Goal: Task Accomplishment & Management: Manage account settings

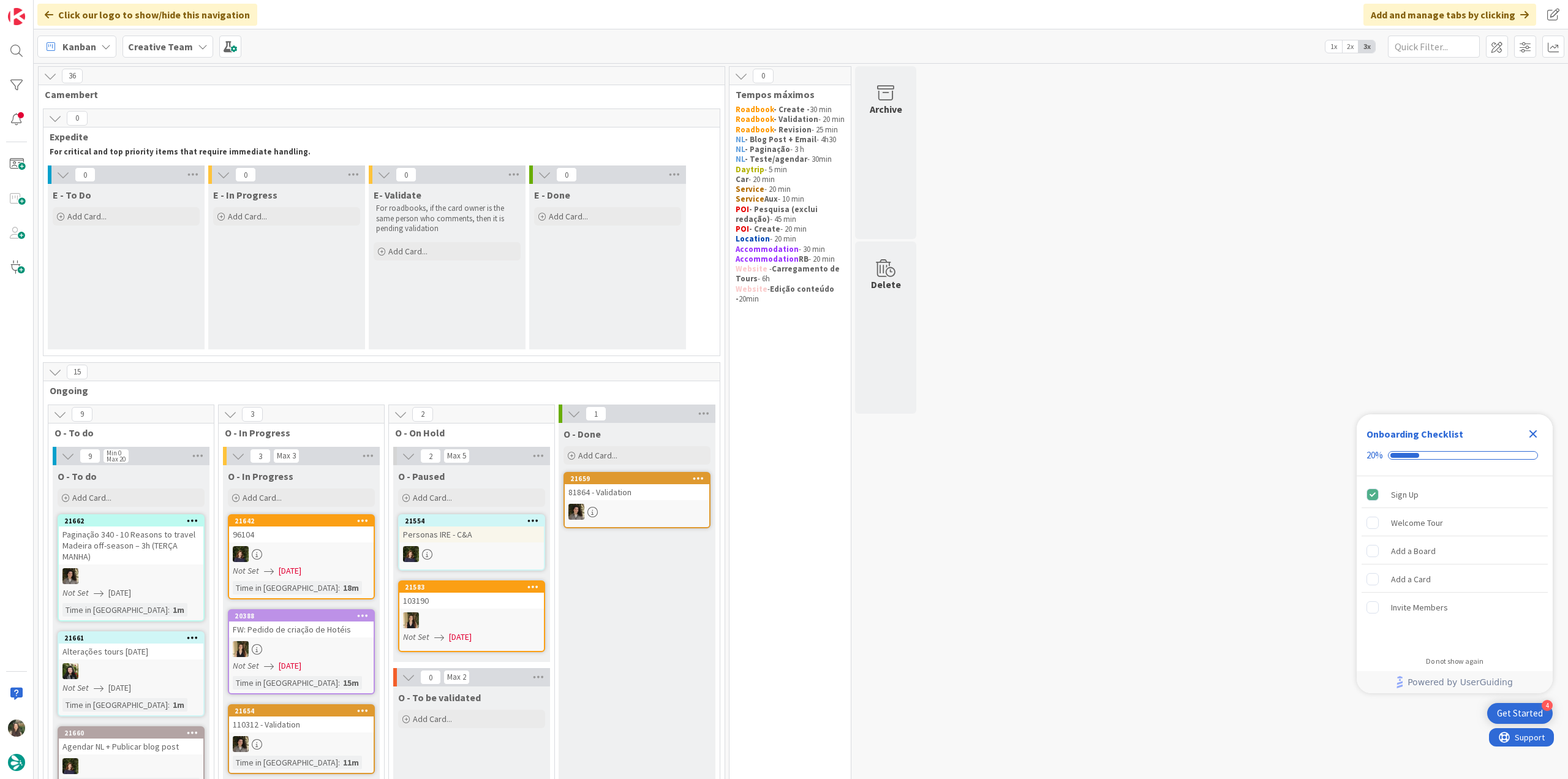
click at [940, 425] on icon "Close Checklist" at bounding box center [1533, 434] width 8 height 8
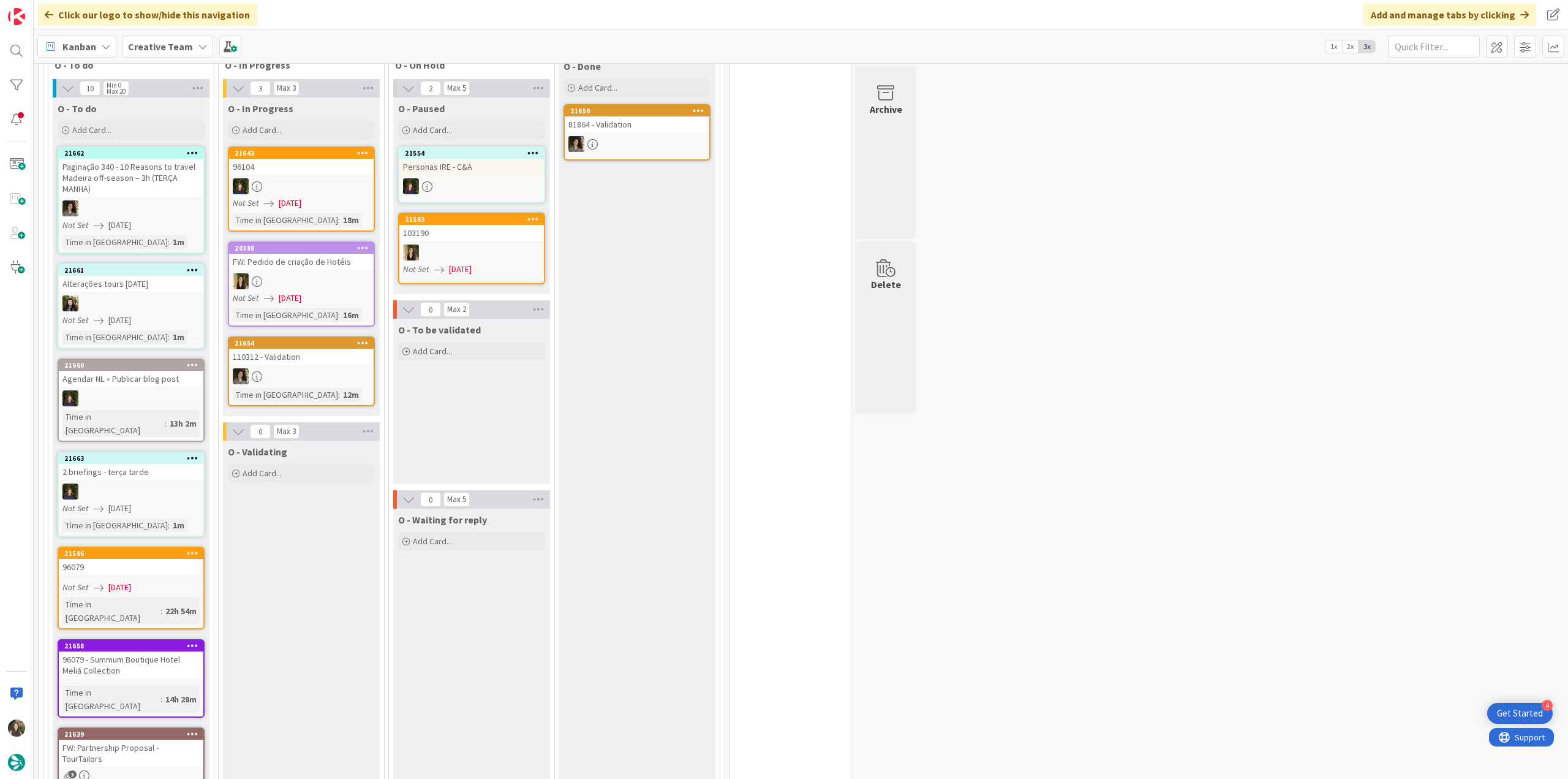
scroll to position [552, 0]
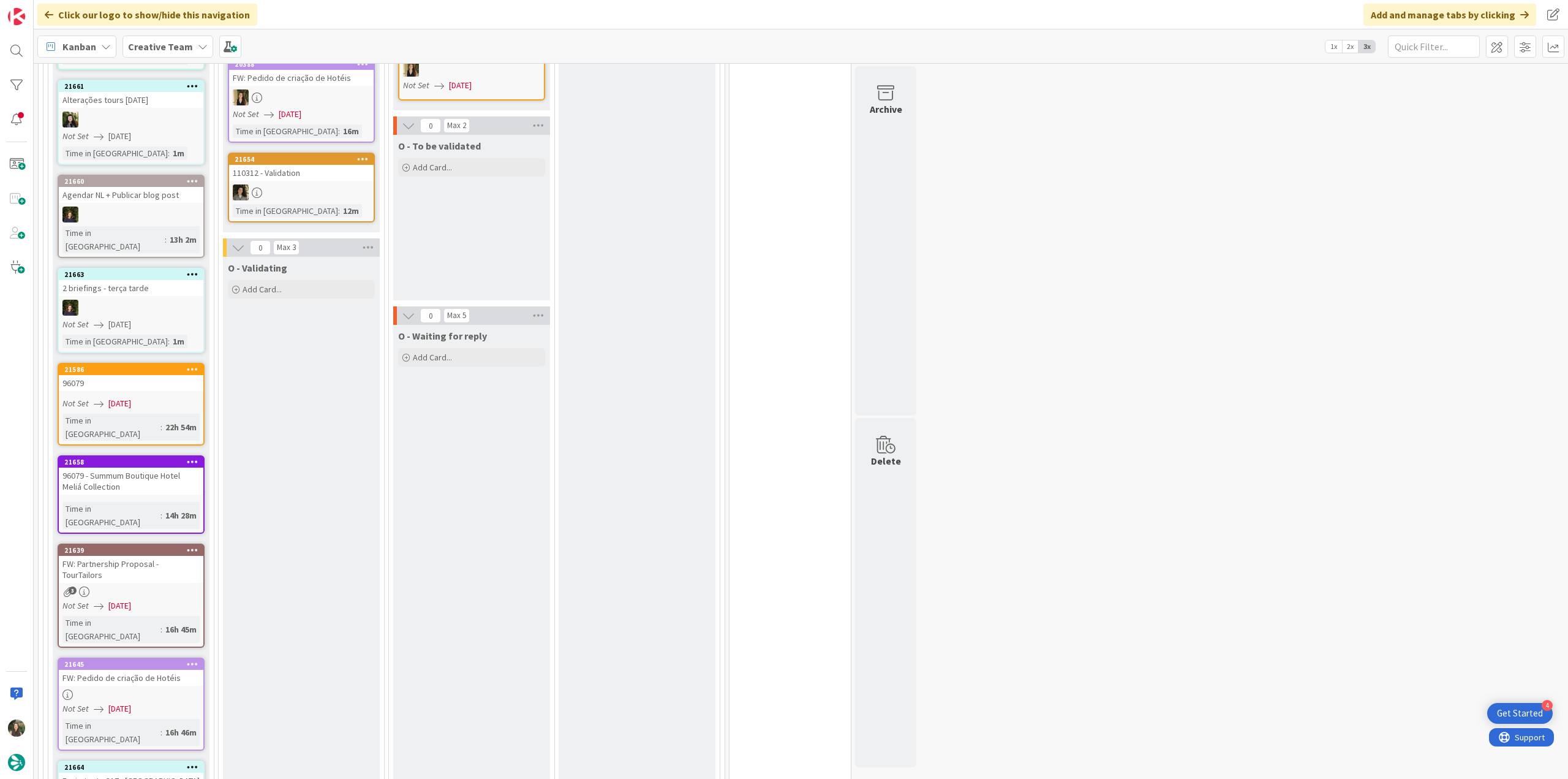
click at [176, 375] on div "96079" at bounding box center [131, 382] width 144 height 16
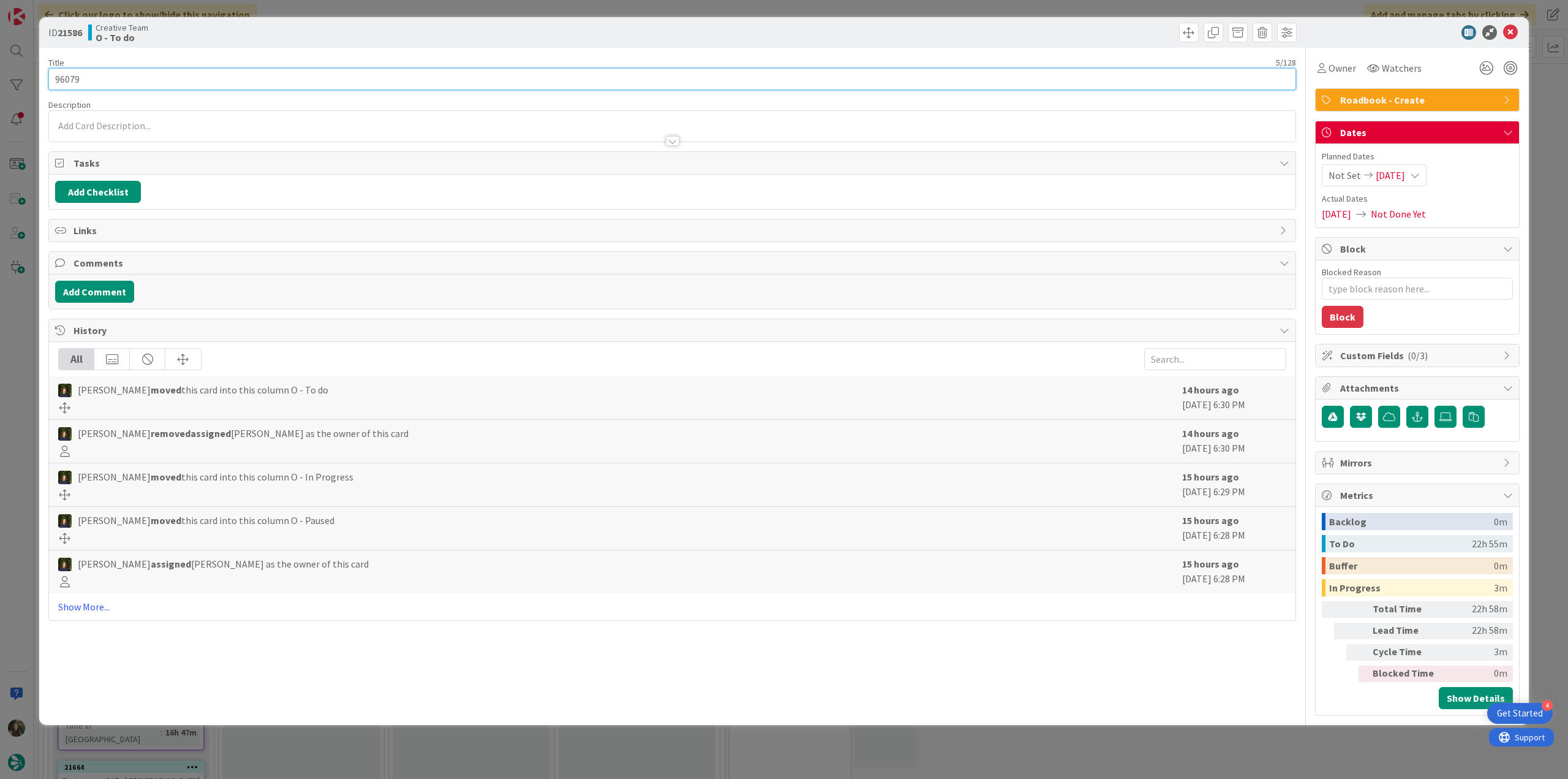
click at [74, 82] on input "96079" at bounding box center [672, 79] width 1247 height 22
click at [21, 378] on div "ID 21586 Creative Team O - To do Title 5 / 128 96079 Description Inês Gonçalves…" at bounding box center [784, 389] width 1568 height 779
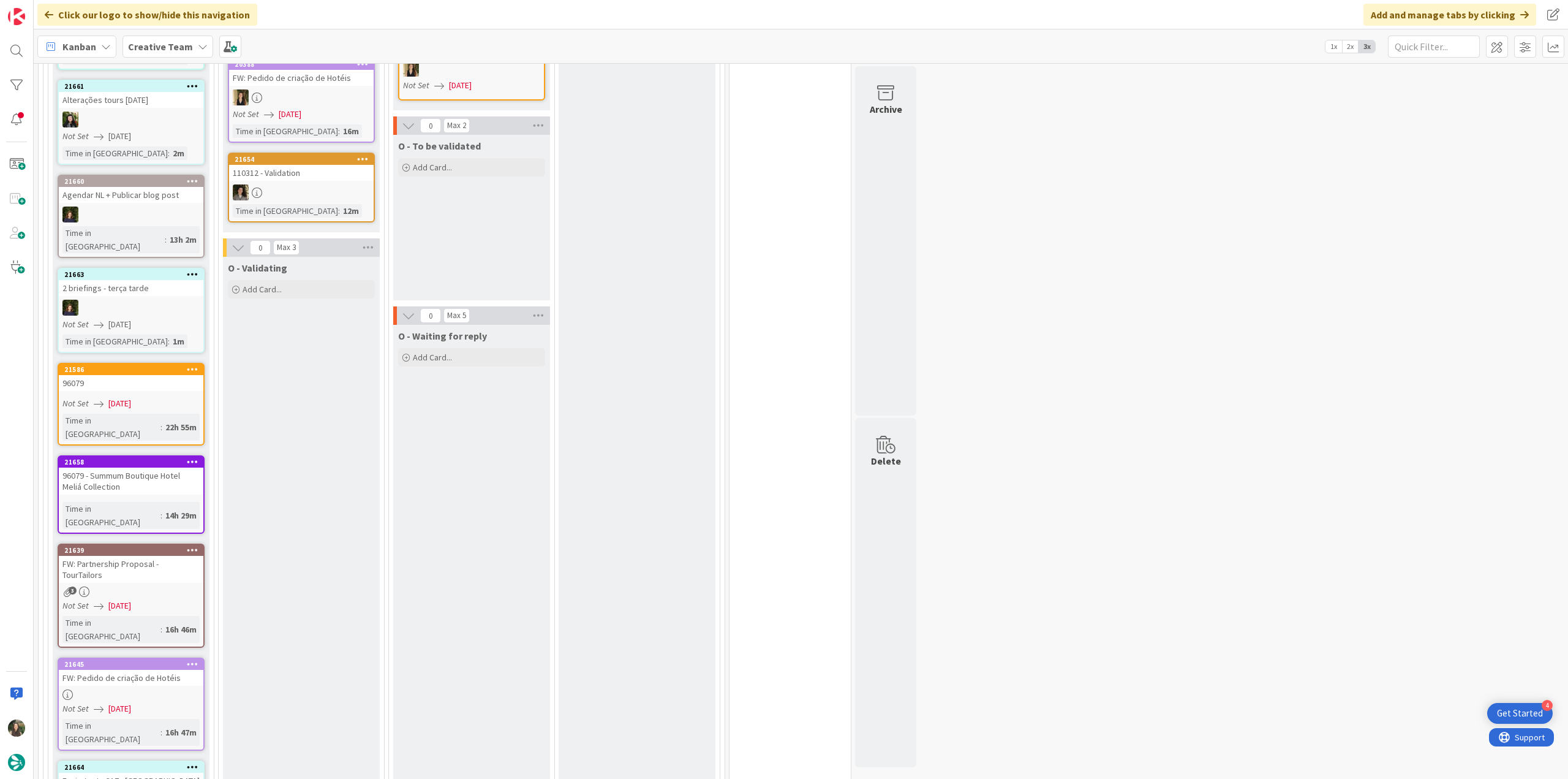
click at [166, 425] on div "96079 - Summum Boutique Hotel Meliá Collection" at bounding box center [131, 481] width 144 height 27
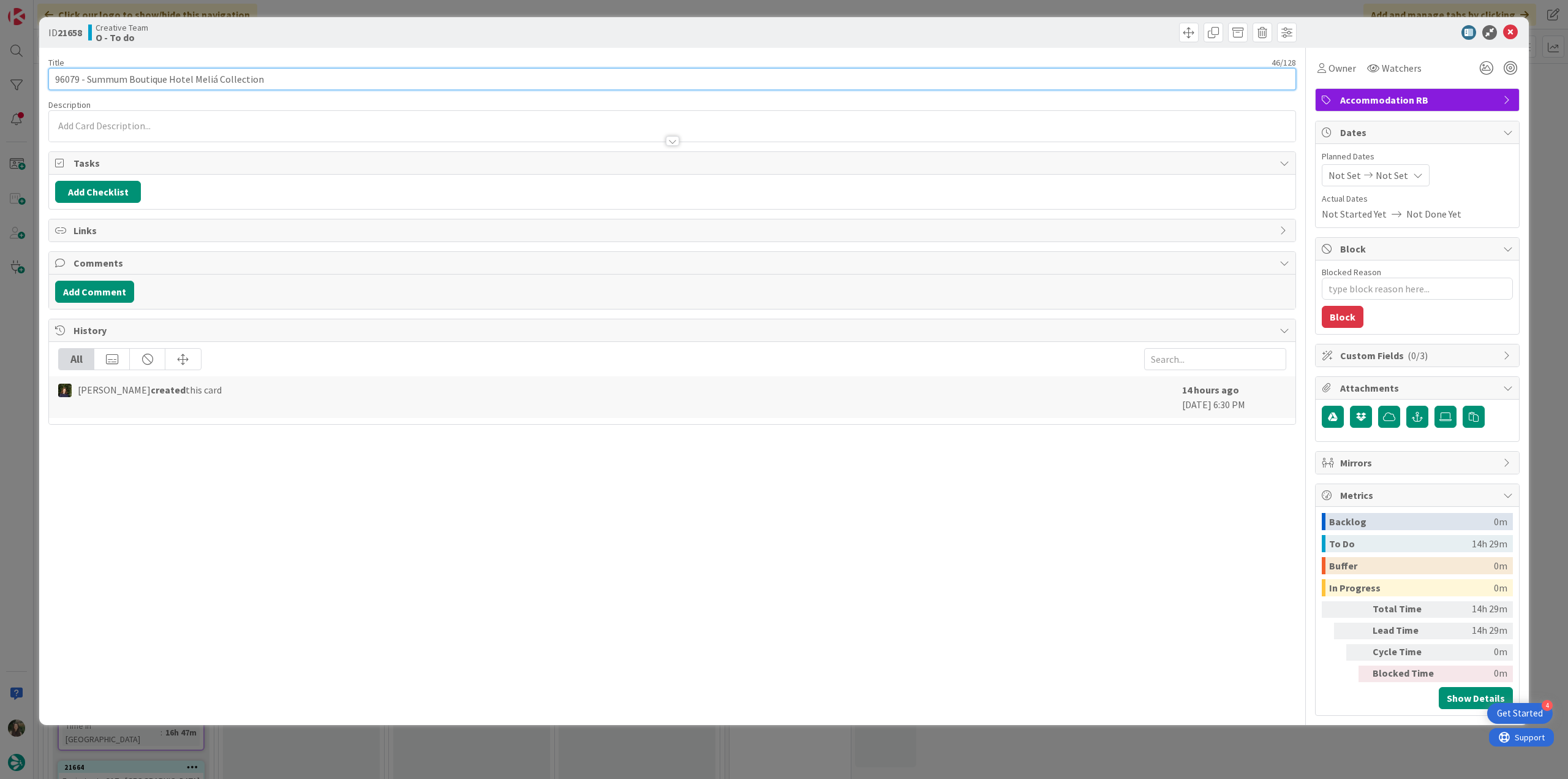
drag, startPoint x: 271, startPoint y: 82, endPoint x: 89, endPoint y: 81, distance: 182.0
click at [89, 81] on input "96079 - Summum Boutique Hotel Meliá Collection" at bounding box center [672, 79] width 1247 height 22
drag, startPoint x: 299, startPoint y: 68, endPoint x: 295, endPoint y: 73, distance: 6.4
click at [299, 68] on input "96079 - Summum Boutique Hotel Meliá Collection" at bounding box center [672, 79] width 1247 height 22
drag, startPoint x: 273, startPoint y: 82, endPoint x: 87, endPoint y: 80, distance: 186.0
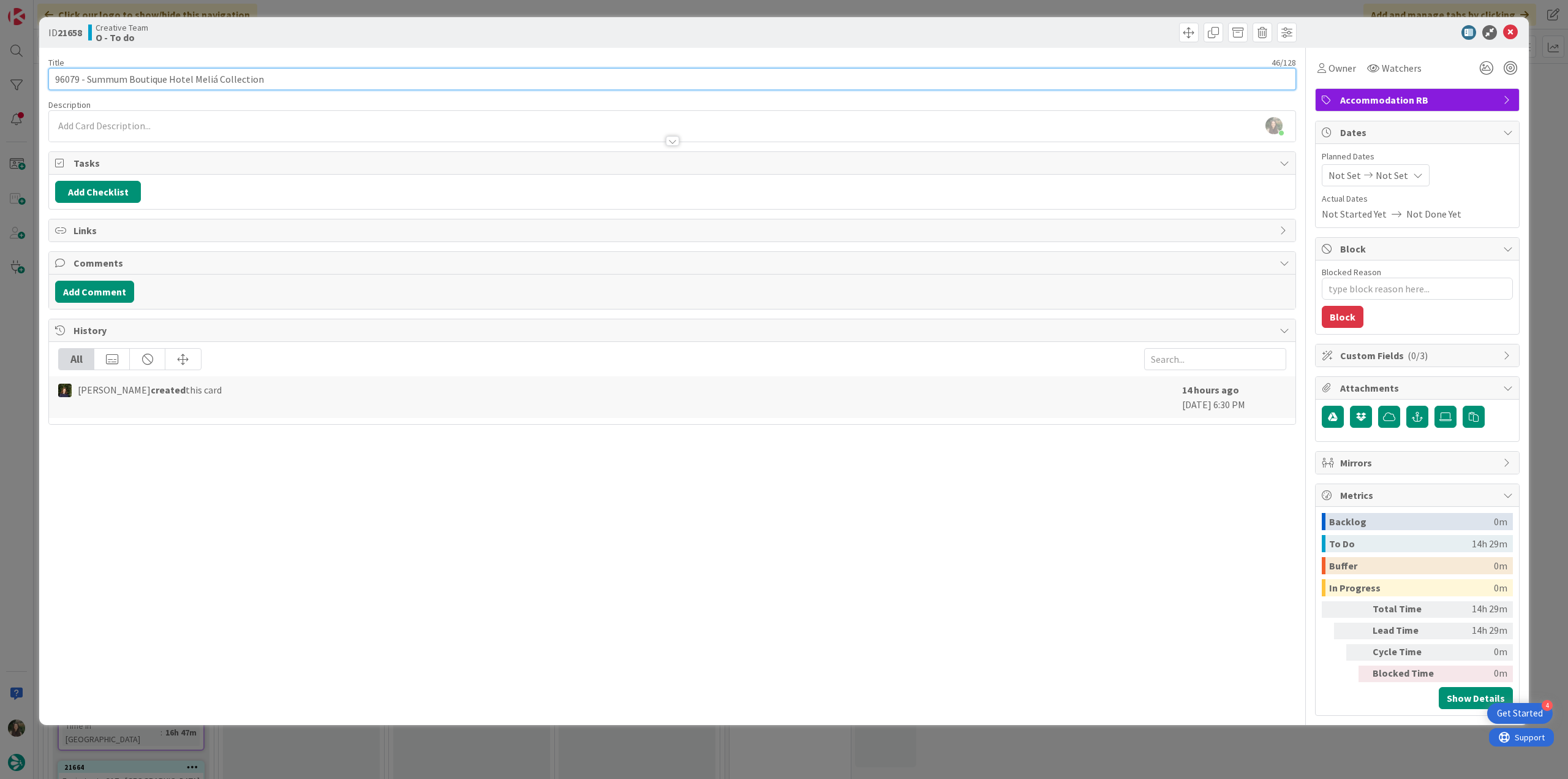
click at [87, 80] on input "96079 - Summum Boutique Hotel Meliá Collection" at bounding box center [672, 79] width 1247 height 22
click at [940, 76] on div "Owner" at bounding box center [1336, 67] width 43 height 22
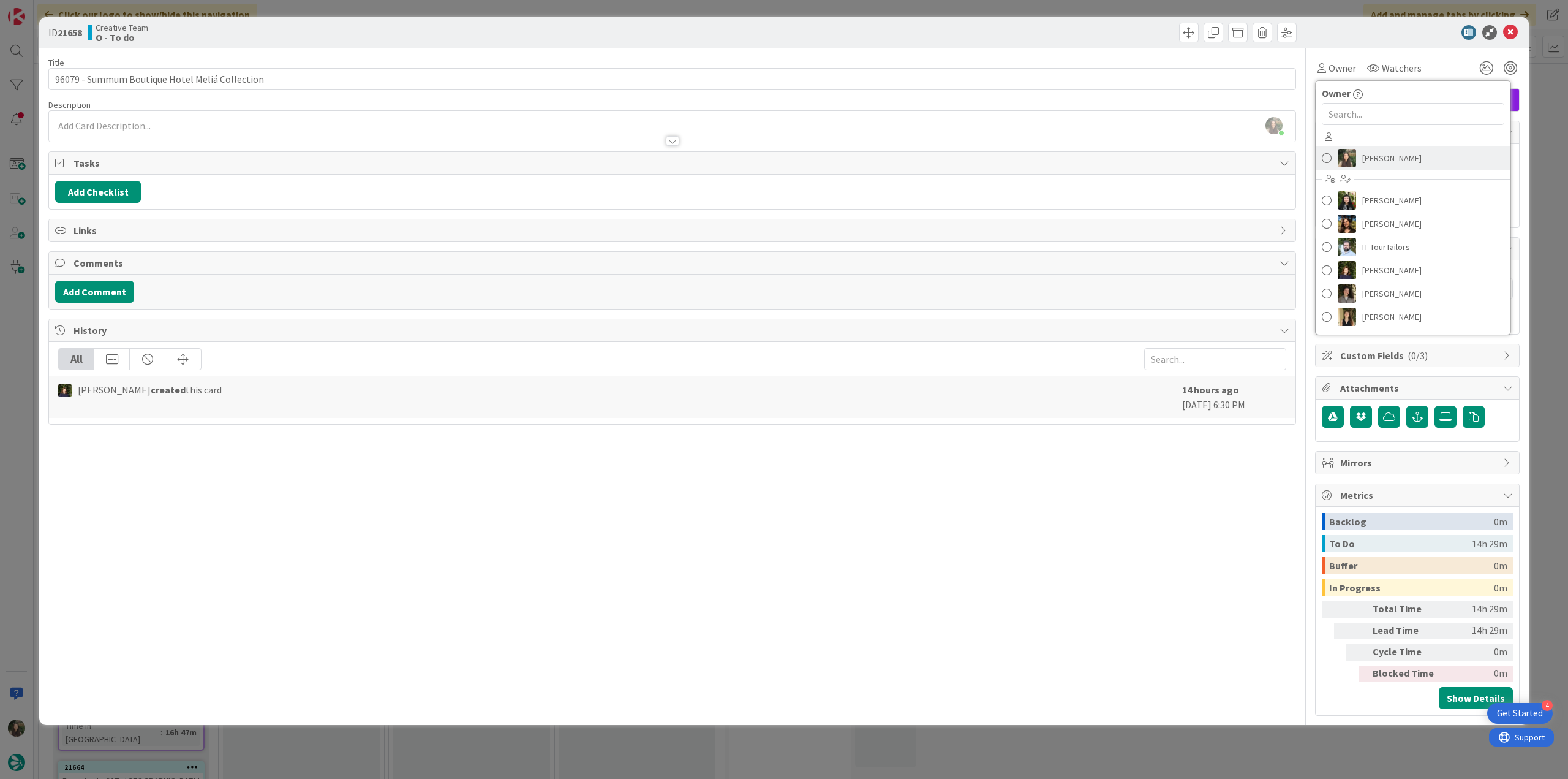
click at [940, 152] on link "Inês Gonçalves" at bounding box center [1413, 158] width 194 height 23
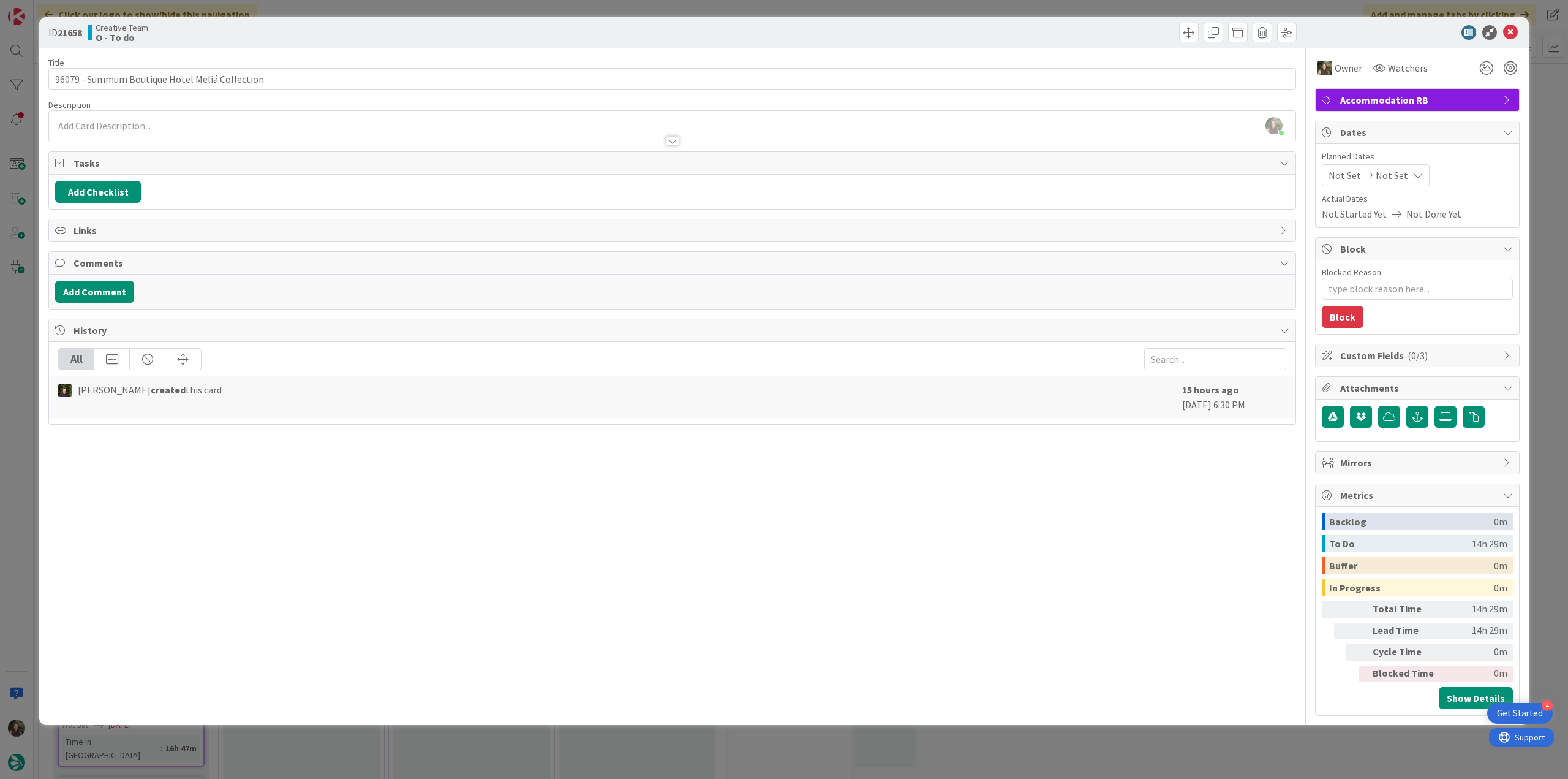
click at [940, 105] on div "ID 21658 Creative Team O - To do Title 46 / 128 96079 - Summum Boutique Hotel M…" at bounding box center [784, 389] width 1568 height 779
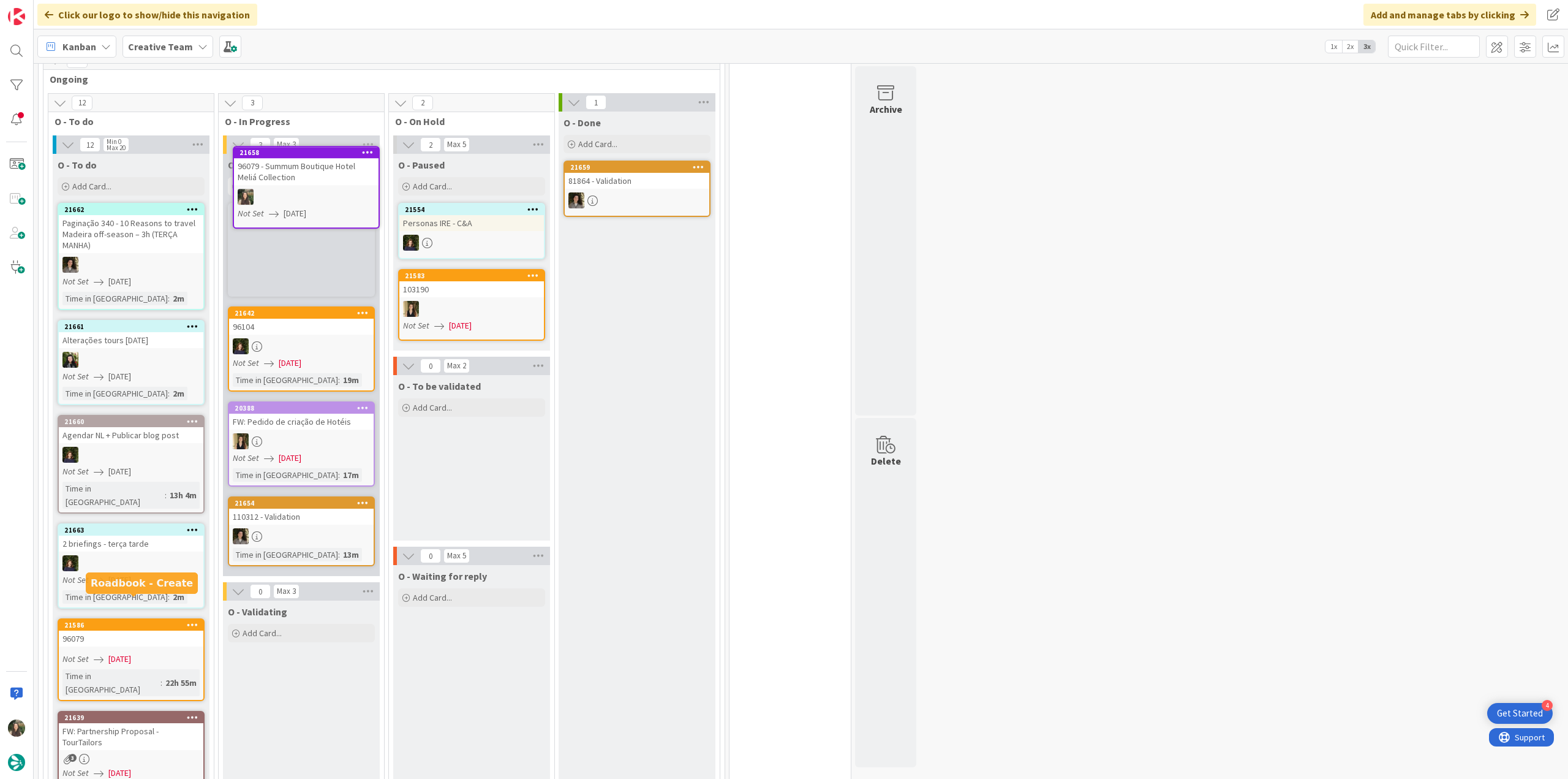
scroll to position [306, 0]
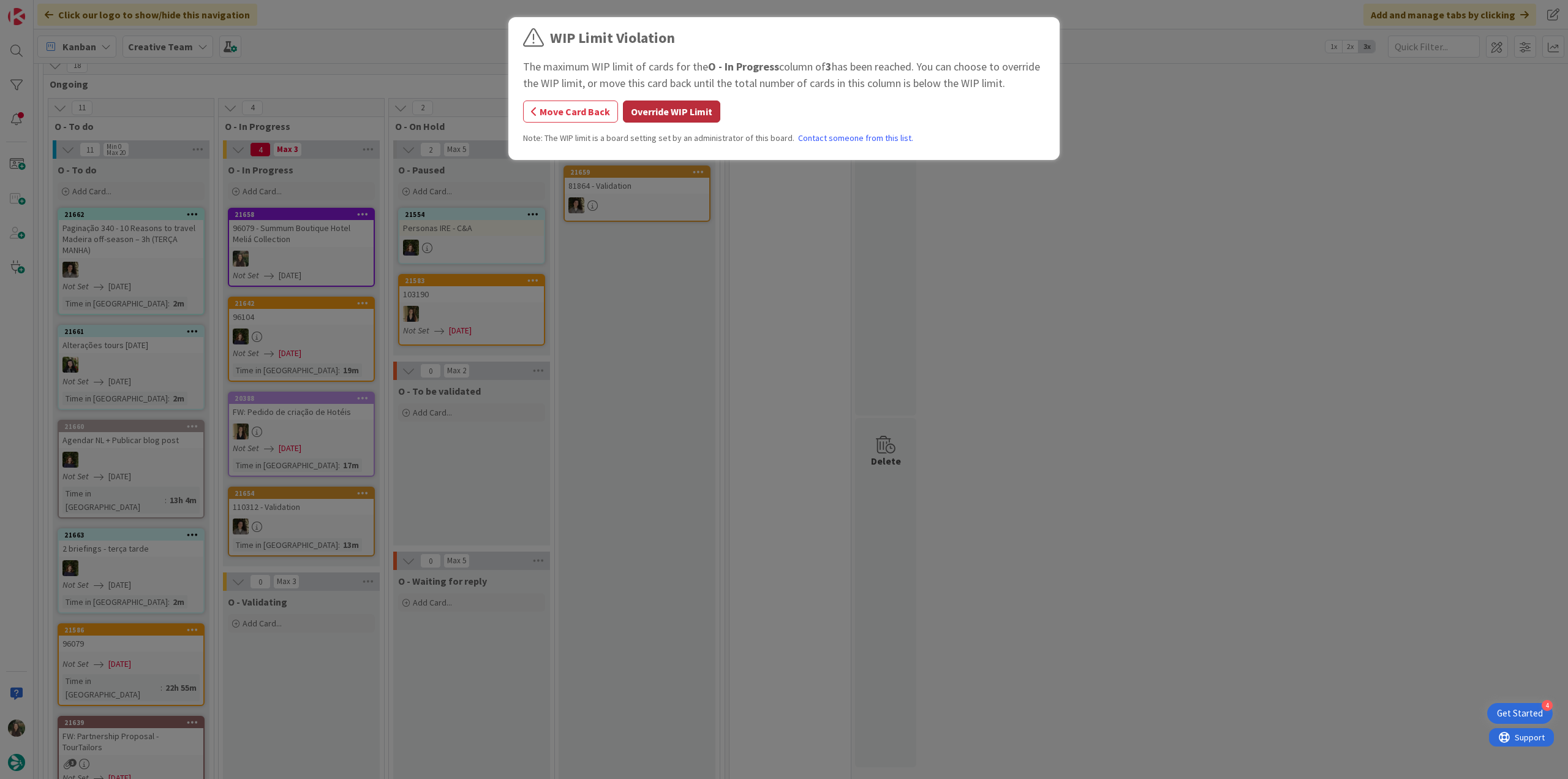
click at [648, 104] on button "Override WIP Limit" at bounding box center [671, 111] width 97 height 22
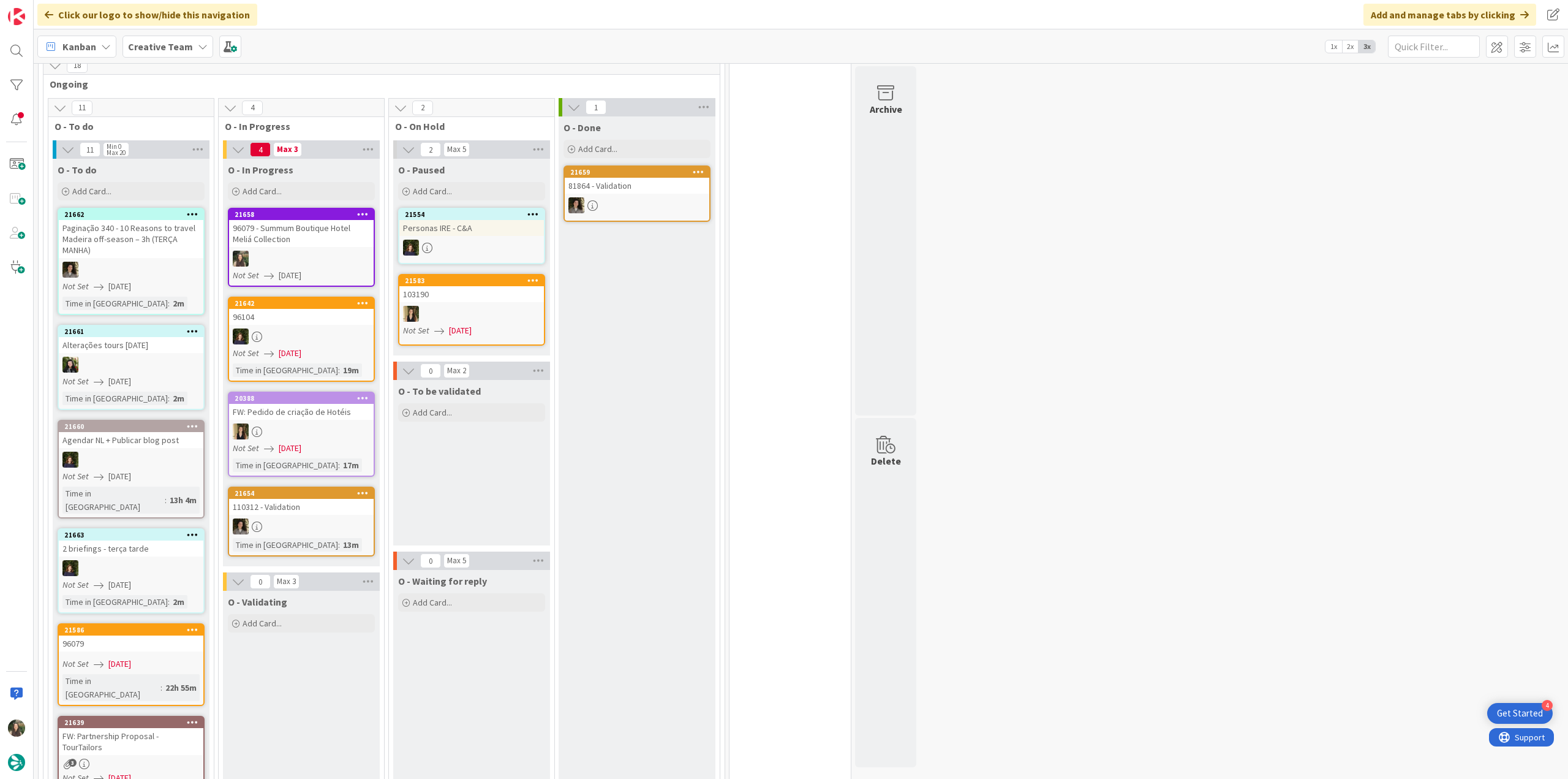
click at [291, 224] on div "96079 - Summum Boutique Hotel Meliá Collection" at bounding box center [301, 233] width 144 height 27
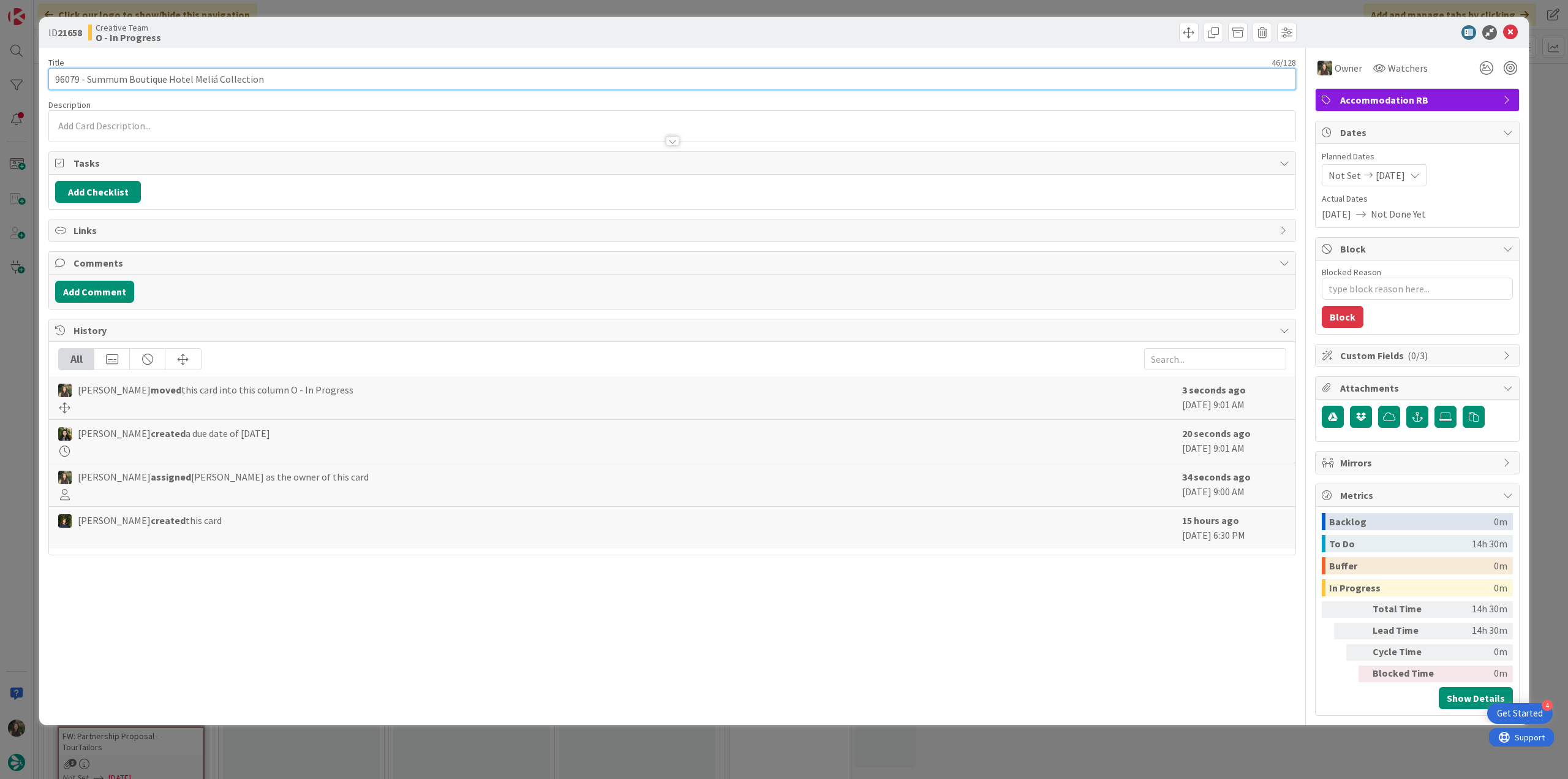
drag, startPoint x: 209, startPoint y: 79, endPoint x: 89, endPoint y: 78, distance: 120.0
click at [89, 78] on input "96079 - Summum Boutique Hotel Meliá Collection" at bounding box center [672, 79] width 1247 height 22
click at [20, 359] on div "ID 21658 Creative Team O - In Progress Title 46 / 128 96079 - Summum Boutique H…" at bounding box center [784, 389] width 1568 height 779
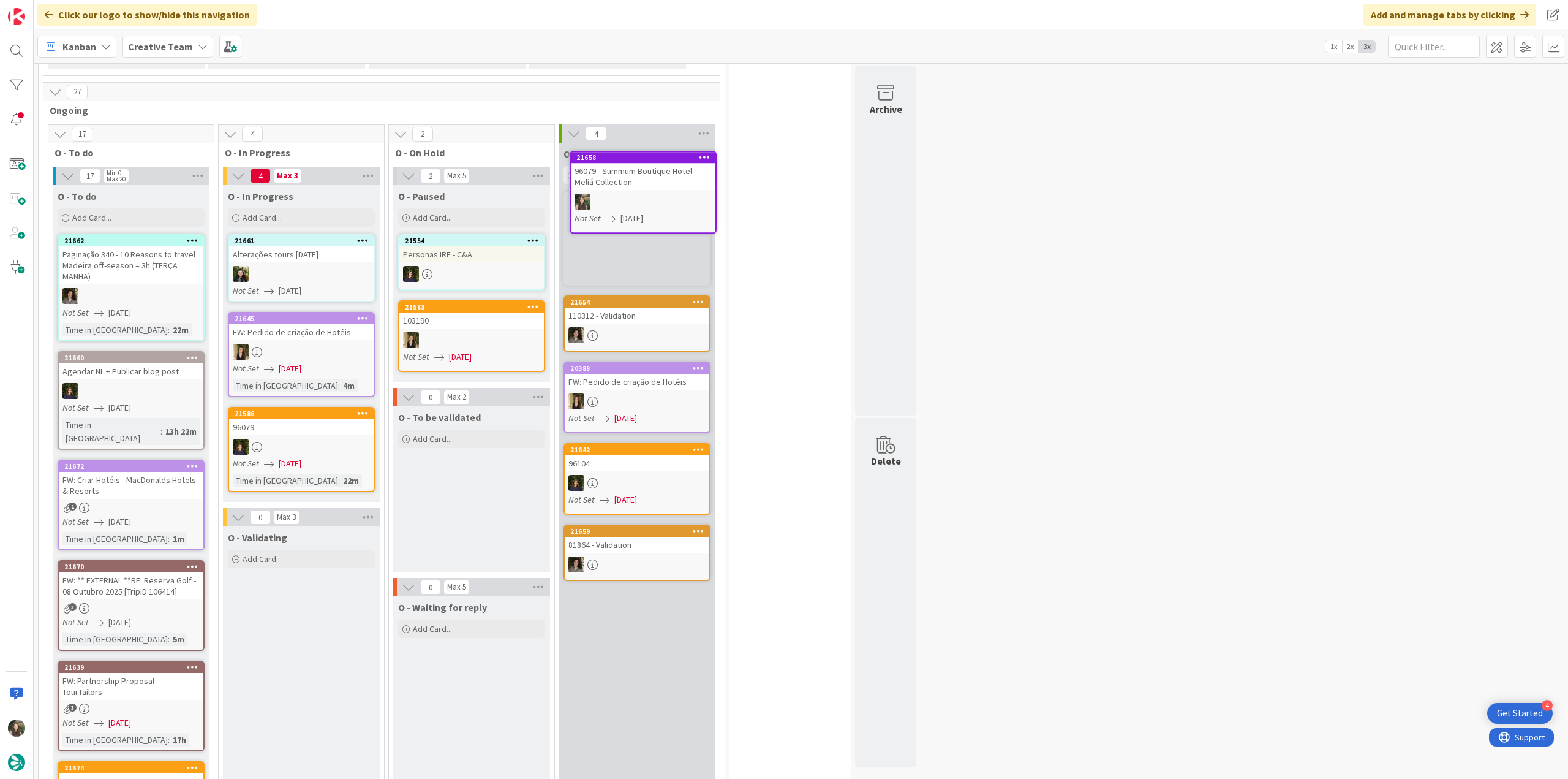
scroll to position [325, 0]
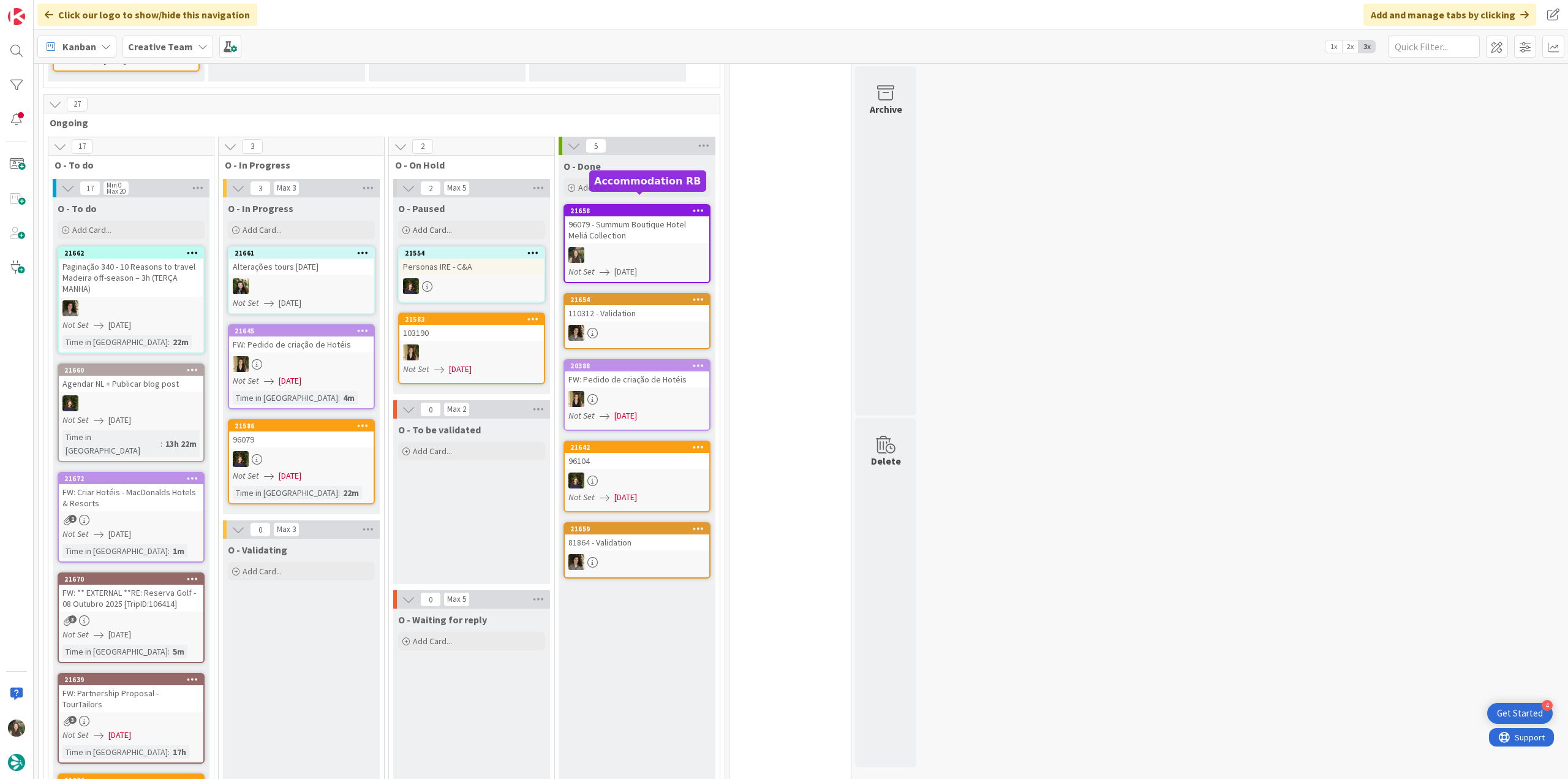
click at [664, 228] on div "96079 - Summum Boutique Hotel Meliá Collection" at bounding box center [637, 230] width 144 height 27
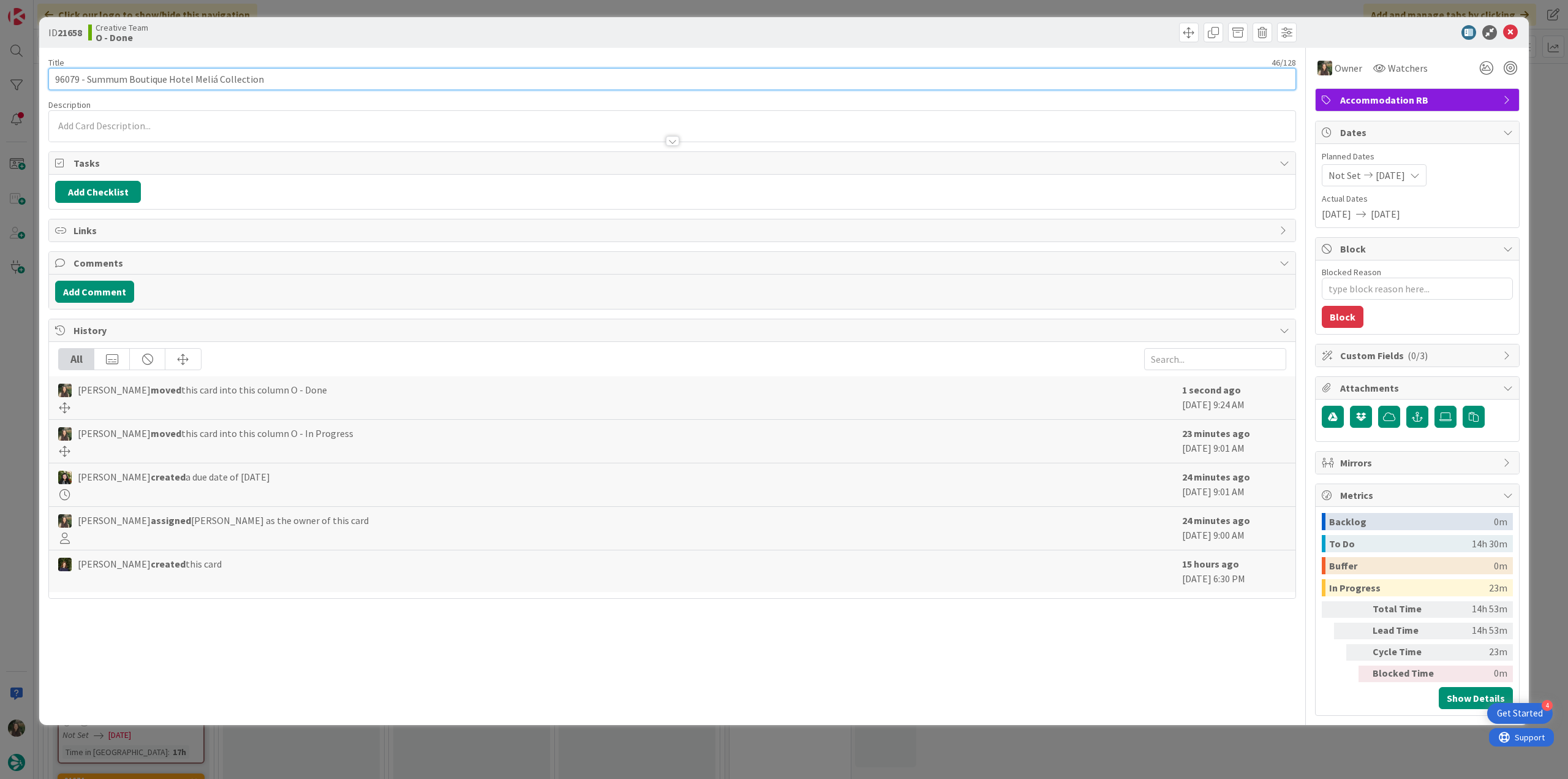
drag, startPoint x: 275, startPoint y: 80, endPoint x: 89, endPoint y: 83, distance: 186.0
click at [89, 83] on input "96079 - Summum Boutique Hotel Meliá Collection" at bounding box center [672, 79] width 1247 height 22
click at [26, 340] on div "ID 21658 Creative Team O - Done Title 46 / 128 96079 - Summum Boutique Hotel Me…" at bounding box center [784, 389] width 1568 height 779
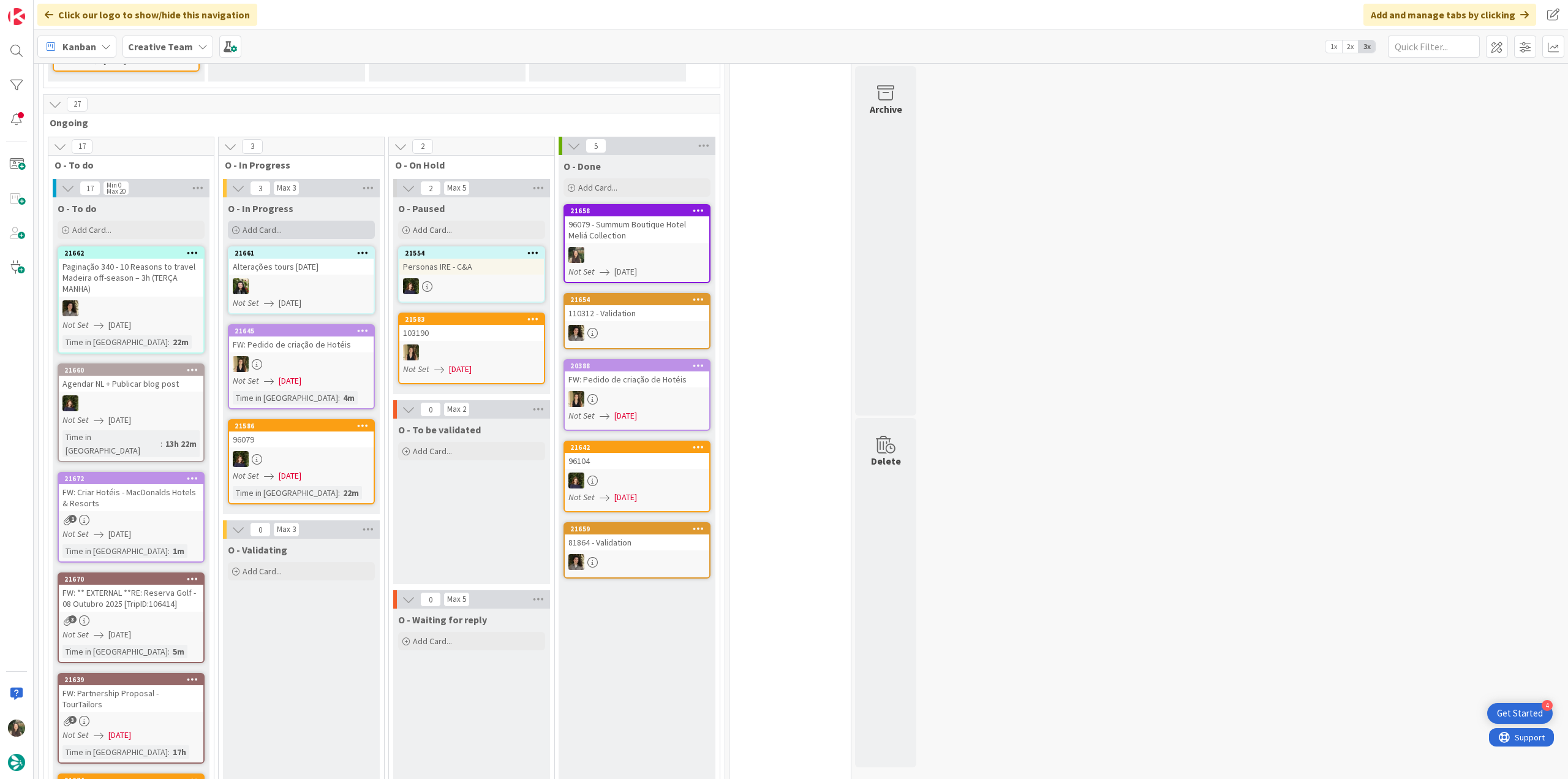
click at [275, 224] on span "Add Card..." at bounding box center [262, 229] width 39 height 11
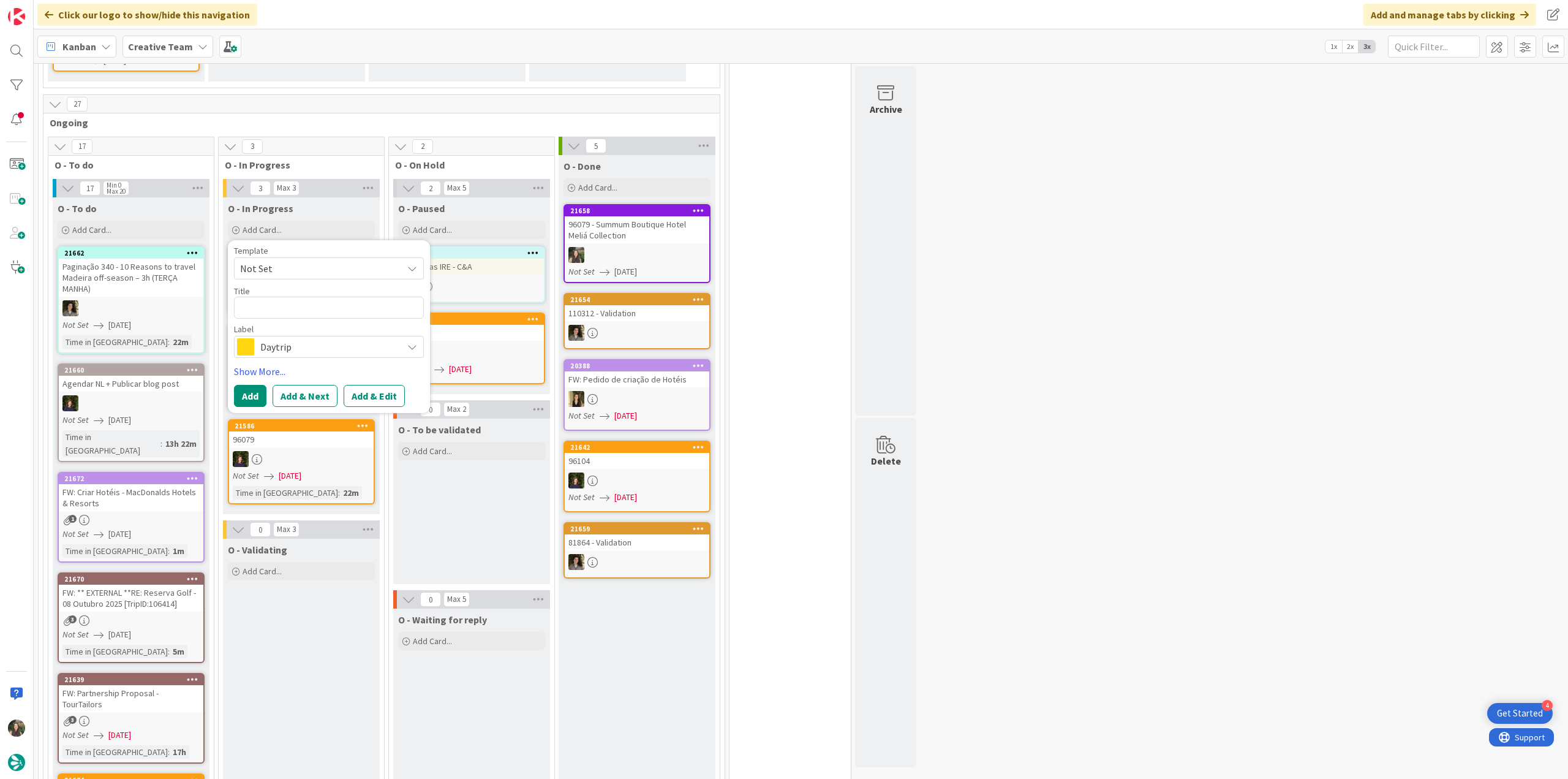
type textarea "x"
type textarea "Summum Boutique Hotel Meliá Collection"
type textarea "x"
type textarea "Summum Boutique Hotel Meliá Collection"
type textarea "x"
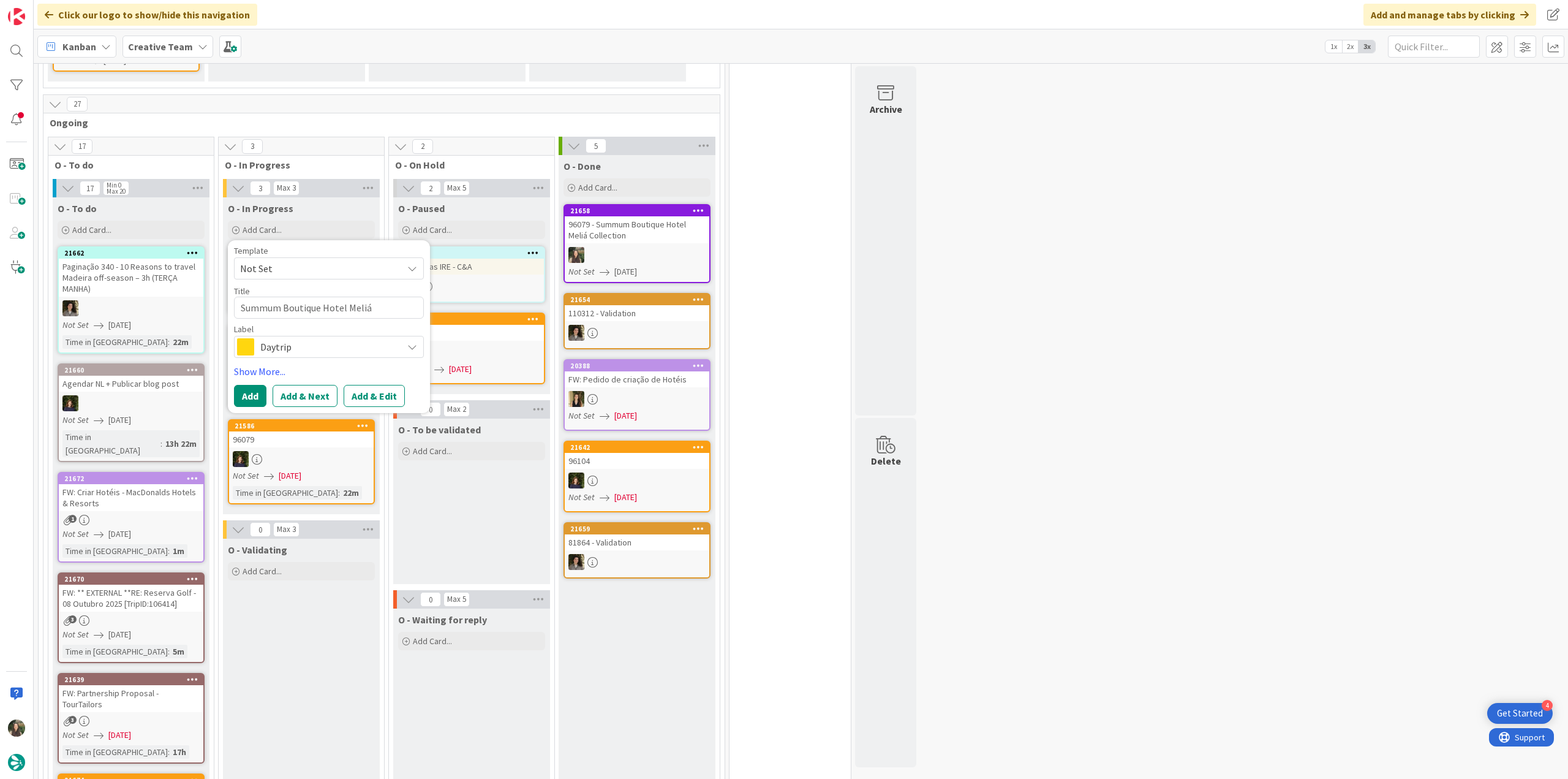
type textarea "Summum Boutique Hotel Meliá Collection P"
type textarea "x"
type textarea "Summum Boutique Hotel Meliá Collection PO"
type textarea "x"
type textarea "Summum Boutique Hotel Meliá Collection POI"
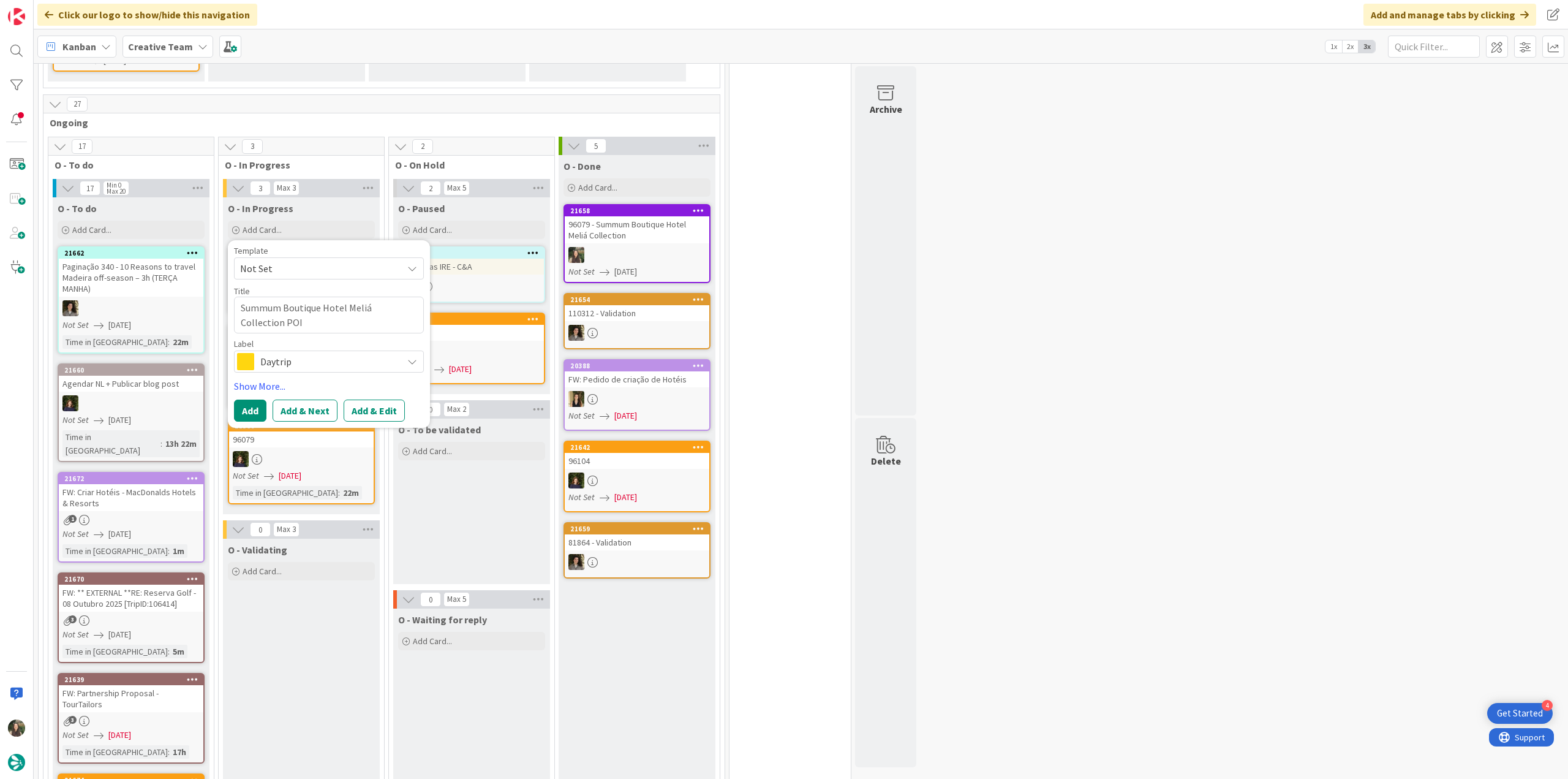
type textarea "x"
type textarea "Summum Boutique Hotel Meliá Collection POI"
type textarea "x"
type textarea "Summum Boutique Hotel Meliá Collection POI P"
click at [338, 358] on span "Daytrip" at bounding box center [327, 362] width 136 height 17
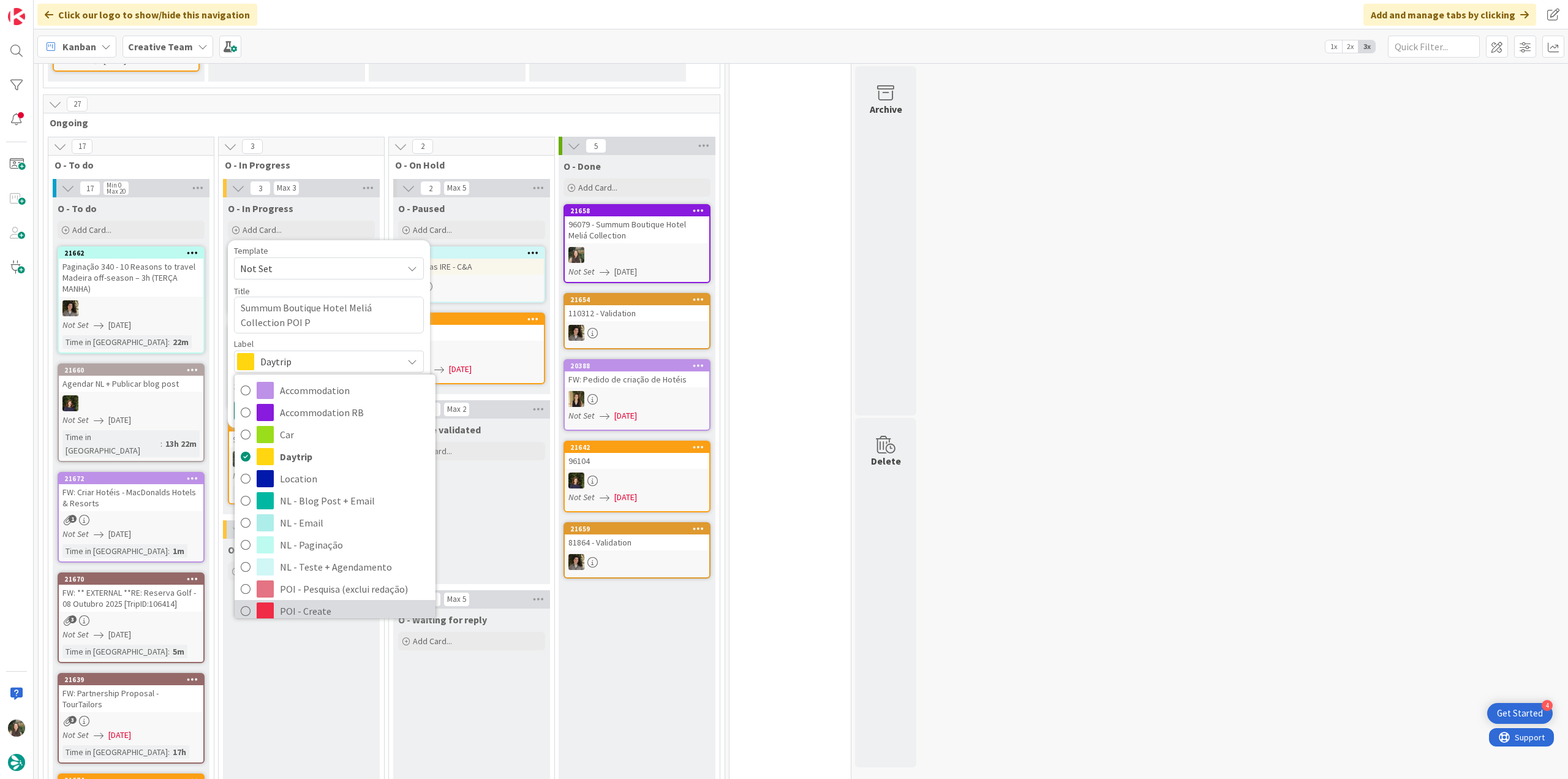
click at [316, 425] on span "POI - Create" at bounding box center [354, 610] width 149 height 18
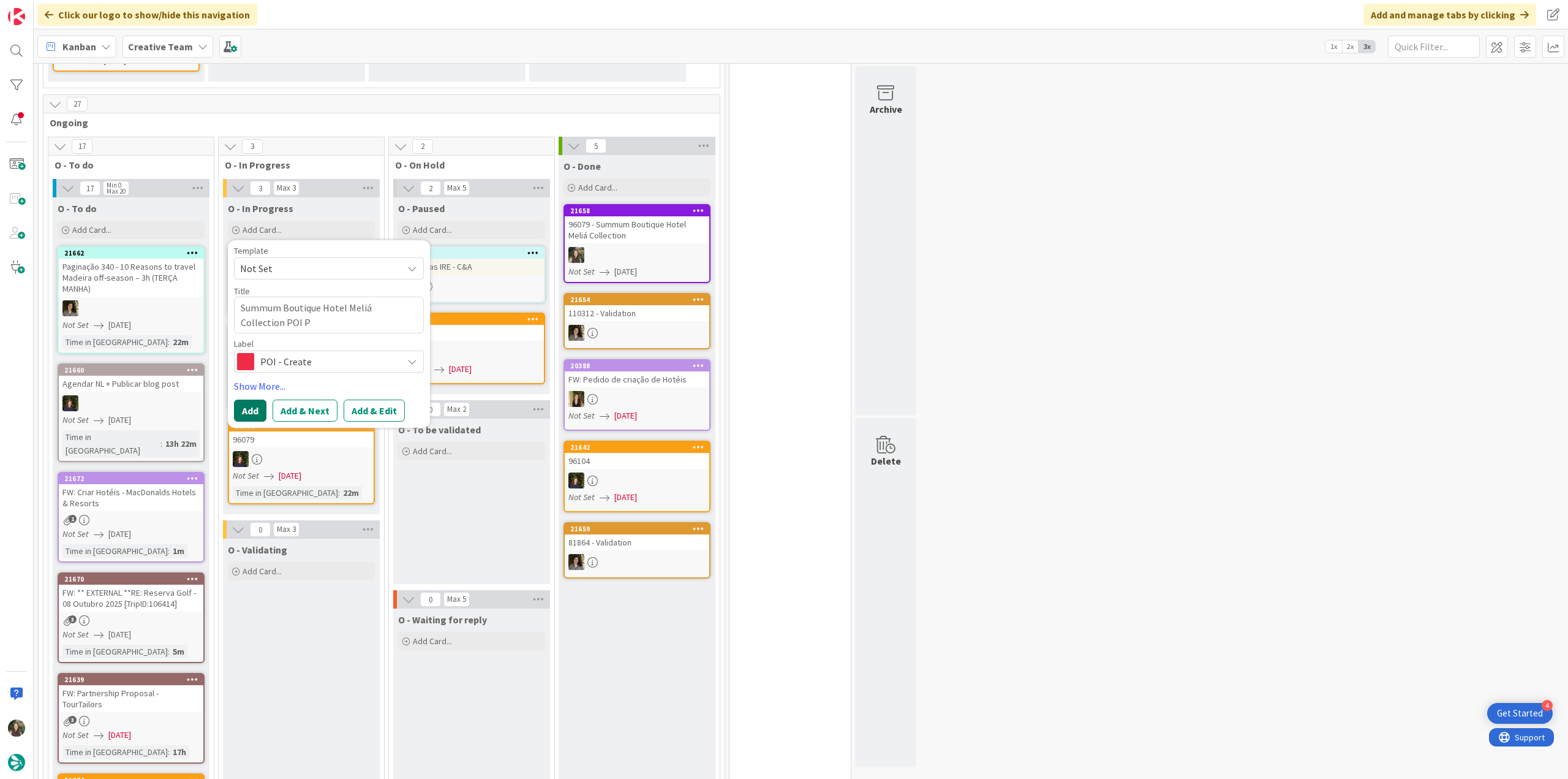
click at [260, 400] on button "Add" at bounding box center [250, 410] width 33 height 22
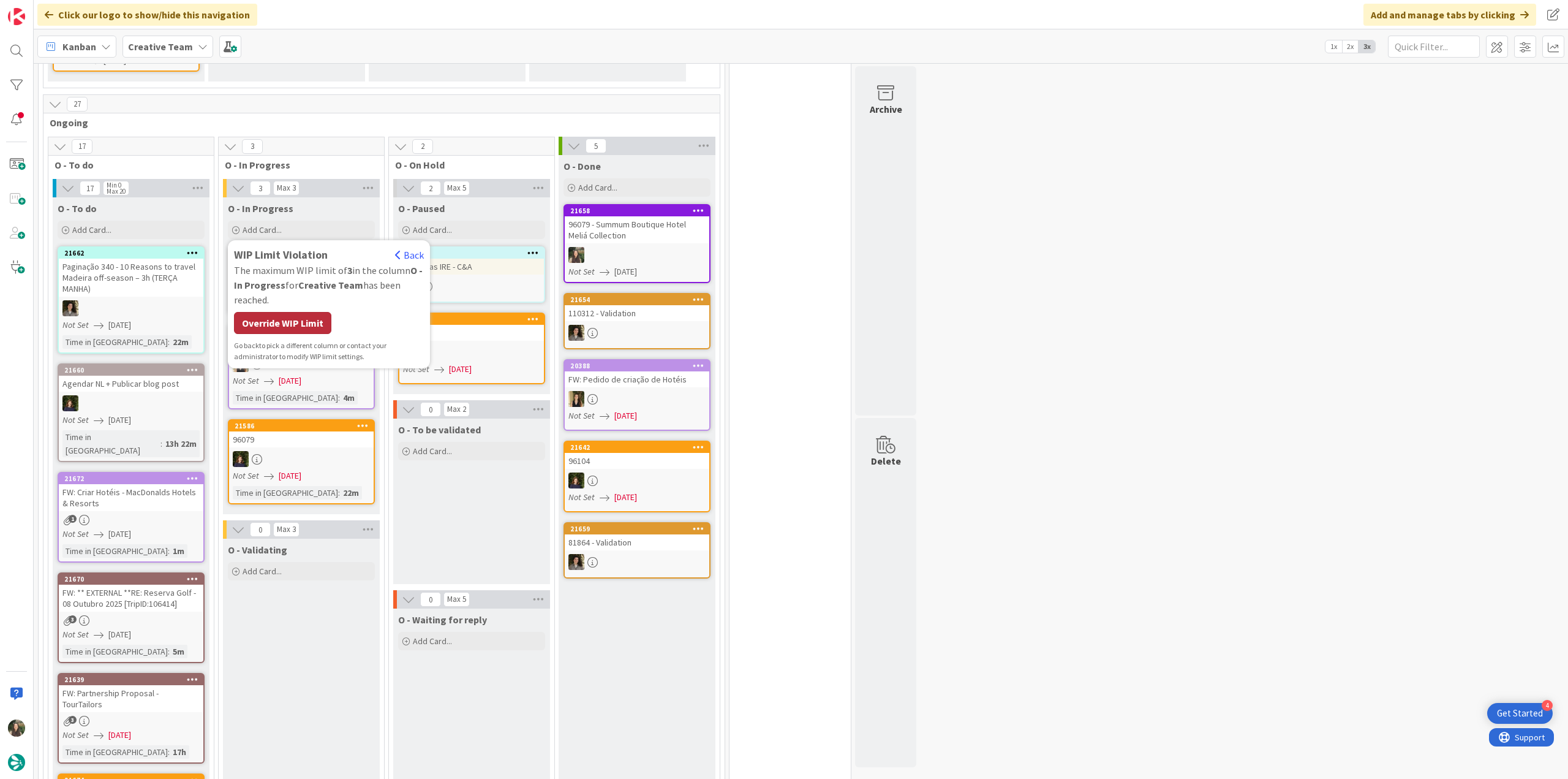
click at [307, 312] on div "Override WIP Limit" at bounding box center [282, 323] width 97 height 22
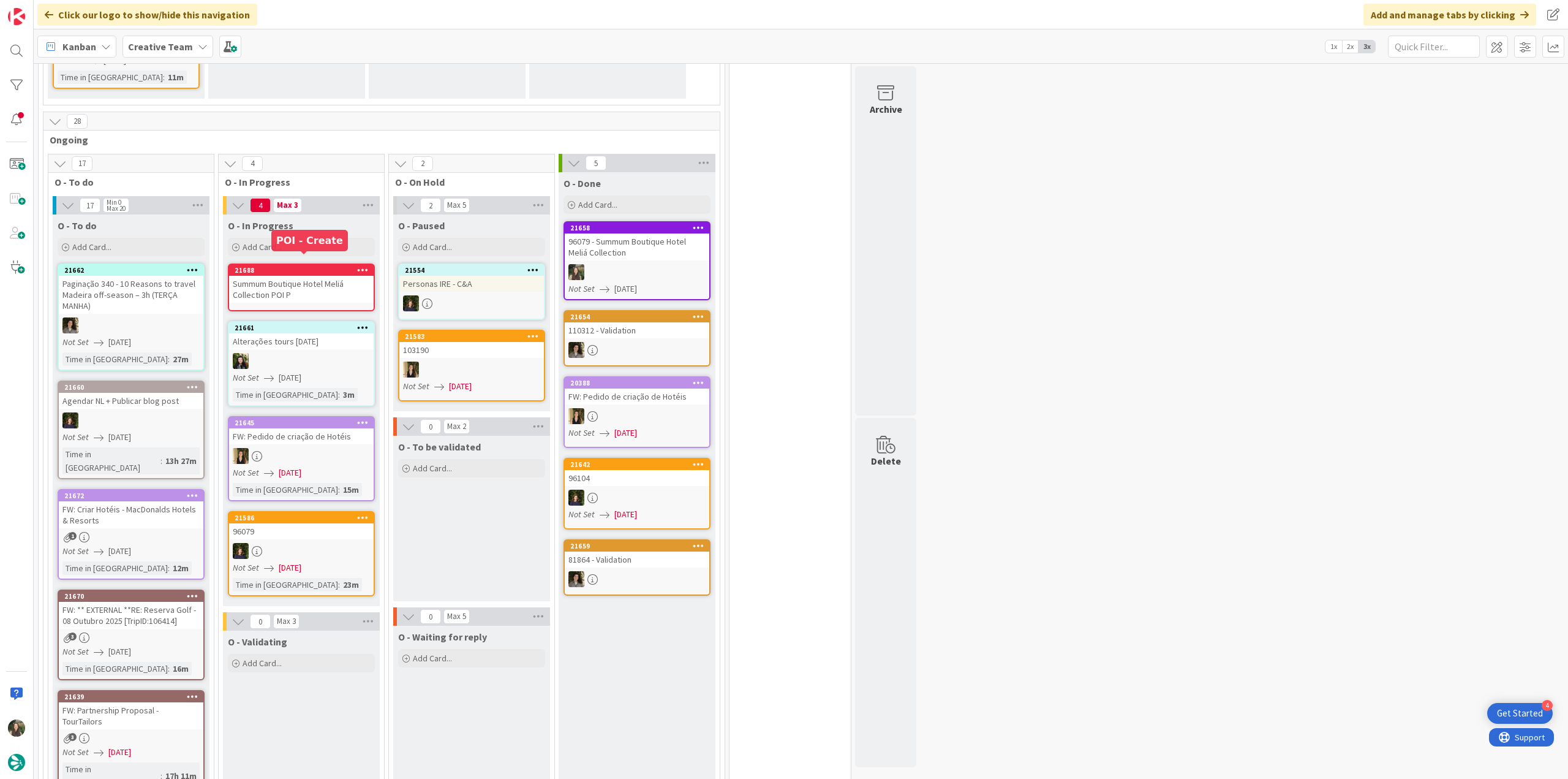
click at [307, 275] on div "Summum Boutique Hotel Meliá Collection POI P" at bounding box center [301, 289] width 144 height 27
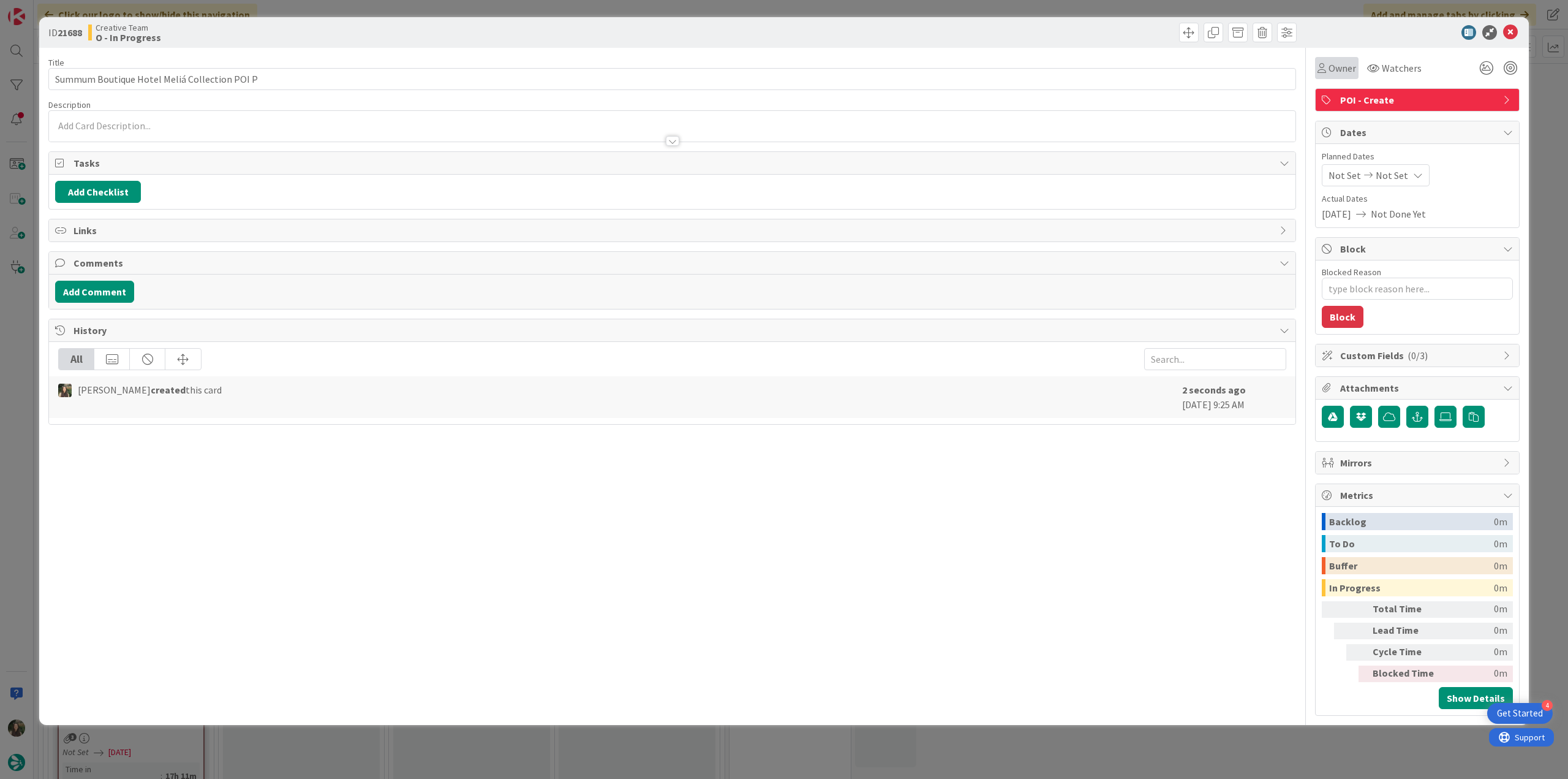
click at [940, 78] on div "Owner" at bounding box center [1336, 67] width 43 height 22
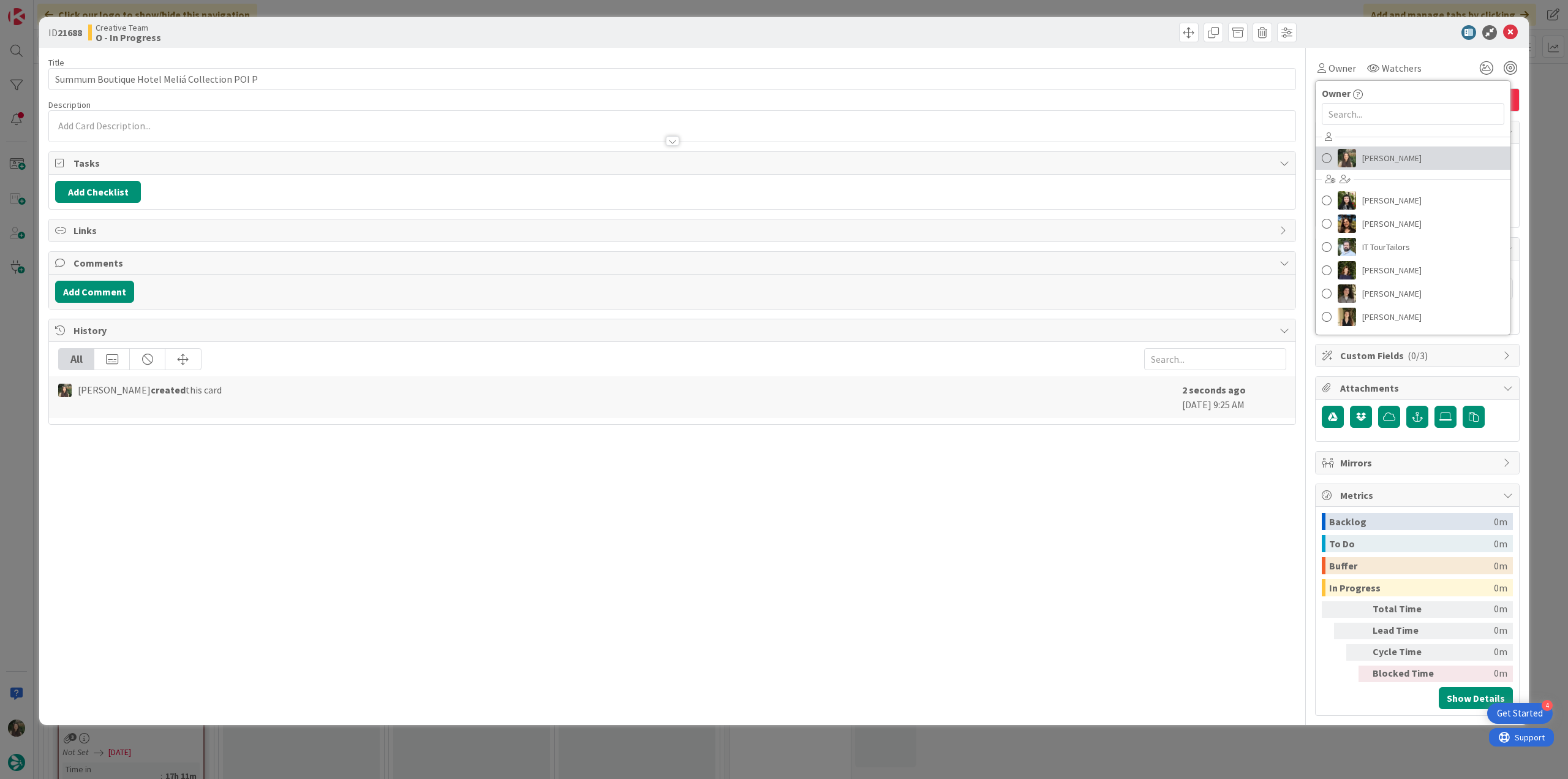
click at [940, 163] on link "Inês Gonçalves" at bounding box center [1413, 158] width 194 height 23
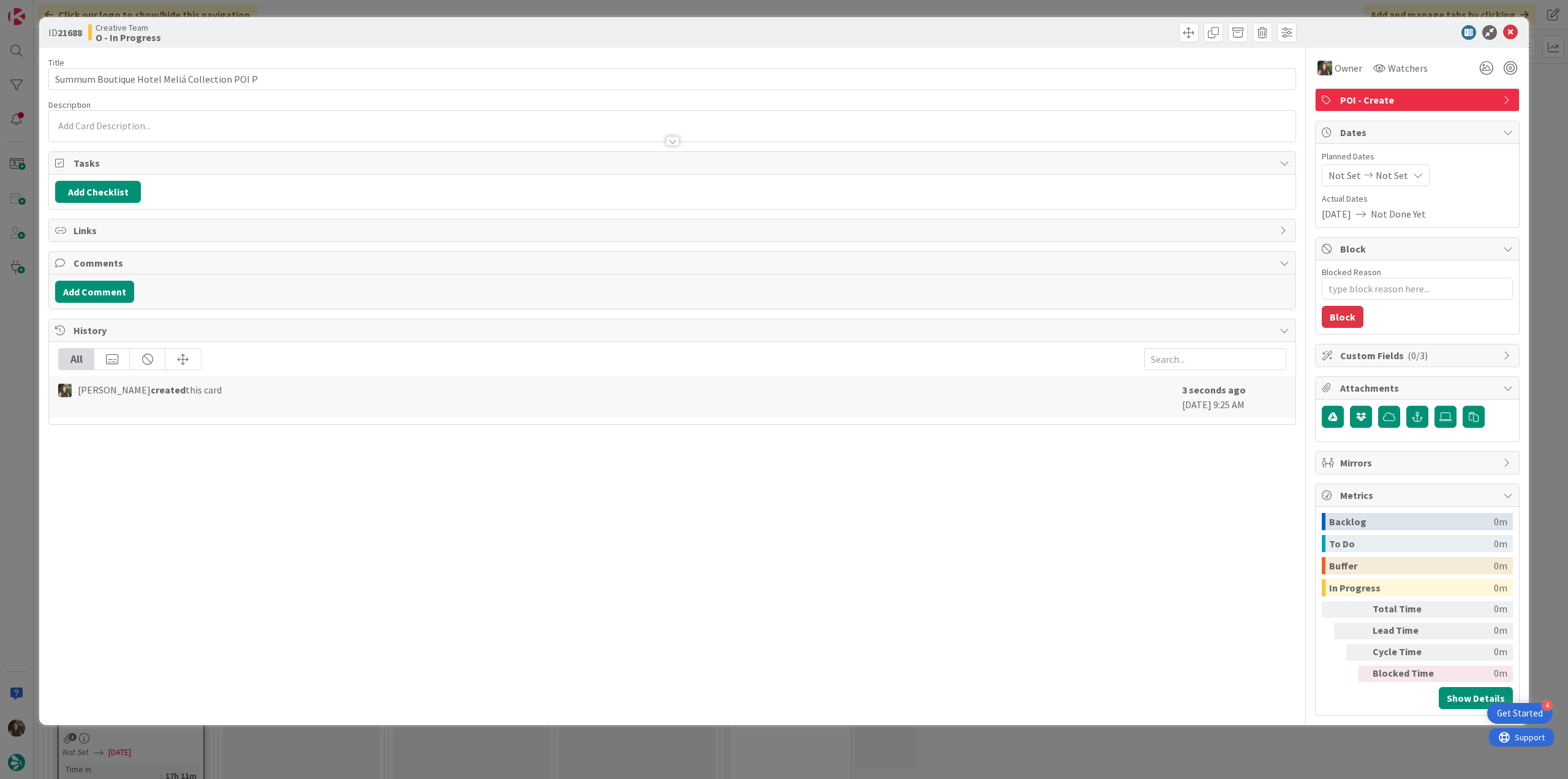
click at [940, 104] on div "ID 21688 Creative Team O - In Progress Title 44 / 128 Summum Boutique Hotel Mel…" at bounding box center [784, 389] width 1568 height 779
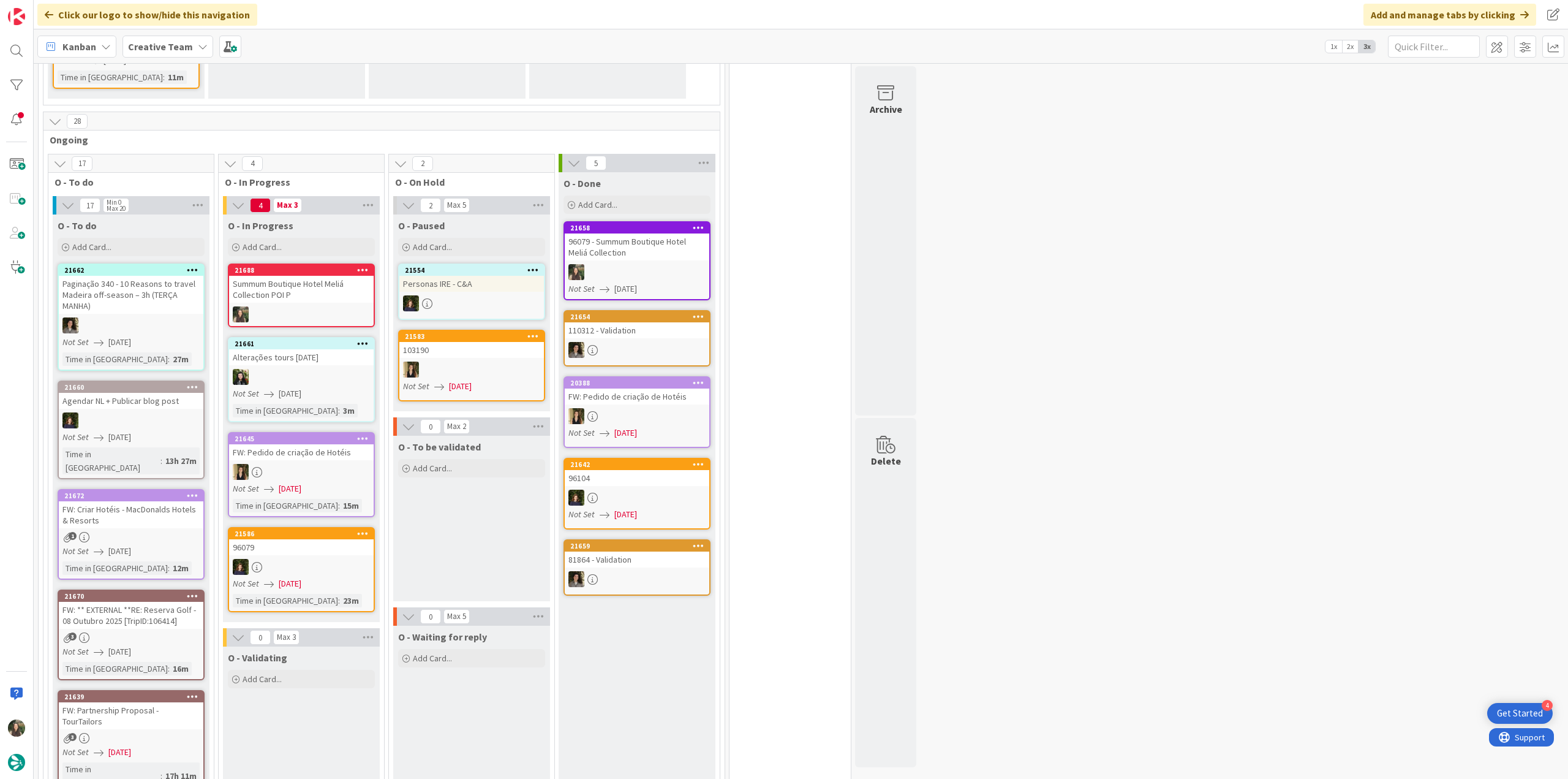
click at [673, 246] on div "96079 - Summum Boutique Hotel Meliá Collection" at bounding box center [637, 247] width 144 height 27
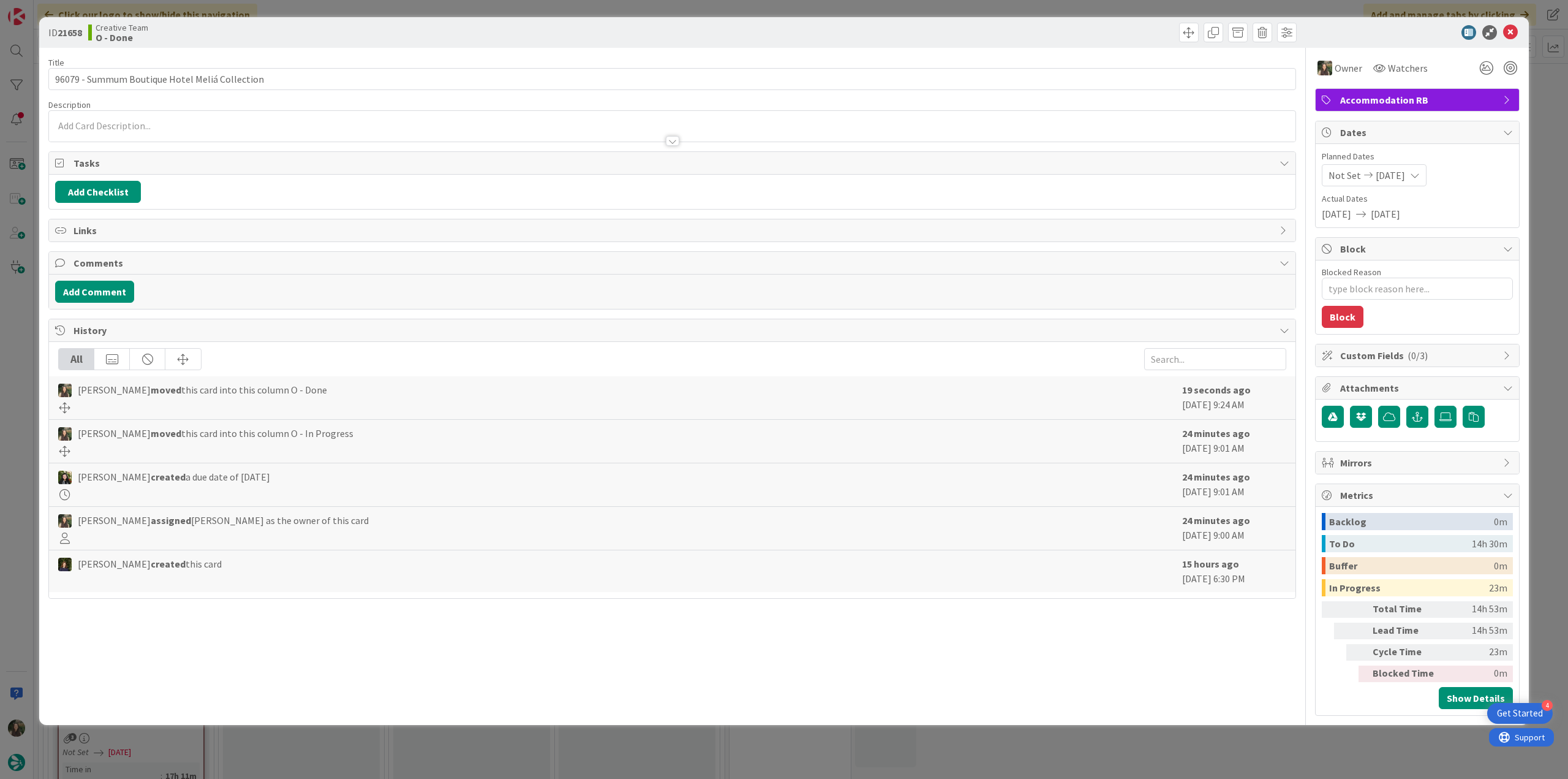
click at [940, 425] on div "ID 21658 Creative Team O - Done Title 46 / 128 96079 - Summum Boutique Hotel Me…" at bounding box center [784, 389] width 1568 height 779
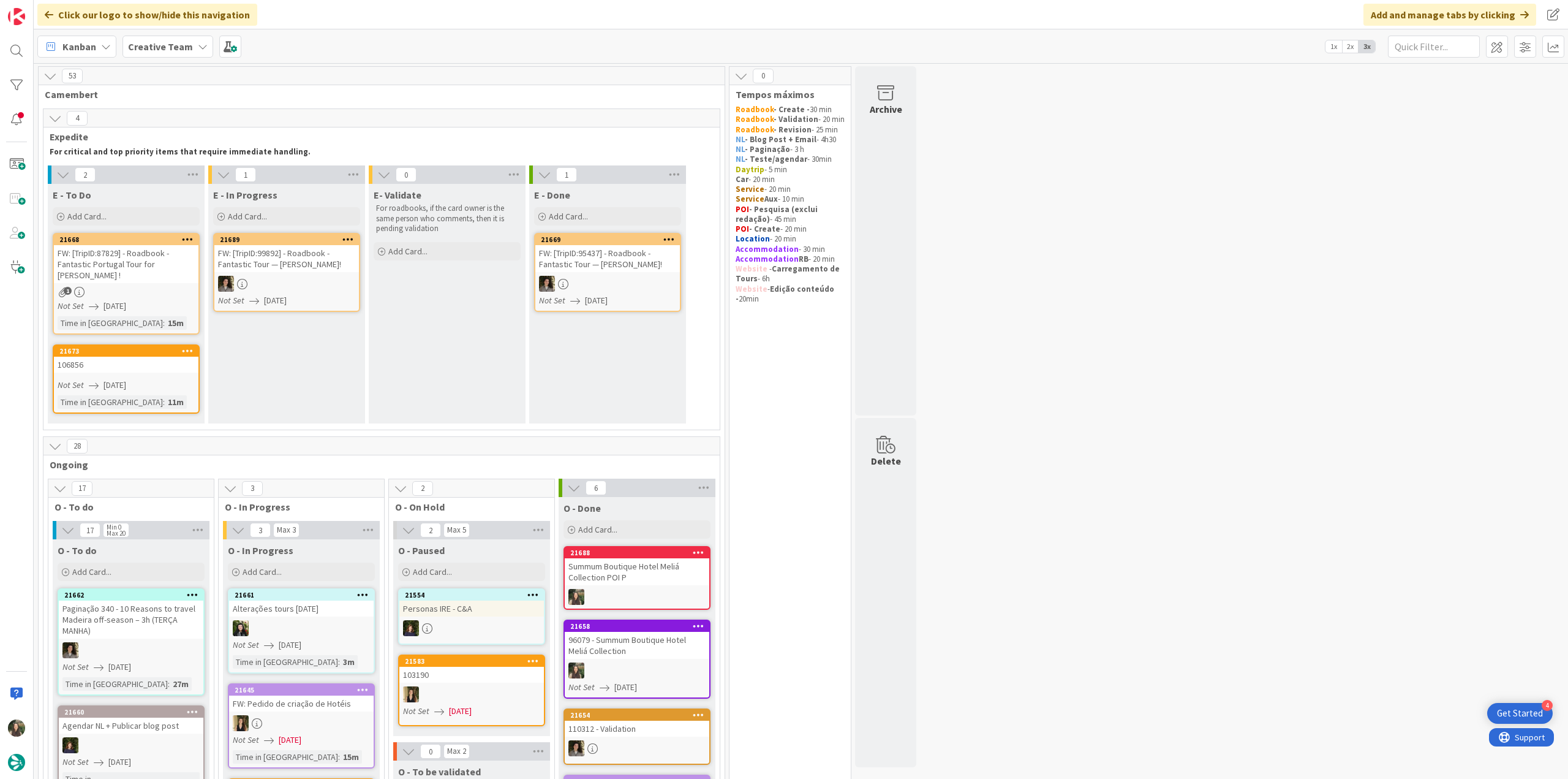
click at [266, 267] on div "FW: [TripID:99892] - Roadbook - Fantastic Tour — Mary C Ernst!" at bounding box center [287, 259] width 144 height 27
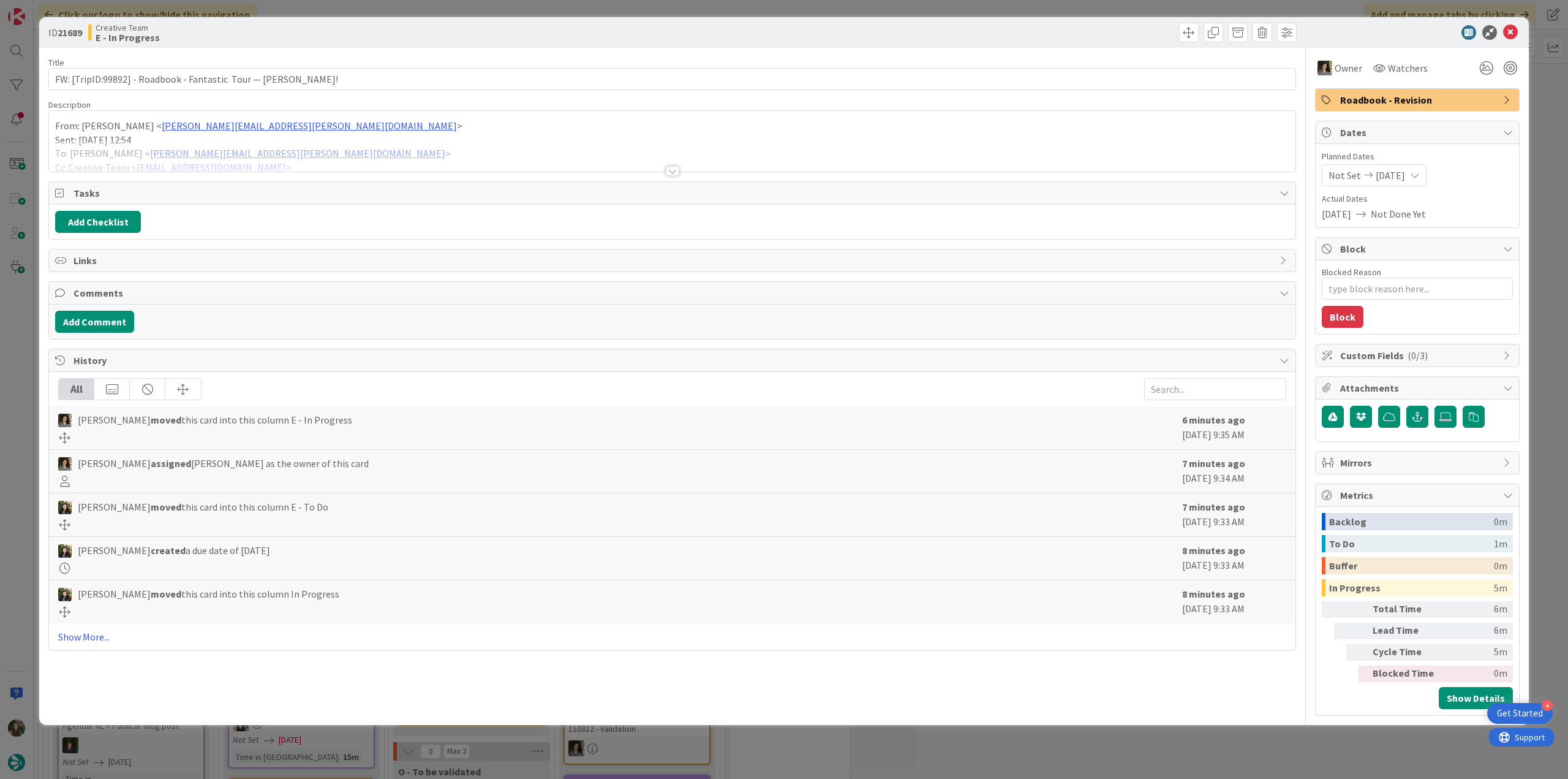
click at [331, 152] on div at bounding box center [672, 156] width 1247 height 31
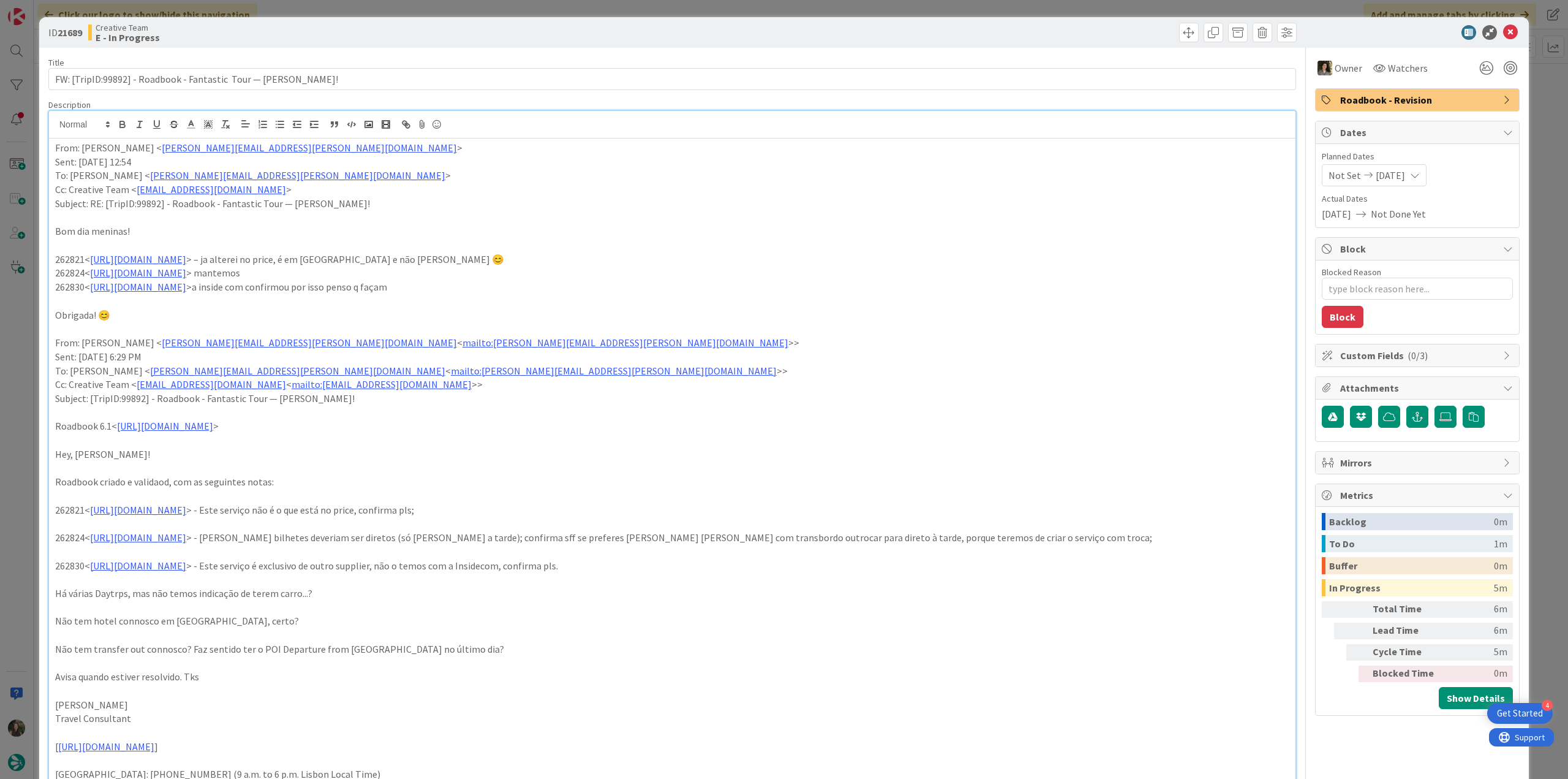
click at [21, 294] on div "ID 21689 Creative Team E - In Progress Title 63 / 128 FW: [TripID:99892] - Road…" at bounding box center [784, 389] width 1568 height 779
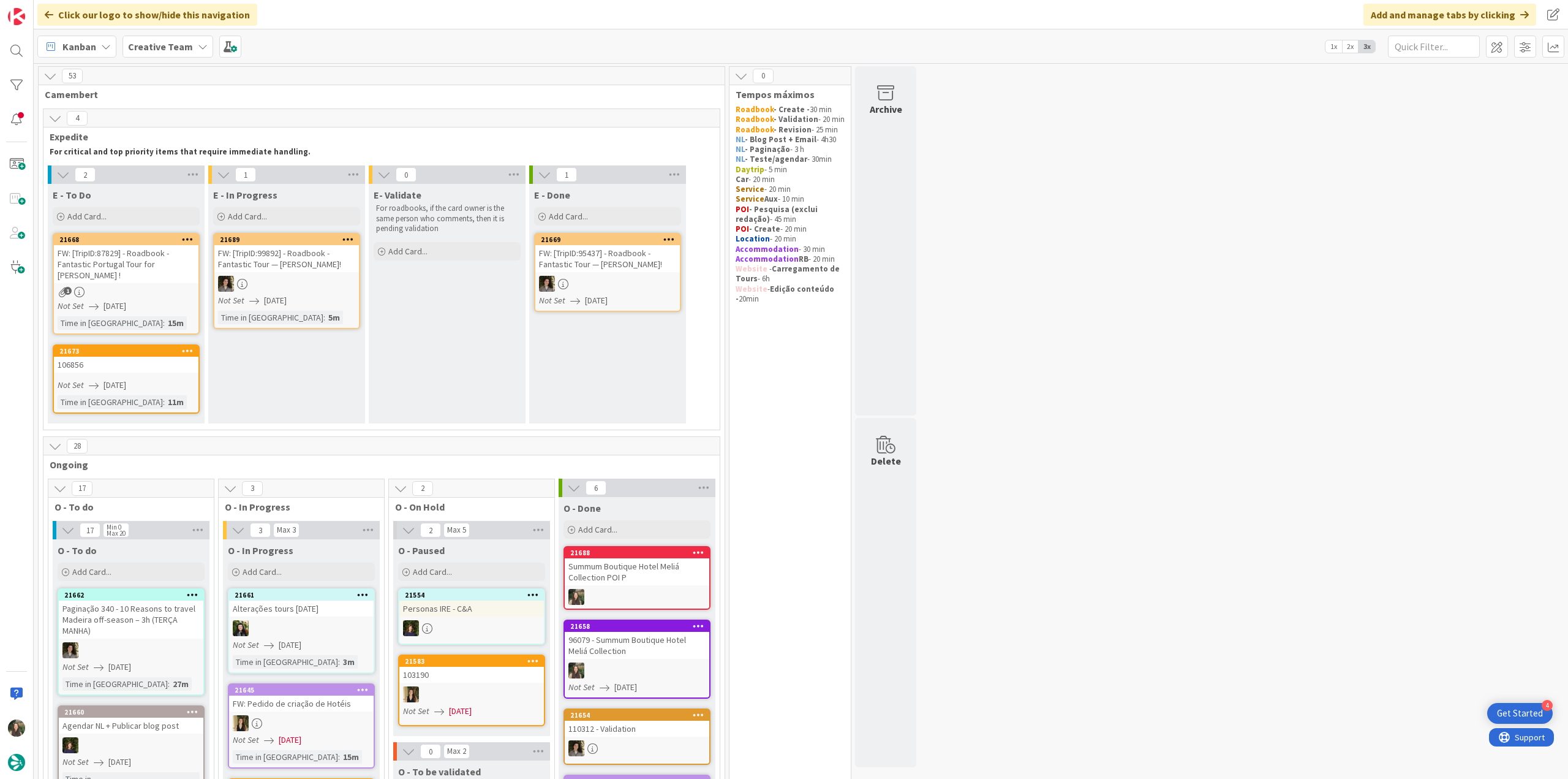
click at [159, 287] on div "1" at bounding box center [126, 292] width 144 height 11
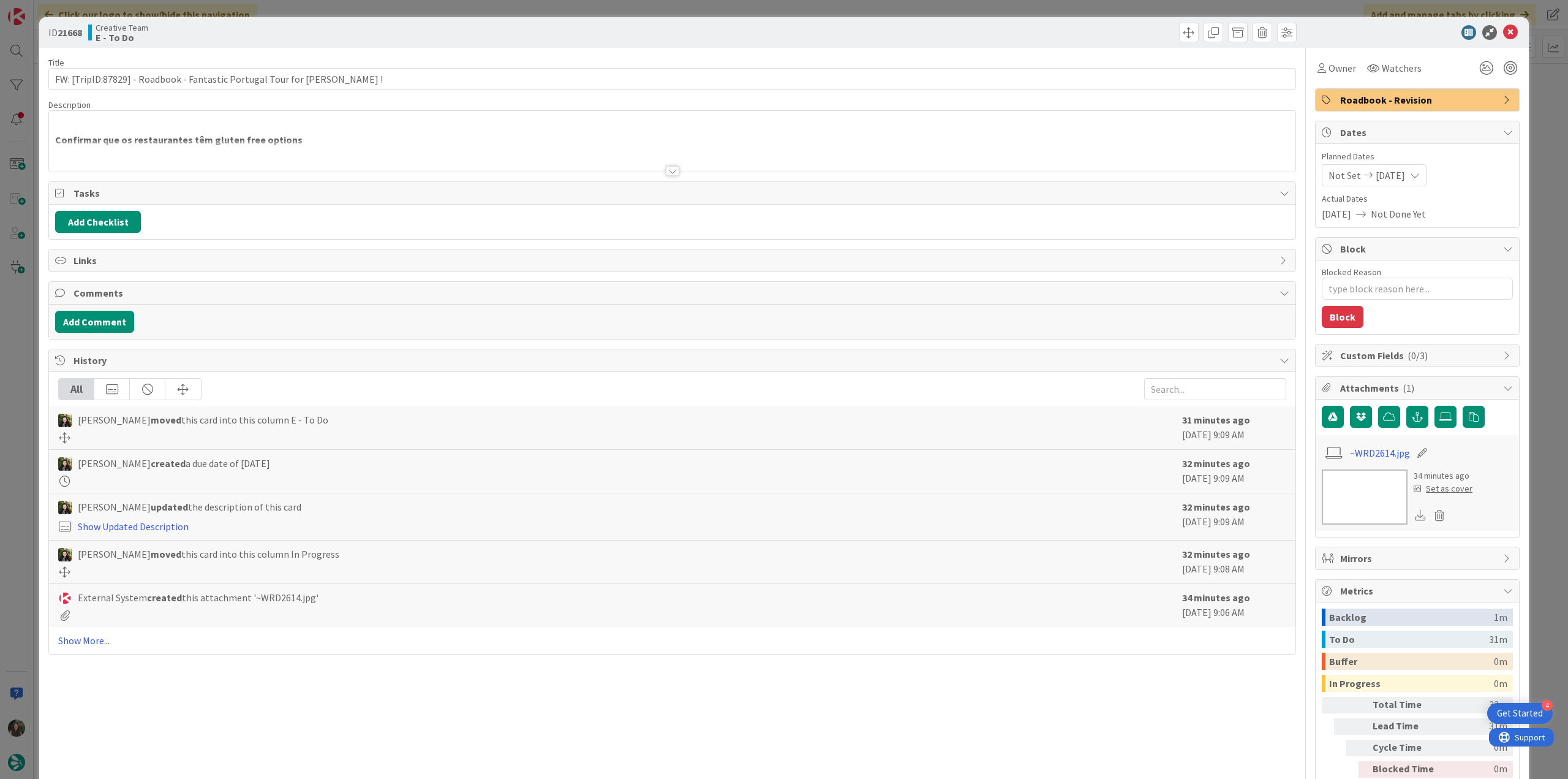
click at [394, 142] on div at bounding box center [672, 156] width 1247 height 31
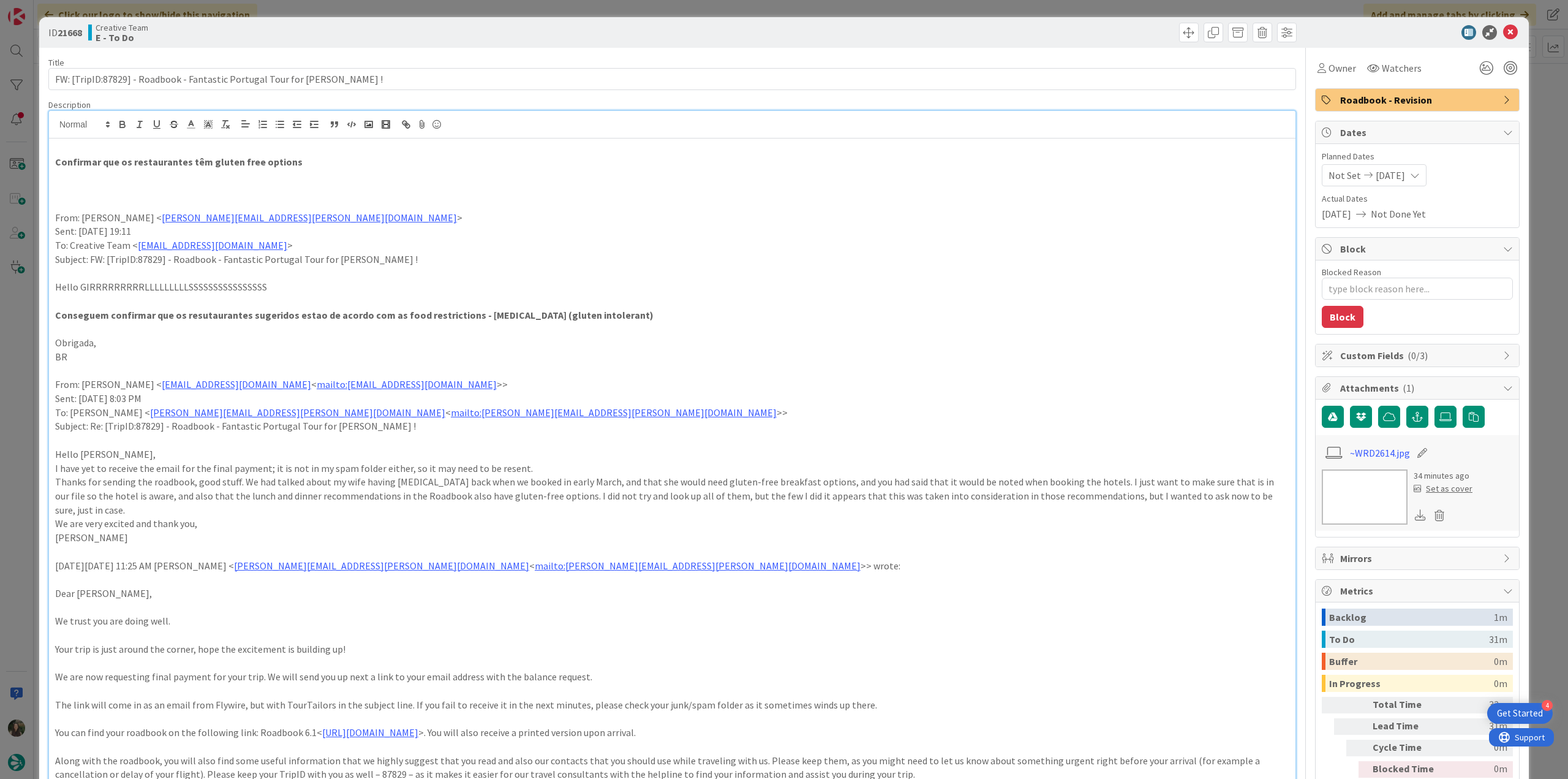
click at [24, 425] on div "ID 21668 Creative Team E - To Do Title 66 / 128 FW: [TripID:87829] - Roadbook -…" at bounding box center [784, 389] width 1568 height 779
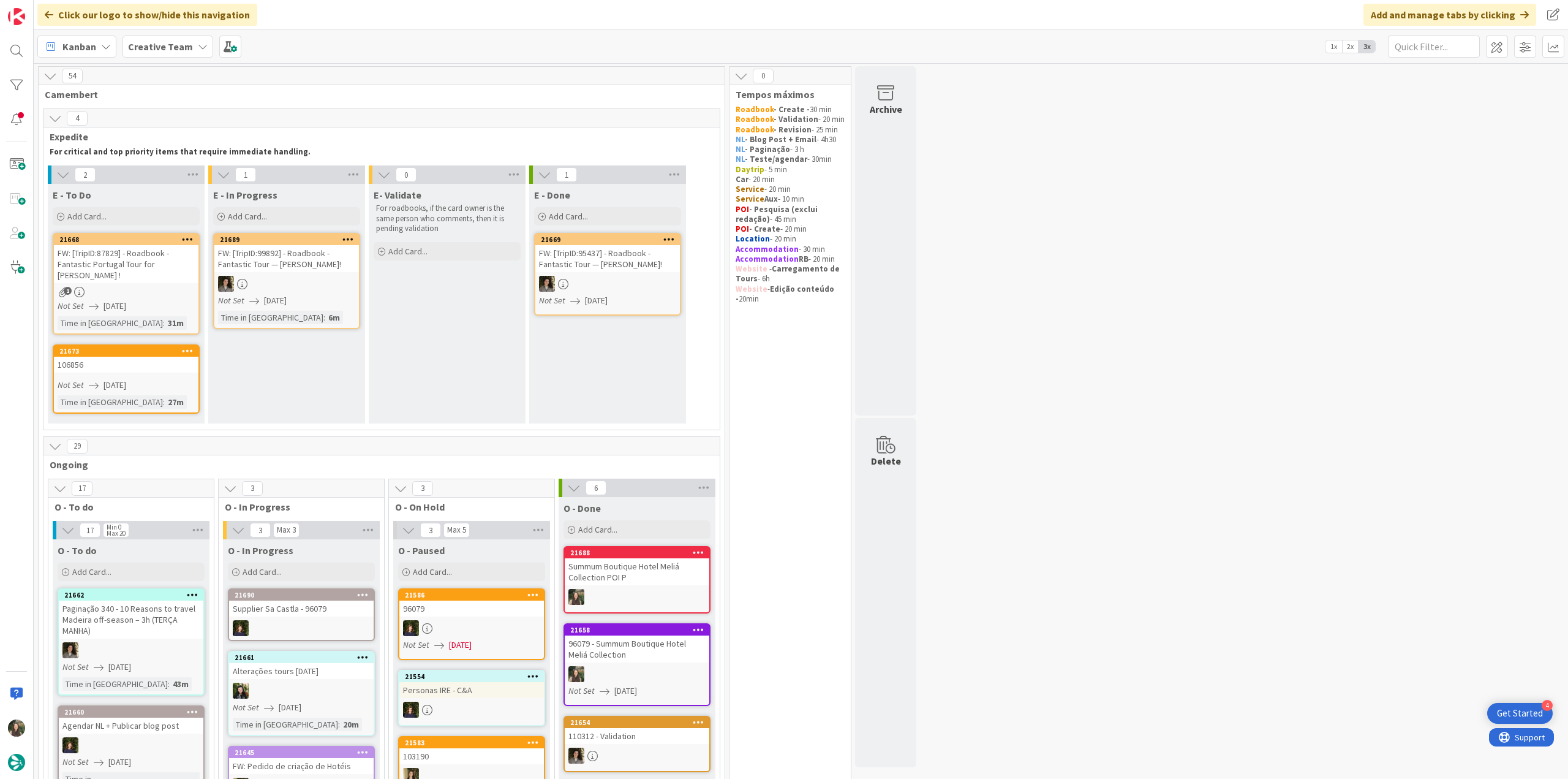
click at [90, 363] on link "21673 106856 Not Set 08/26/2025 Time in Column : 27m" at bounding box center [126, 379] width 147 height 69
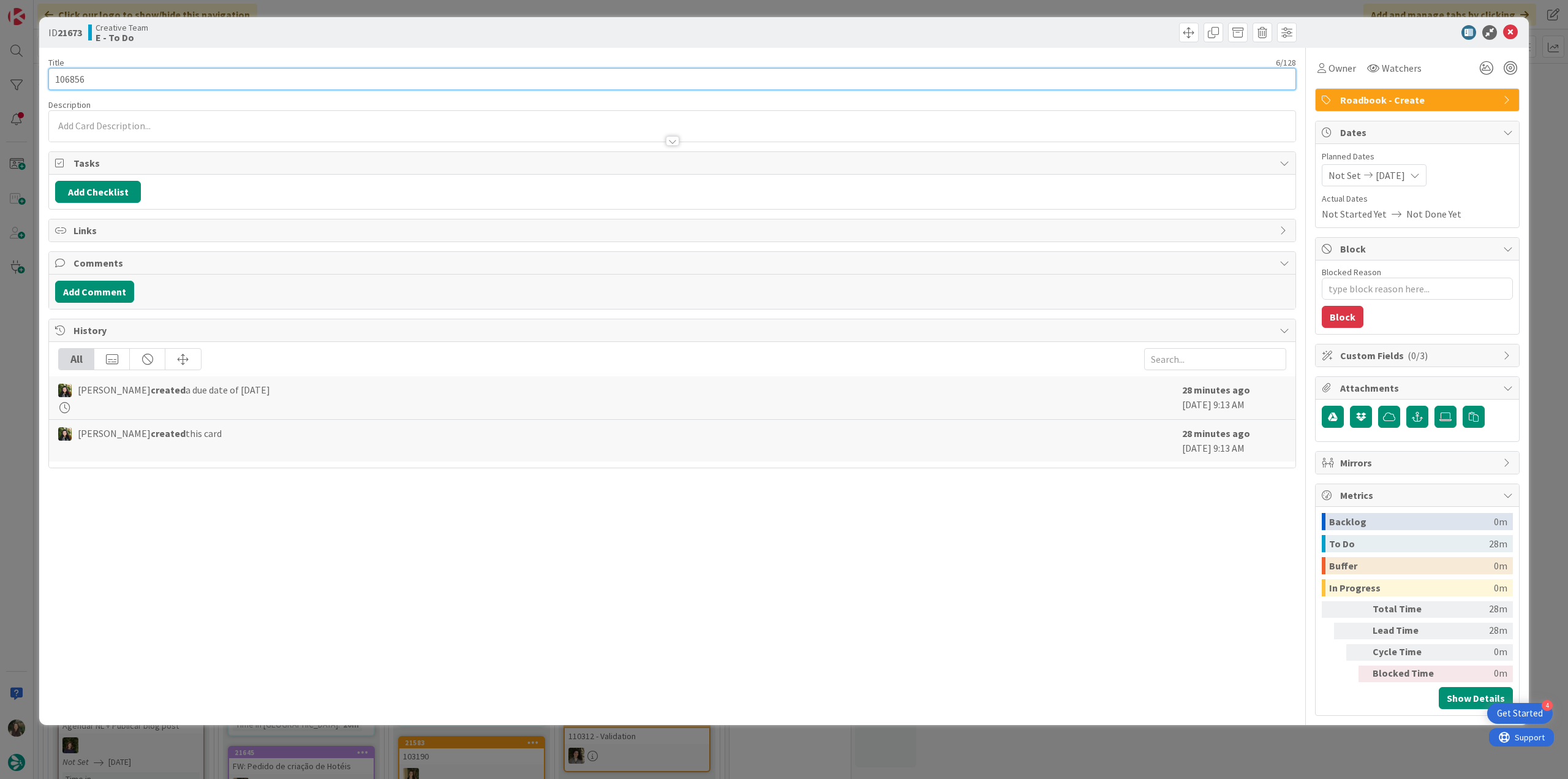
click at [67, 84] on input "106856" at bounding box center [672, 79] width 1247 height 22
click at [78, 75] on input "106856" at bounding box center [672, 79] width 1247 height 22
click at [74, 77] on input "106856" at bounding box center [672, 79] width 1247 height 22
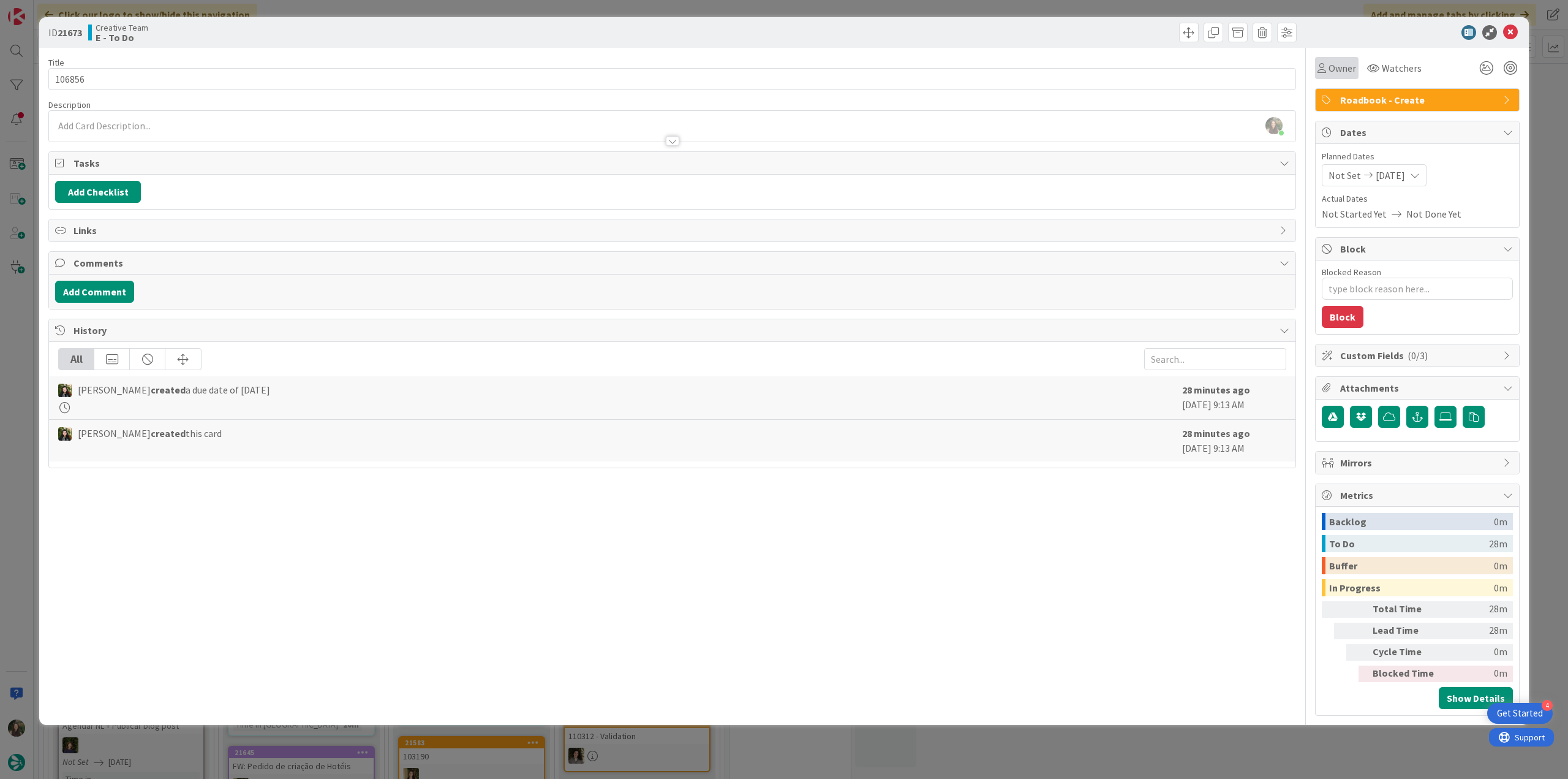
click at [940, 72] on span "Owner" at bounding box center [1342, 67] width 28 height 14
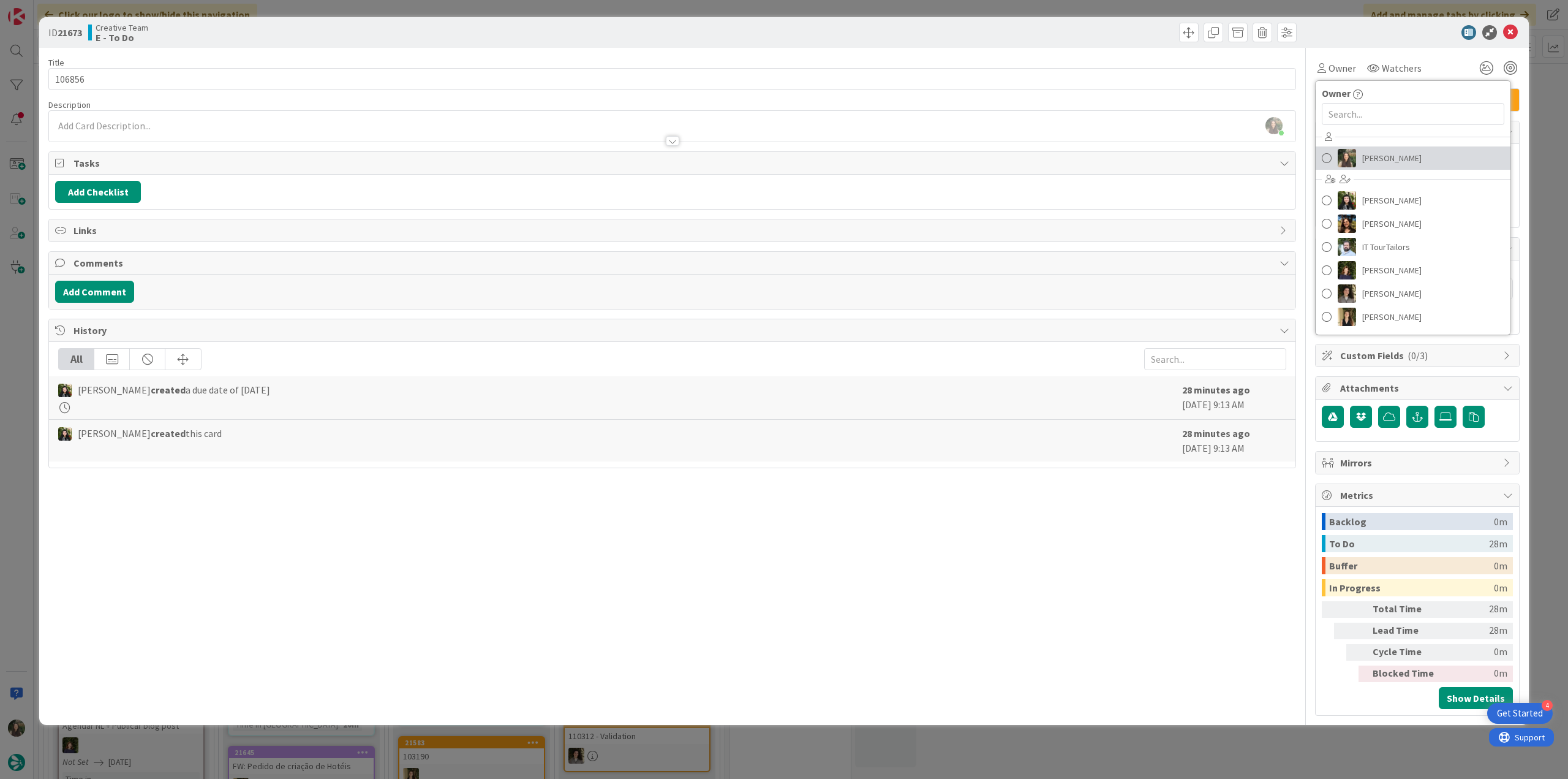
click at [940, 158] on span "Inês Gonçalves" at bounding box center [1392, 158] width 60 height 18
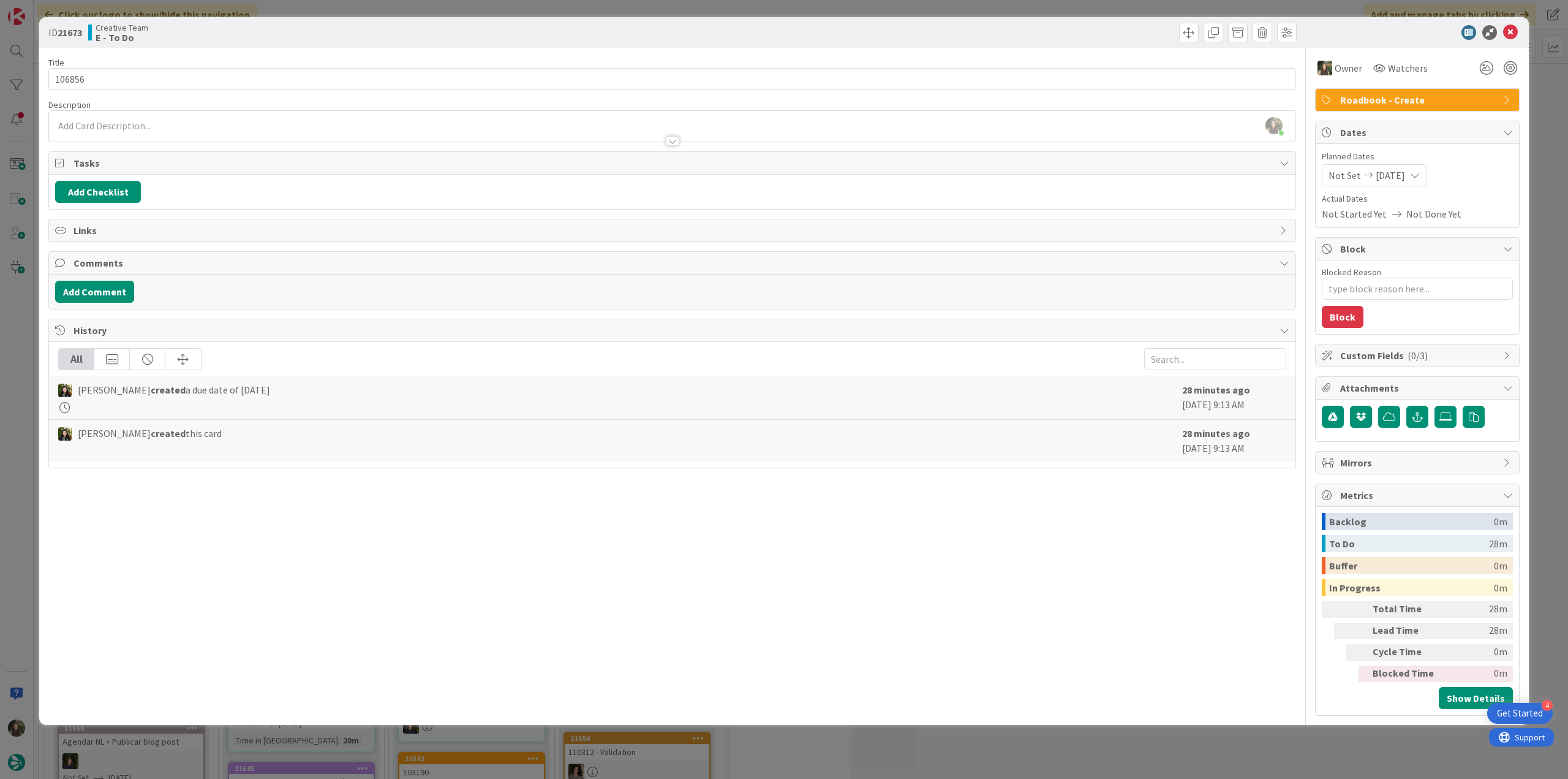
click at [940, 70] on div "ID 21673 Creative Team E - To Do Title 6 / 128 106856 Description Inês Gonçalve…" at bounding box center [784, 389] width 1568 height 779
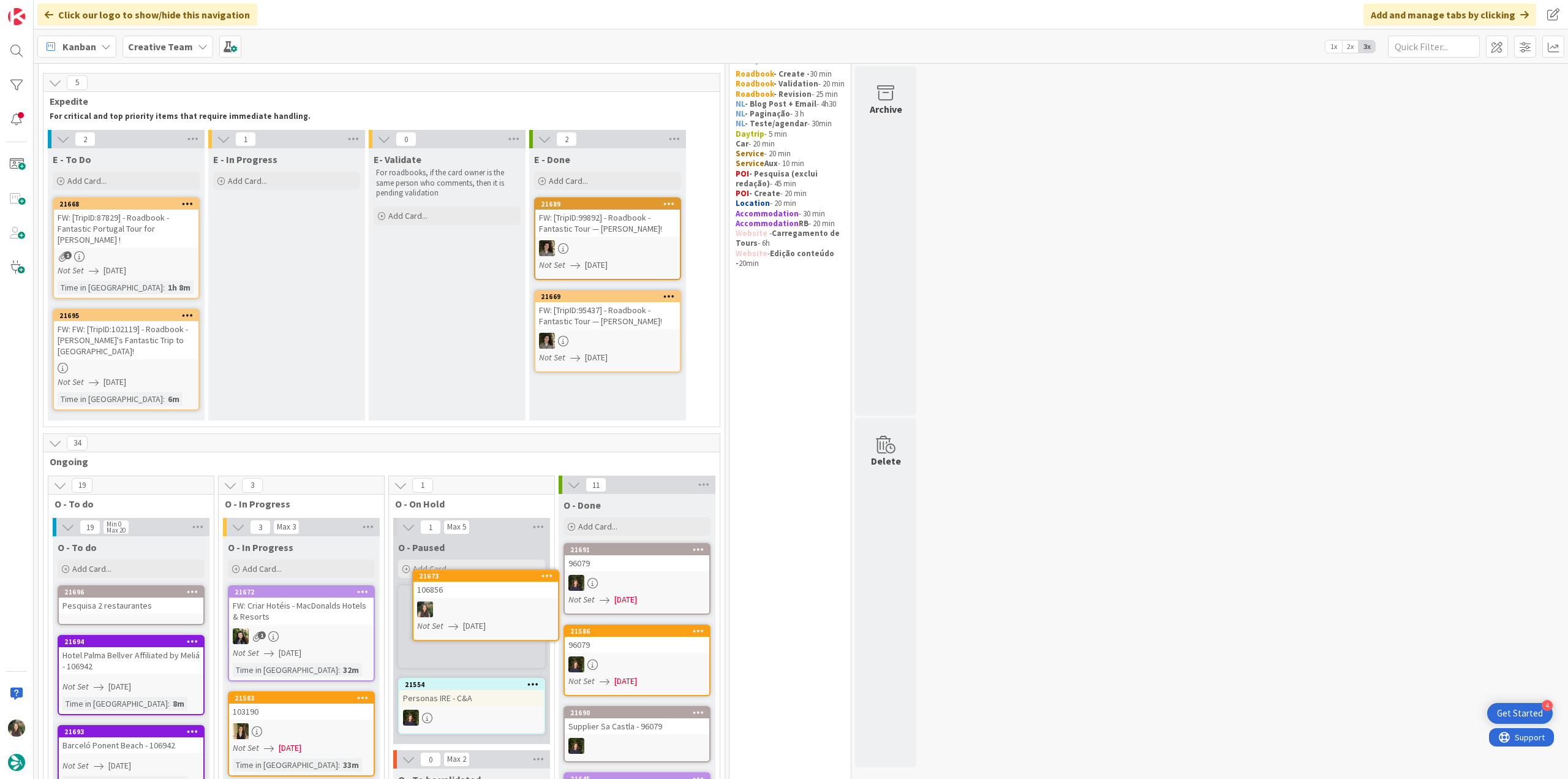
scroll to position [44, 0]
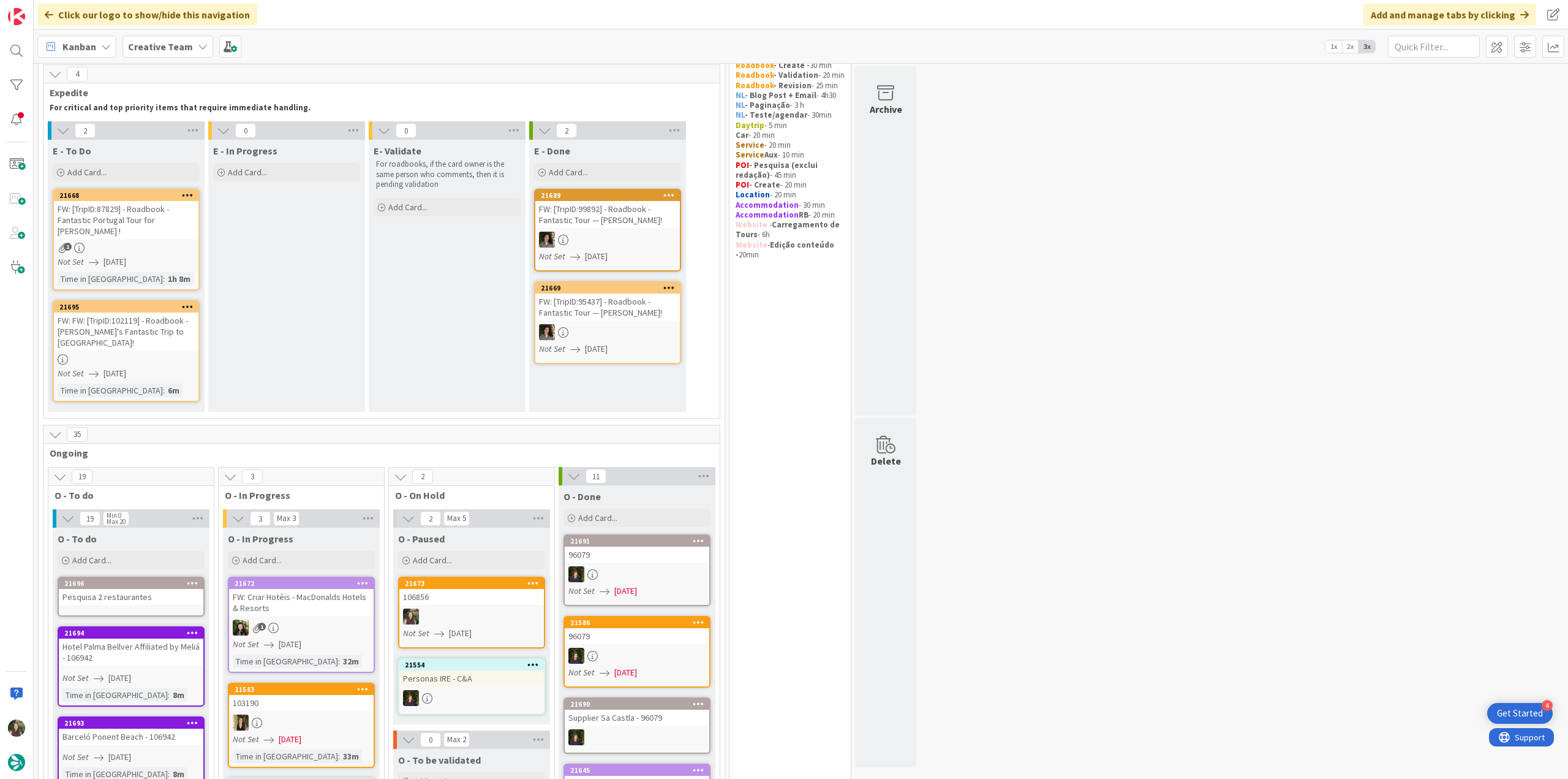
click at [471, 425] on div at bounding box center [472, 616] width 144 height 16
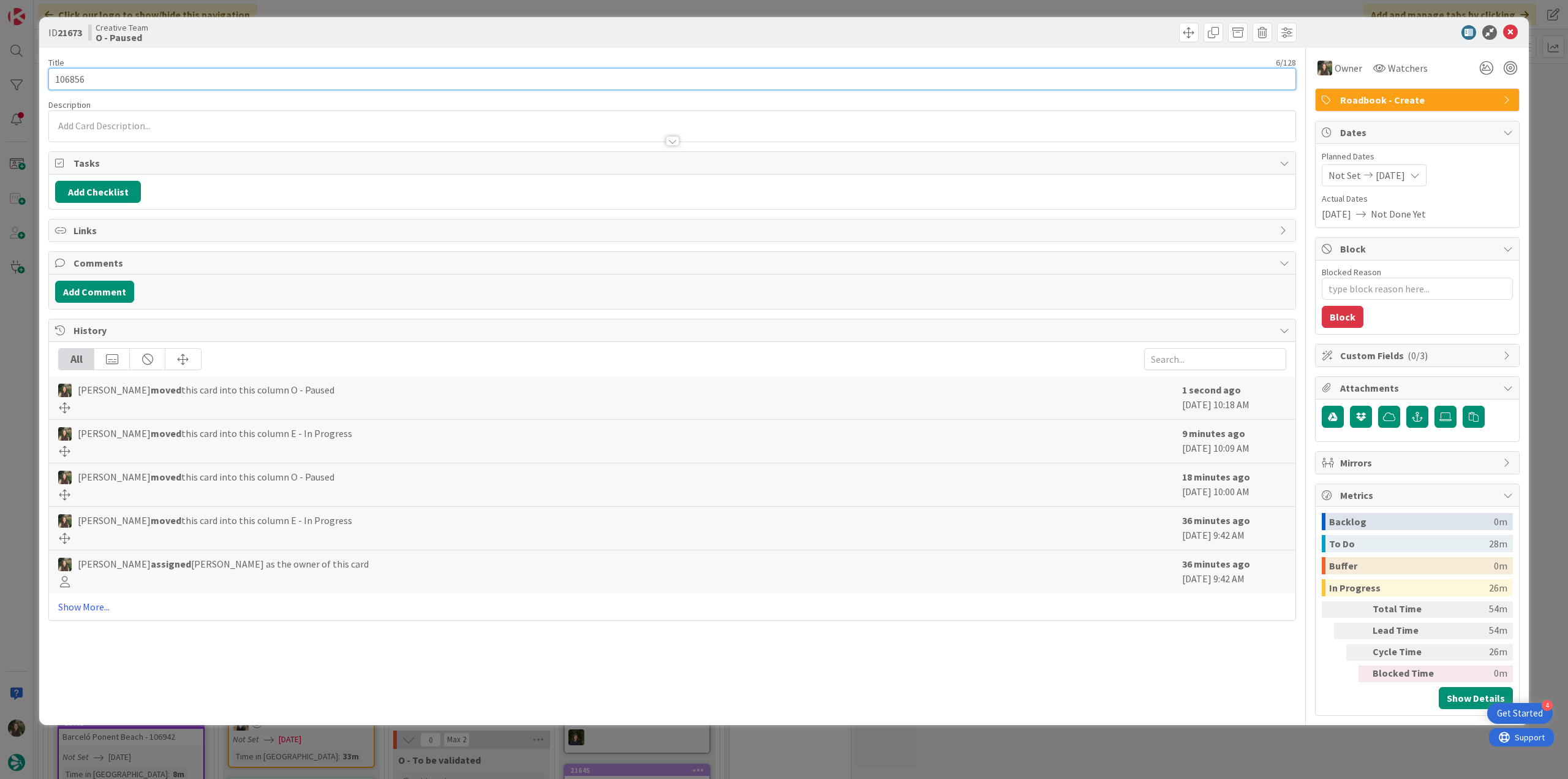
click at [76, 83] on input "106856" at bounding box center [672, 79] width 1247 height 22
click at [4, 366] on div "ID 21673 Creative Team O - Paused Title 6 / 128 106856 Description Owner Watche…" at bounding box center [784, 389] width 1568 height 779
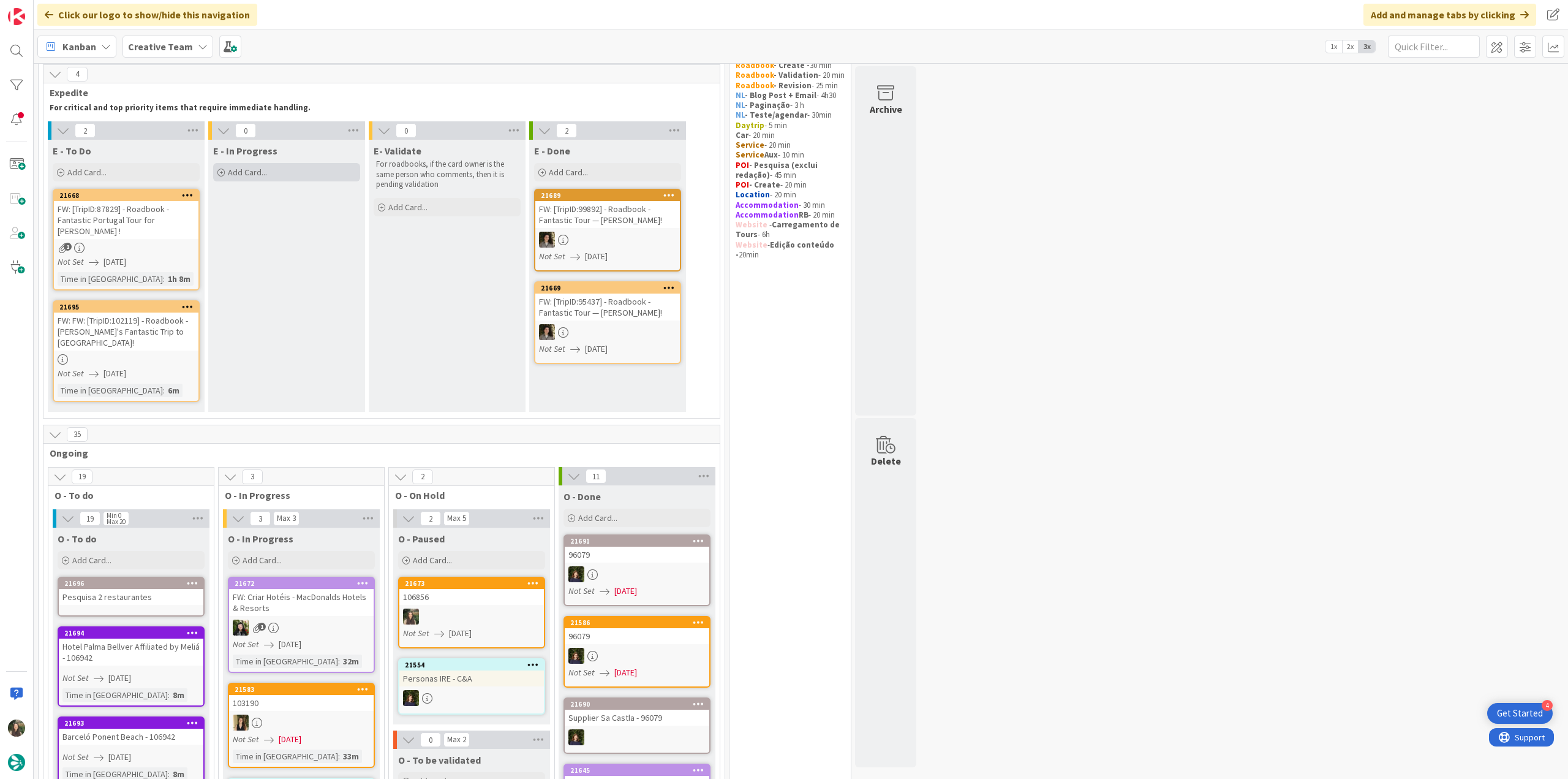
click at [318, 178] on div "Add Card..." at bounding box center [286, 171] width 147 height 18
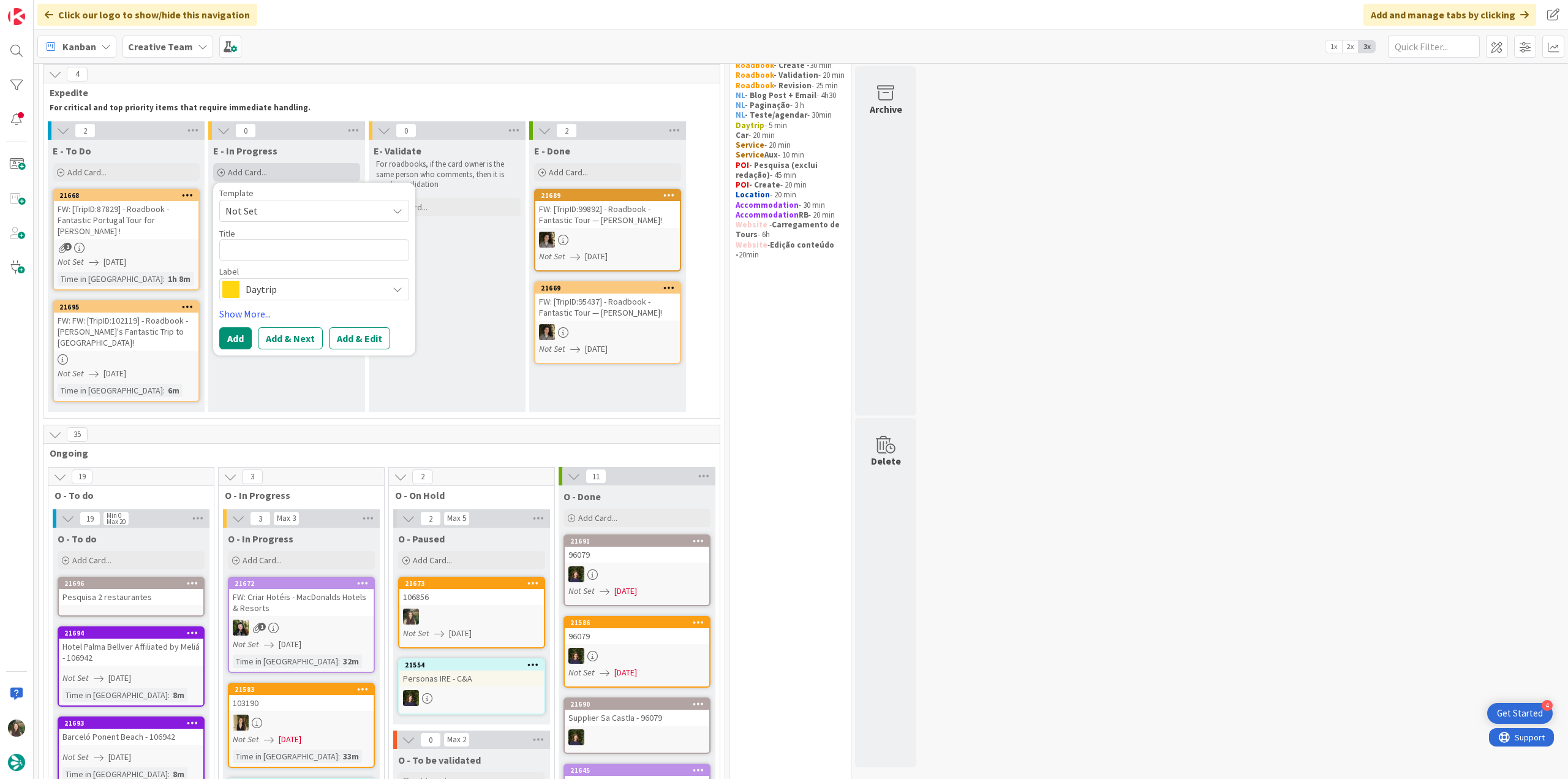
type textarea "x"
type textarea "106856"
type textarea "x"
type textarea "106856"
type textarea "x"
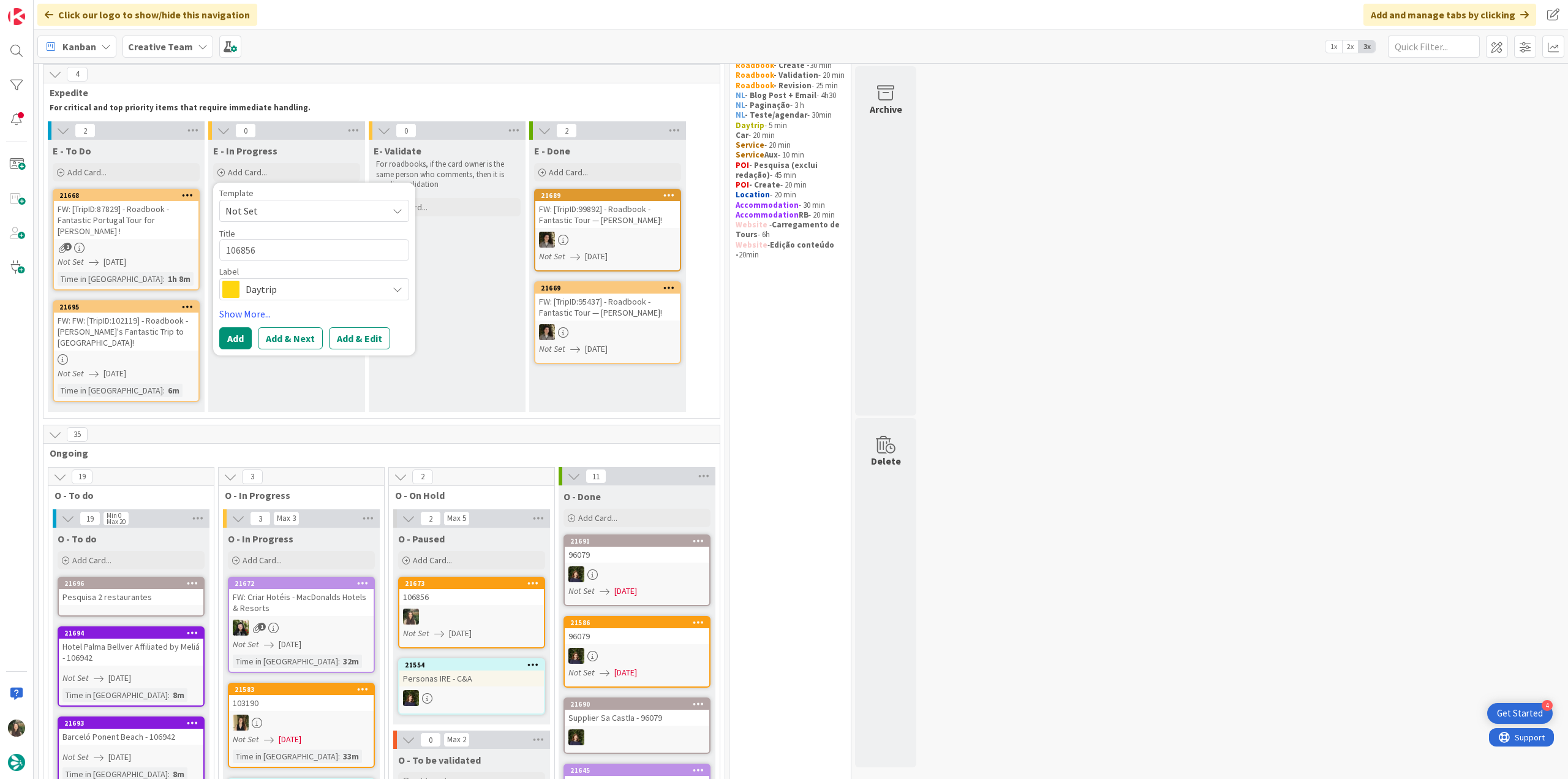
type textarea "106856 -"
type textarea "x"
type textarea "106856 -"
type textarea "x"
type textarea "106856 - G"
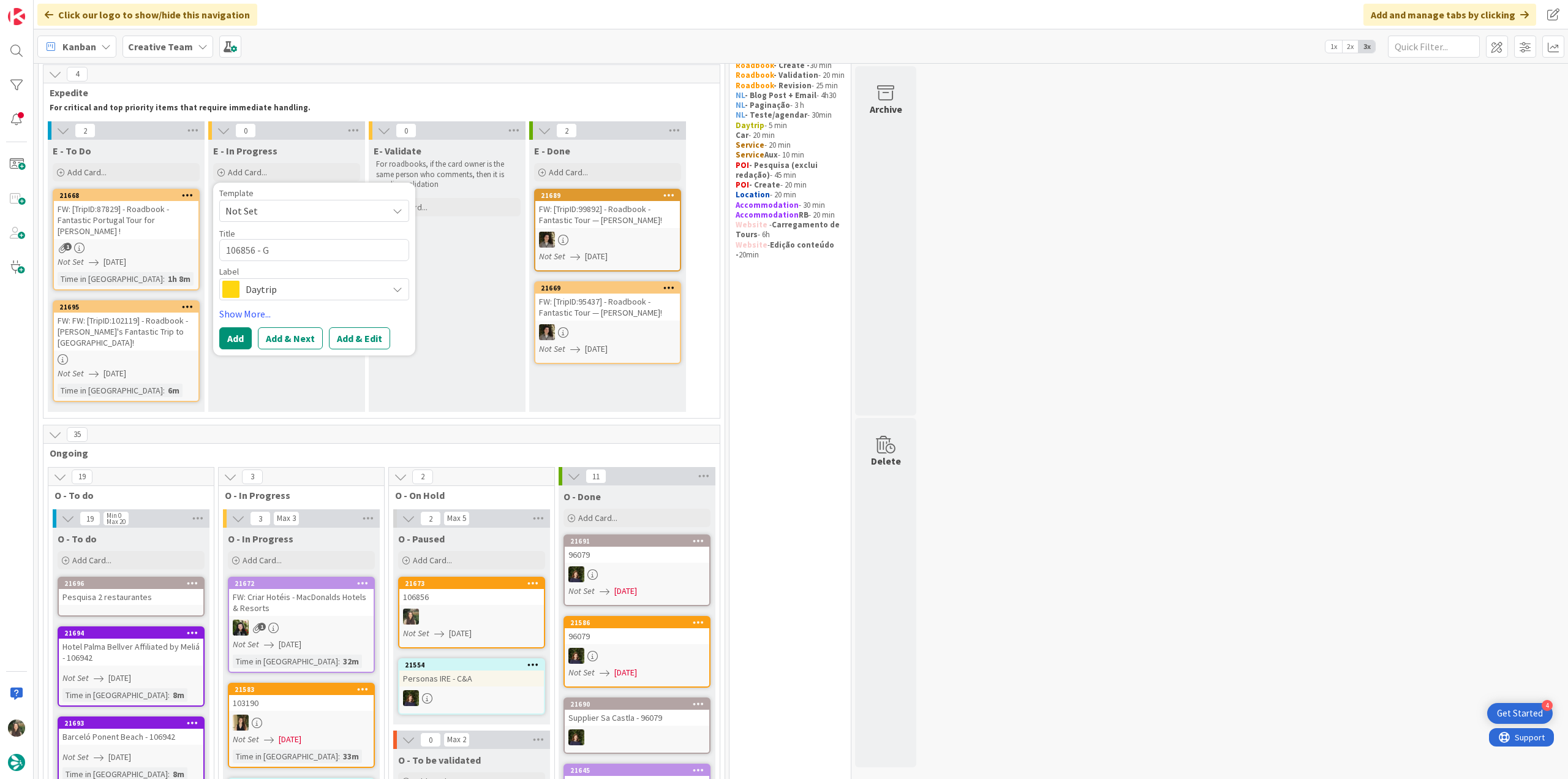
type textarea "x"
type textarea "106856 - GP"
type textarea "x"
type textarea "106856 - GPS"
type textarea "x"
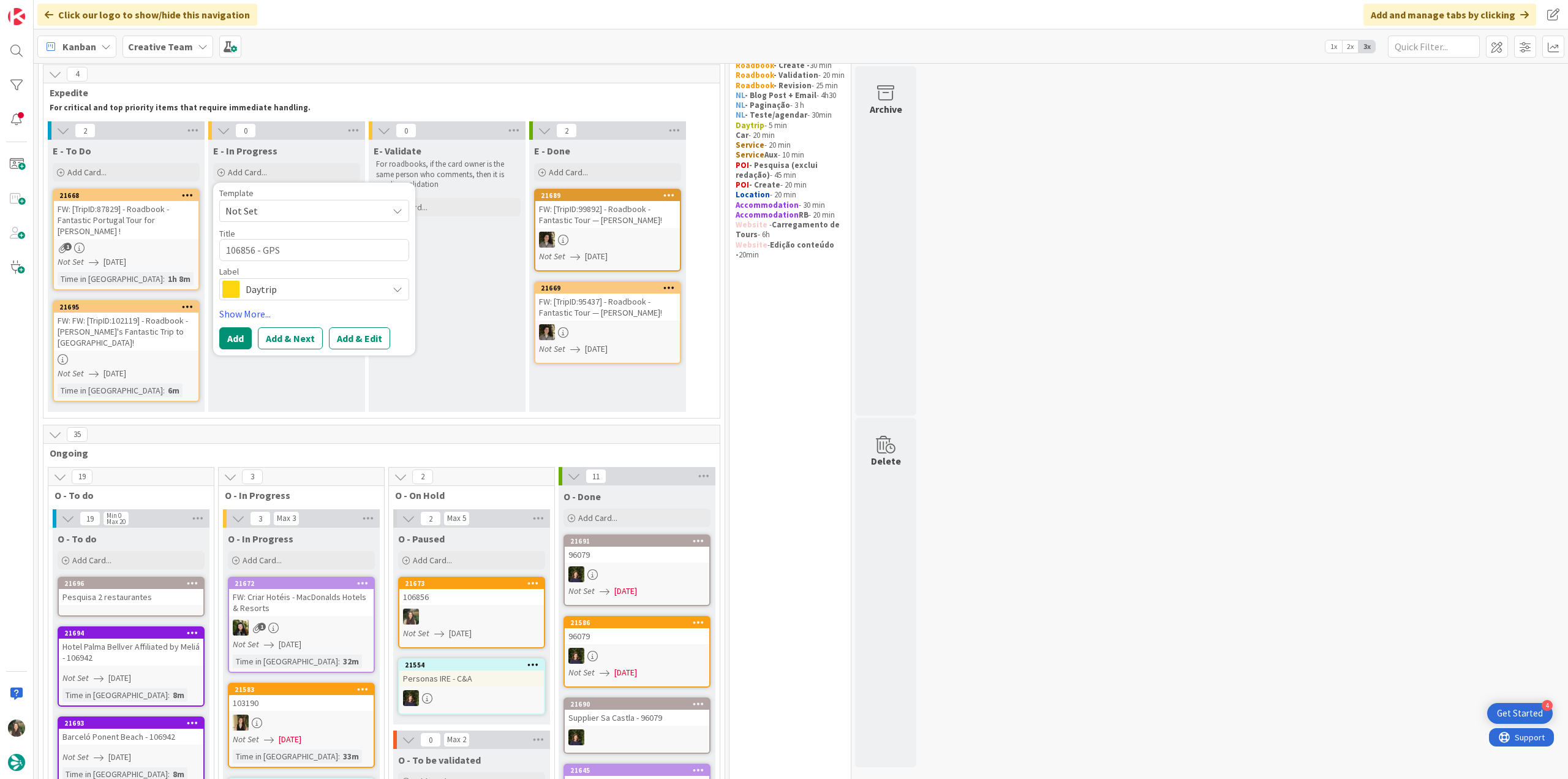
type textarea "106856 - GPS P"
type textarea "x"
type textarea "106856 - GPS Po"
type textarea "x"
type textarea "106856 - GPS Poi"
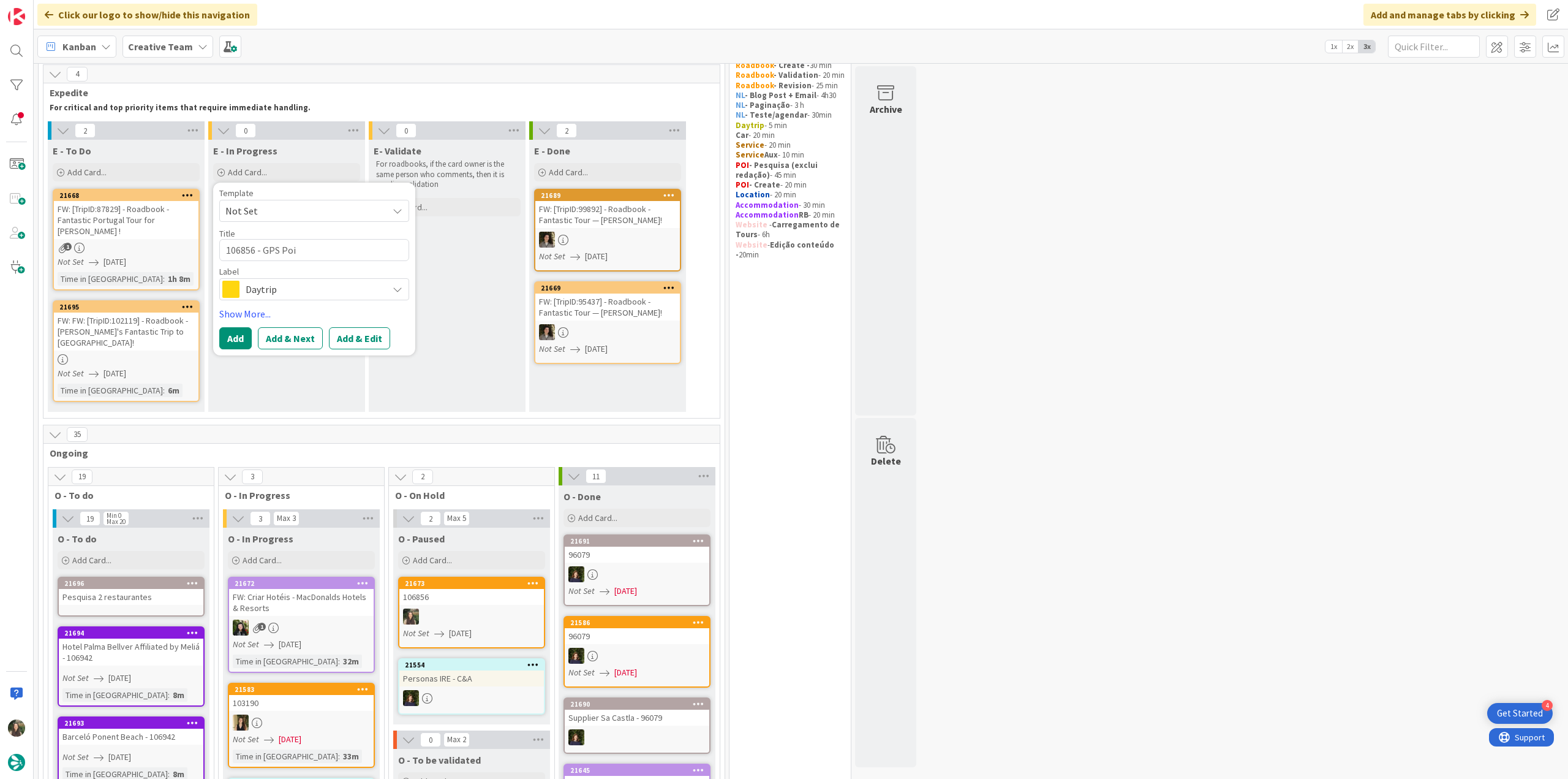
type textarea "x"
type textarea "106856 - GPS Poin"
type textarea "x"
type textarea "106856 - GPS Point"
click at [347, 284] on span "Daytrip" at bounding box center [313, 289] width 136 height 17
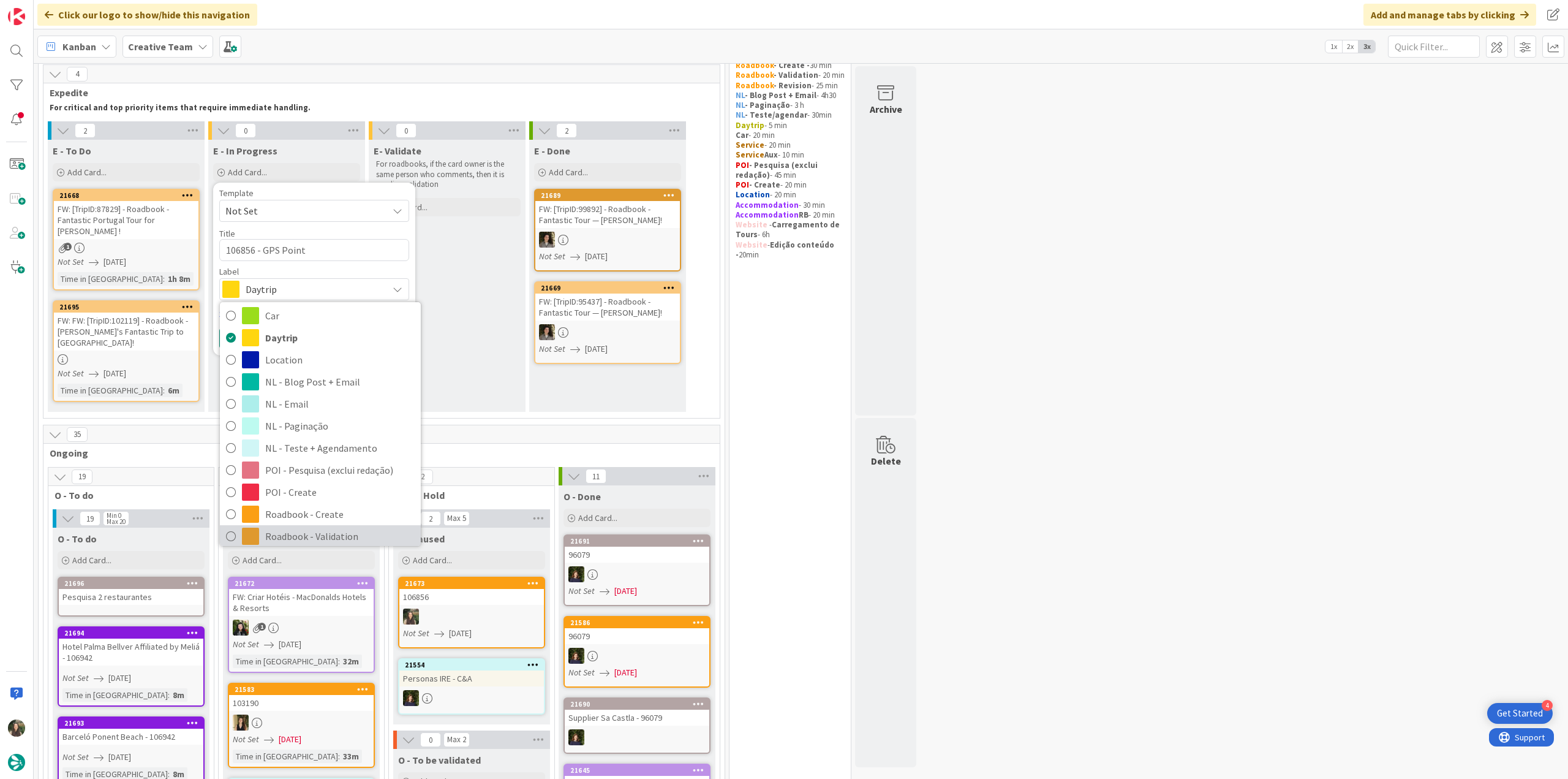
scroll to position [122, 0]
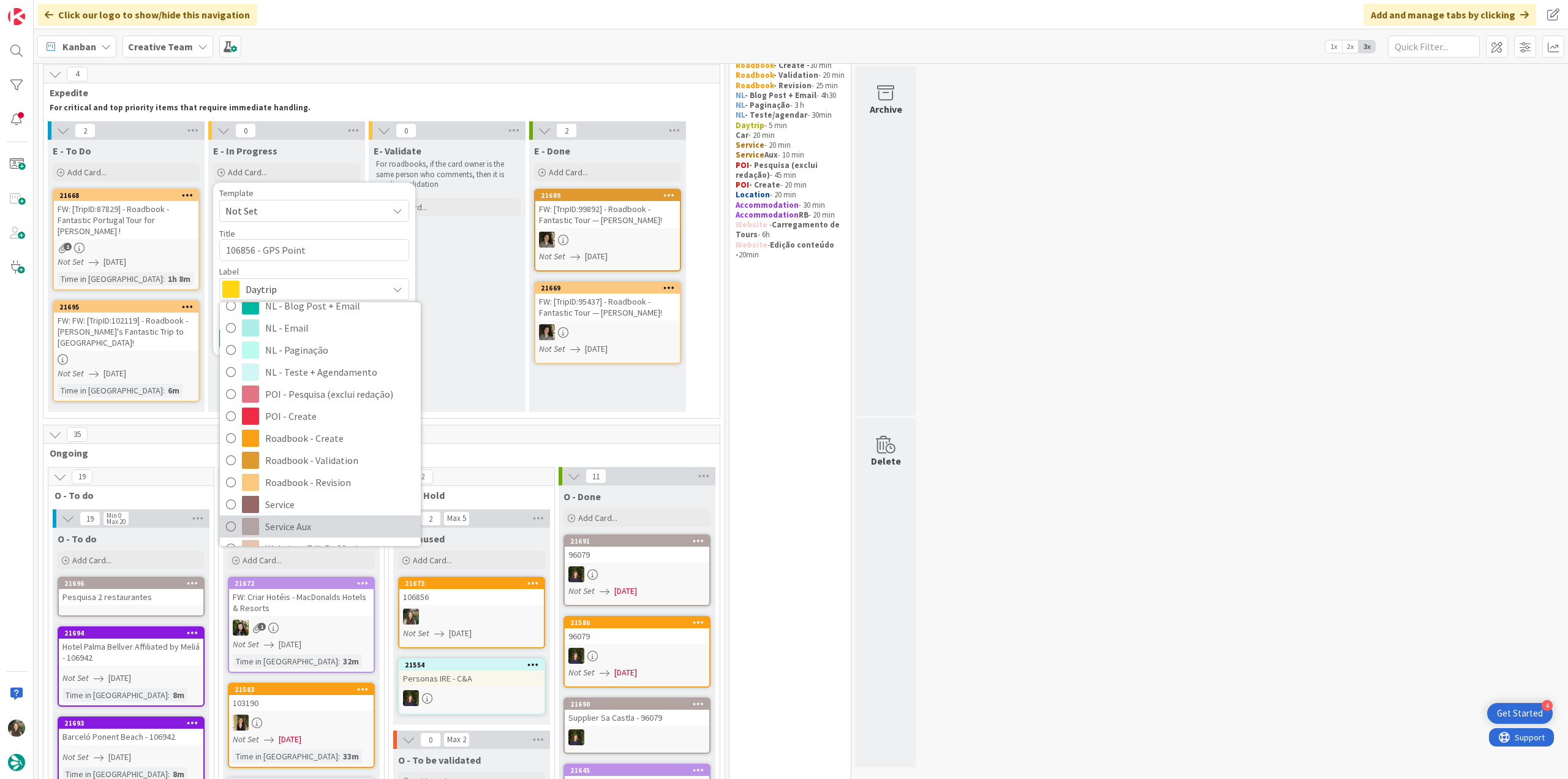
drag, startPoint x: 302, startPoint y: 520, endPoint x: 297, endPoint y: 501, distance: 19.6
click at [301, 425] on span "Service Aux" at bounding box center [340, 526] width 149 height 18
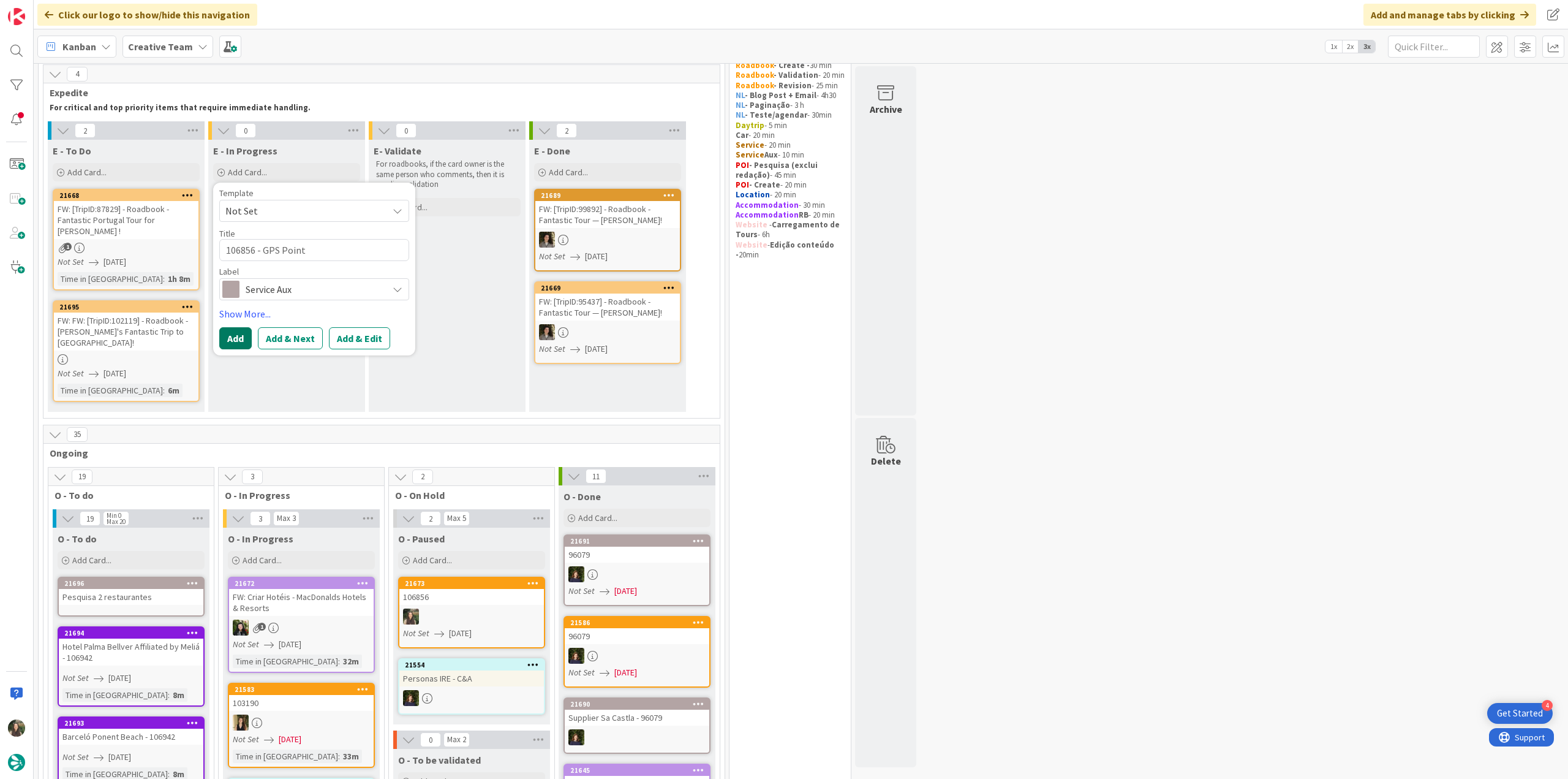
click at [239, 337] on button "Add" at bounding box center [236, 338] width 33 height 22
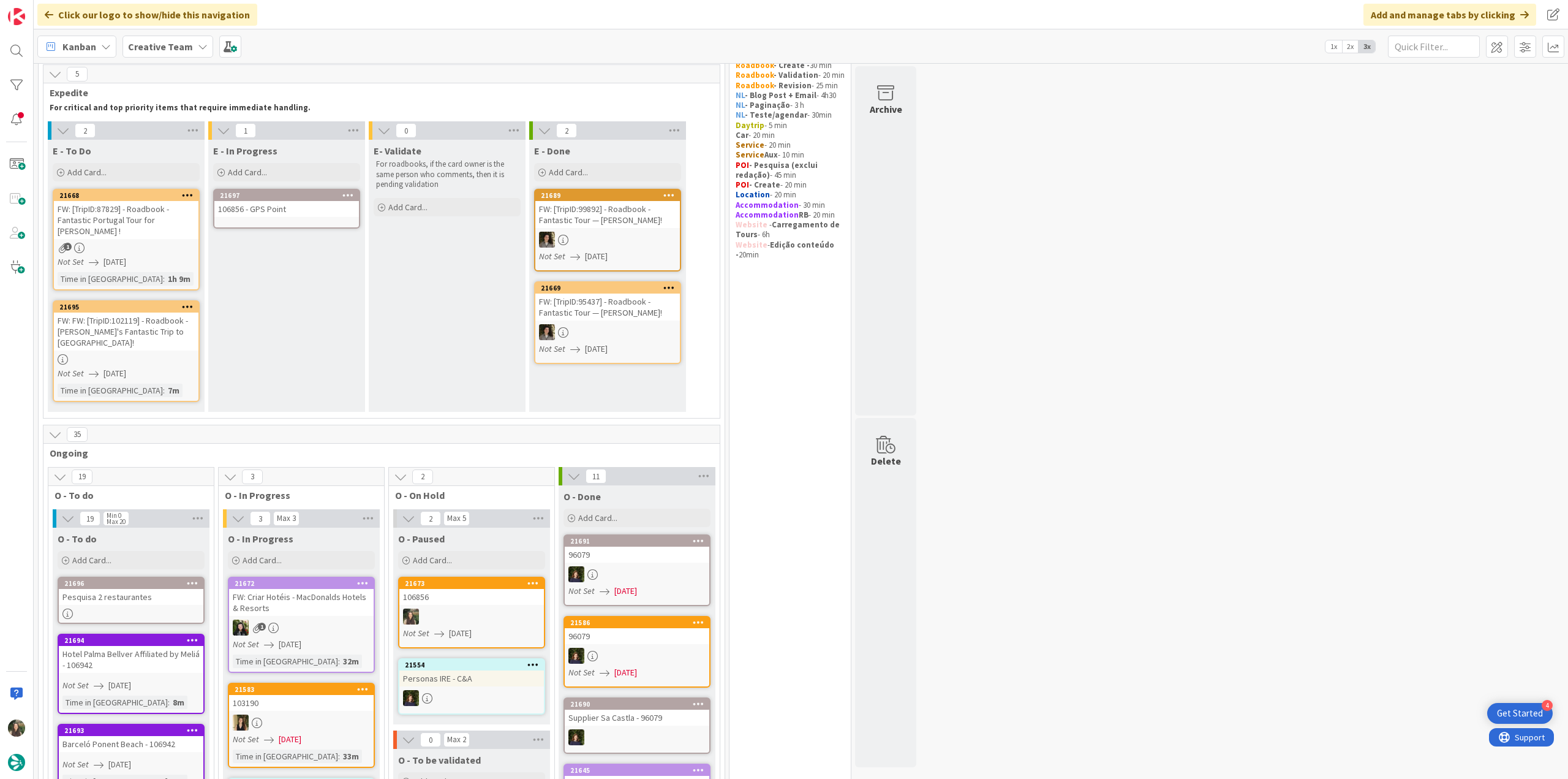
click at [274, 211] on div "106856 - GPS Point" at bounding box center [287, 209] width 144 height 16
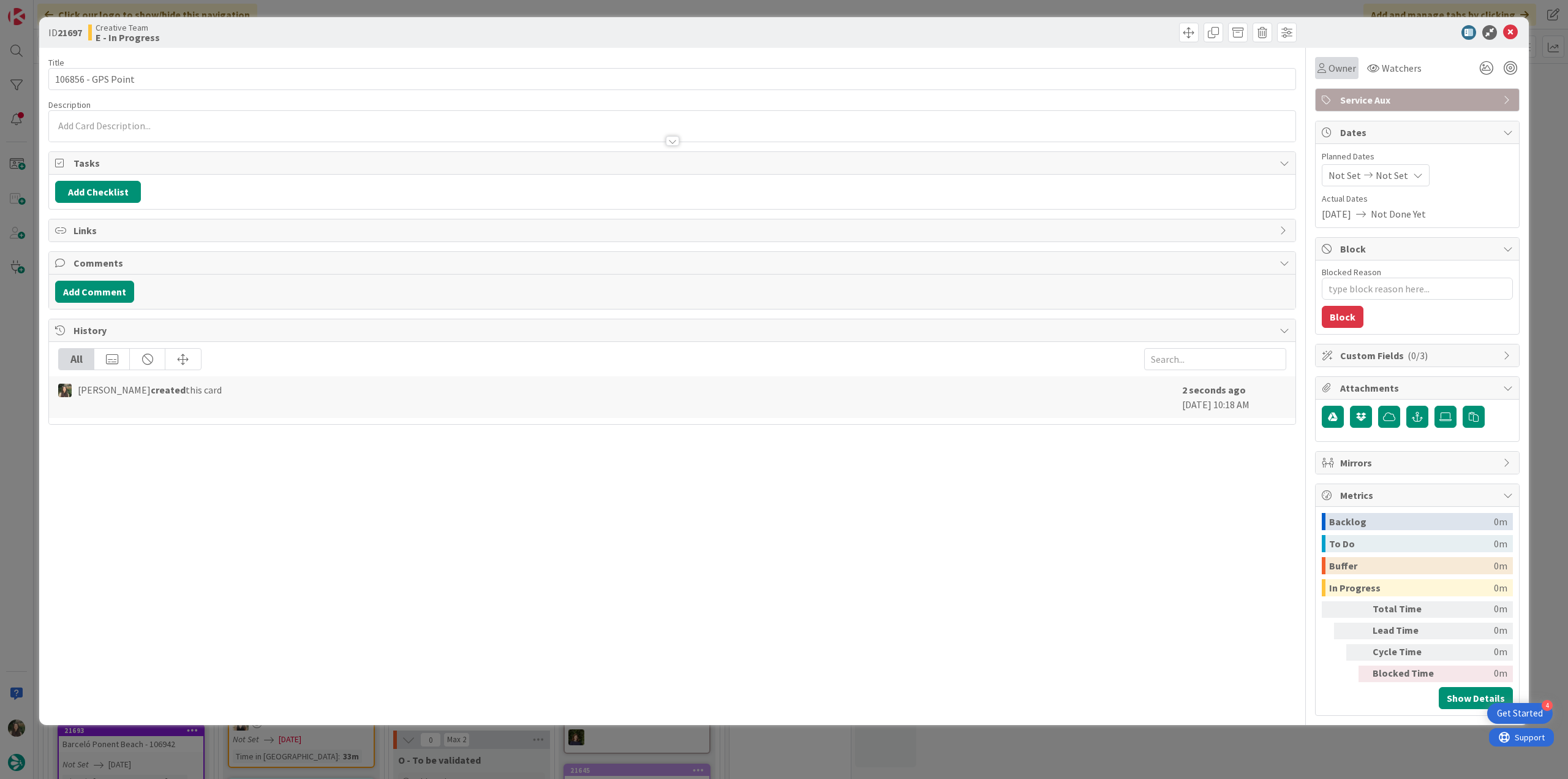
click at [940, 75] on div "Owner" at bounding box center [1337, 67] width 39 height 14
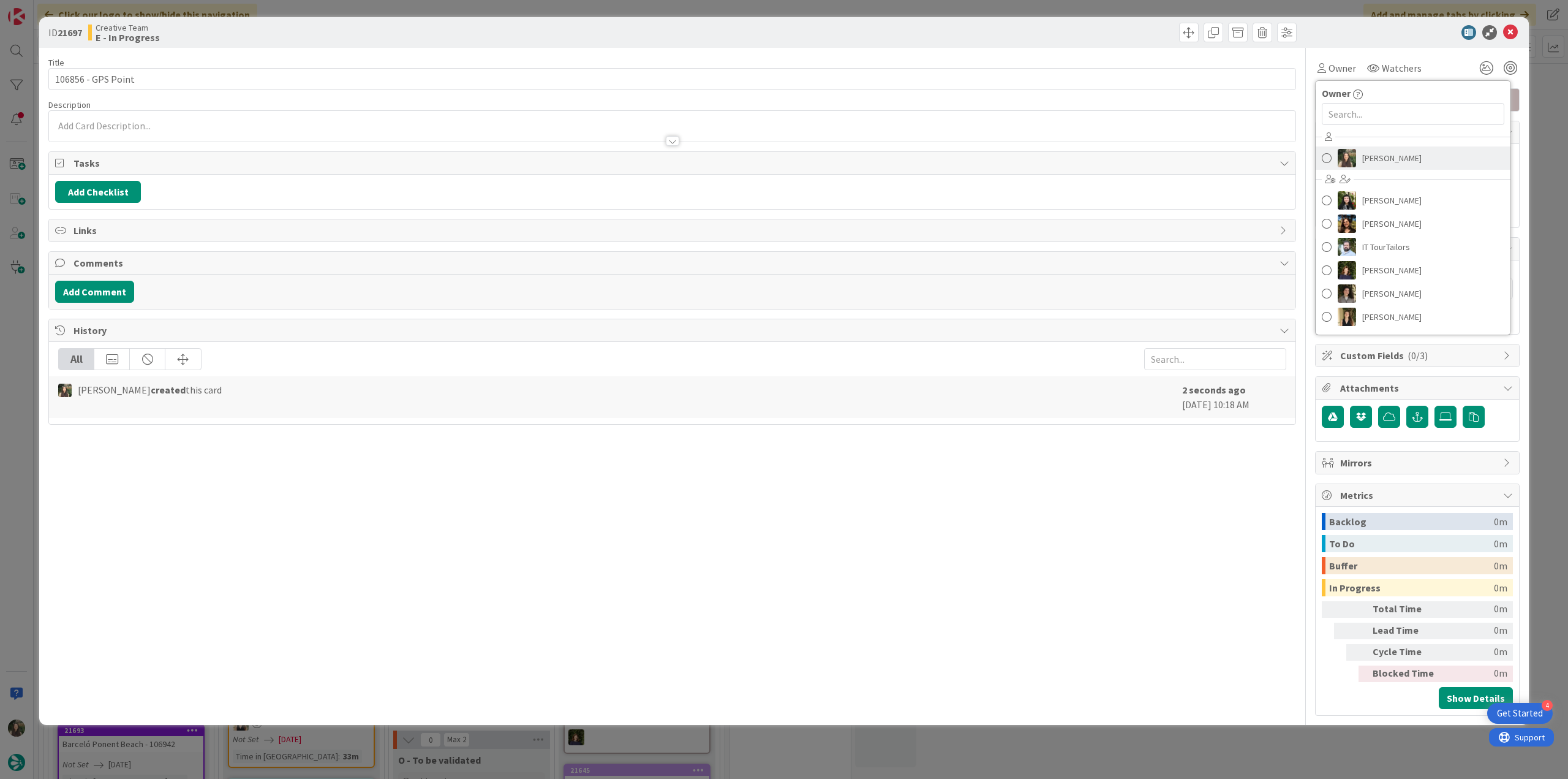
click at [940, 158] on span "Inês Gonçalves" at bounding box center [1392, 158] width 60 height 18
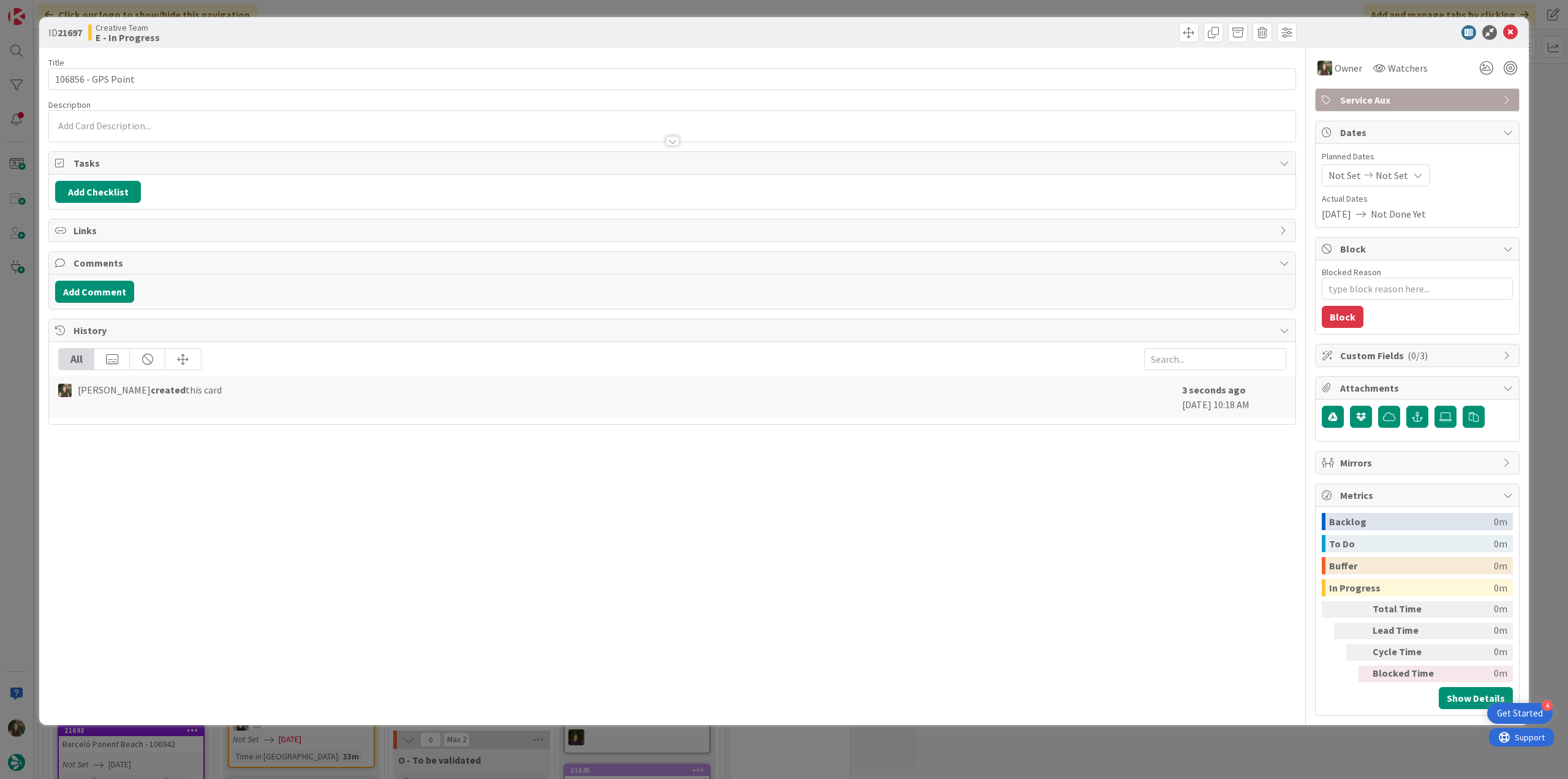
click at [940, 82] on div "ID 21697 Creative Team E - In Progress Title 18 / 128 106856 - GPS Point Descri…" at bounding box center [784, 389] width 1568 height 779
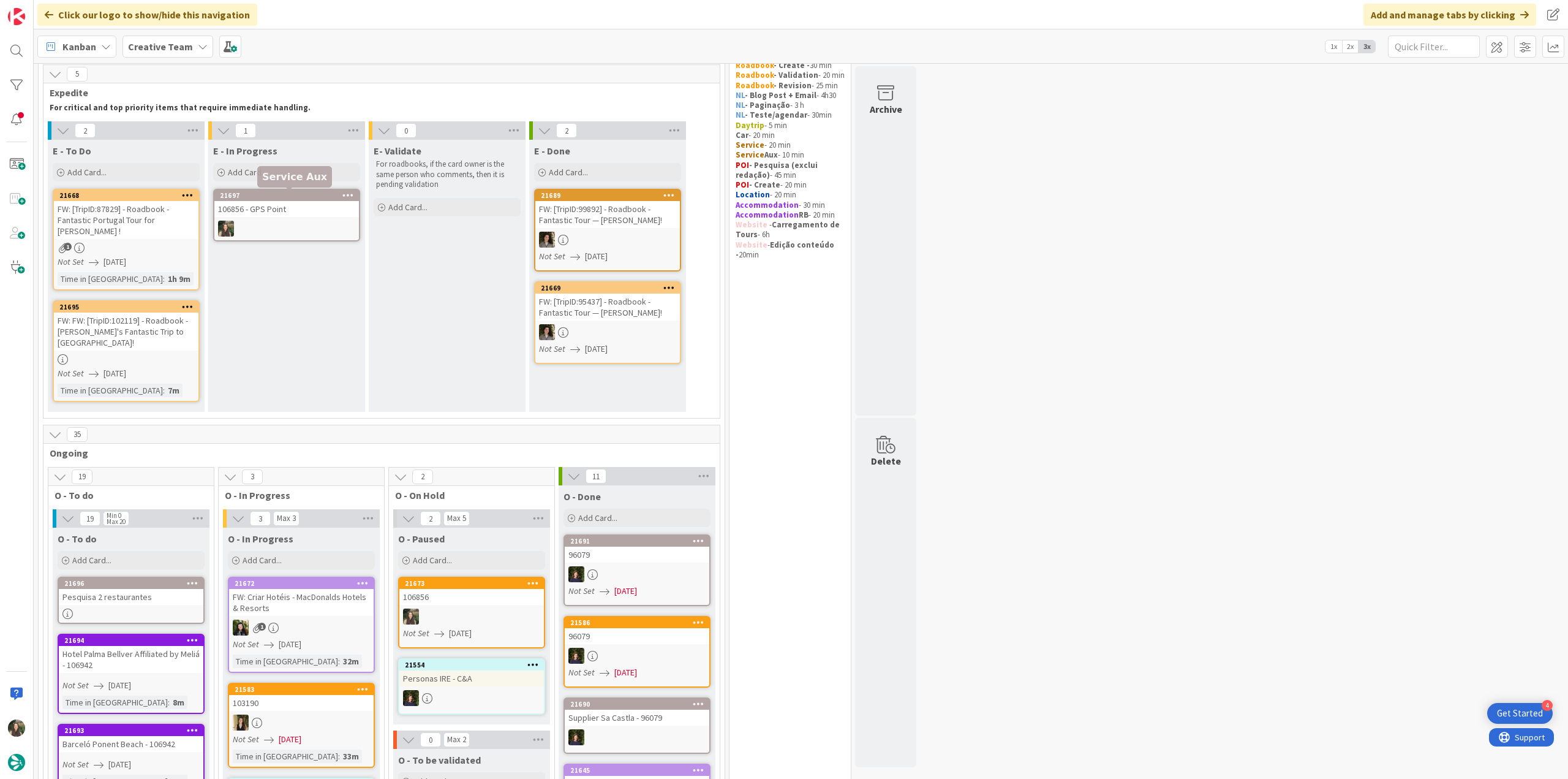
click at [176, 243] on div "1" at bounding box center [126, 247] width 144 height 11
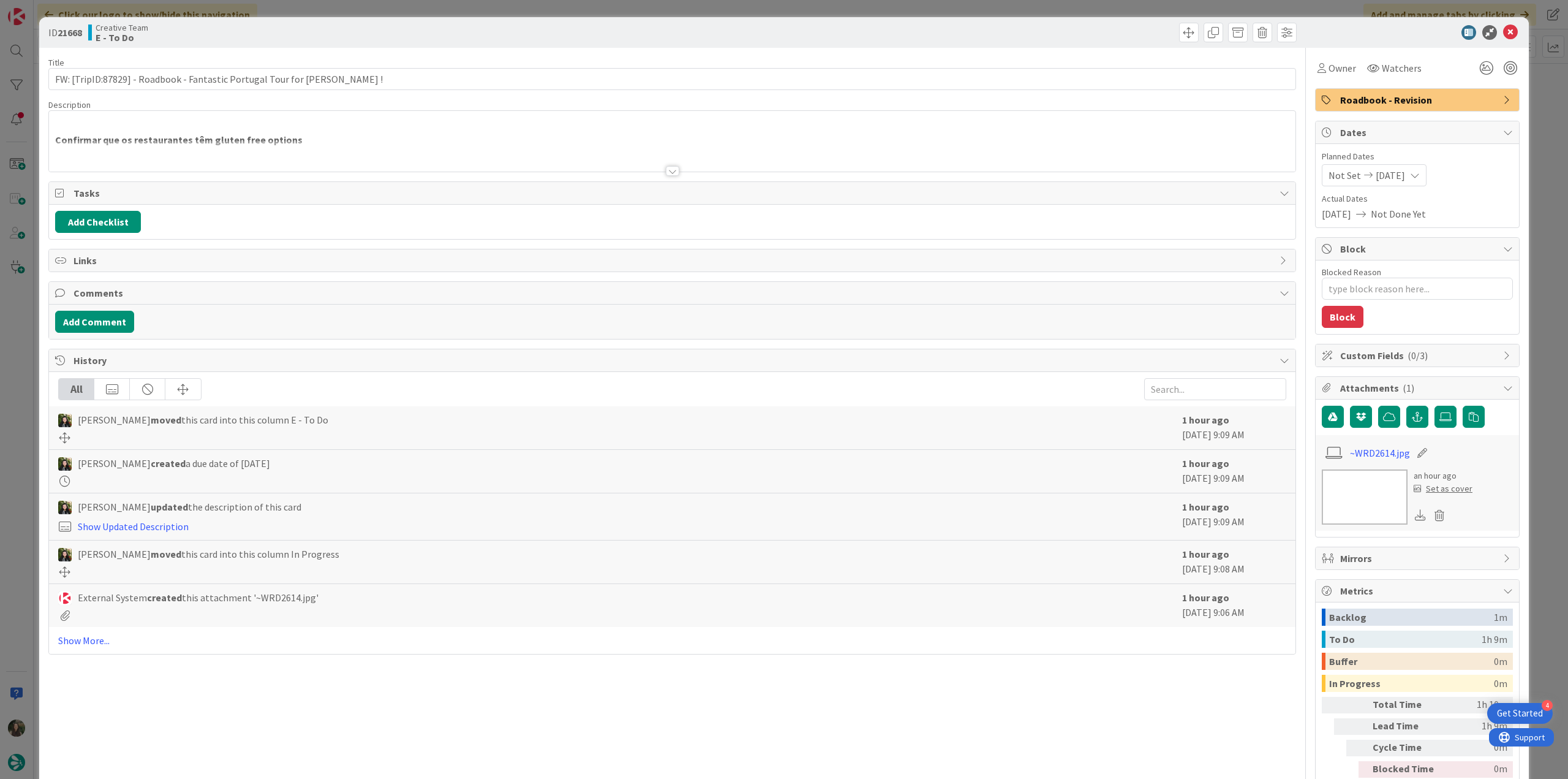
click at [14, 340] on div "ID 21668 Creative Team E - To Do Title 66 / 128 FW: [TripID:87829] - Roadbook -…" at bounding box center [784, 389] width 1568 height 779
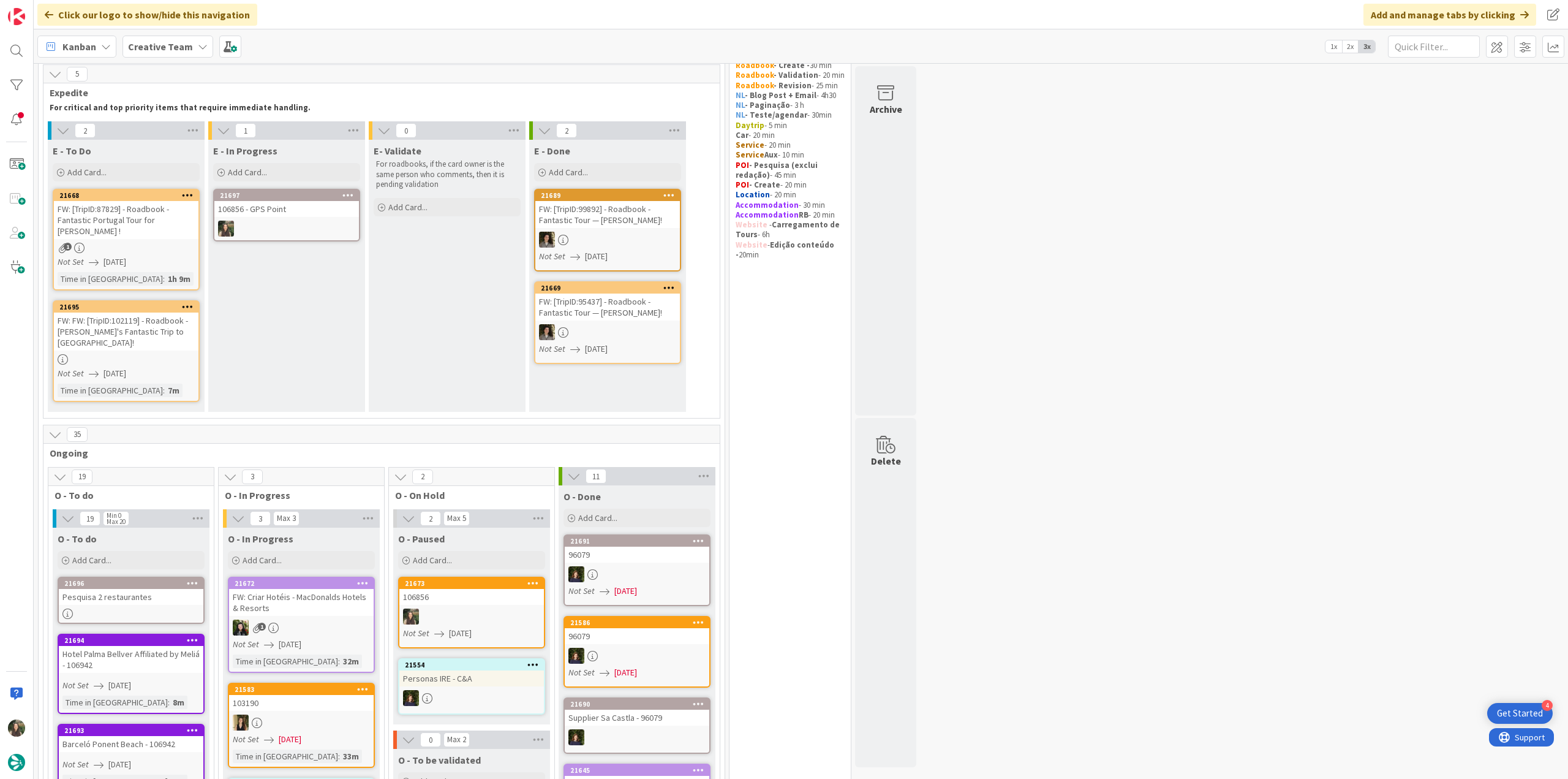
click at [149, 354] on div at bounding box center [126, 359] width 144 height 11
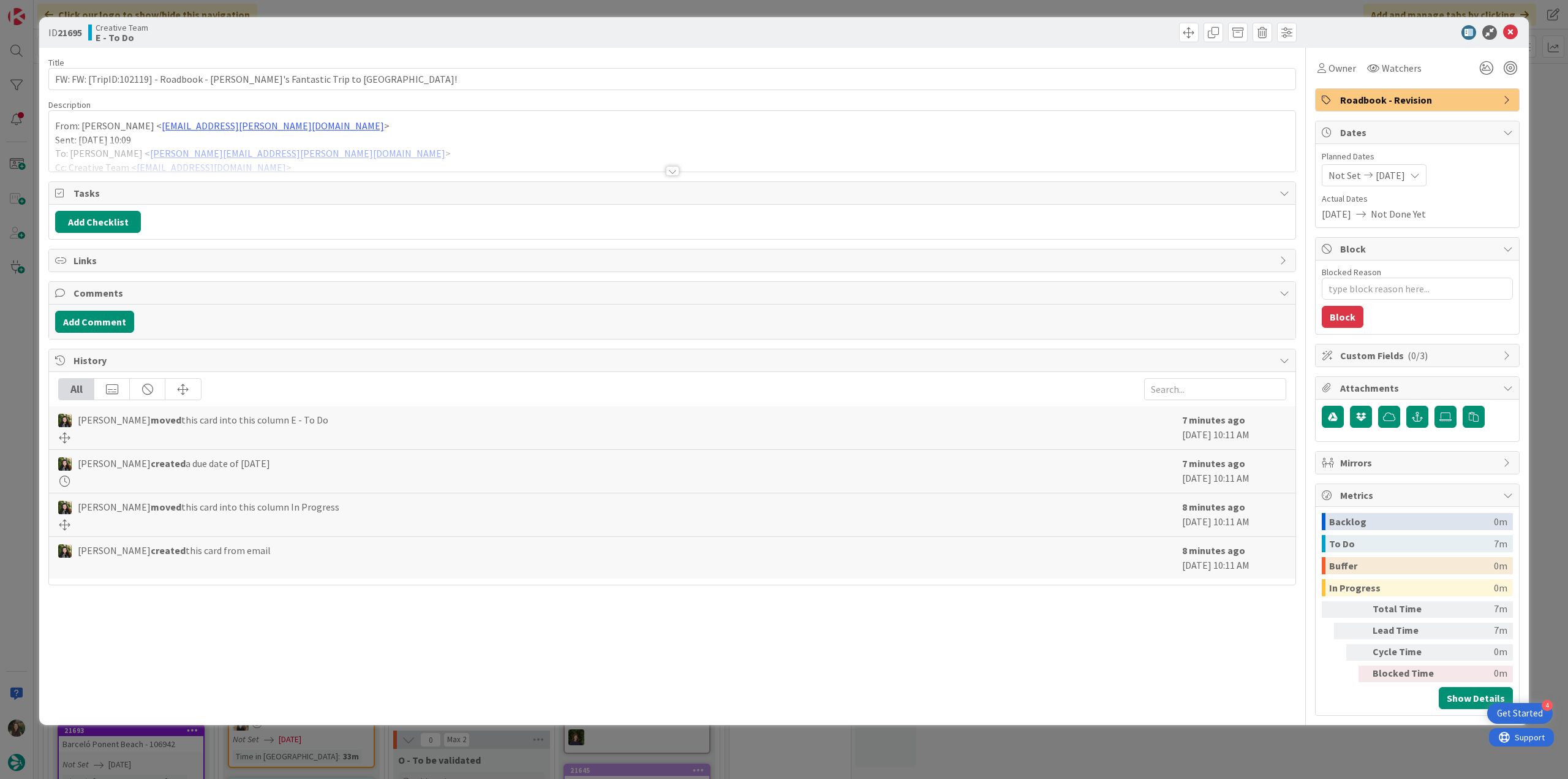
click at [383, 136] on div "From: Gonçalo Oliveira < goncalo.oliveira@tourtailors.com > Sent: Tuesday, Augu…" at bounding box center [672, 141] width 1247 height 61
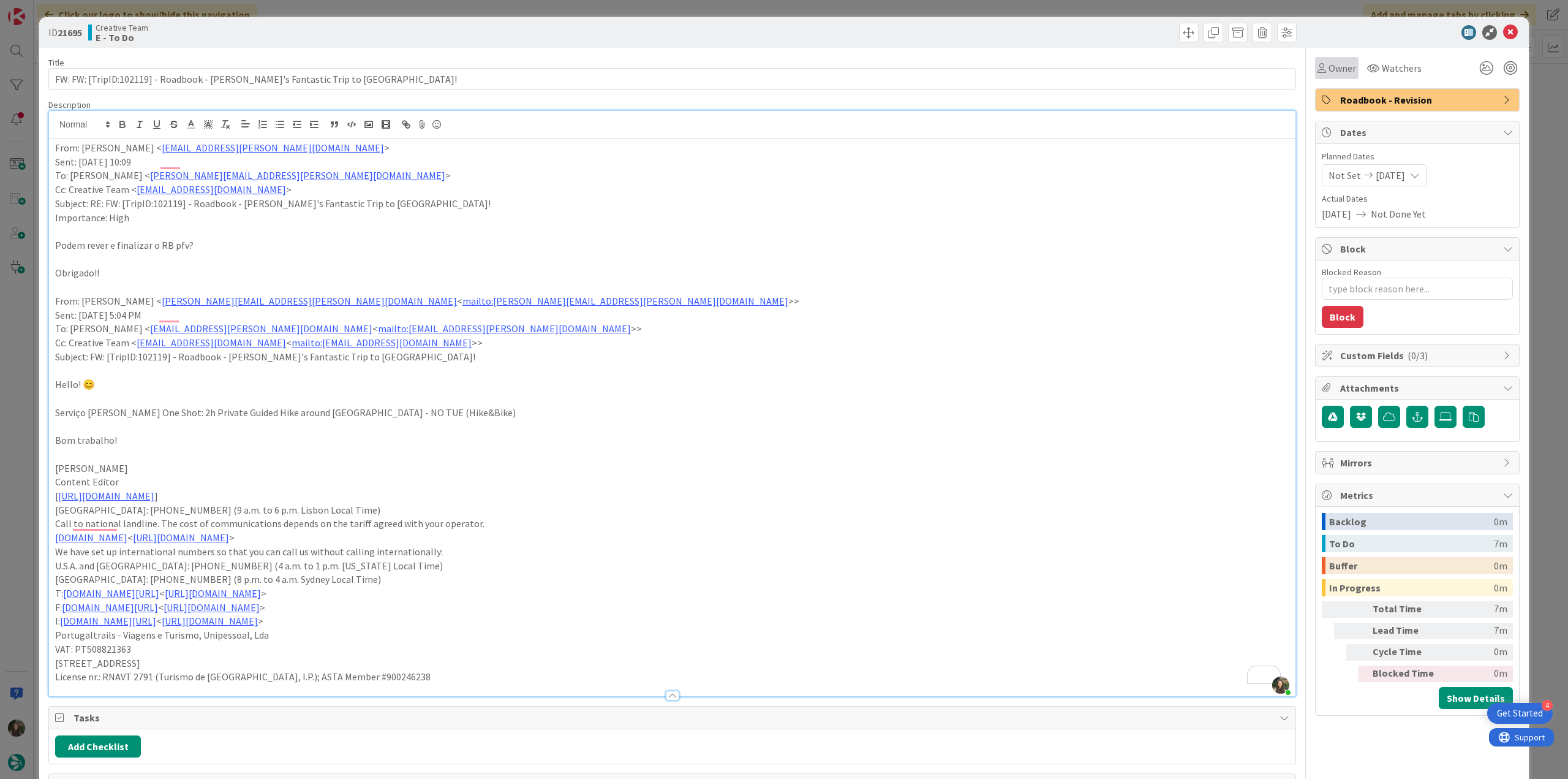
click at [940, 74] on span "Owner" at bounding box center [1342, 67] width 28 height 14
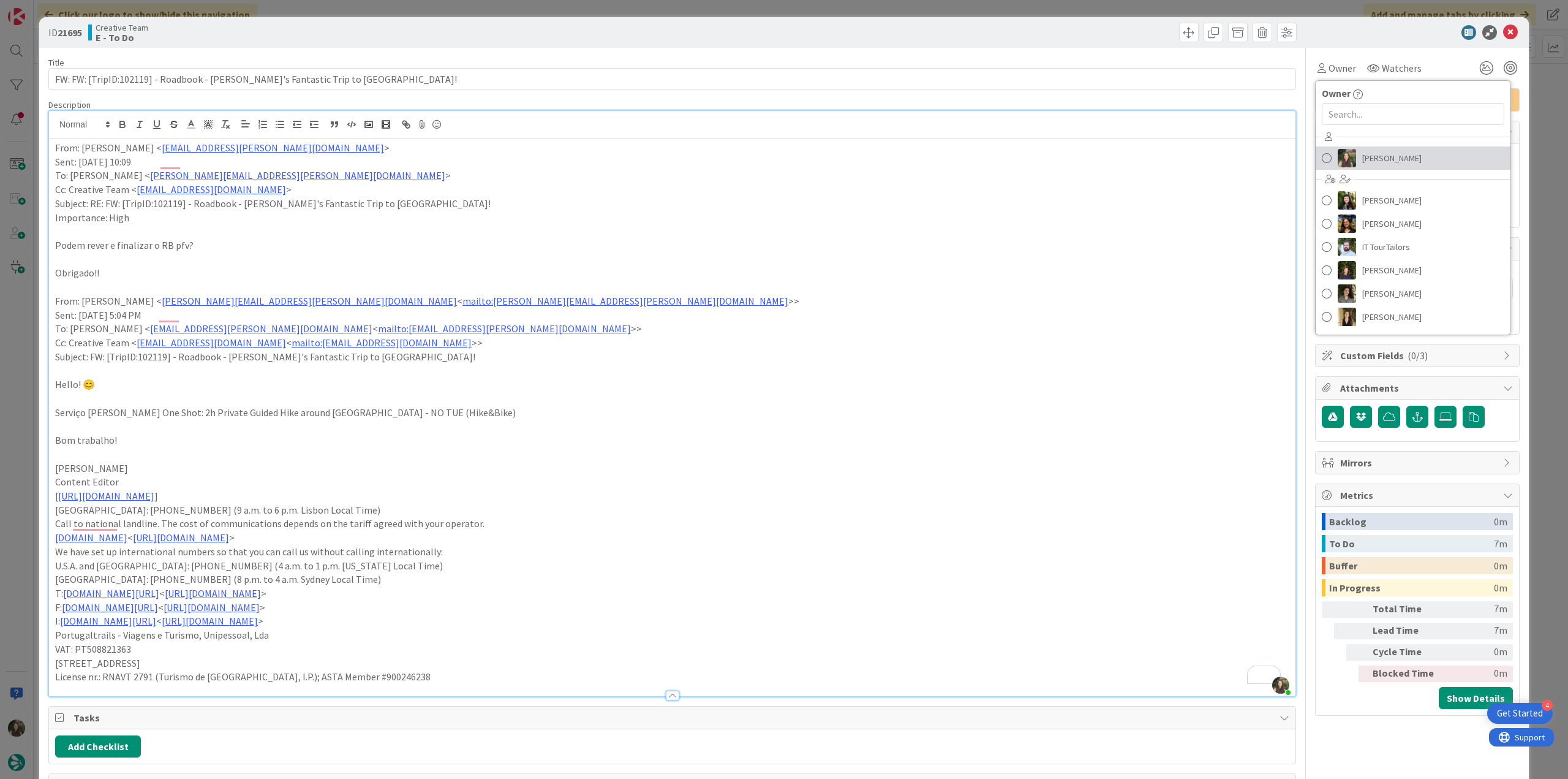
click at [940, 154] on link "Inês Gonçalves" at bounding box center [1413, 158] width 194 height 23
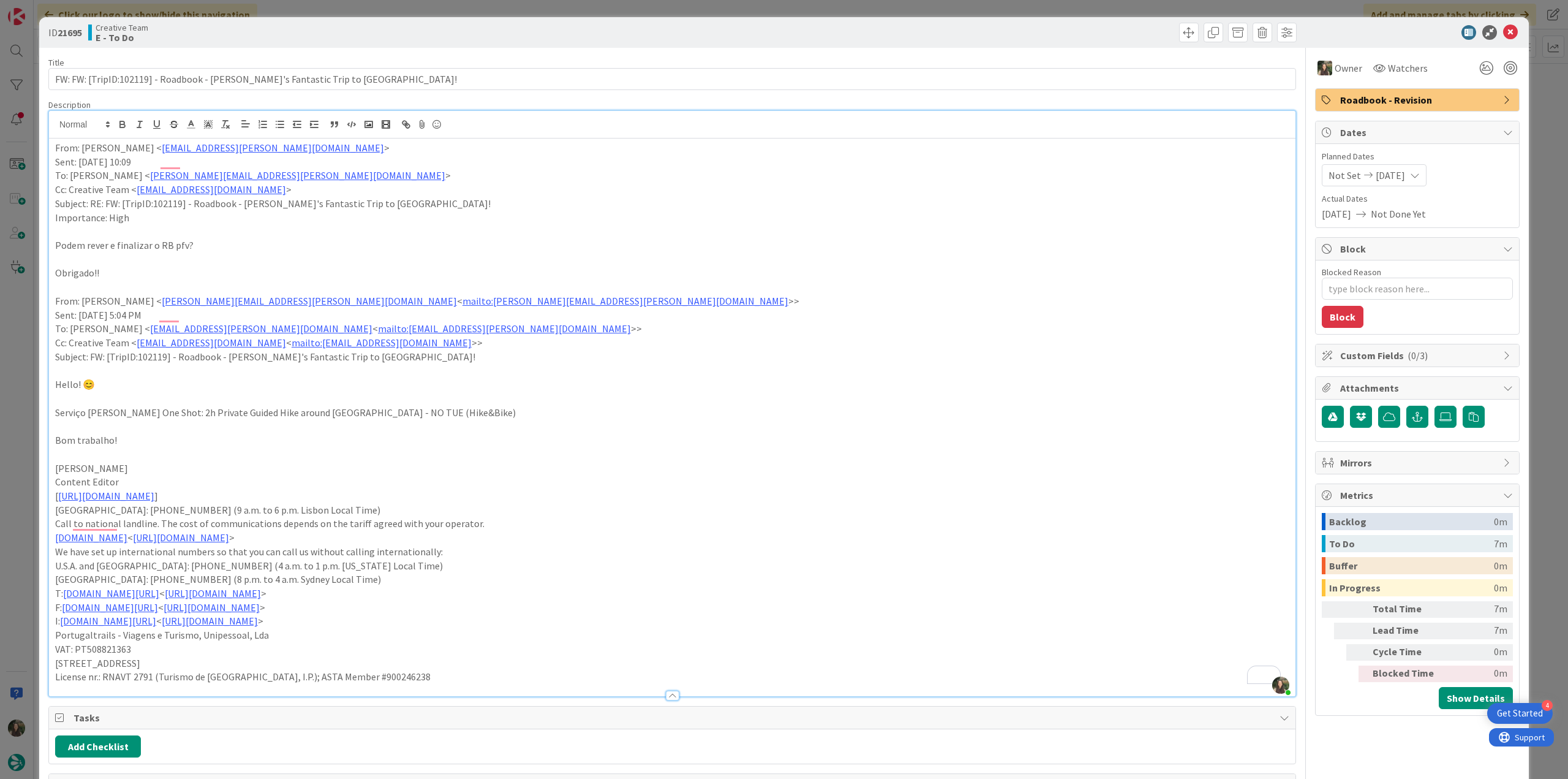
click at [940, 114] on div "ID 21695 Creative Team E - To Do Title 68 / 128 FW: FW: [TripID:102119] - Roadb…" at bounding box center [784, 389] width 1568 height 779
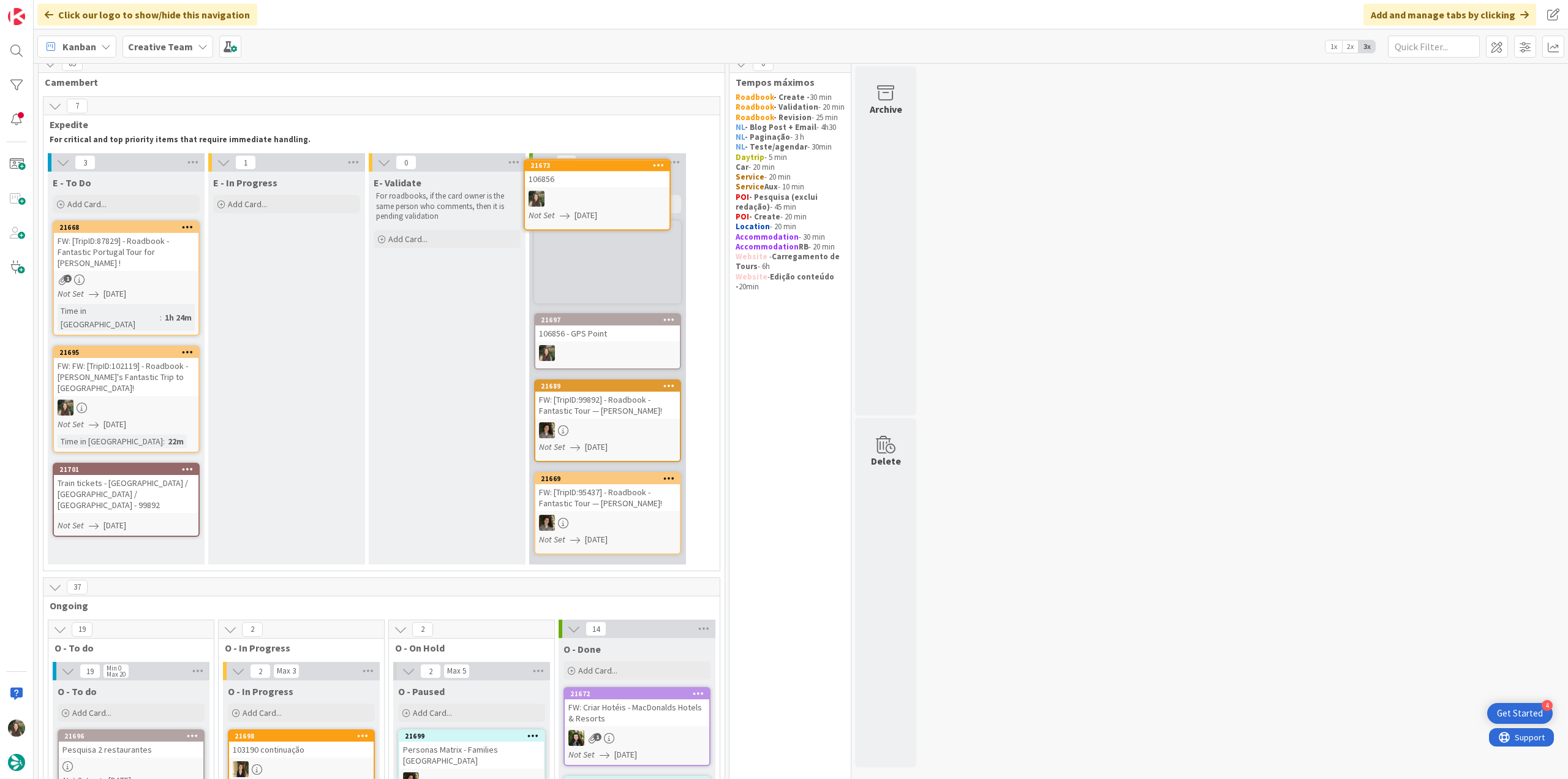
scroll to position [8, 0]
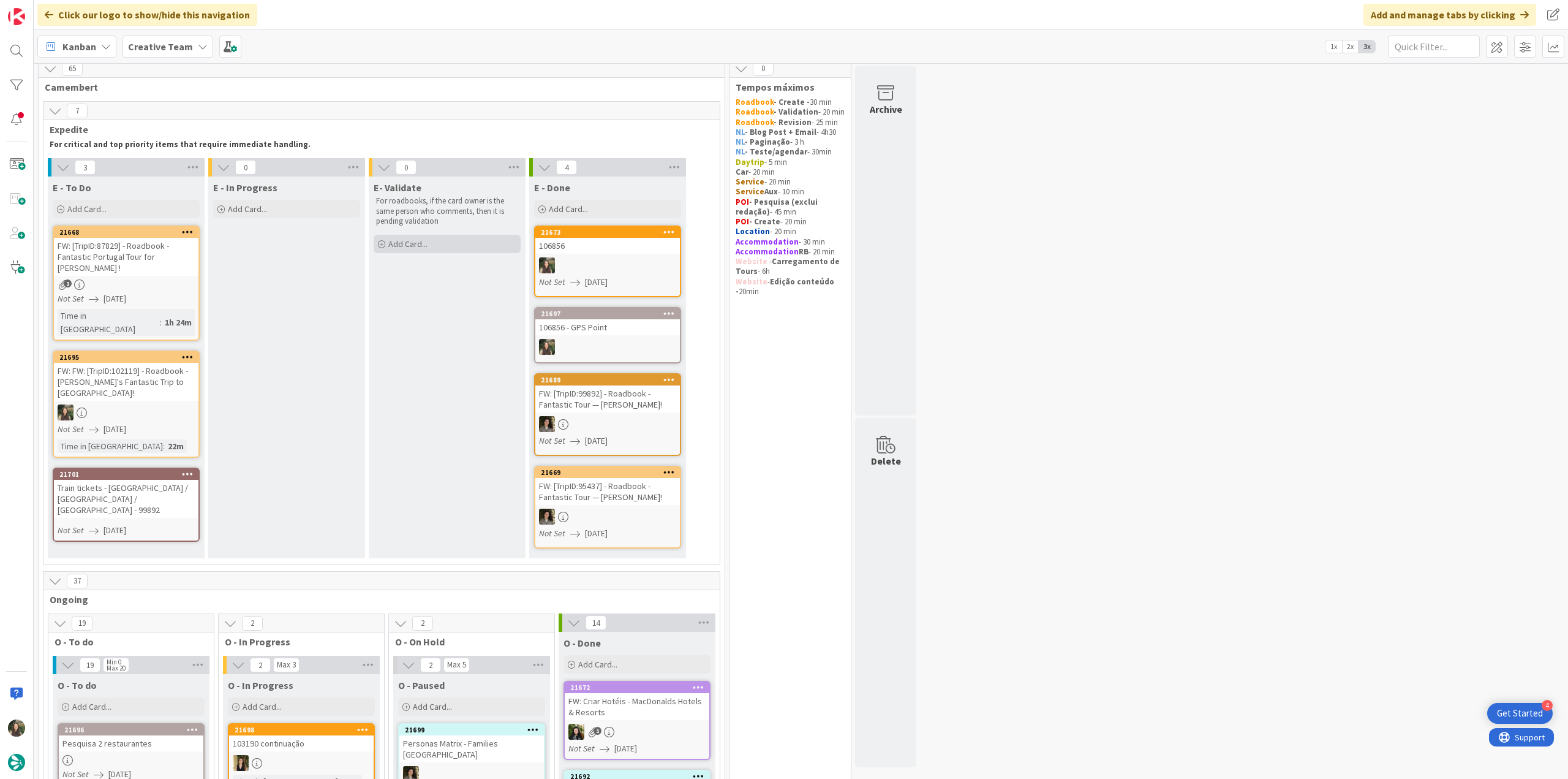
click at [441, 243] on div "Add Card..." at bounding box center [447, 244] width 147 height 18
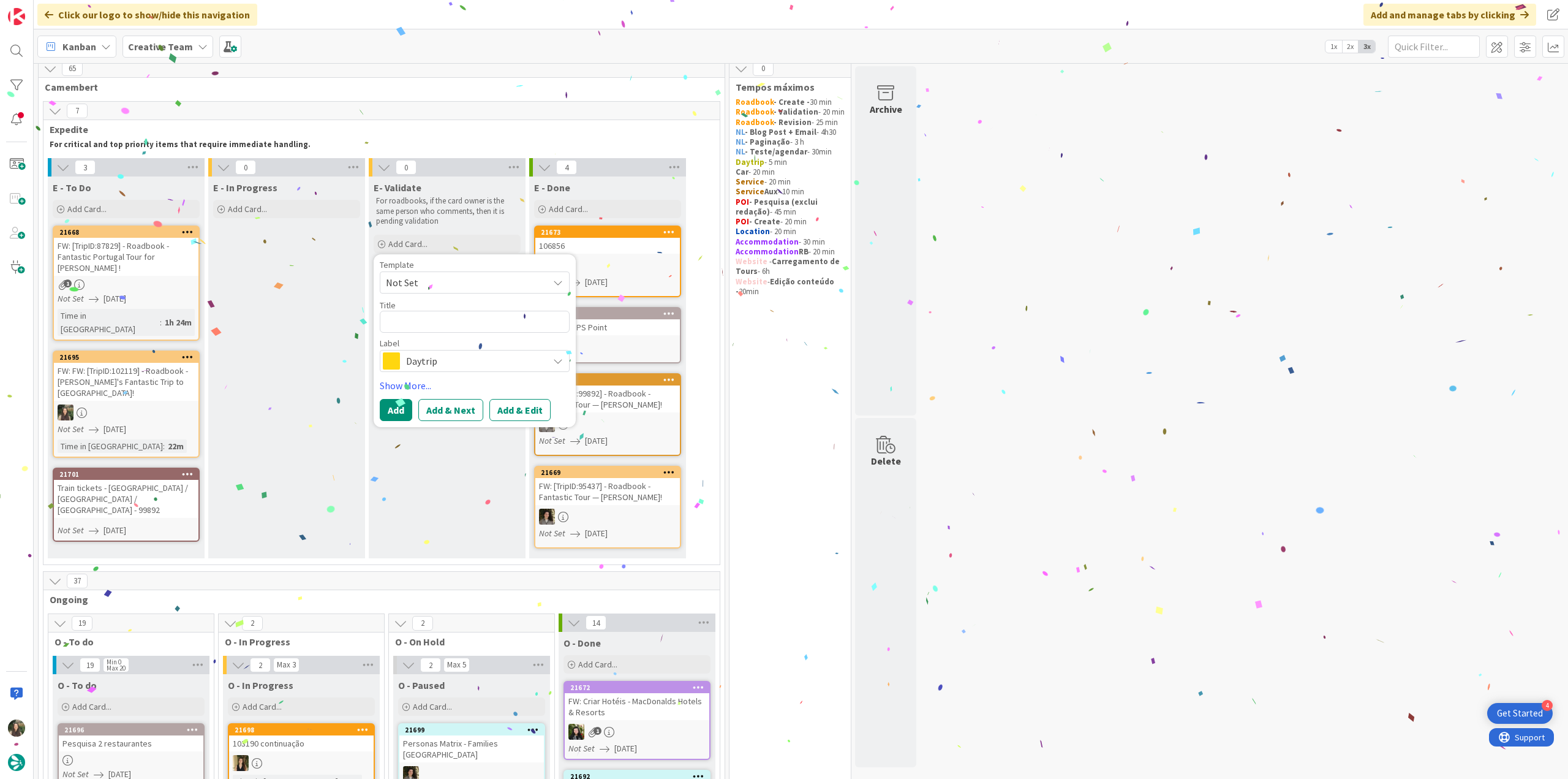
type textarea "x"
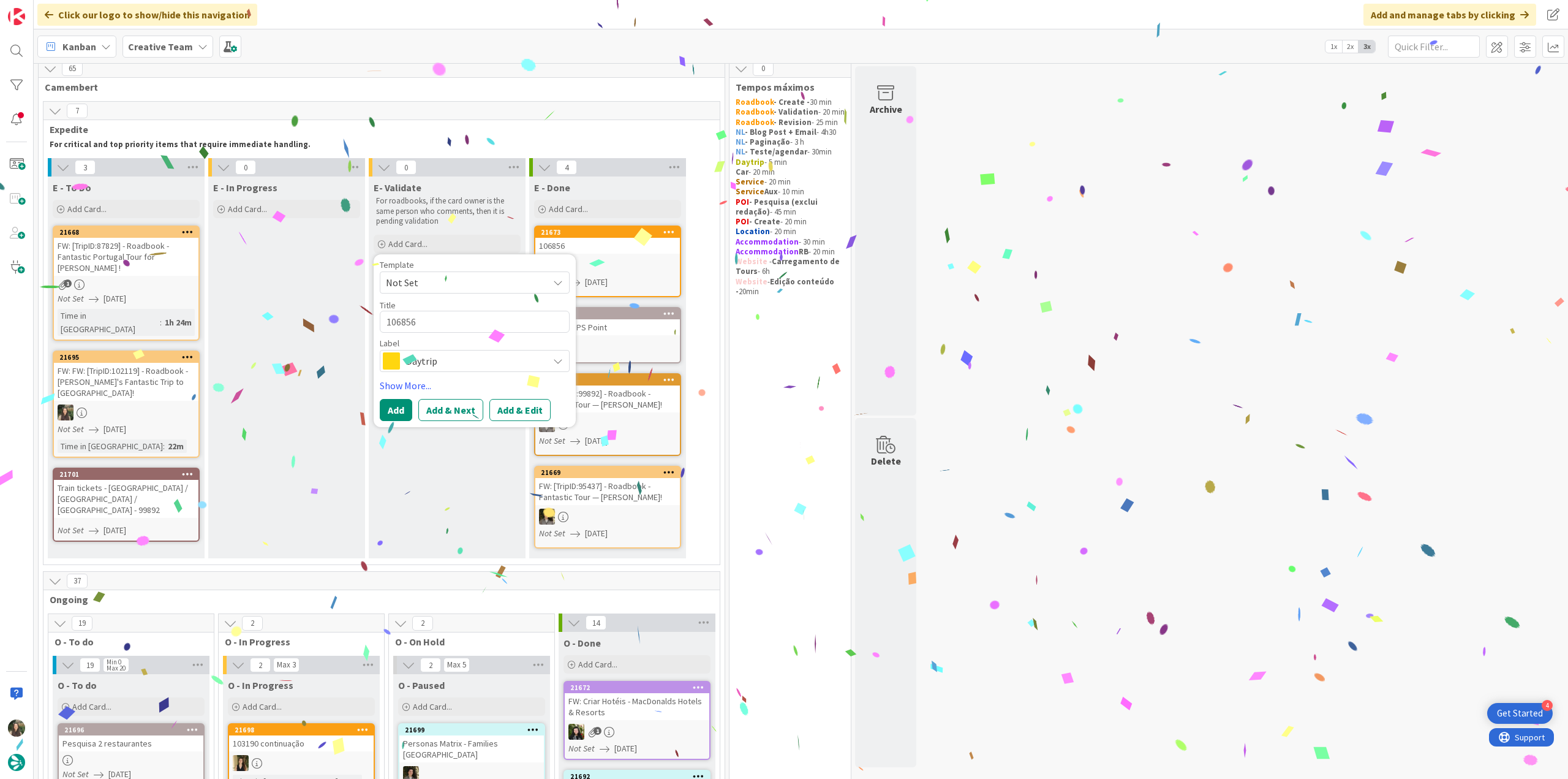
type textarea "106856"
type textarea "x"
type textarea "106856 -"
type textarea "x"
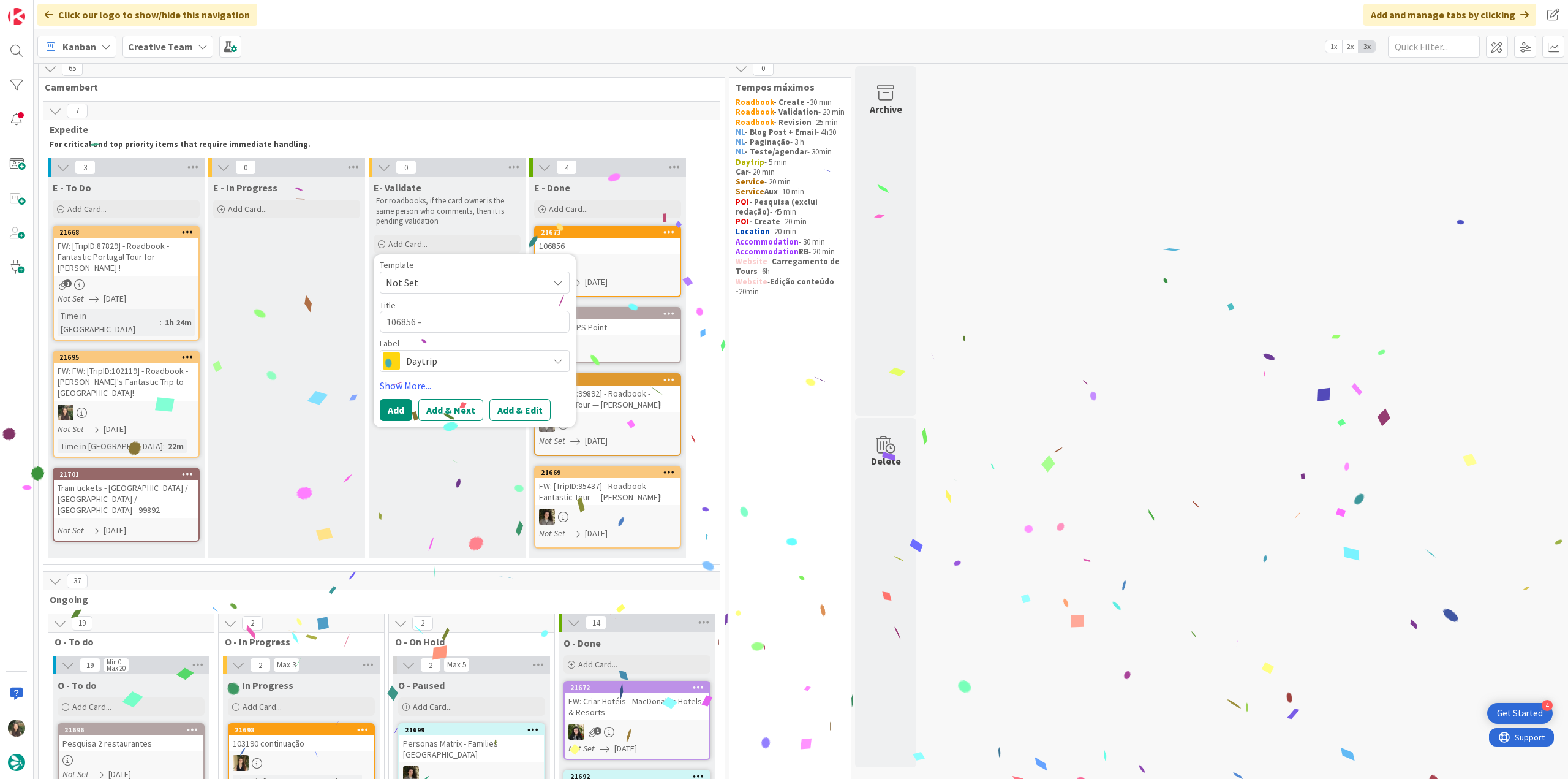
type textarea "106856 - V"
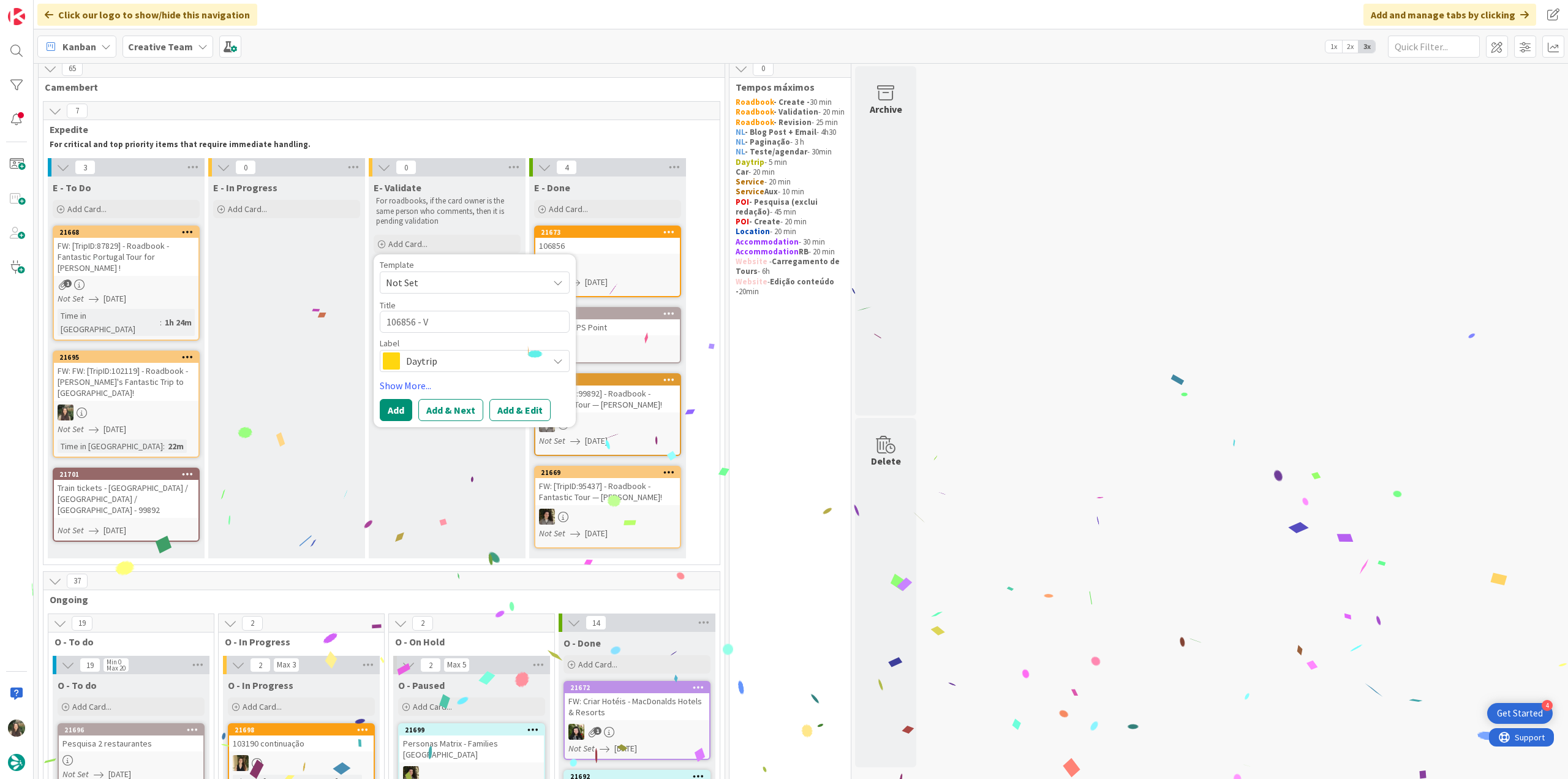
type textarea "x"
type textarea "106856 - Va"
type textarea "x"
type textarea "106856 - Val"
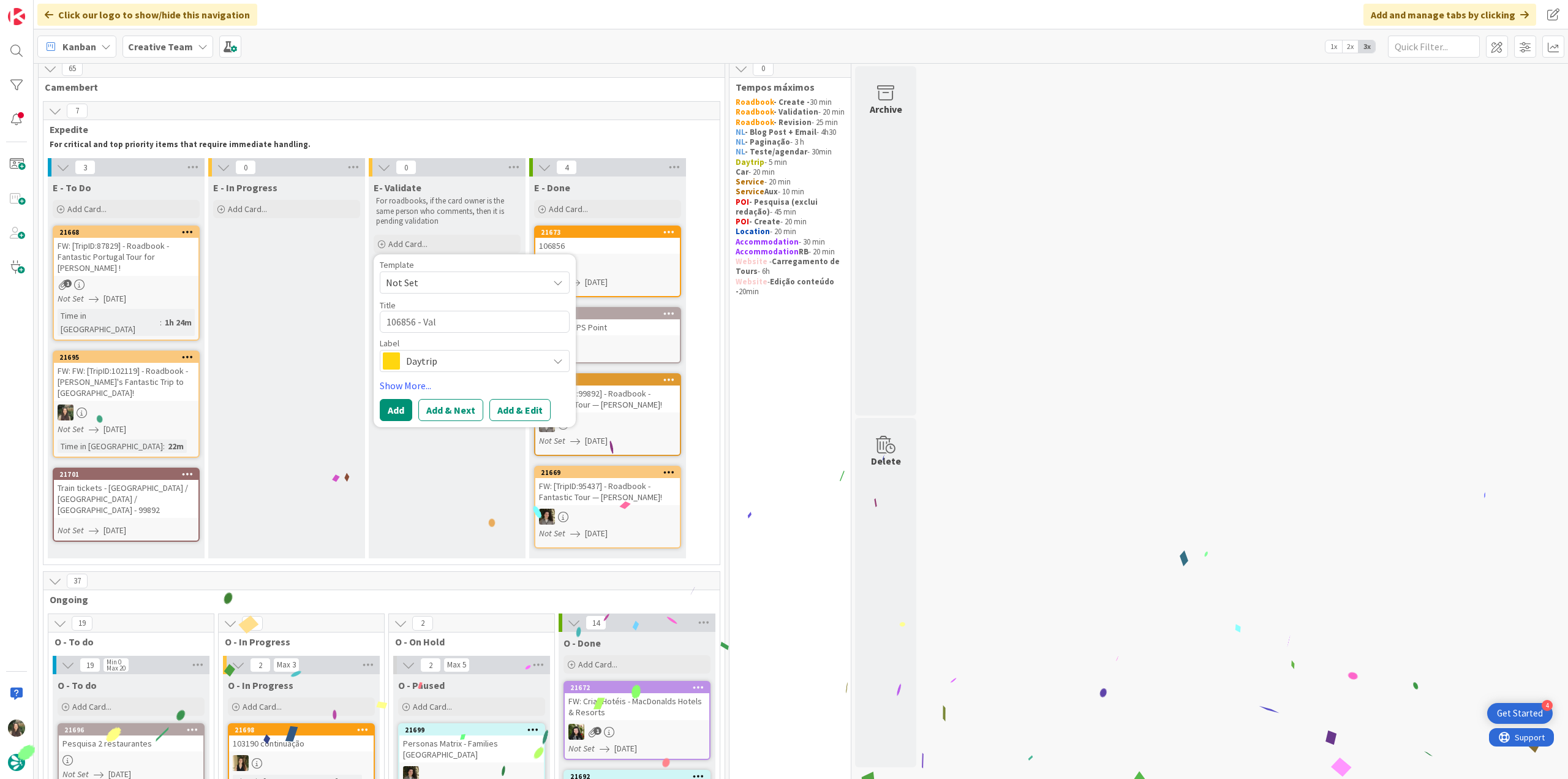
type textarea "x"
type textarea "106856 - Vali"
type textarea "x"
type textarea "106856 - Valida"
type textarea "x"
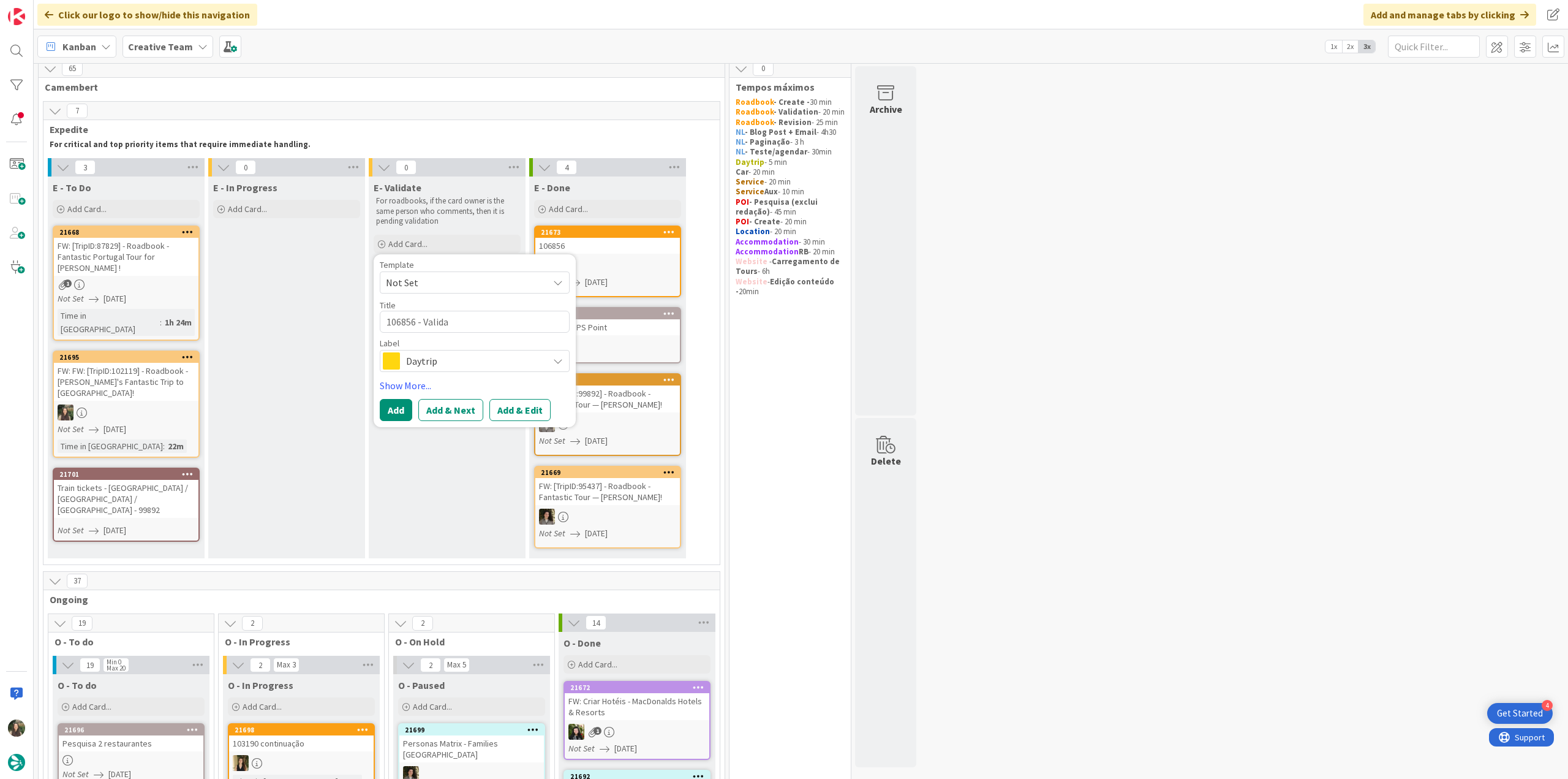
type textarea "106856 - Validat"
type textarea "x"
type textarea "106856 - Validati"
type textarea "x"
type textarea "106856 - Validatio"
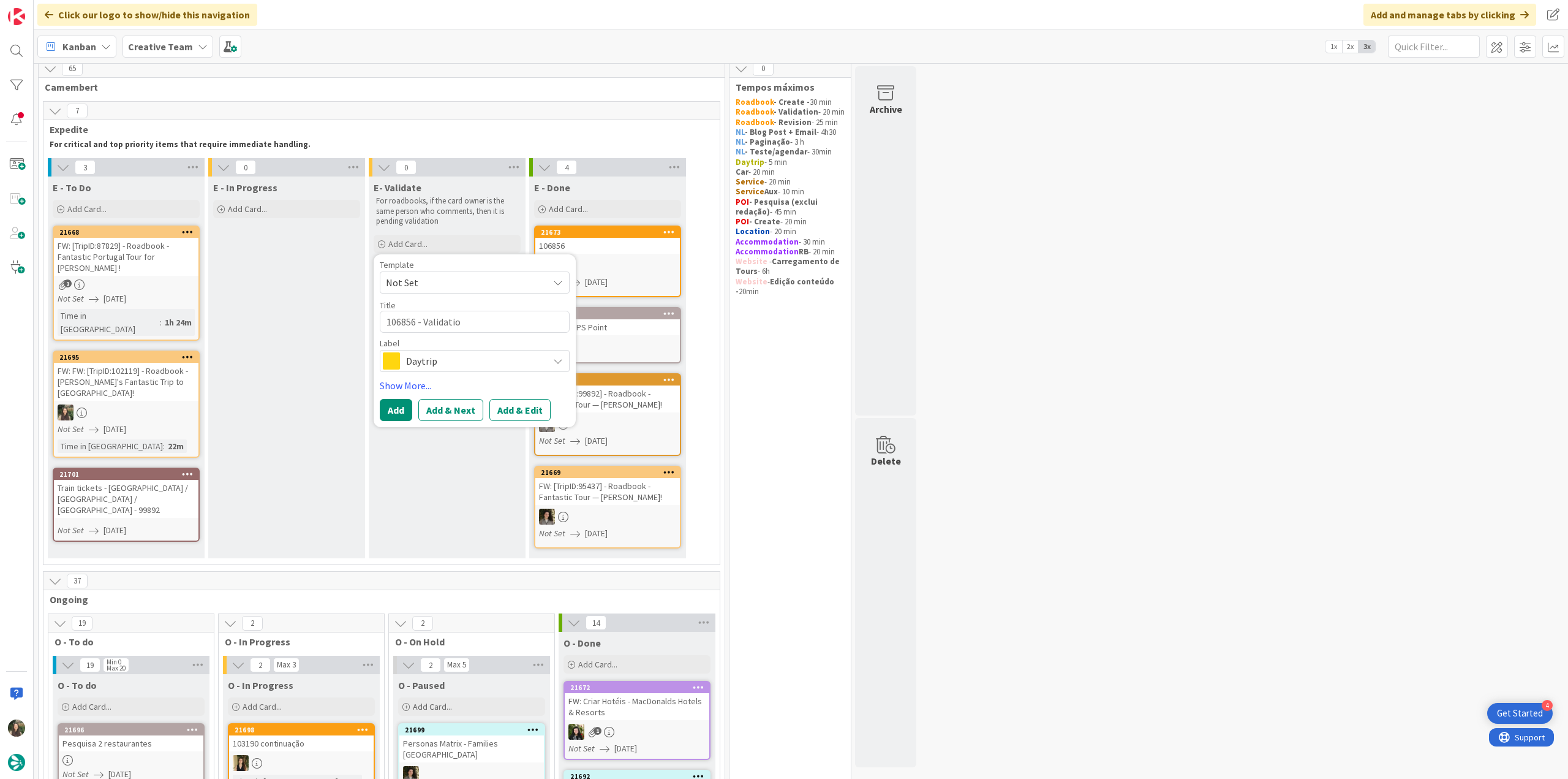
type textarea "x"
type textarea "106856 - Validation"
click at [482, 355] on span "Daytrip" at bounding box center [474, 361] width 136 height 17
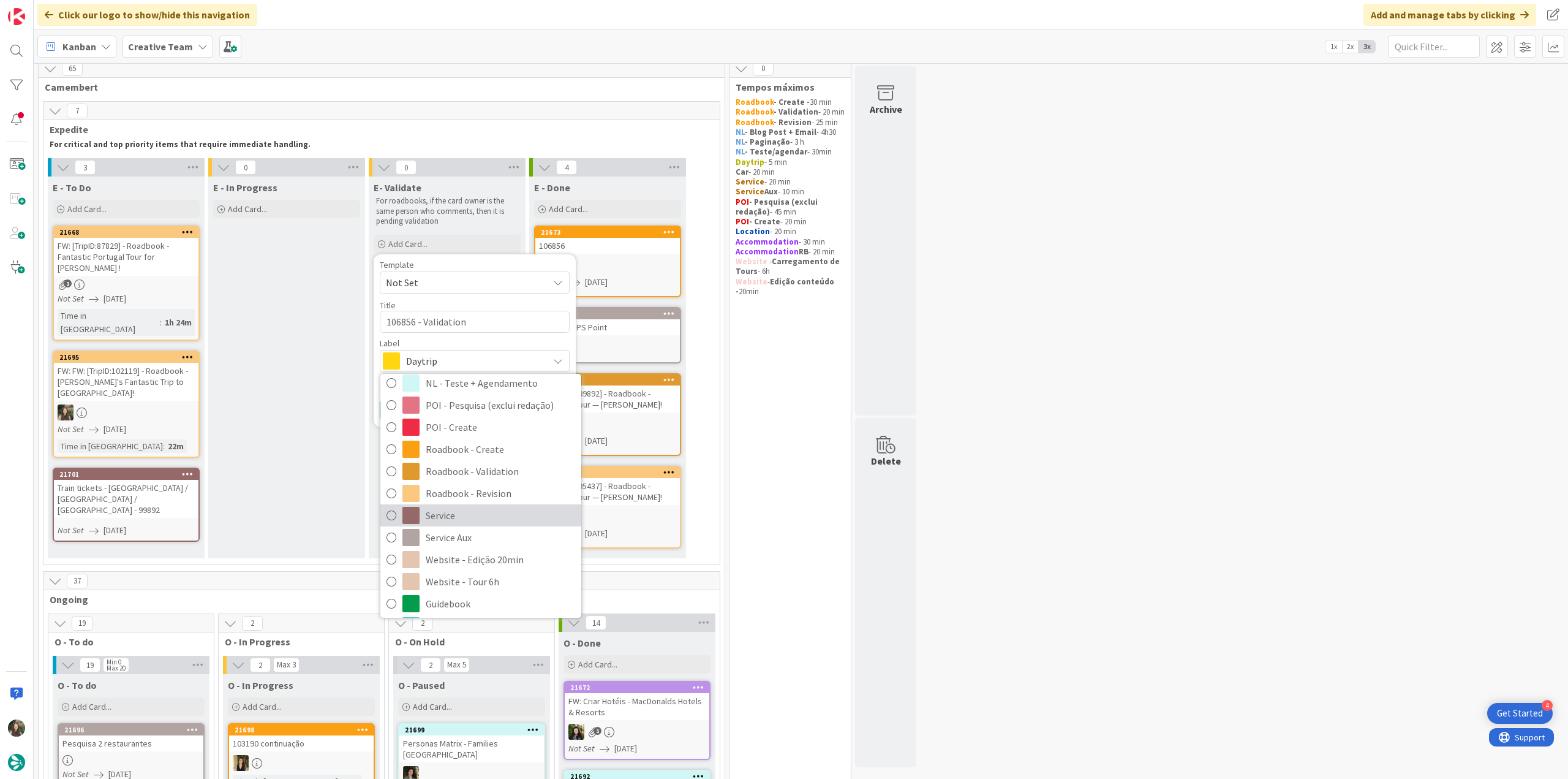
scroll to position [184, 0]
click at [504, 425] on span "Roadbook - Validation" at bounding box center [500, 470] width 149 height 18
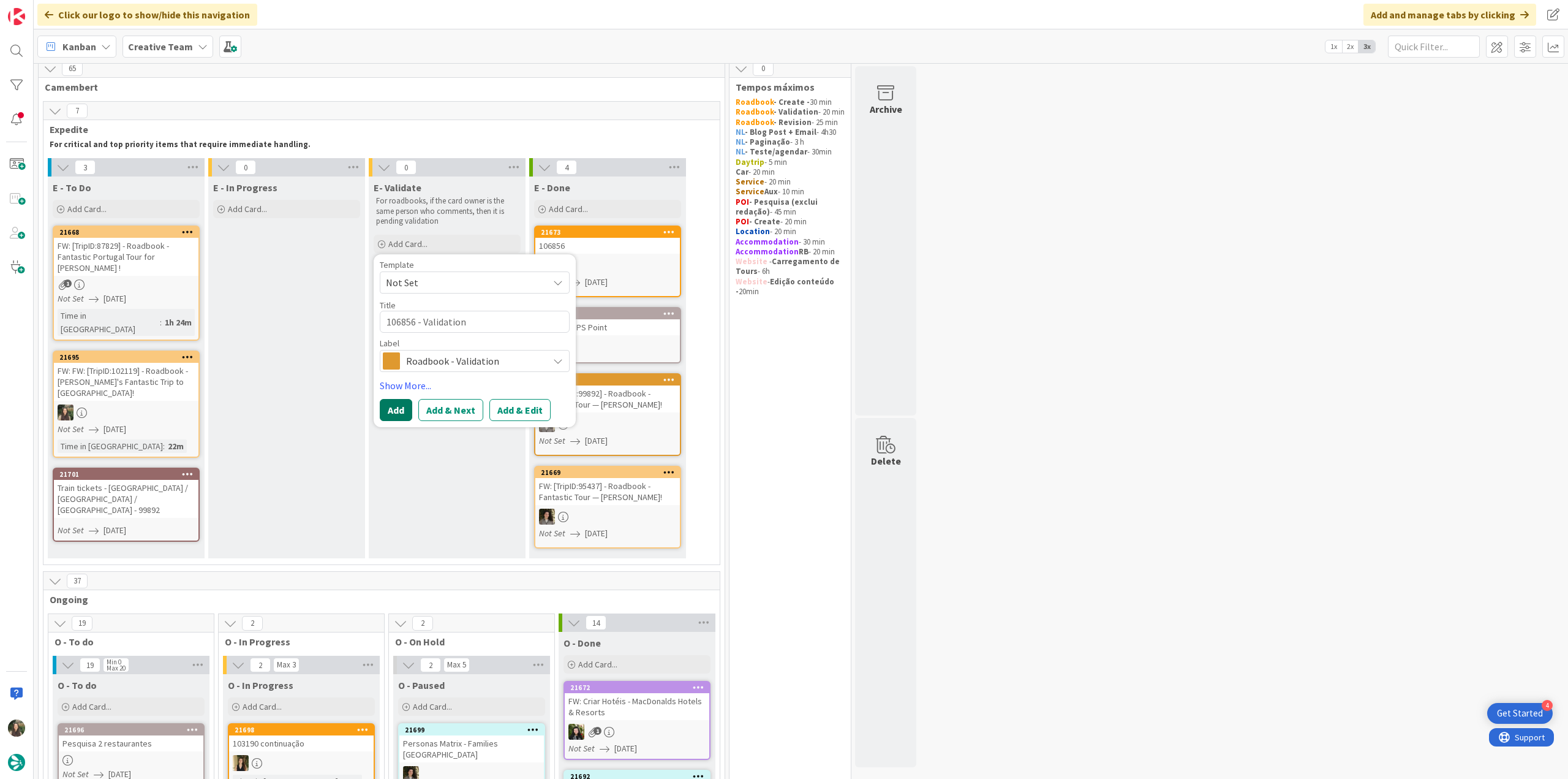
click at [408, 406] on button "Add" at bounding box center [397, 409] width 33 height 22
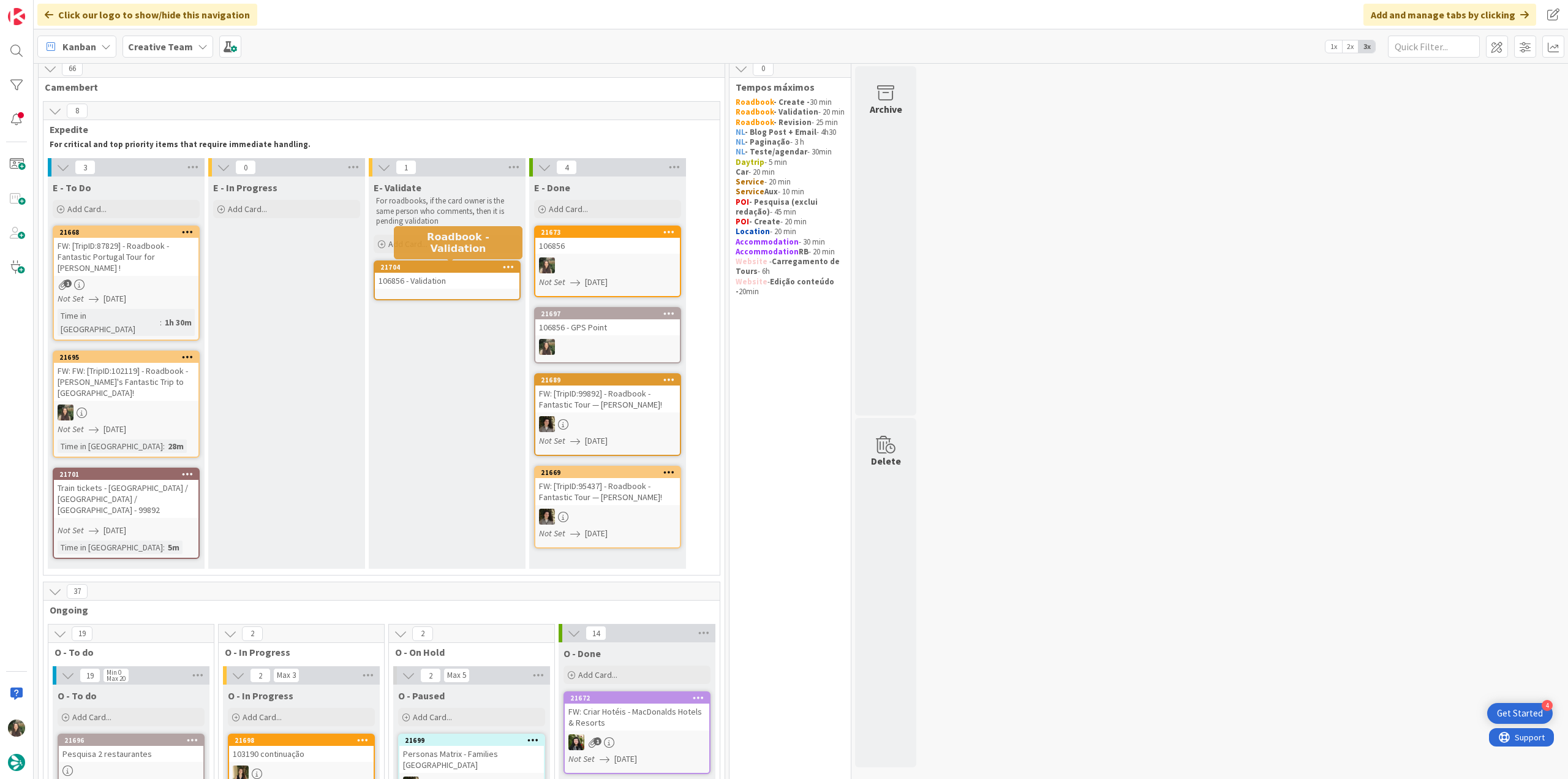
click at [425, 285] on div "106856 - Validation" at bounding box center [447, 280] width 144 height 16
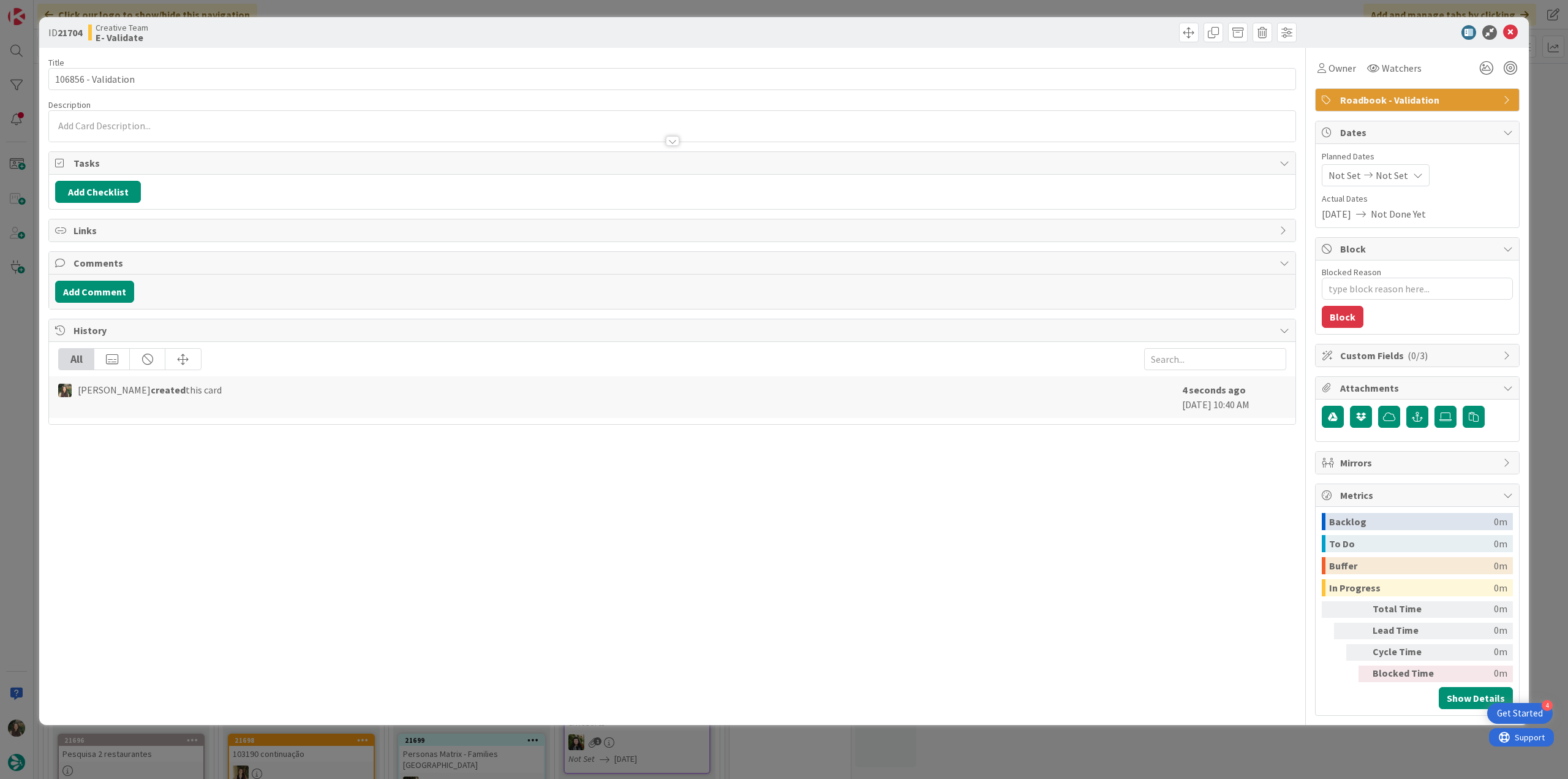
click at [141, 117] on div at bounding box center [672, 129] width 1247 height 25
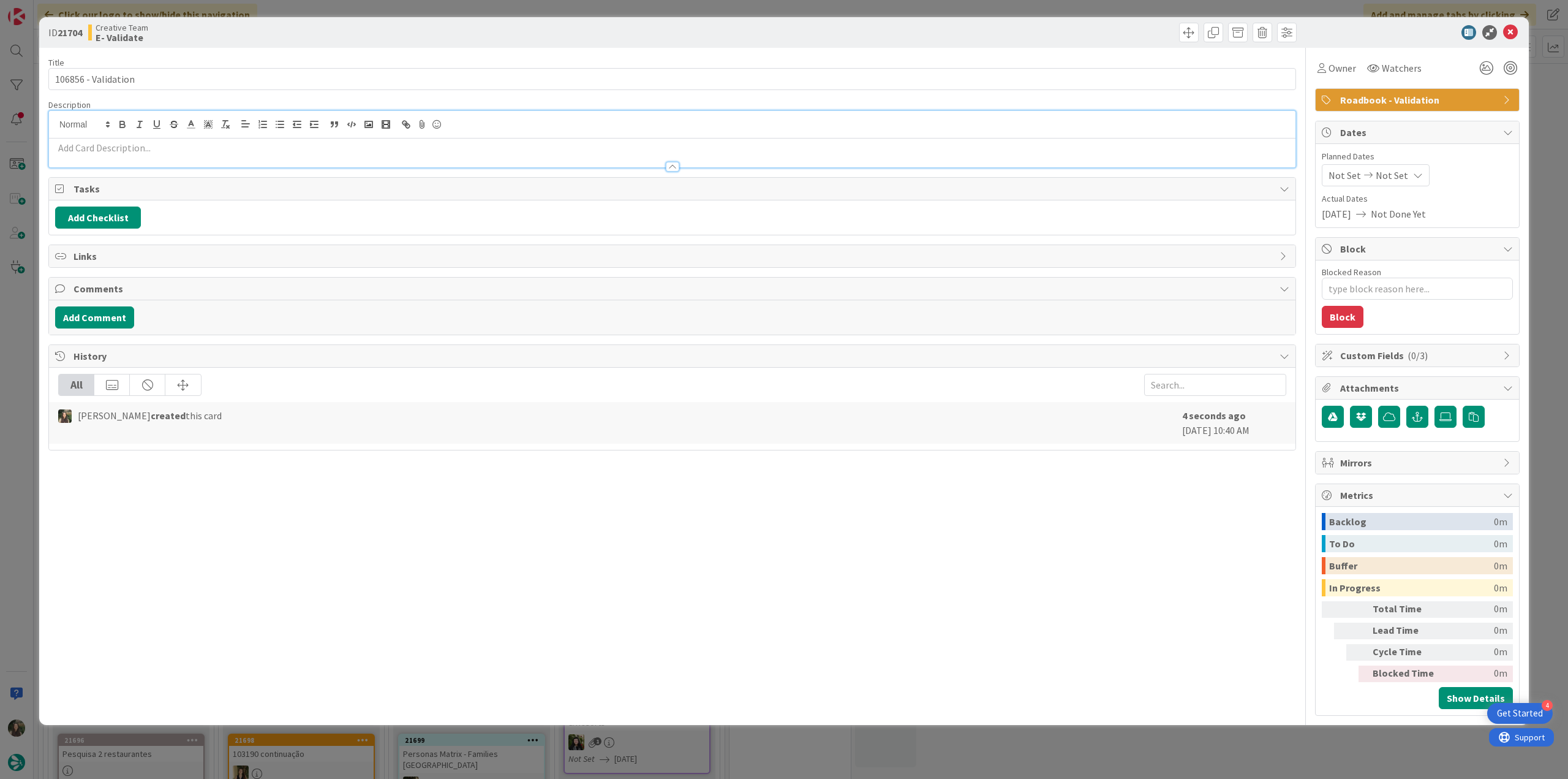
click at [107, 151] on p at bounding box center [672, 147] width 1234 height 14
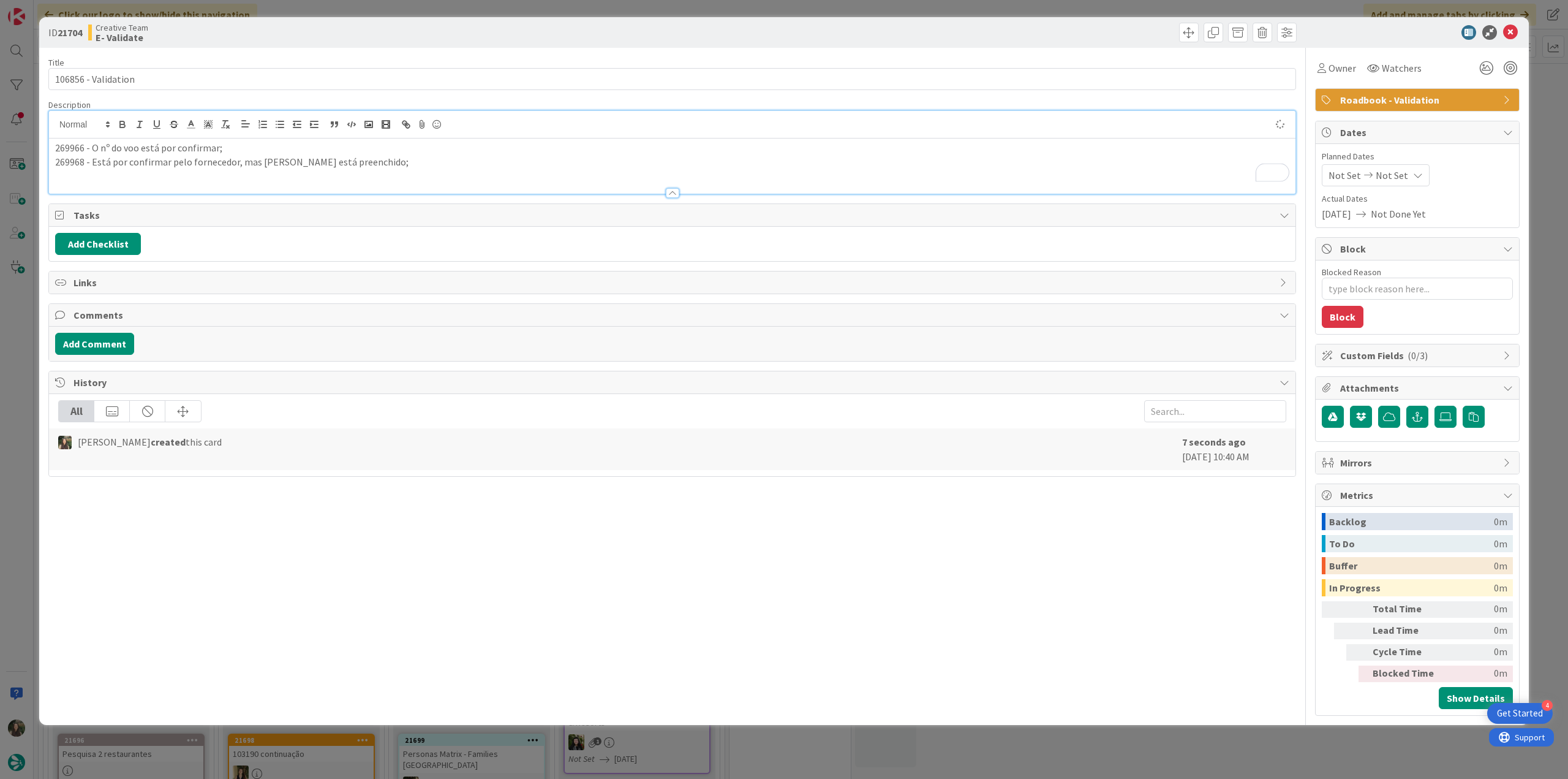
click at [55, 146] on p "269966 - O nº do voo está por confirmar;" at bounding box center [672, 147] width 1234 height 14
click at [91, 146] on p "To enrich screen reader interactions, please activate Accessibility in Grammarl…" at bounding box center [672, 147] width 1234 height 14
type textarea "x"
click at [26, 354] on div "ID 21704 Creative Team E- Validate Title 19 / 128 106856 - Validation Descripti…" at bounding box center [784, 389] width 1568 height 779
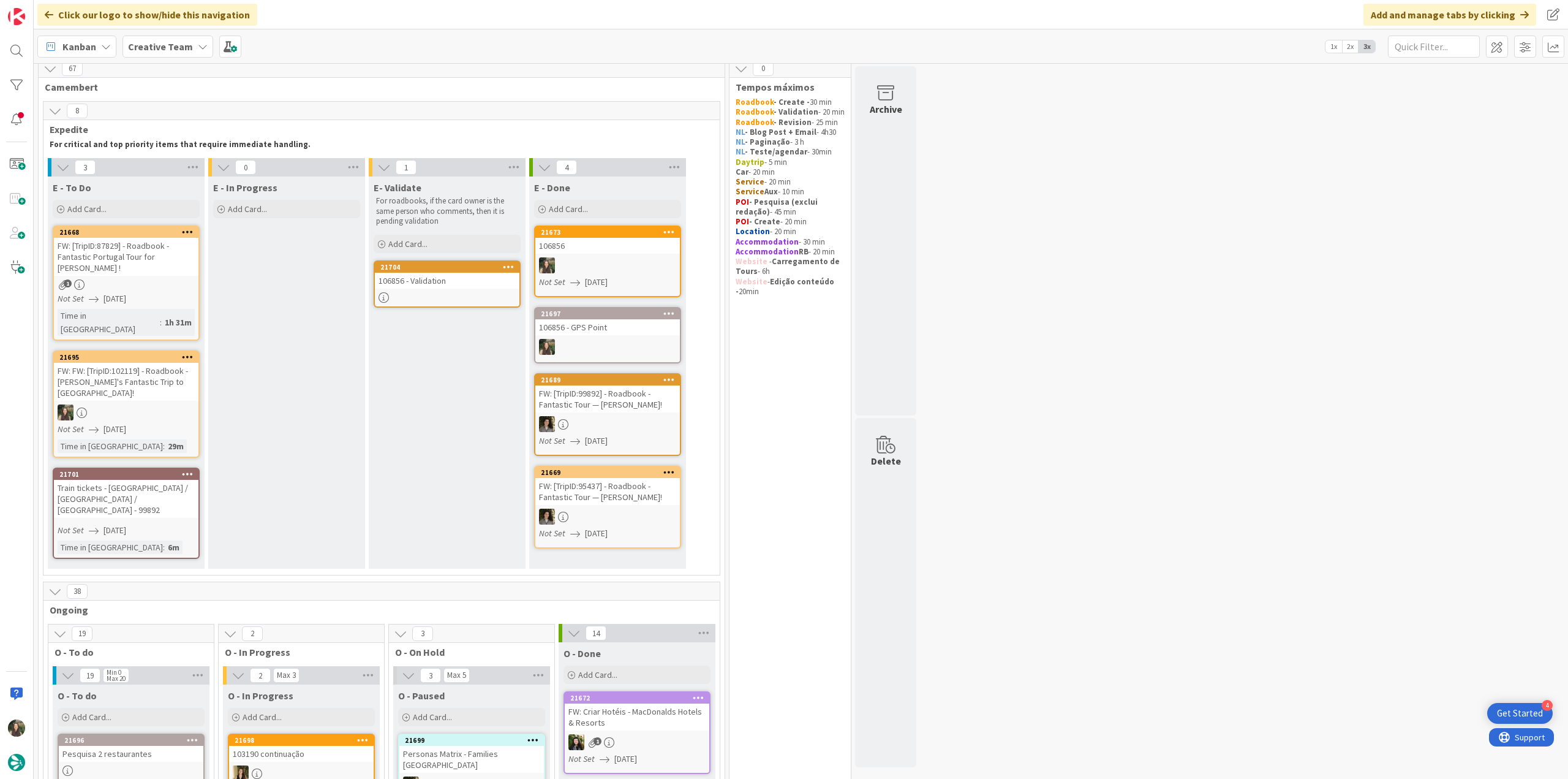
click at [624, 278] on div "Not Set 08/26/2025" at bounding box center [609, 281] width 141 height 13
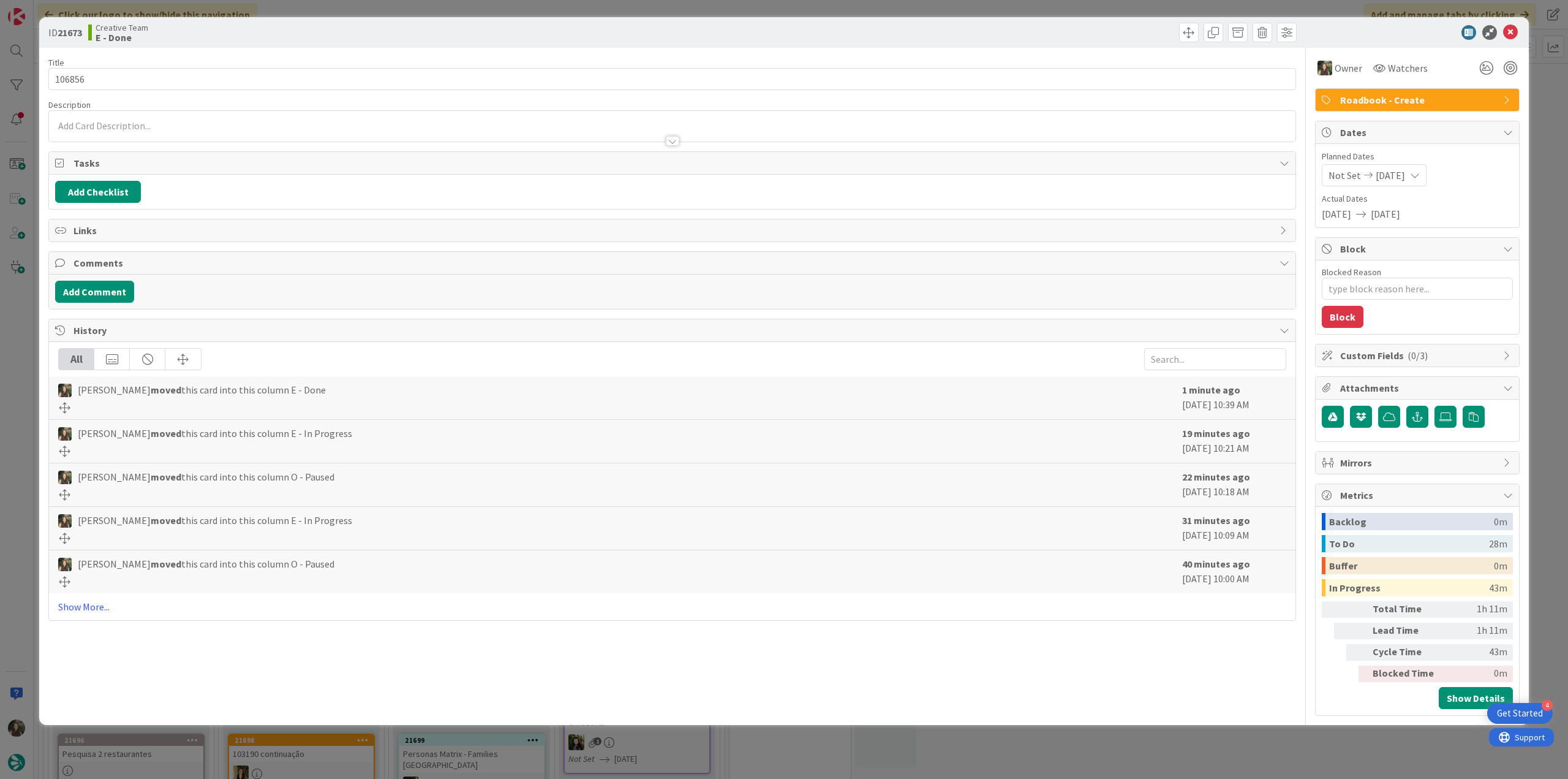
drag, startPoint x: 1187, startPoint y: 764, endPoint x: 1183, endPoint y: 757, distance: 8.1
click at [940, 425] on div "ID 21673 Creative Team E - Done Title 6 / 128 106856 Description Owner Watchers…" at bounding box center [784, 389] width 1568 height 779
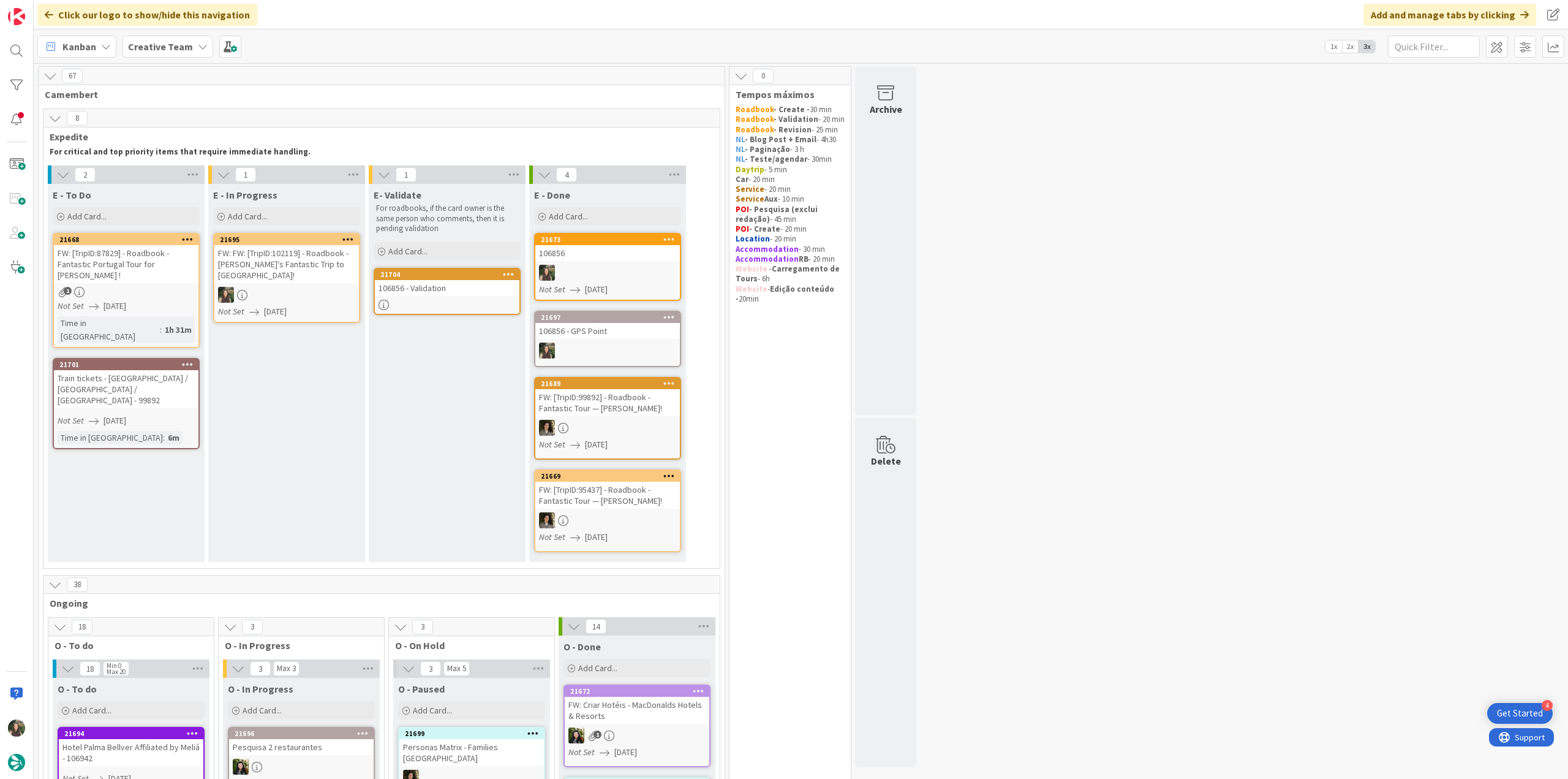
click at [296, 273] on link "21695 FW: FW: [TripID:102119] - Roadbook - Doug's Fantastic Trip to Italy! Not …" at bounding box center [286, 278] width 147 height 91
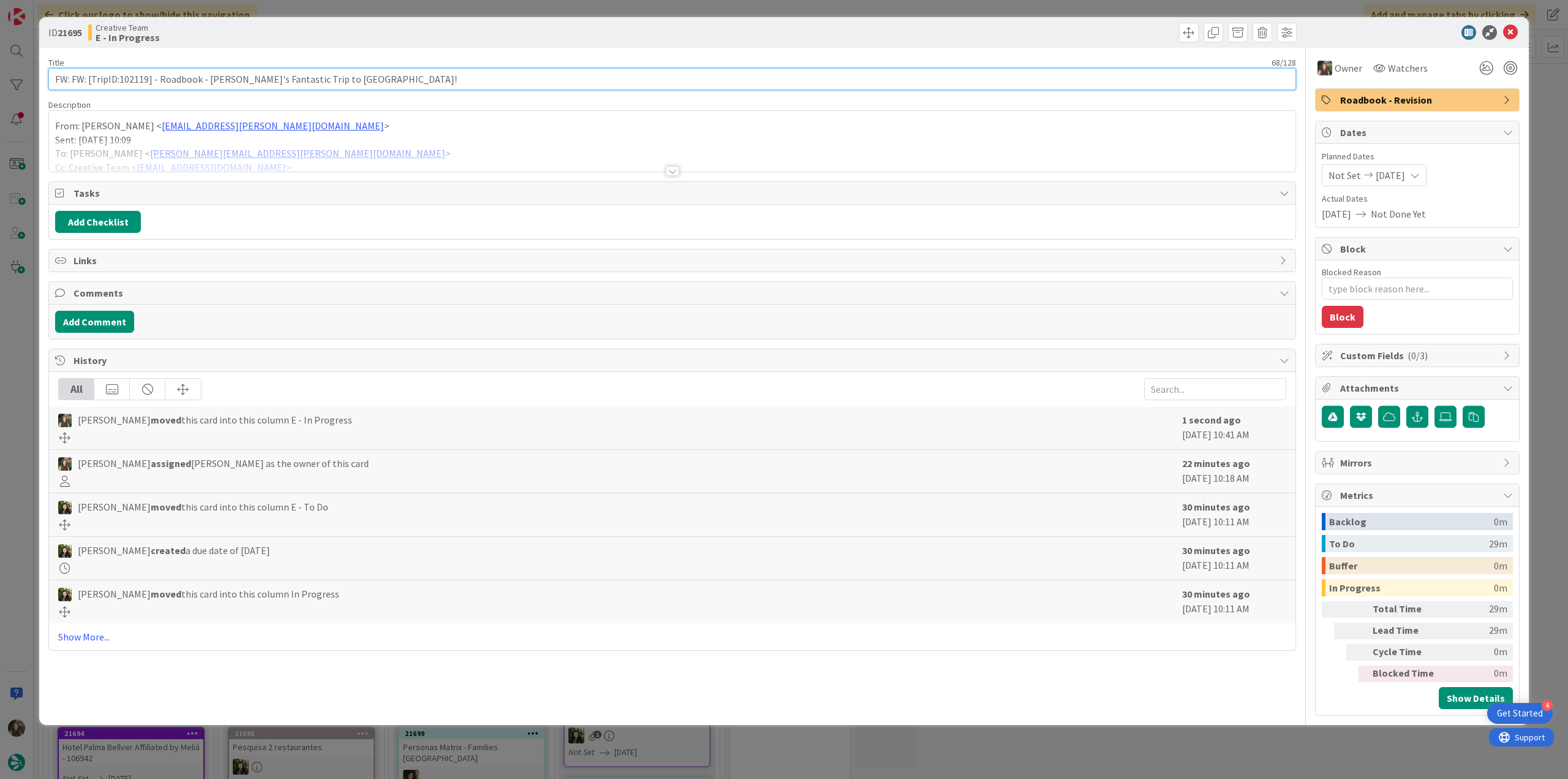
click at [137, 81] on input "FW: FW: [TripID:102119] - Roadbook - Doug's Fantastic Trip to Italy!" at bounding box center [672, 79] width 1247 height 22
click at [443, 112] on div "Inês Gonçalves just joined From: Gonçalo Oliveira < goncalo.oliveira@tourtailor…" at bounding box center [672, 141] width 1247 height 61
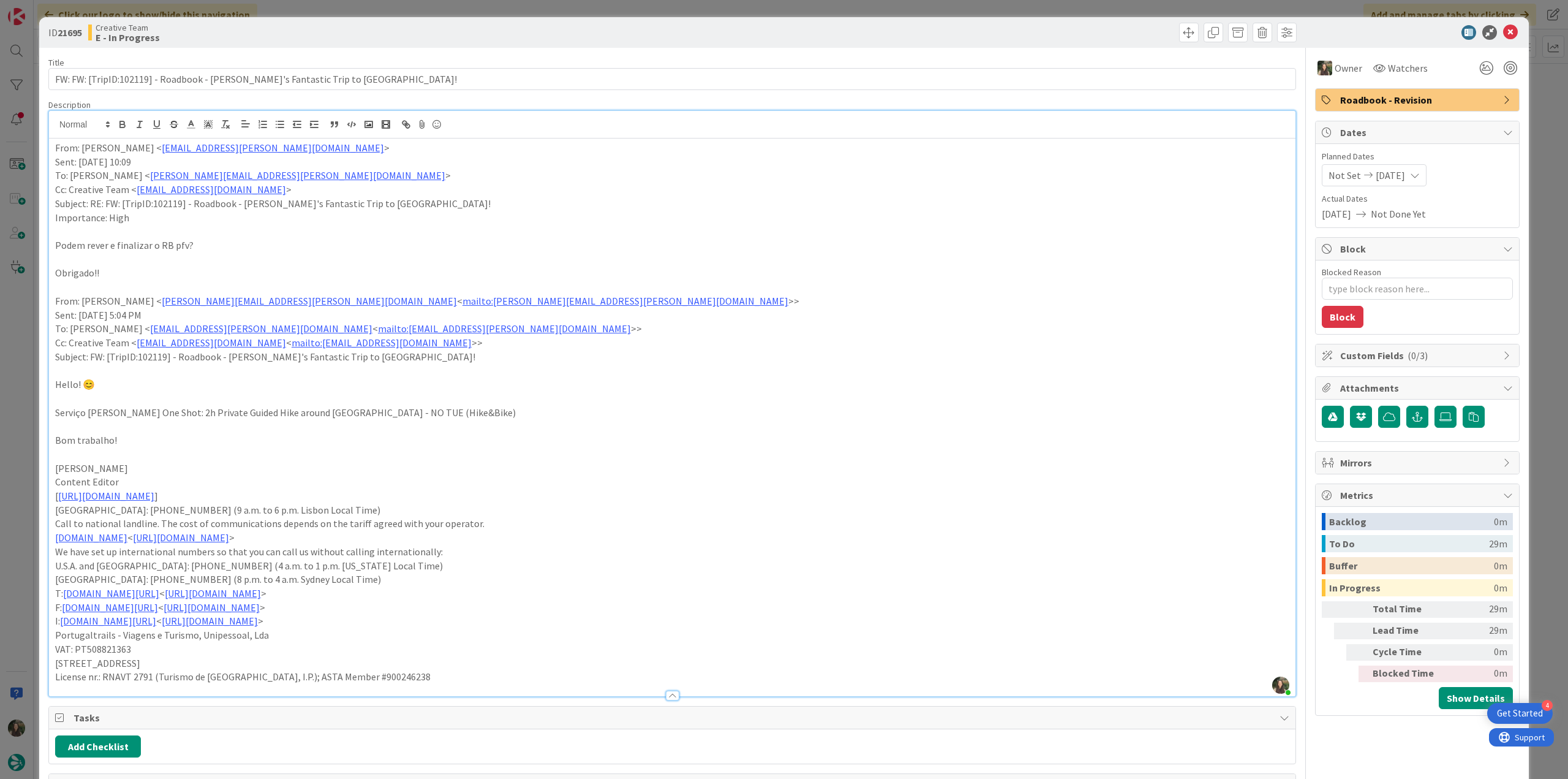
click at [18, 328] on div "ID 21695 Creative Team E - In Progress Title 68 / 128 FW: FW: [TripID:102119] -…" at bounding box center [784, 389] width 1568 height 779
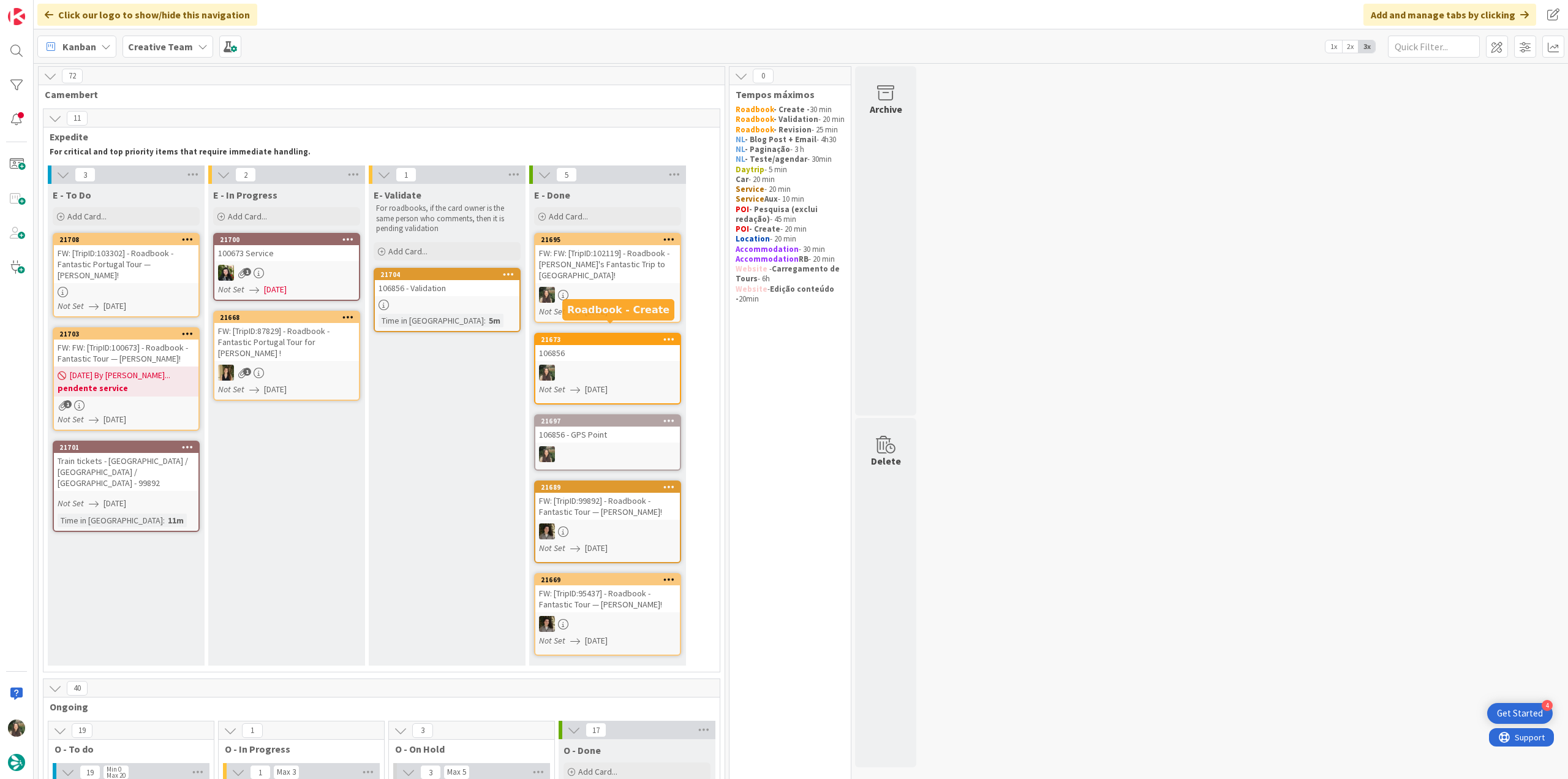
click at [652, 273] on link "21695 FW: FW: [TripID:102119] - Roadbook - Doug's Fantastic Trip to Italy! Not …" at bounding box center [607, 278] width 147 height 91
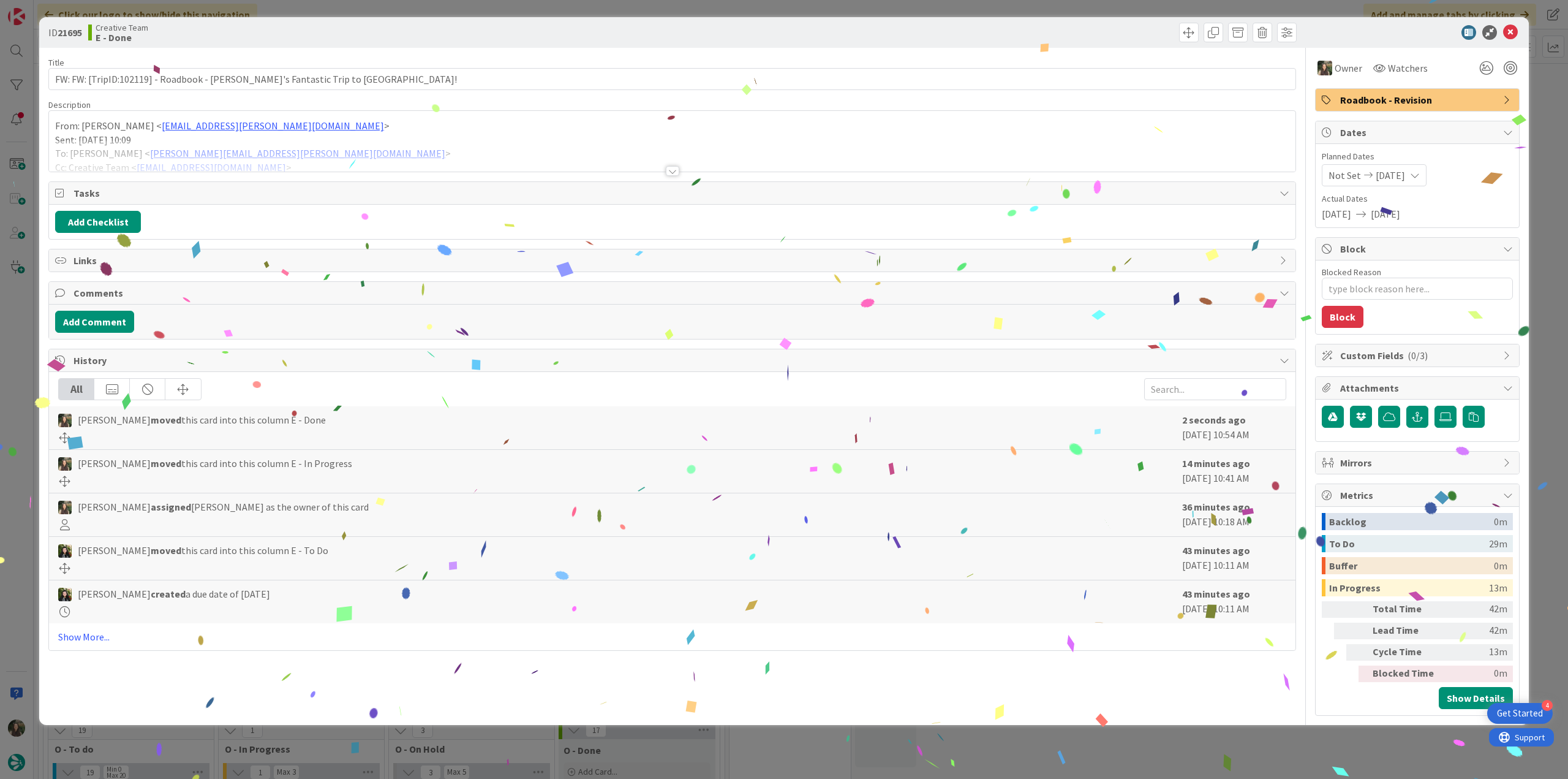
type textarea "x"
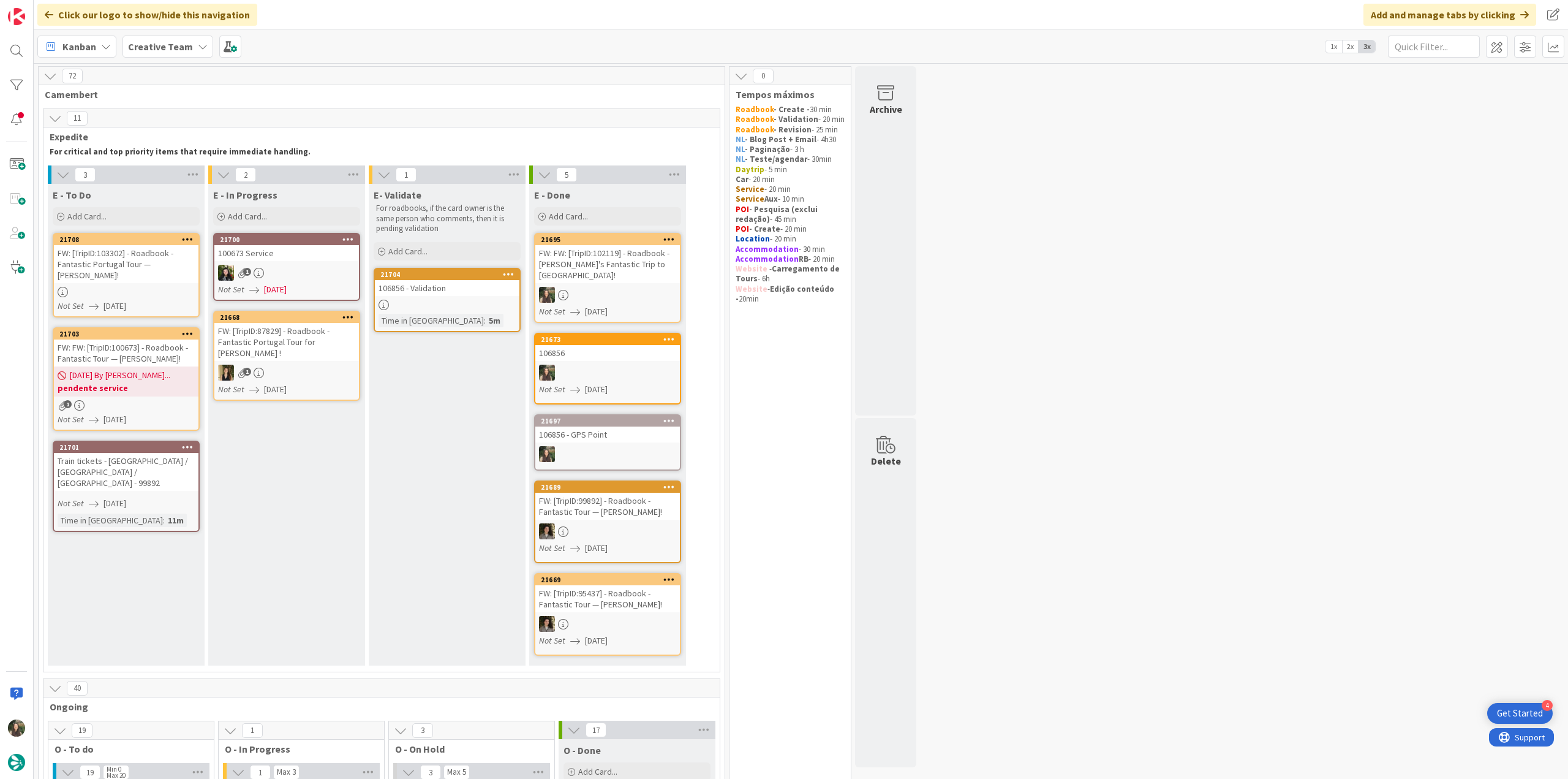
click at [186, 463] on div "Train tickets - La Spezia / Pisa / Florence - 99892" at bounding box center [126, 471] width 144 height 38
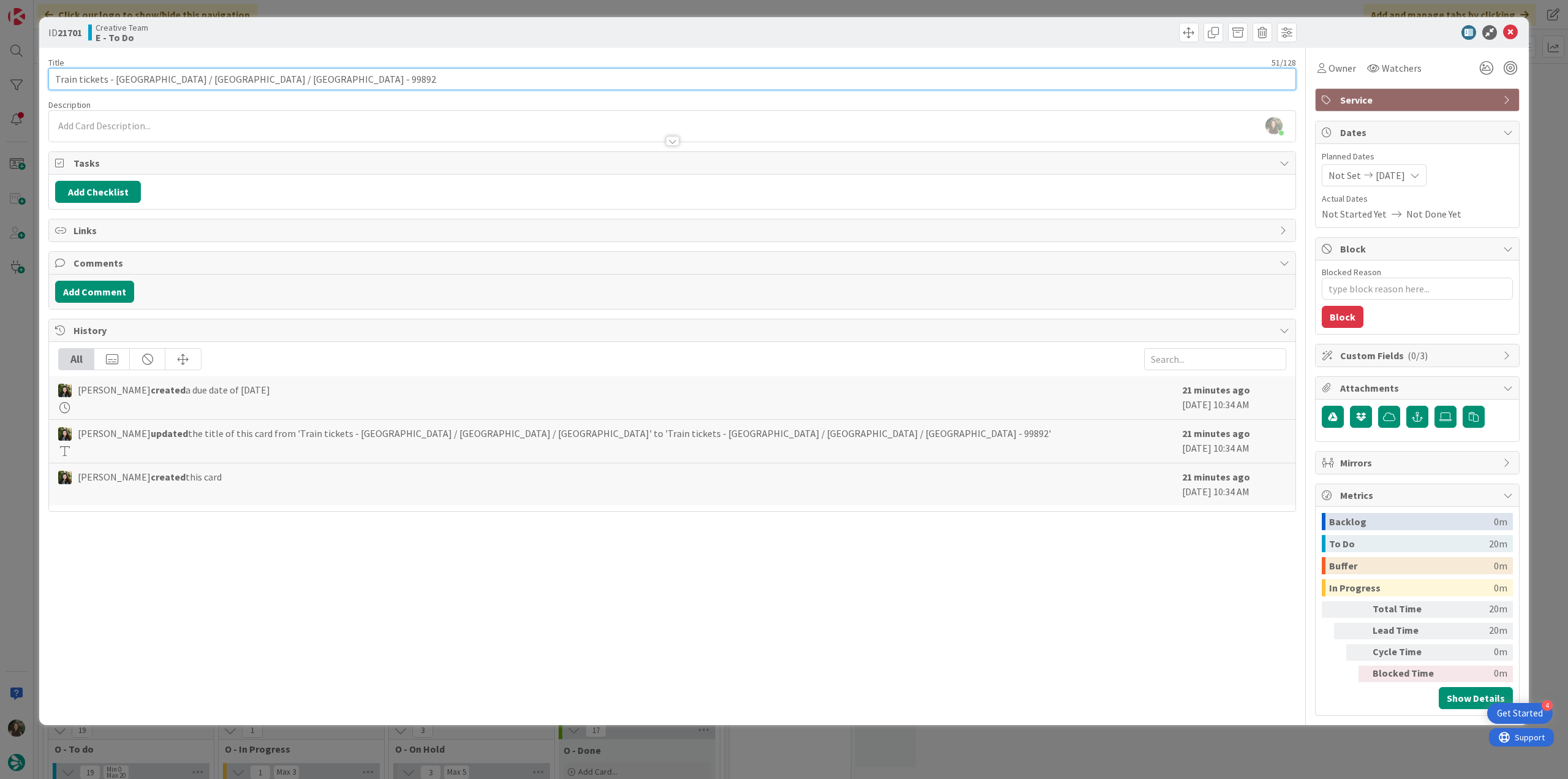
drag, startPoint x: 53, startPoint y: 80, endPoint x: 217, endPoint y: 77, distance: 164.0
click at [217, 77] on input "Train tickets - La Spezia / Pisa / Florence - 99892" at bounding box center [672, 79] width 1247 height 22
click at [17, 404] on div "ID 21701 Creative Team E - To Do Title 51 / 128 Train tickets - La Spezia / Pis…" at bounding box center [784, 389] width 1568 height 779
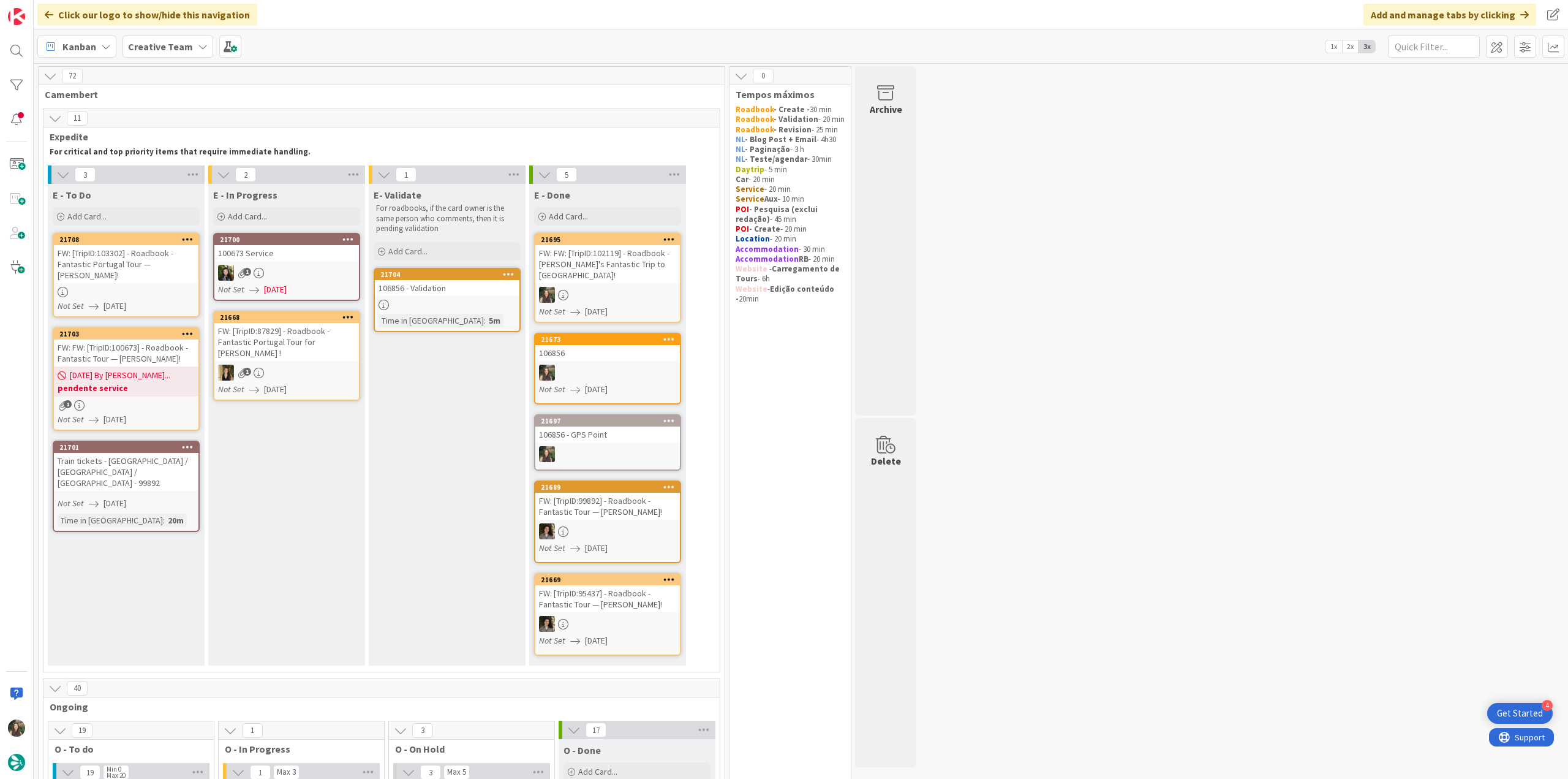
click at [172, 249] on div "FW: [TripID:103302] - Roadbook - Fantastic Portugal Tour — Maria!" at bounding box center [126, 264] width 144 height 38
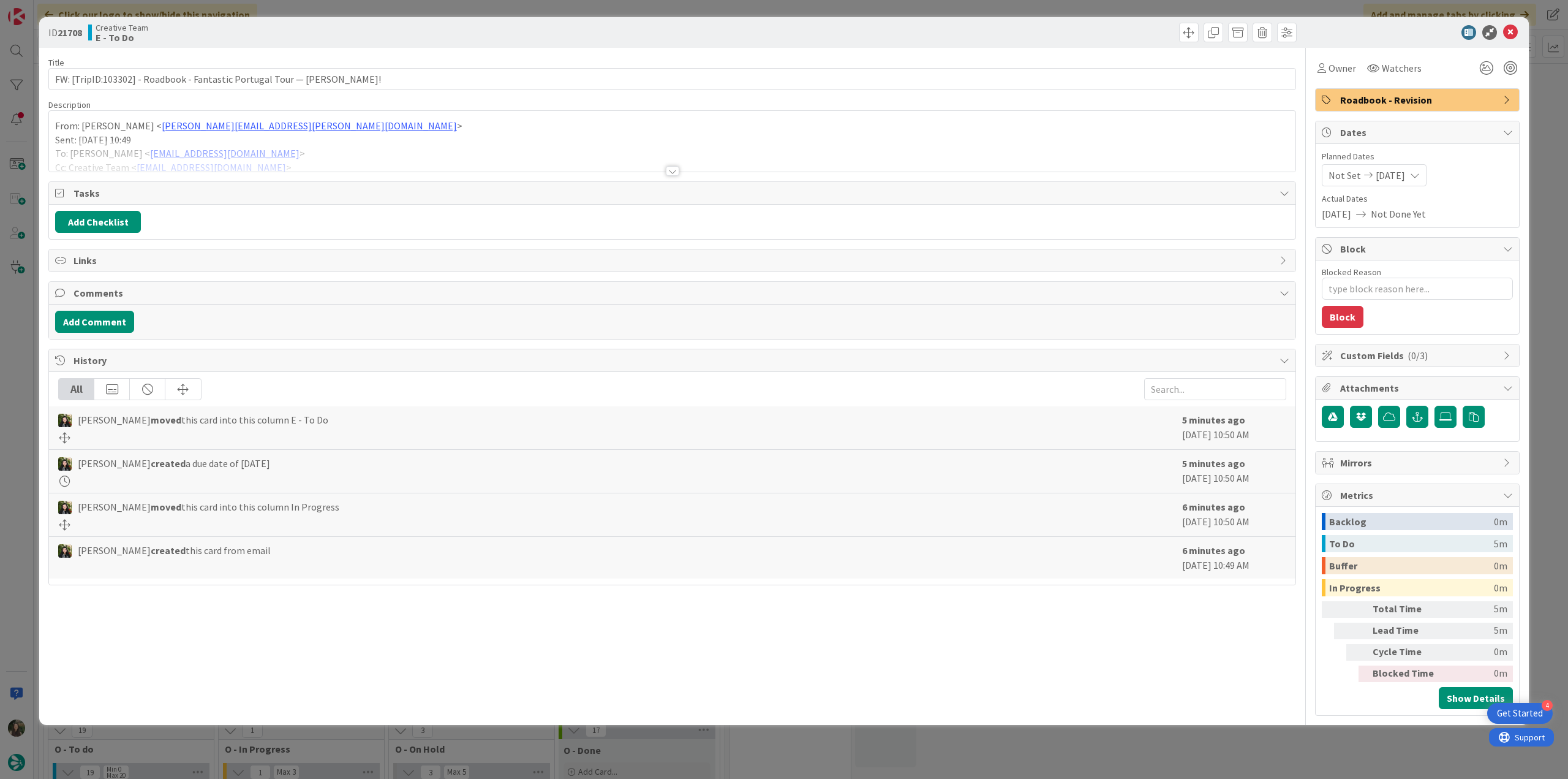
click at [289, 145] on div at bounding box center [672, 156] width 1247 height 31
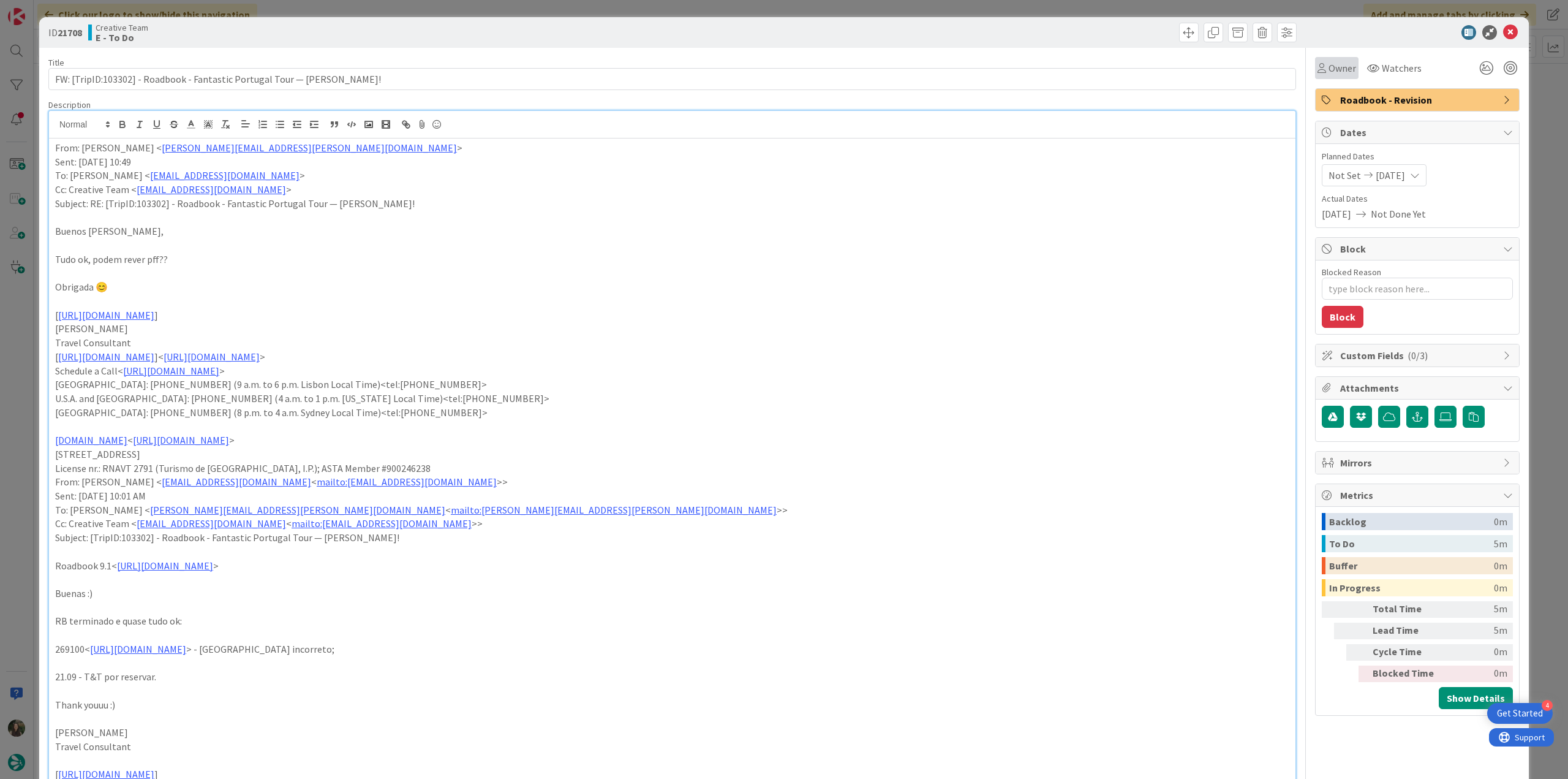
click at [1339, 77] on div "Owner" at bounding box center [1336, 67] width 43 height 22
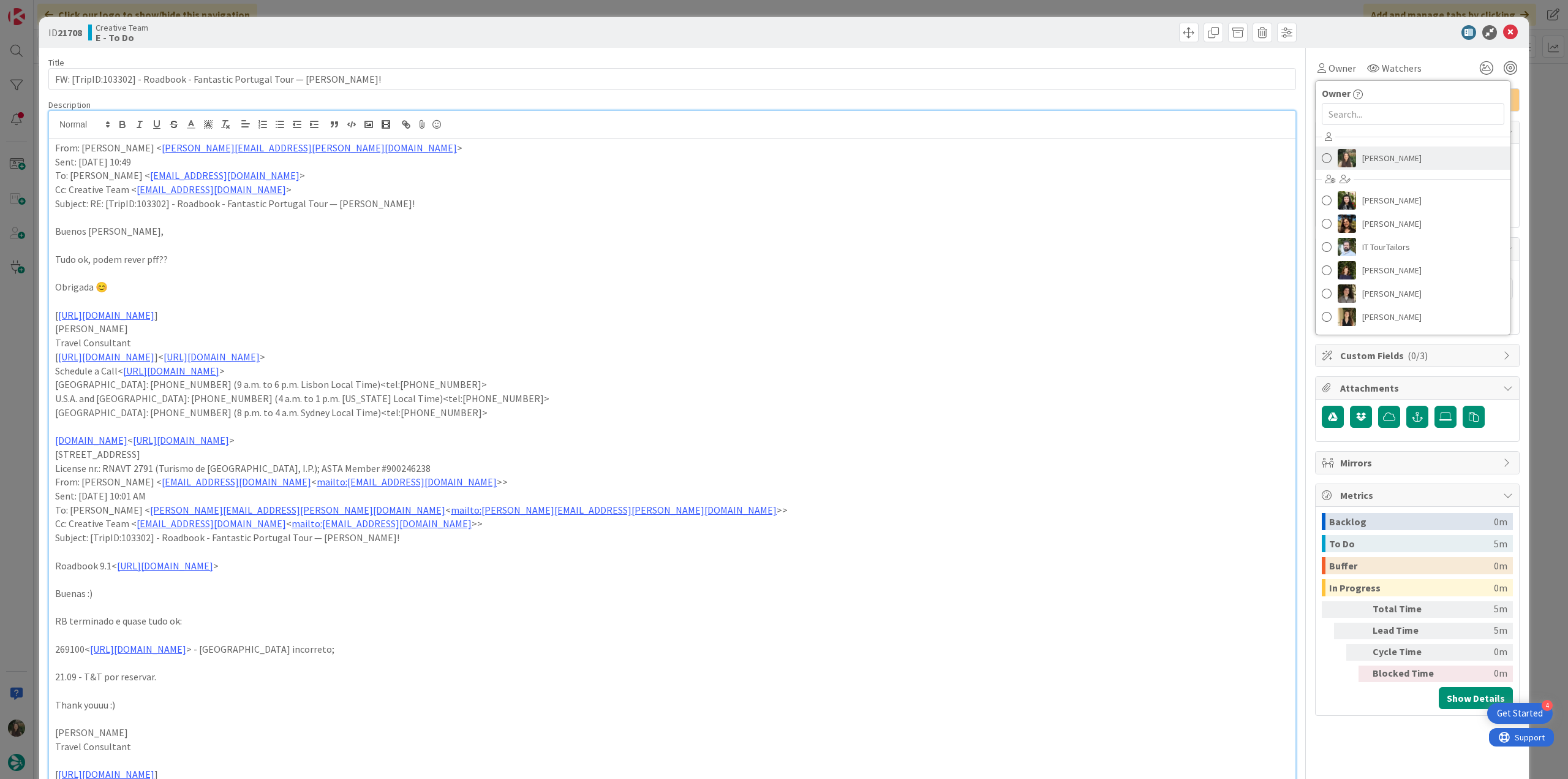
click at [1375, 153] on span "Inês Gonçalves" at bounding box center [1392, 158] width 60 height 18
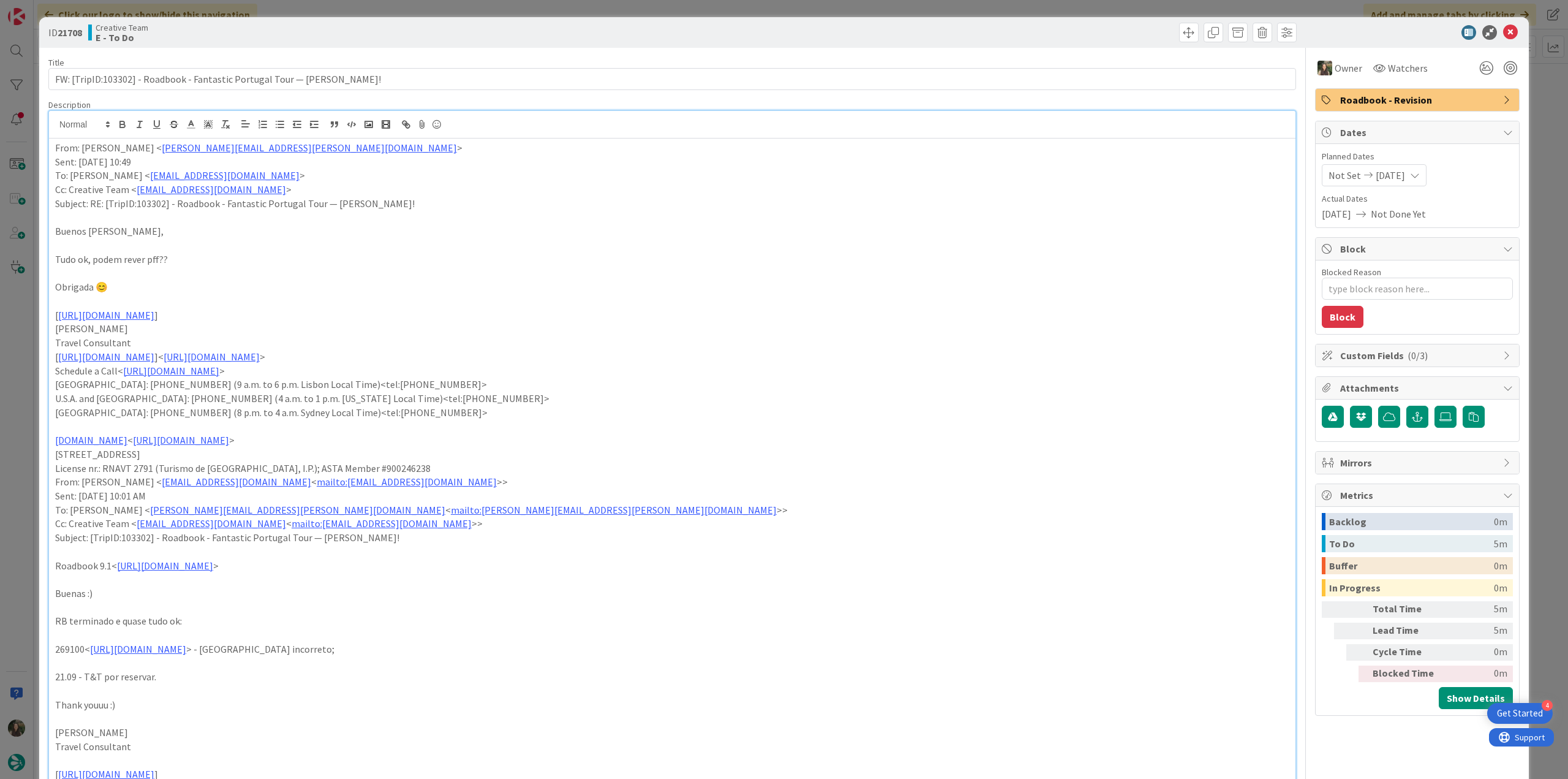
click at [1526, 114] on div "ID 21708 Creative Team E - To Do Title 65 / 128 FW: [TripID:103302] - Roadbook …" at bounding box center [784, 389] width 1568 height 779
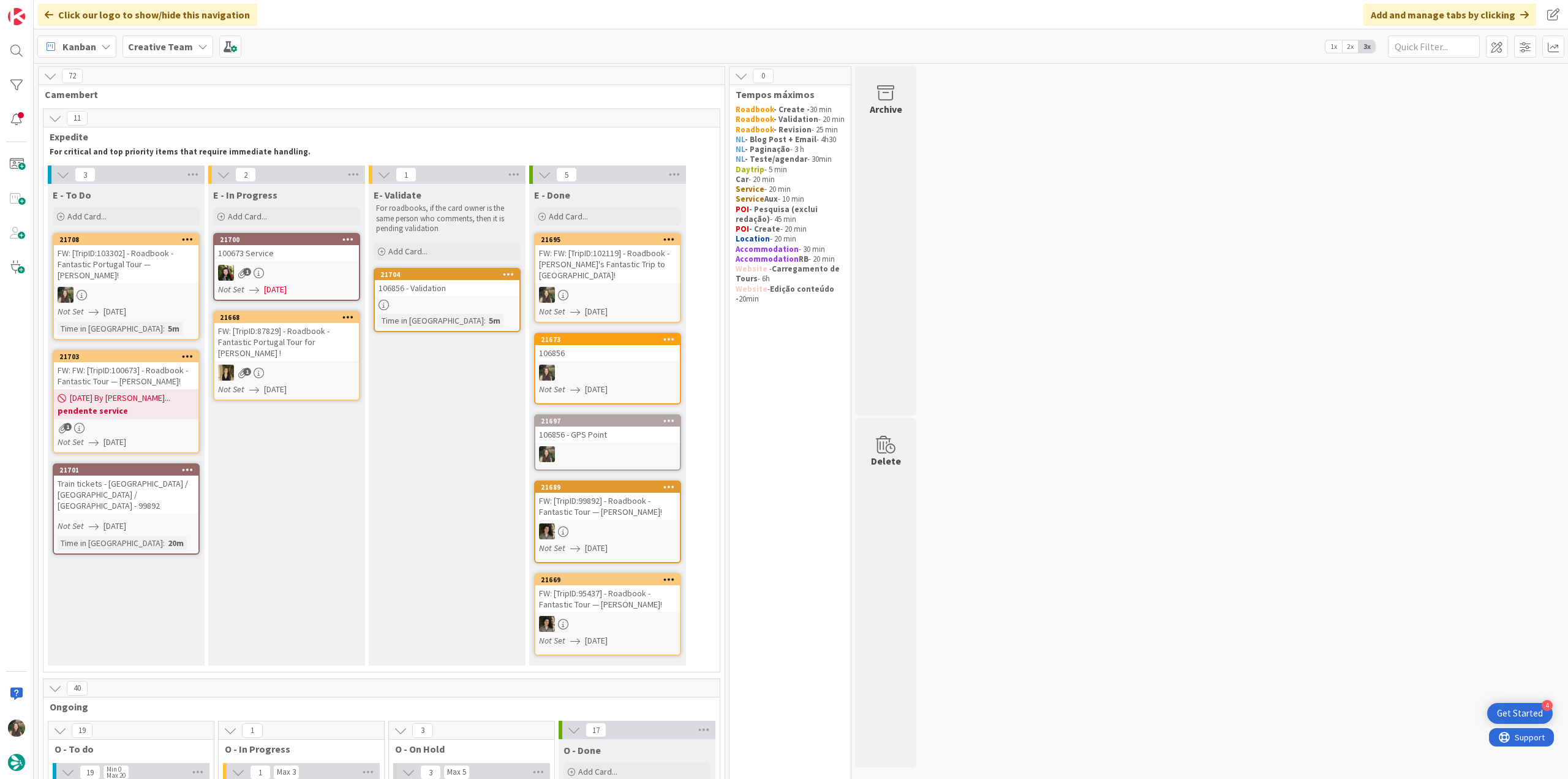
click at [286, 343] on div "FW: [TripID:87829] - Roadbook - Fantastic Portugal Tour for Troy !" at bounding box center [287, 341] width 144 height 38
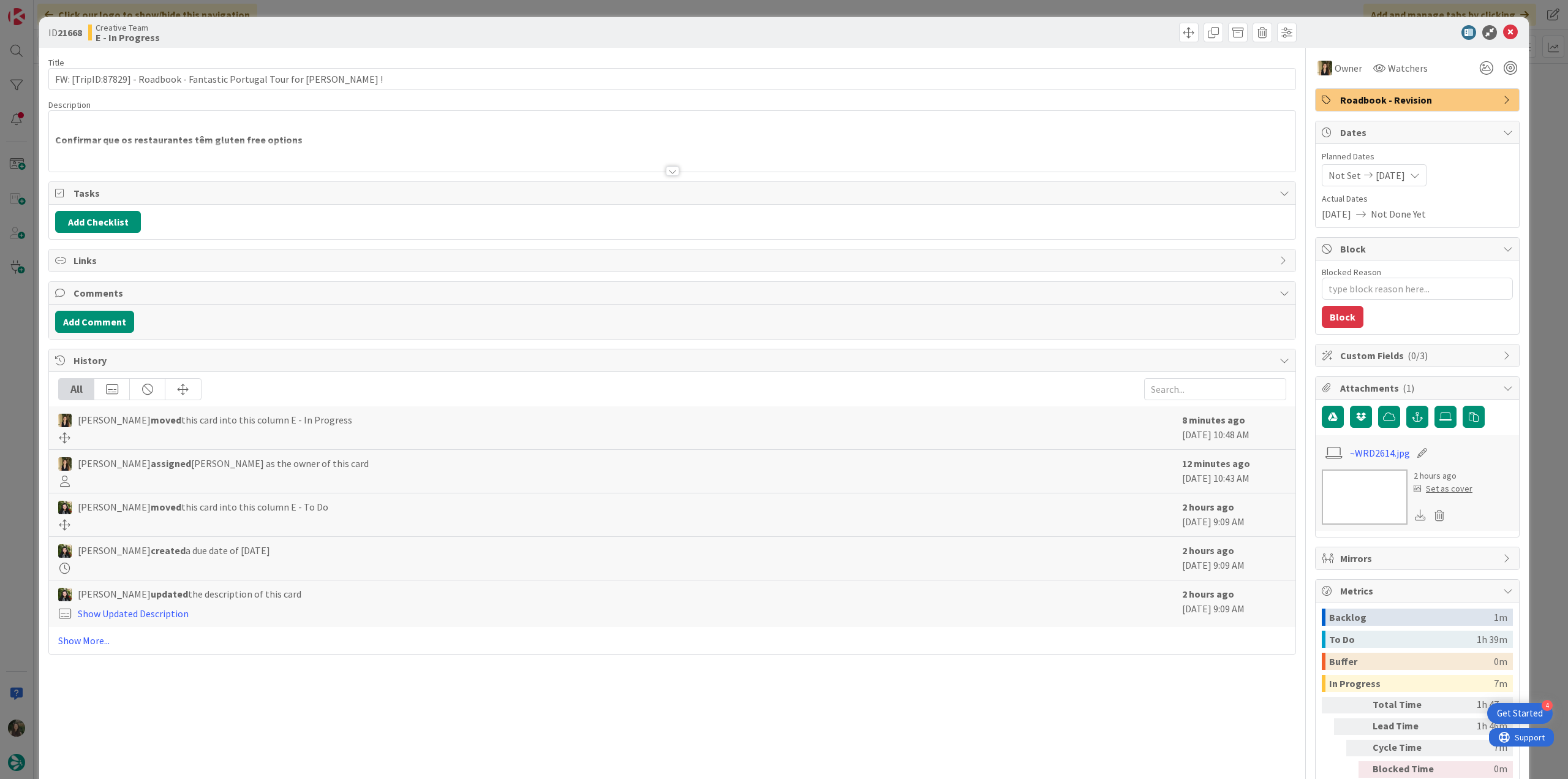
click at [20, 390] on div "ID 21668 Creative Team E - In Progress Title 66 / 128 FW: [TripID:87829] - Road…" at bounding box center [784, 389] width 1568 height 779
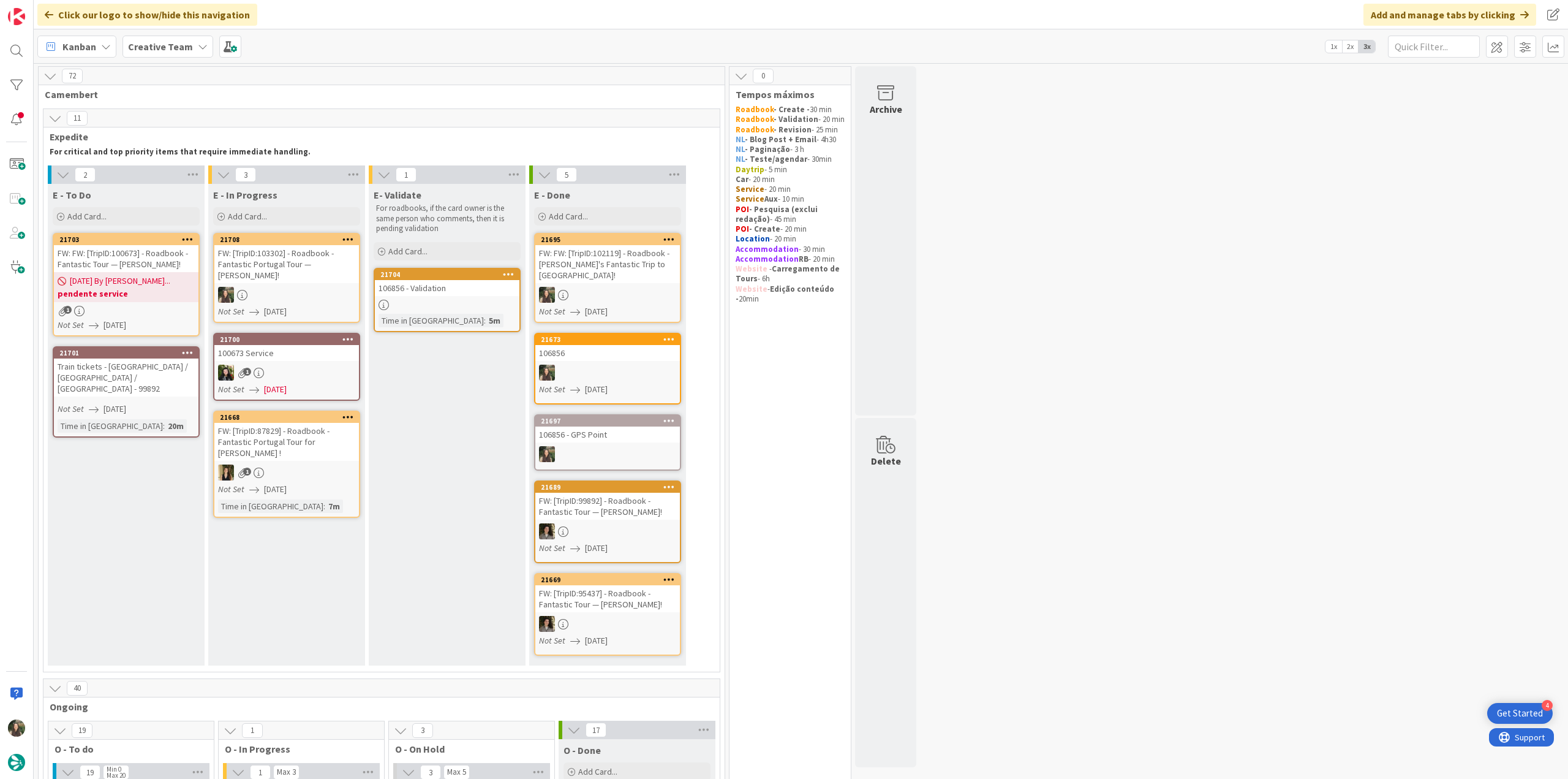
click at [295, 257] on div "FW: [TripID:103302] - Roadbook - Fantastic Portugal Tour — Maria!" at bounding box center [287, 264] width 144 height 38
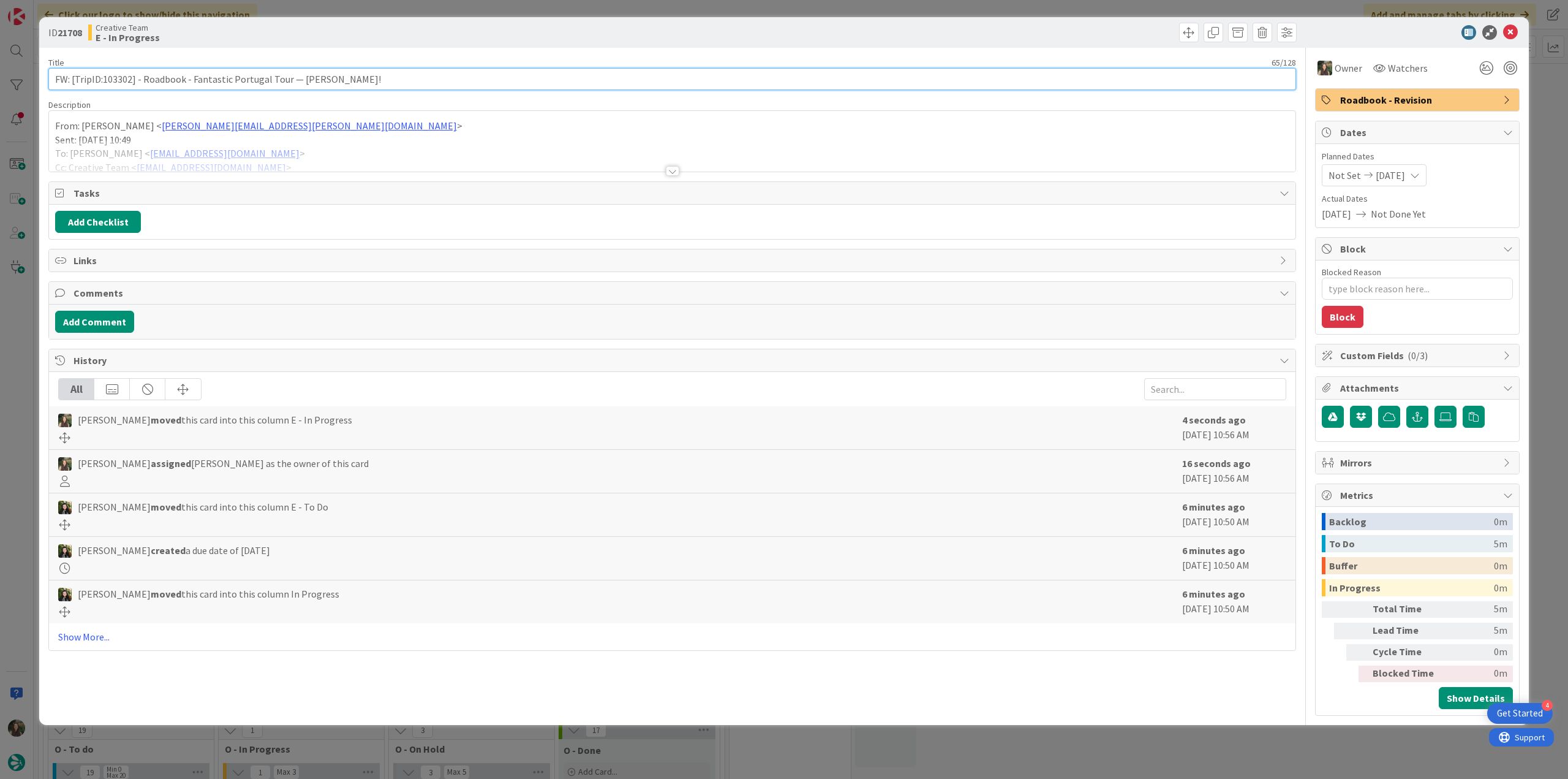
click at [118, 84] on input "FW: [TripID:103302] - Roadbook - Fantastic Portugal Tour — Maria!" at bounding box center [672, 79] width 1247 height 22
click at [343, 139] on div "From: Catarina Raio < Catarina.Raio@tourtailors.com > Sent: Tuesday, August 26,…" at bounding box center [672, 143] width 1247 height 55
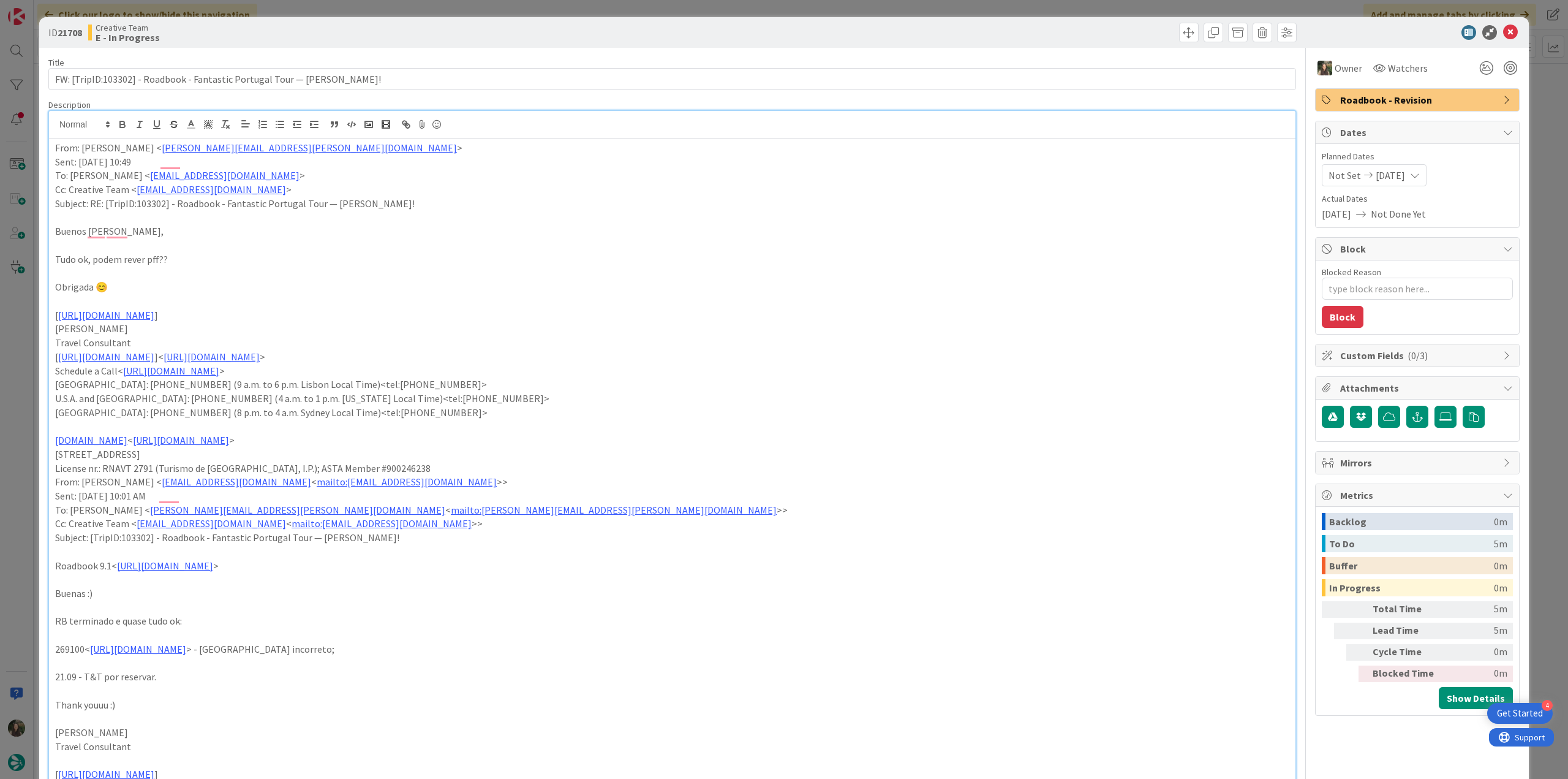
click at [31, 572] on div "ID 21708 Creative Team E - In Progress Title 65 / 128 FW: [TripID:103302] - Roa…" at bounding box center [784, 389] width 1568 height 779
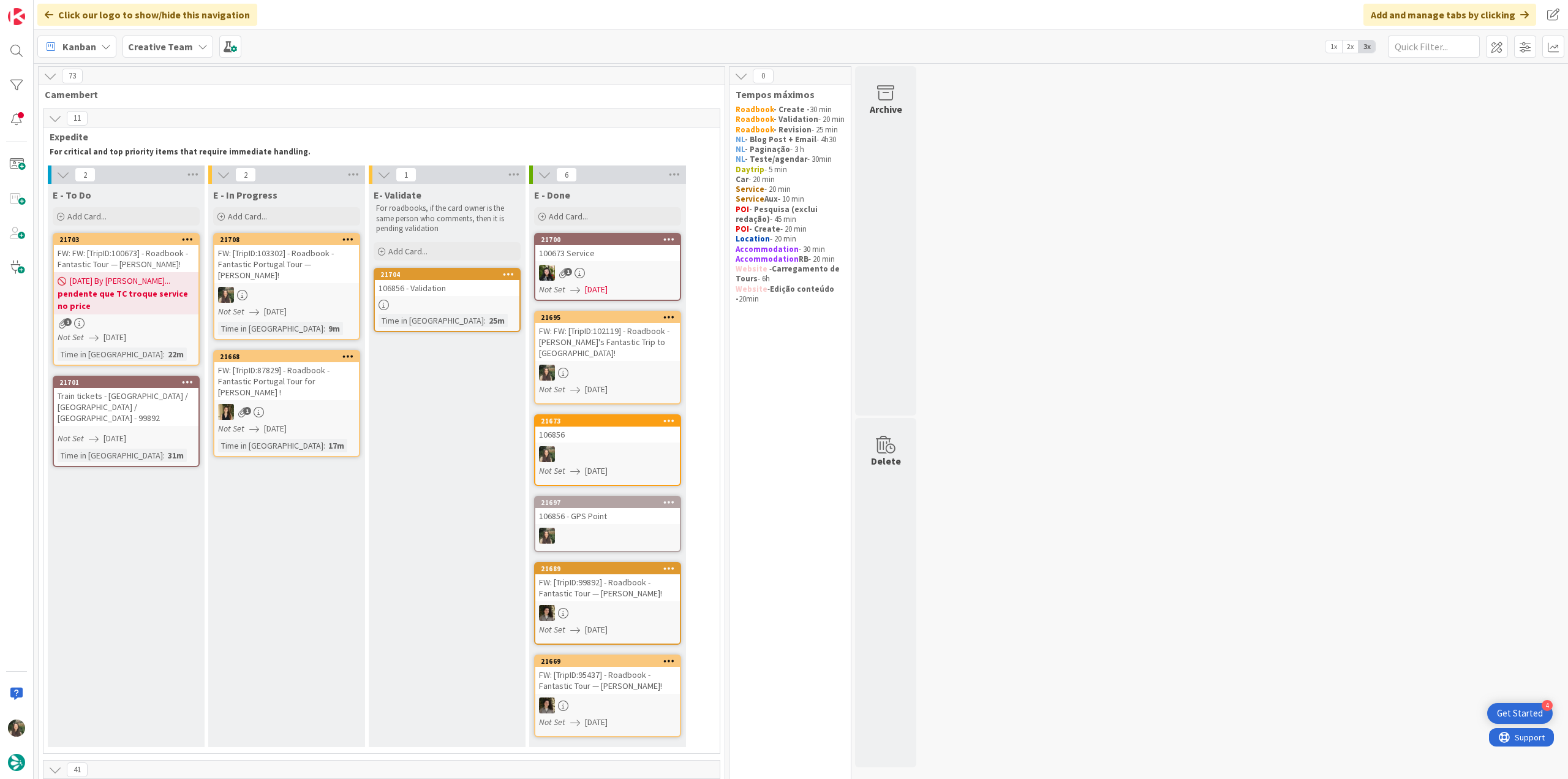
click at [298, 257] on div "FW: [TripID:103302] - Roadbook - Fantastic Portugal Tour — Maria!" at bounding box center [287, 264] width 144 height 38
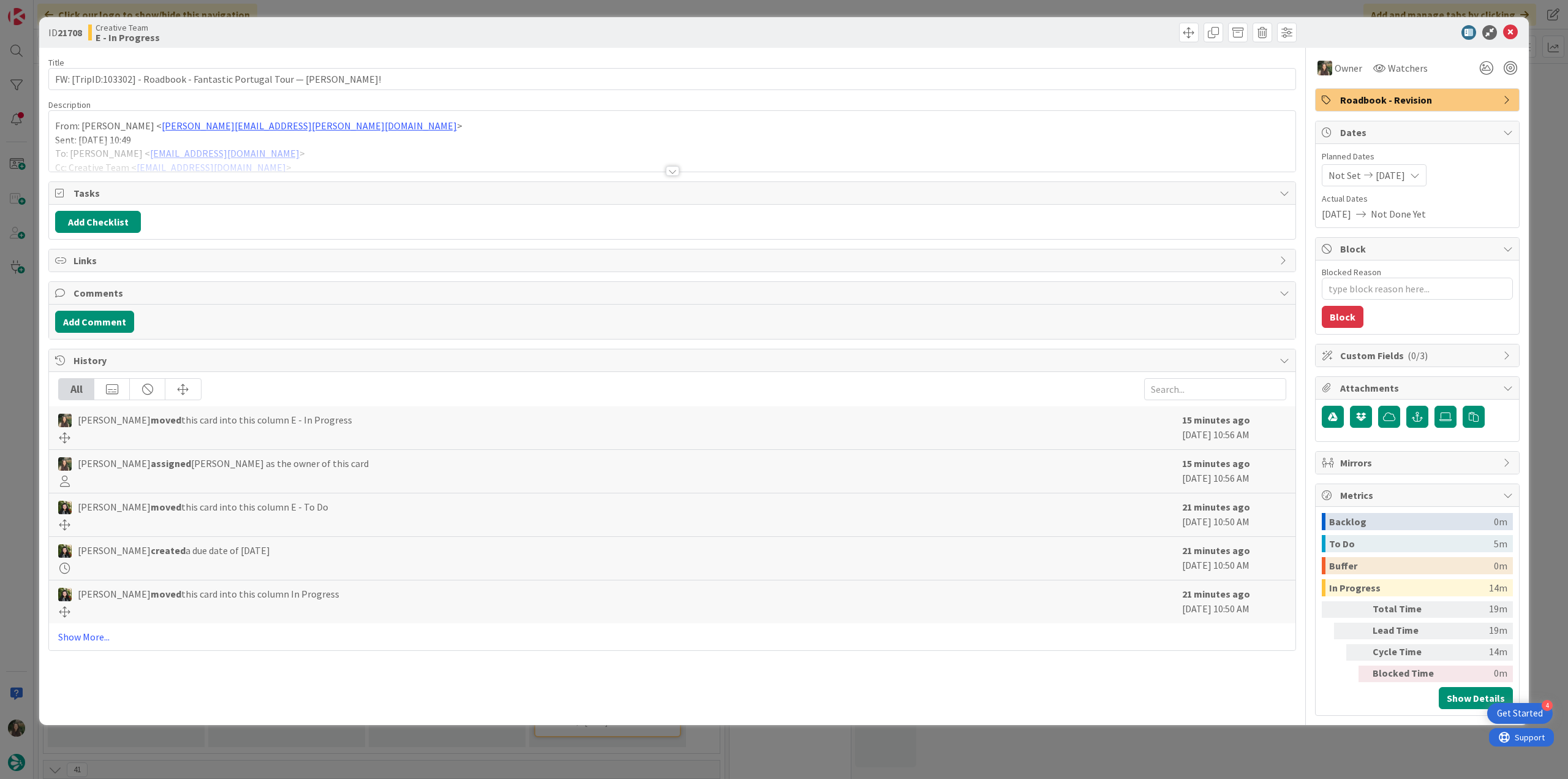
click at [338, 149] on div at bounding box center [672, 156] width 1247 height 31
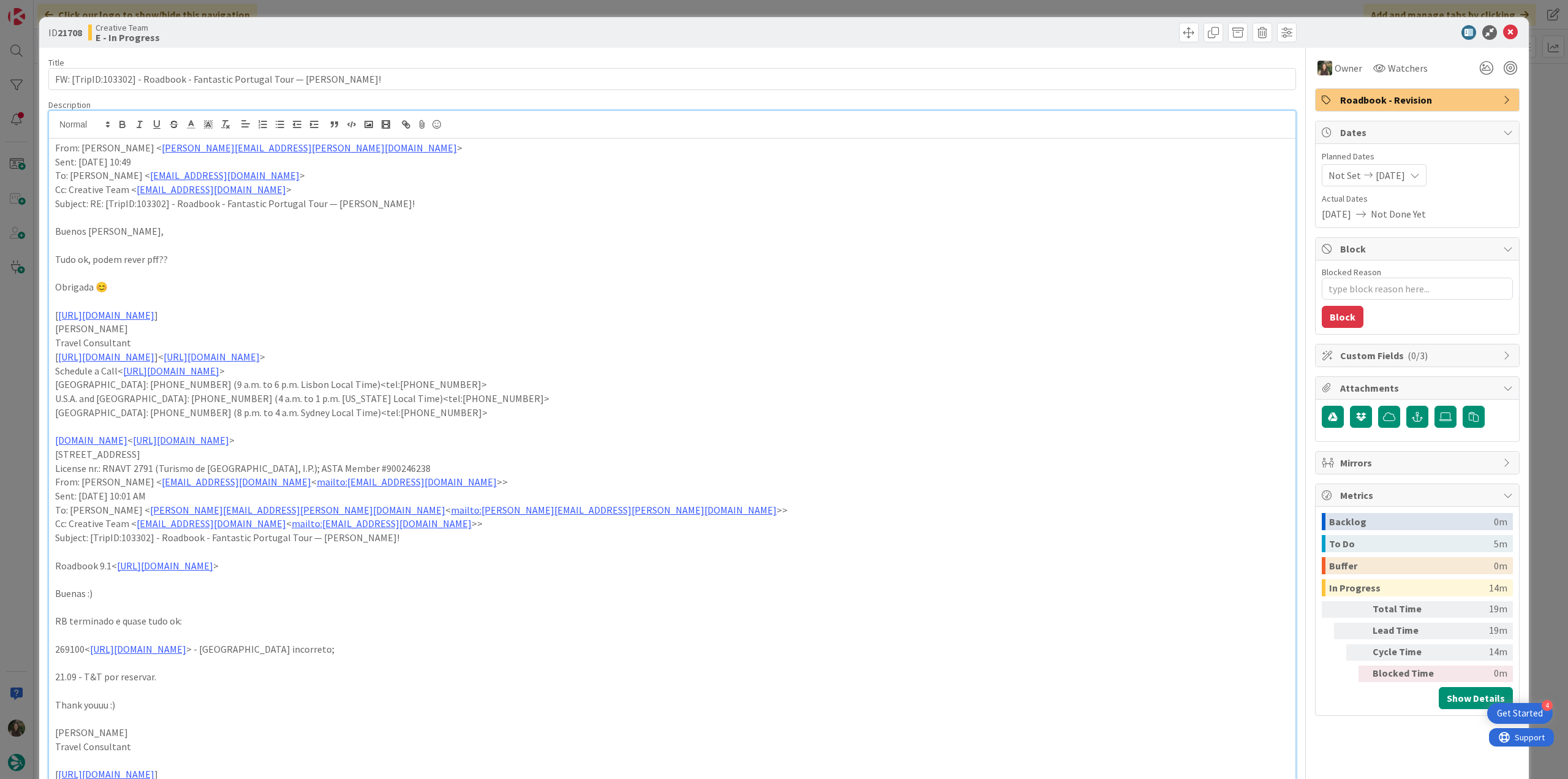
click at [35, 337] on div "ID 21708 Creative Team E - In Progress Title 65 / 128 FW: [TripID:103302] - Roa…" at bounding box center [784, 389] width 1568 height 779
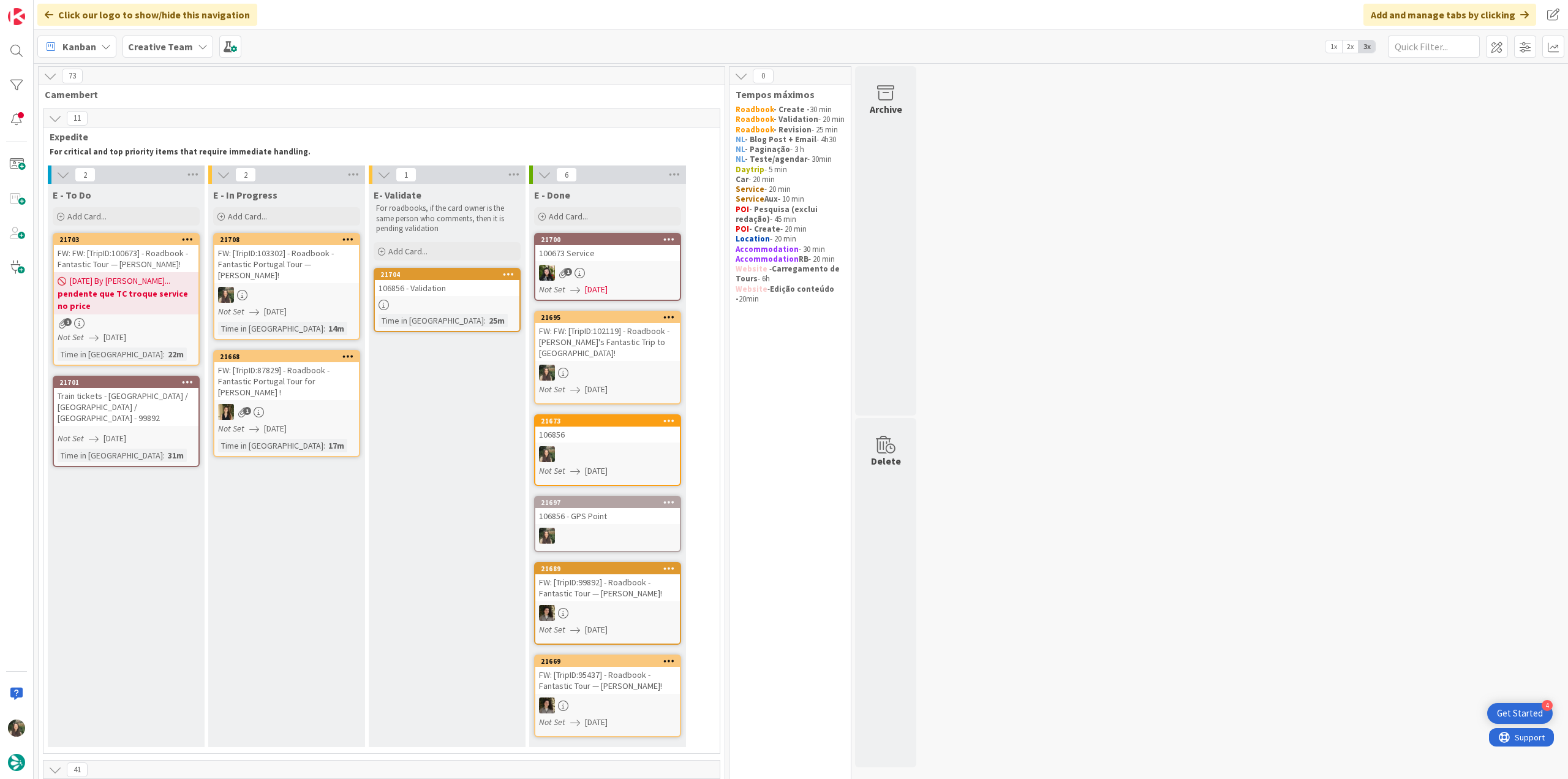
click at [630, 280] on div "1" at bounding box center [607, 273] width 144 height 16
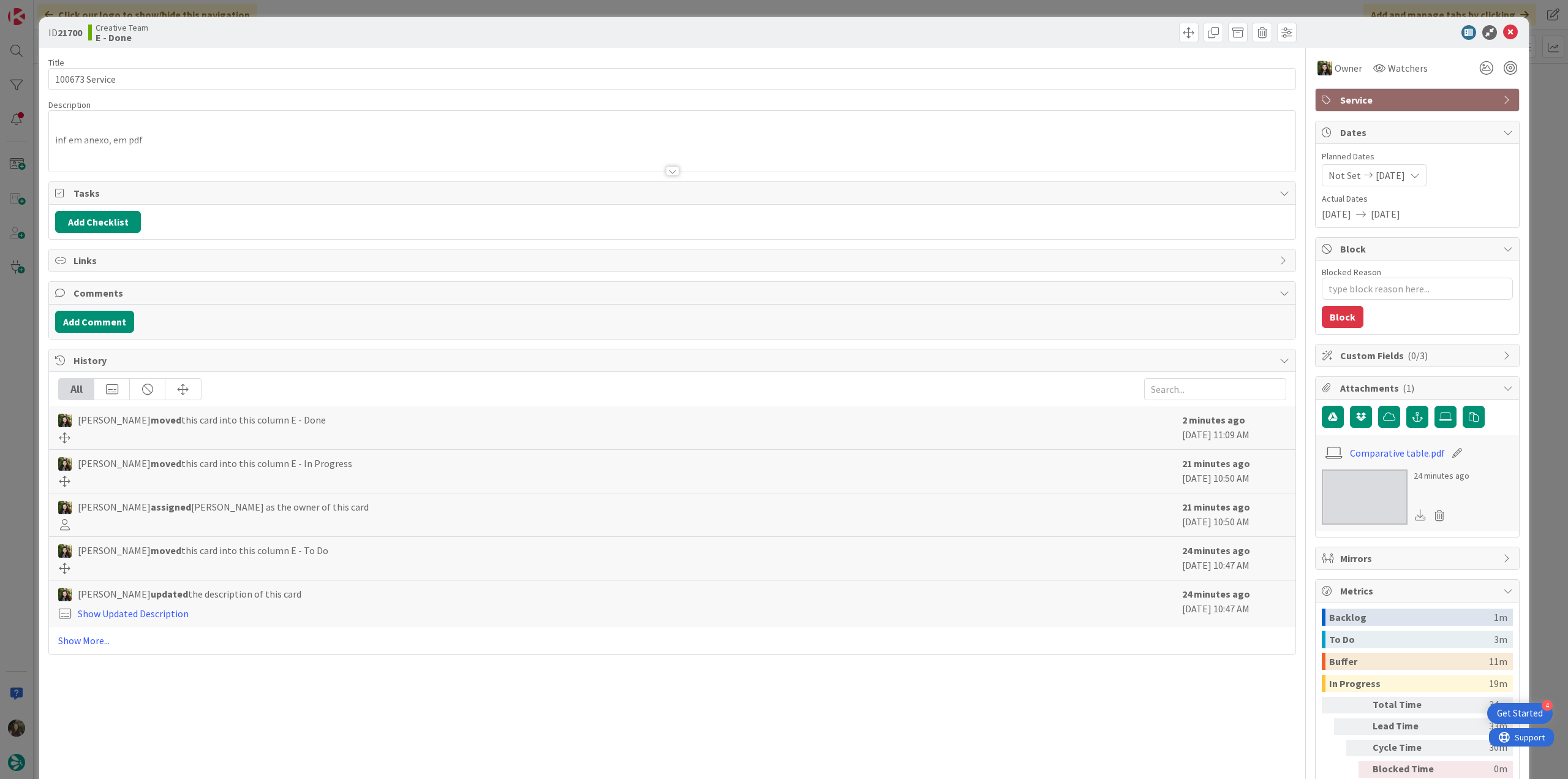
click at [251, 148] on div at bounding box center [672, 156] width 1247 height 31
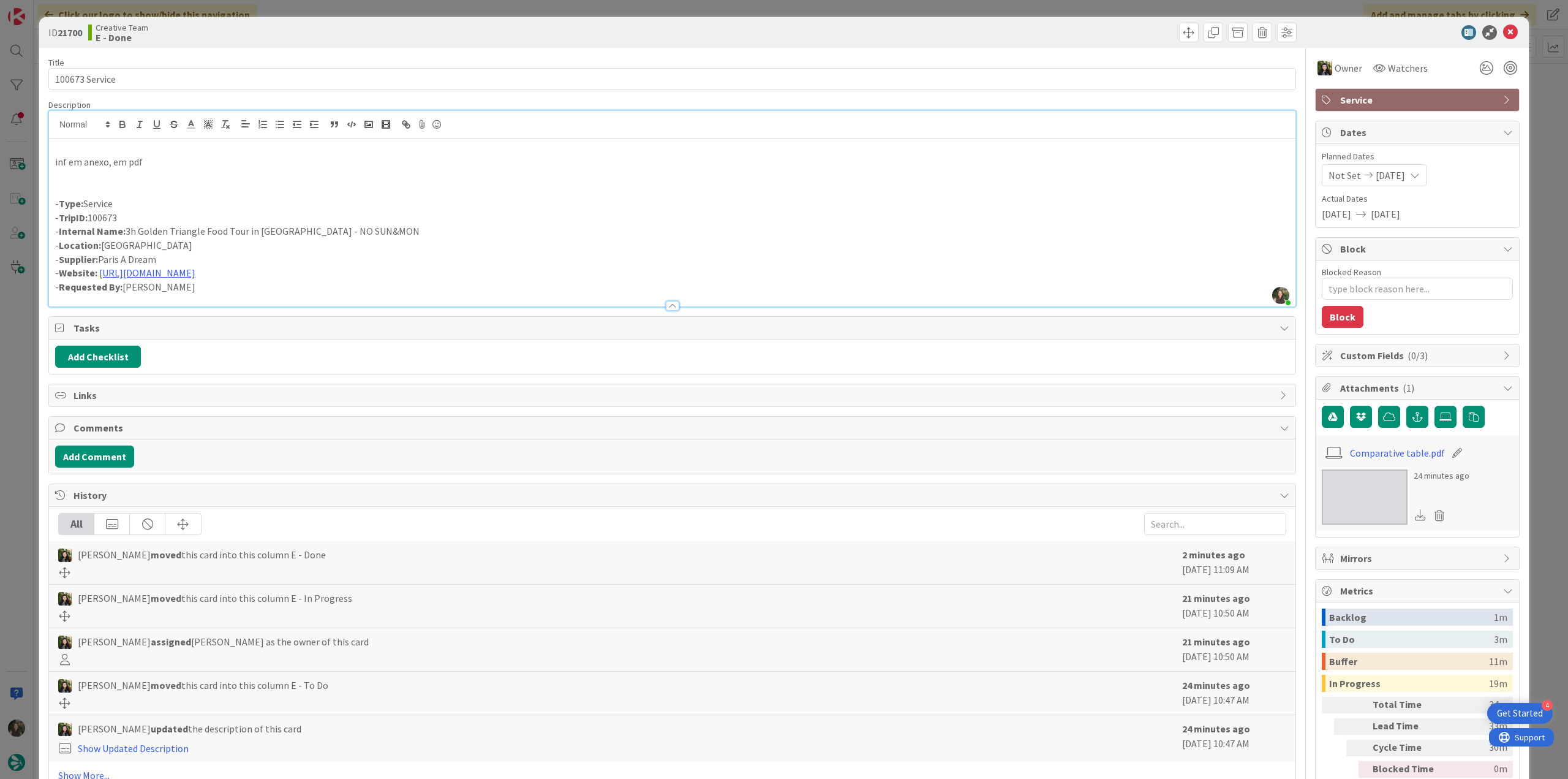
click at [12, 394] on div "ID 21700 Creative Team E - Done Title 14 / 128 100673 Service Description Inês …" at bounding box center [784, 389] width 1568 height 779
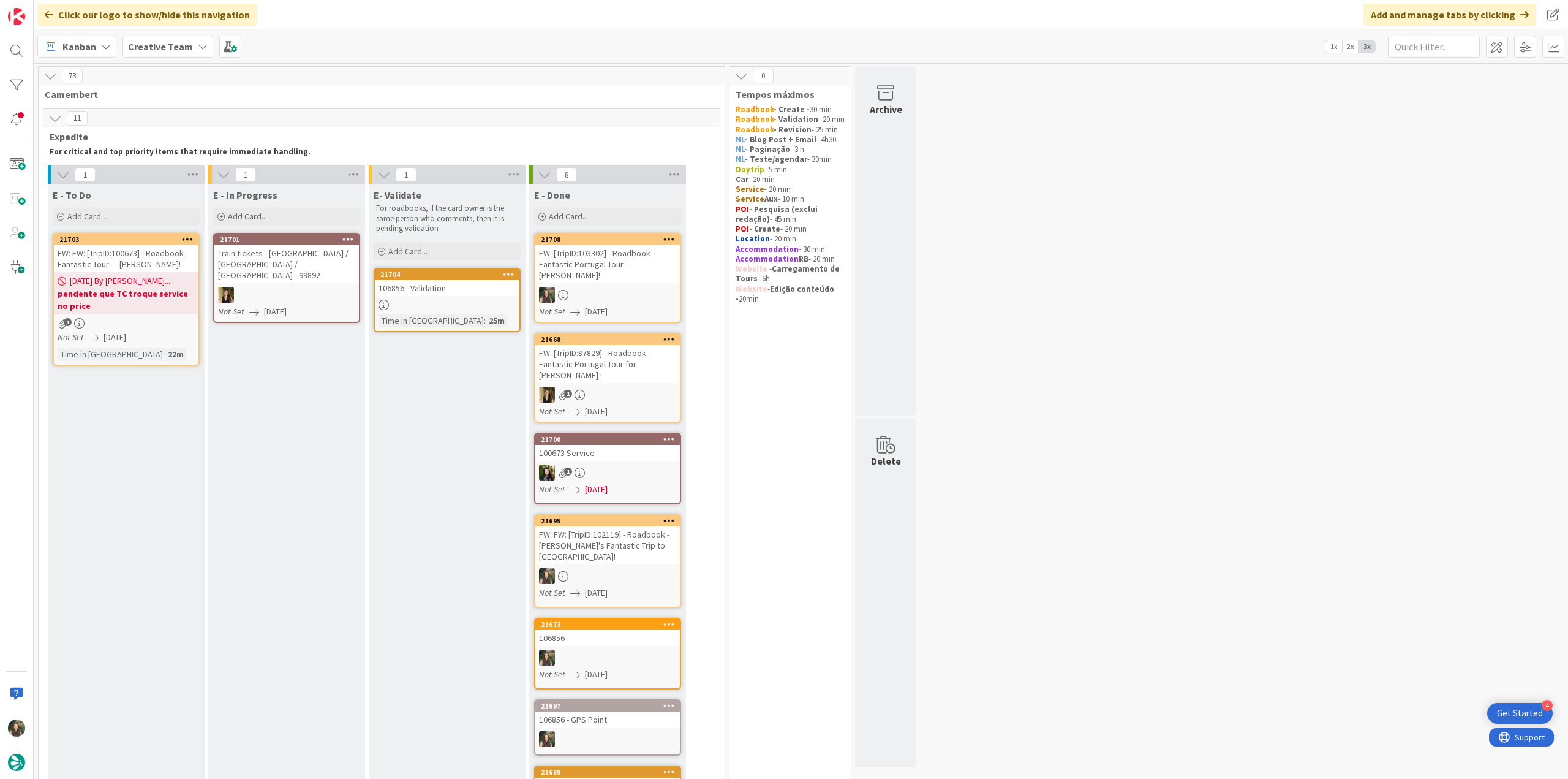
click at [451, 303] on div at bounding box center [447, 304] width 144 height 11
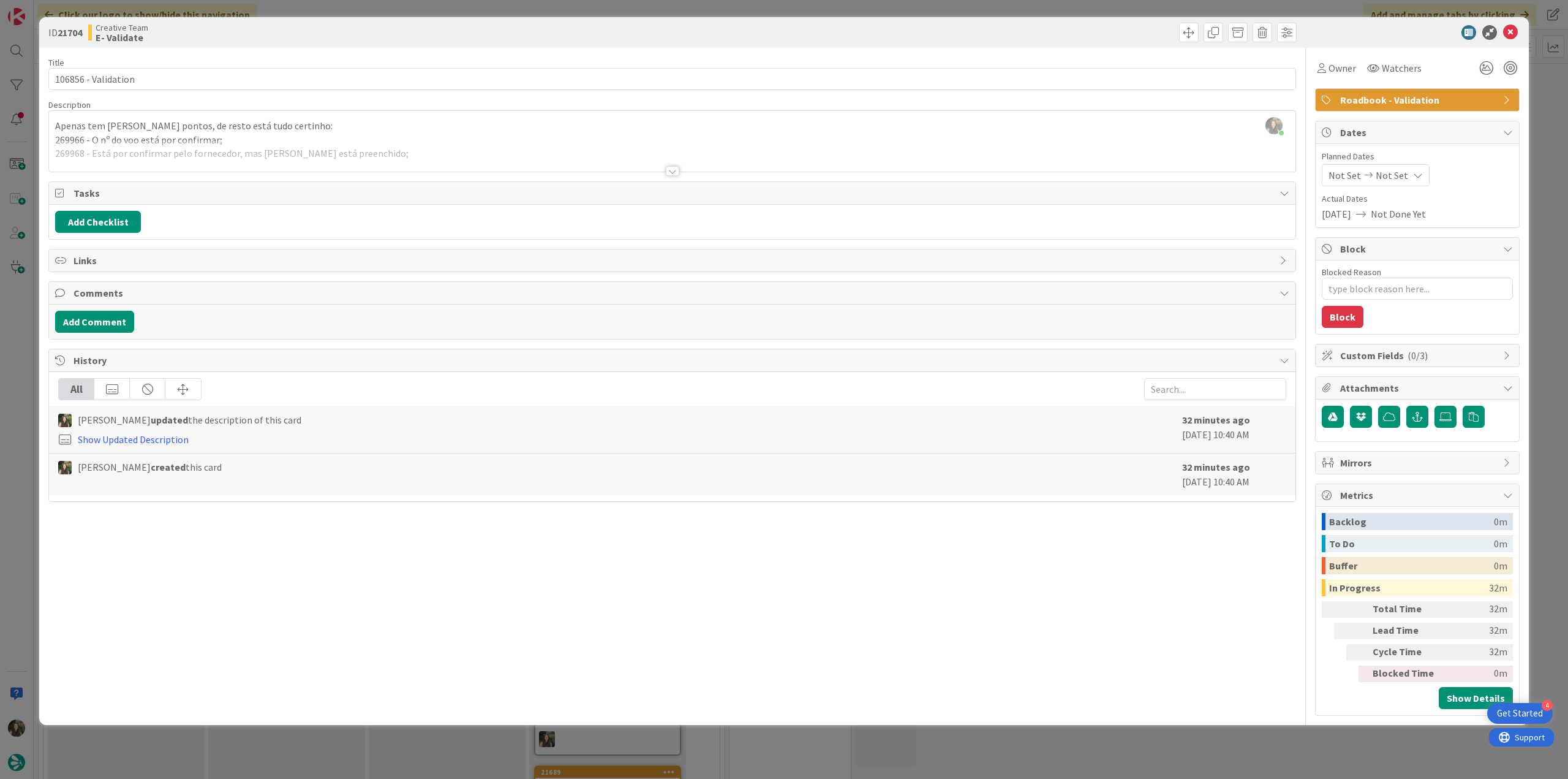
click at [26, 328] on div "ID 21704 Creative Team E- Validate Title 19 / 128 106856 - Validation Descripti…" at bounding box center [784, 389] width 1568 height 779
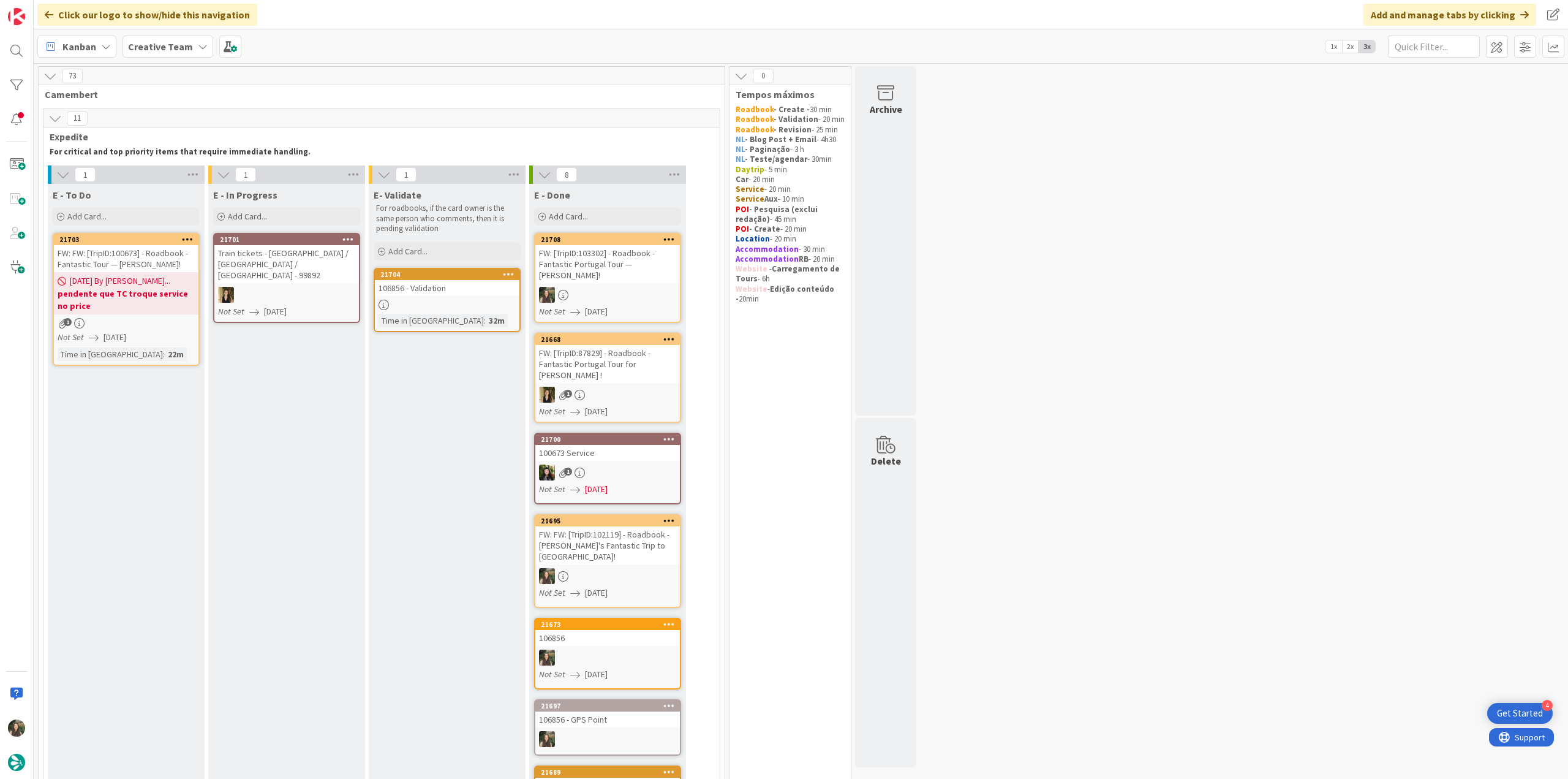
click at [445, 311] on link "21704 106856 - Validation Time in Column : 32m" at bounding box center [447, 299] width 147 height 65
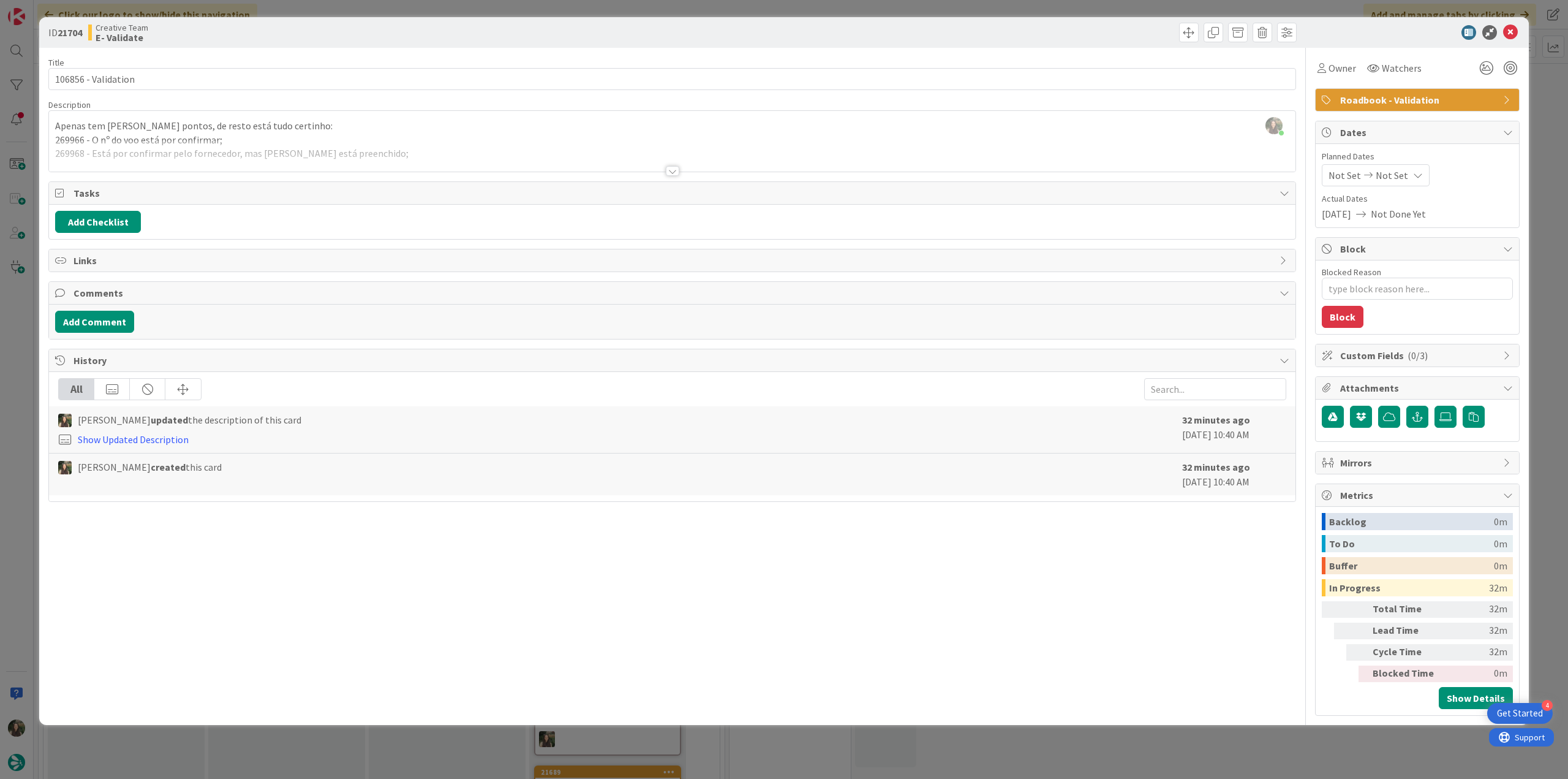
click at [25, 324] on div "ID 21704 Creative Team E- Validate Title 19 / 128 106856 - Validation Descripti…" at bounding box center [784, 389] width 1568 height 779
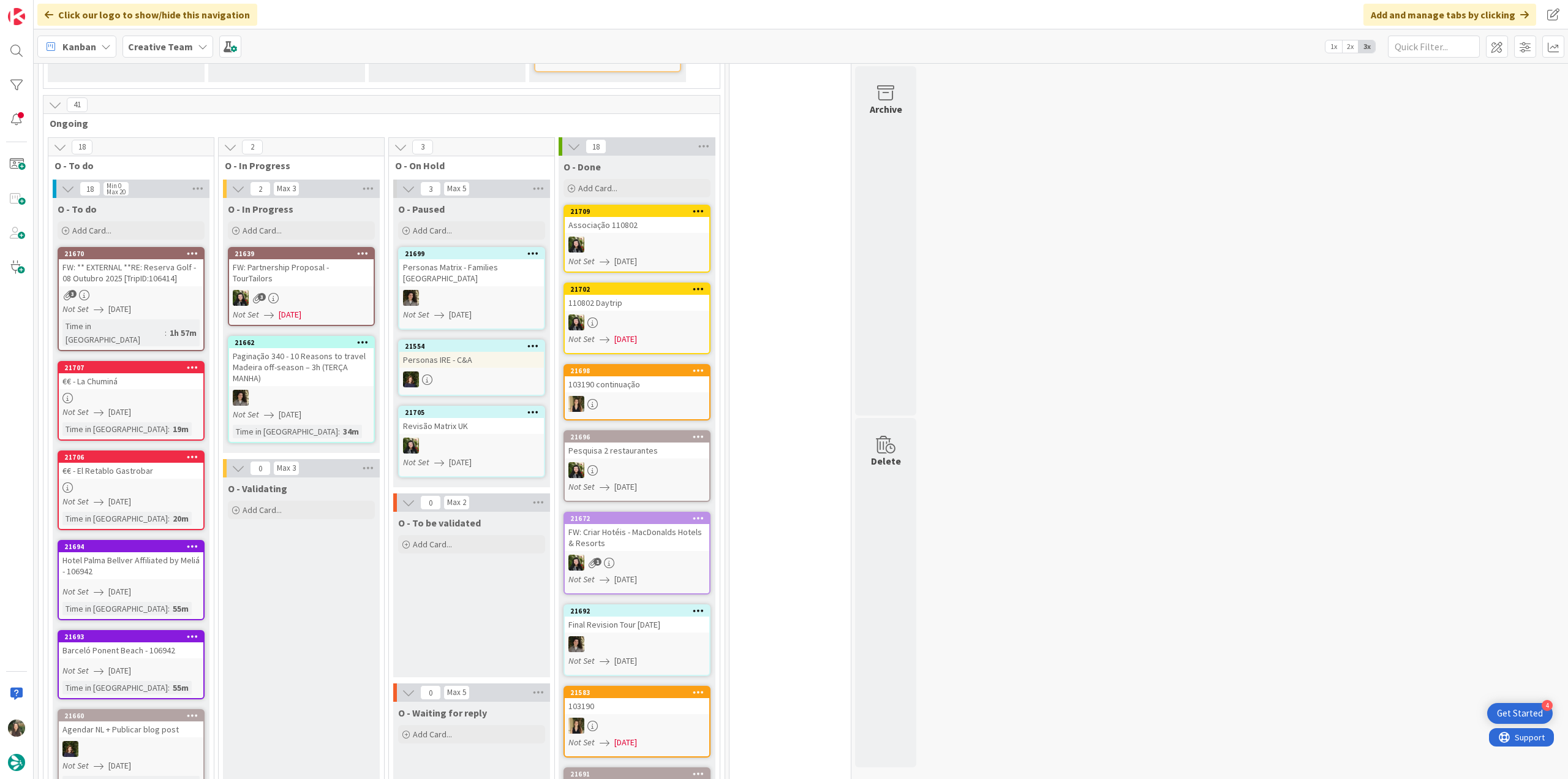
scroll to position [858, 0]
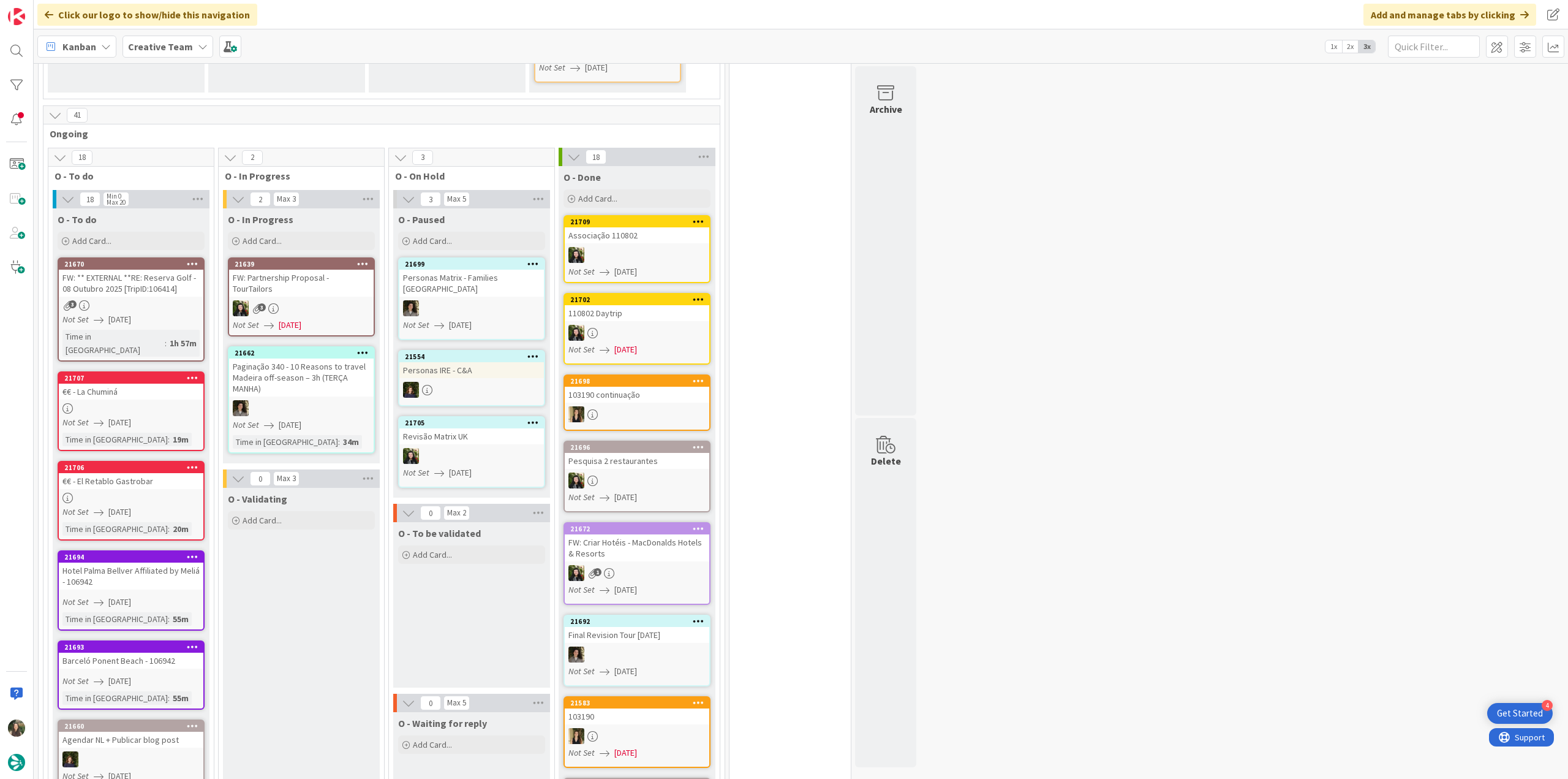
click at [167, 270] on div "FW: ** EXTERNAL **RE: Reserva Golf - 08 Outubro 2025 [TripID:106414]" at bounding box center [131, 283] width 144 height 27
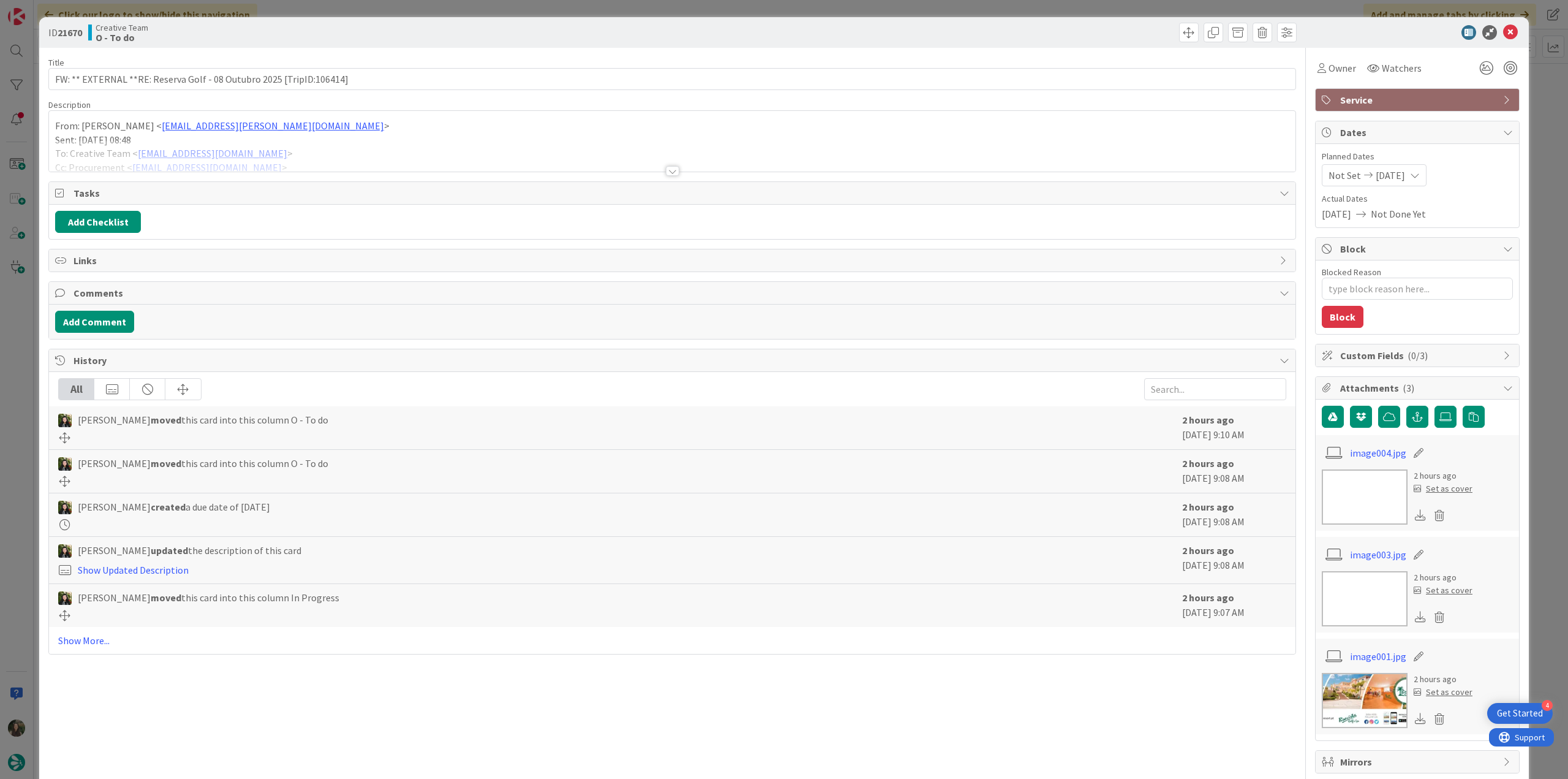
click at [405, 146] on div at bounding box center [672, 156] width 1247 height 31
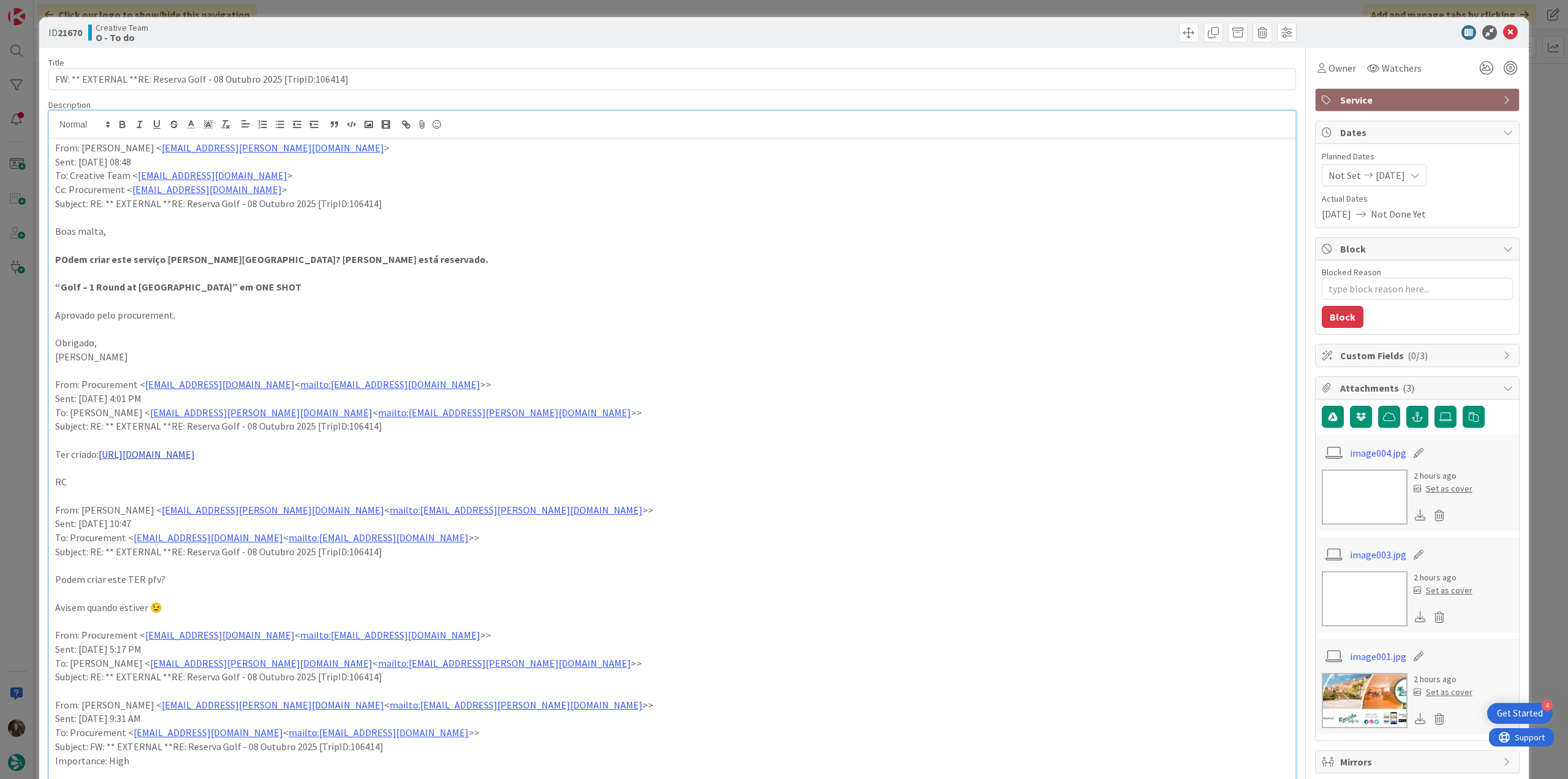
click at [194, 453] on link "https://sigav.tourtailors.com/#terceiro/view/115568" at bounding box center [146, 454] width 96 height 13
click at [217, 484] on link "https://sigav.tourtailors.com/#terceiro/view/115568" at bounding box center [174, 478] width 84 height 16
click at [1343, 70] on span "Owner" at bounding box center [1342, 67] width 28 height 14
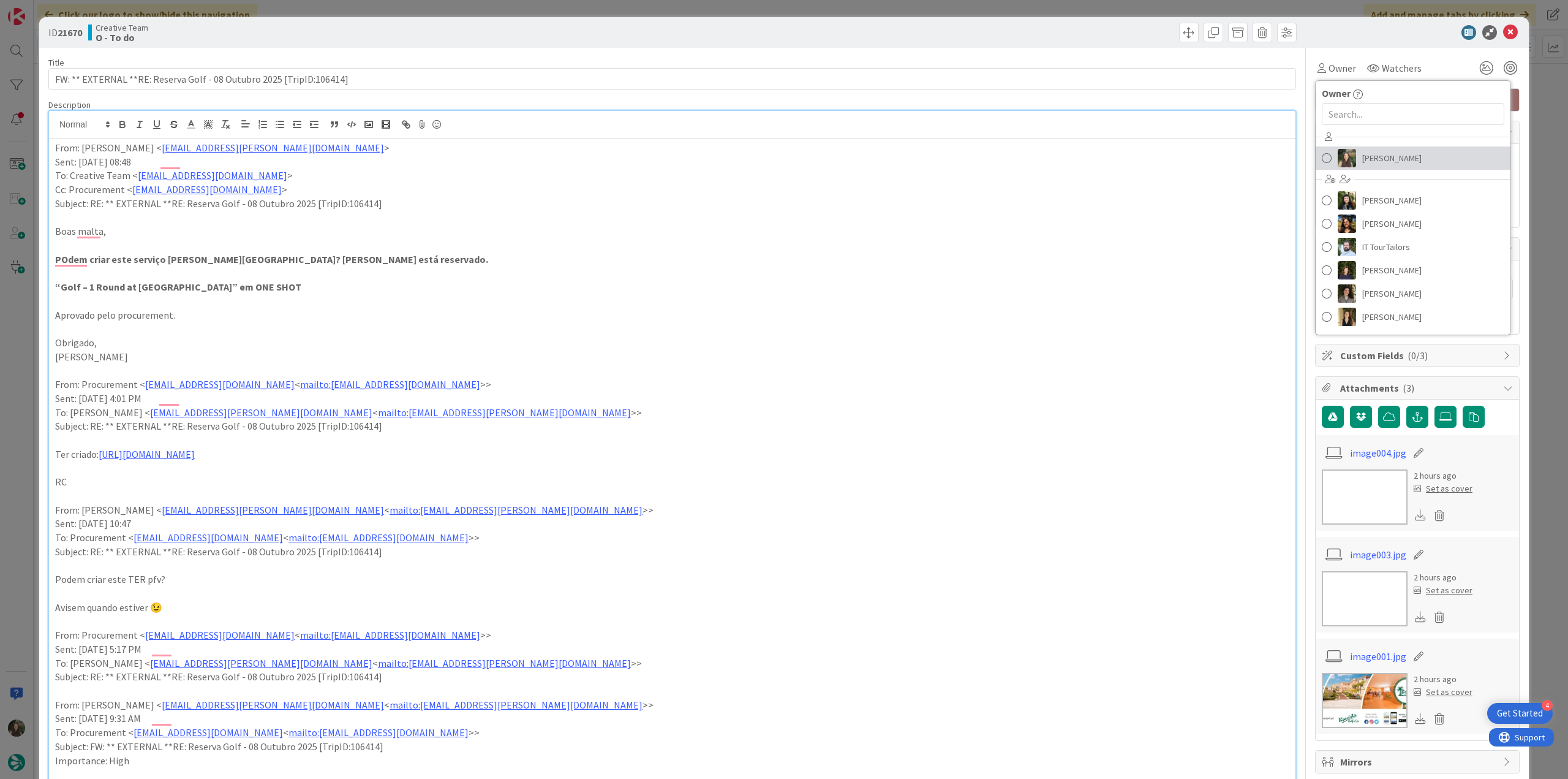
click at [1380, 156] on span "Inês Gonçalves" at bounding box center [1392, 158] width 60 height 18
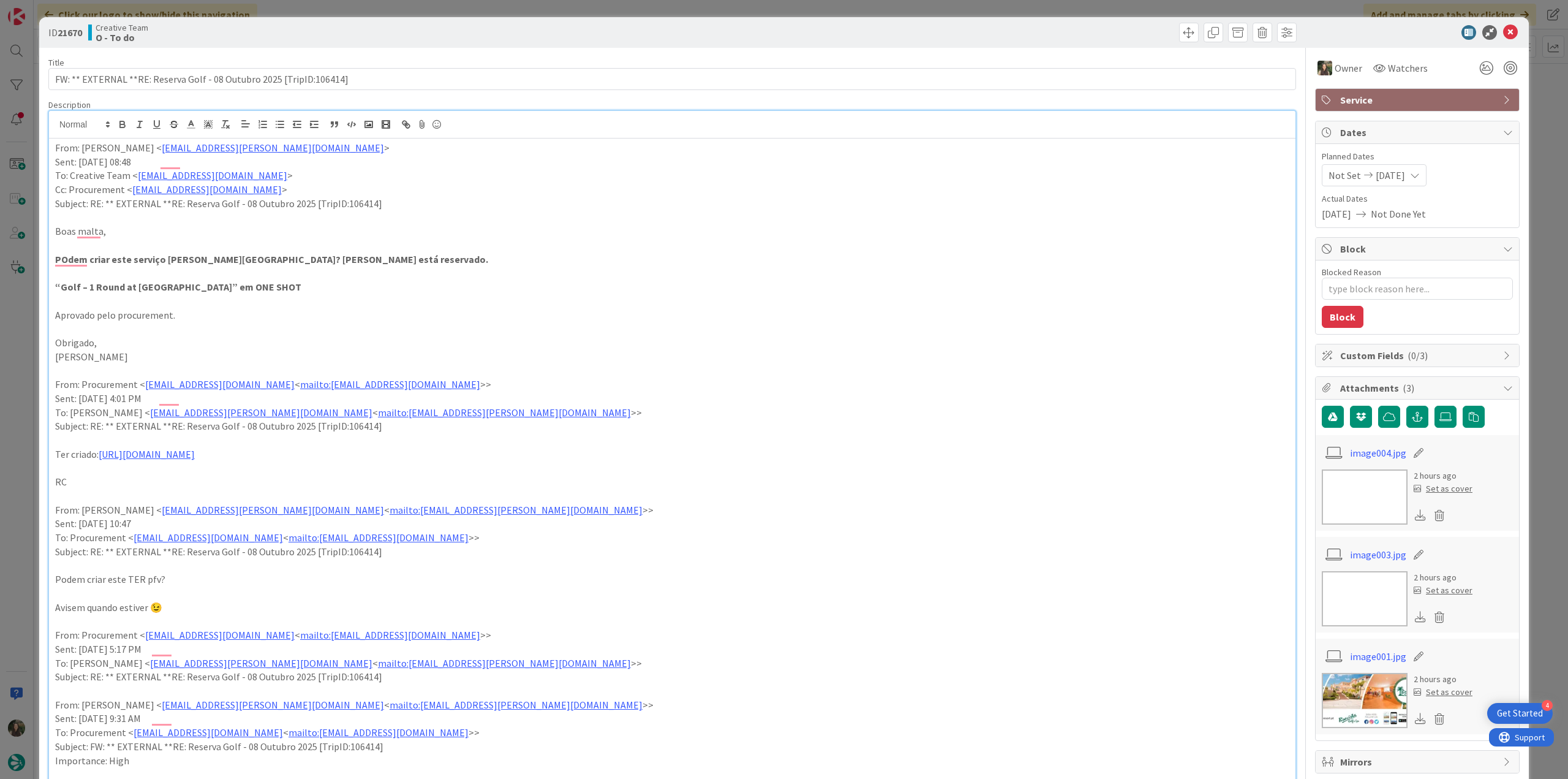
click at [1553, 109] on div "ID 21670 Creative Team O - To do Title 68 / 128 FW: ** EXTERNAL **RE: Reserva G…" at bounding box center [784, 389] width 1568 height 779
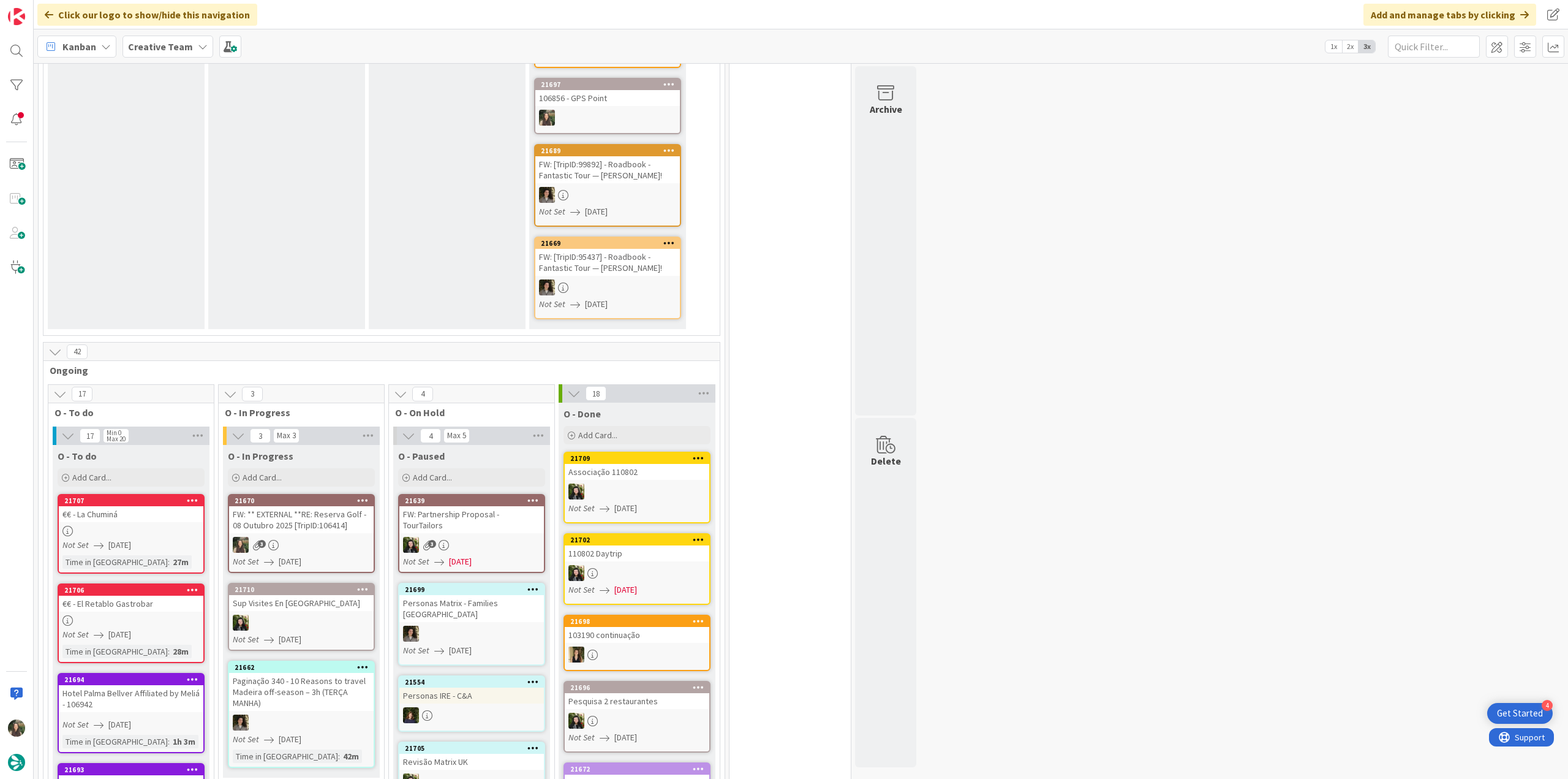
scroll to position [796, 0]
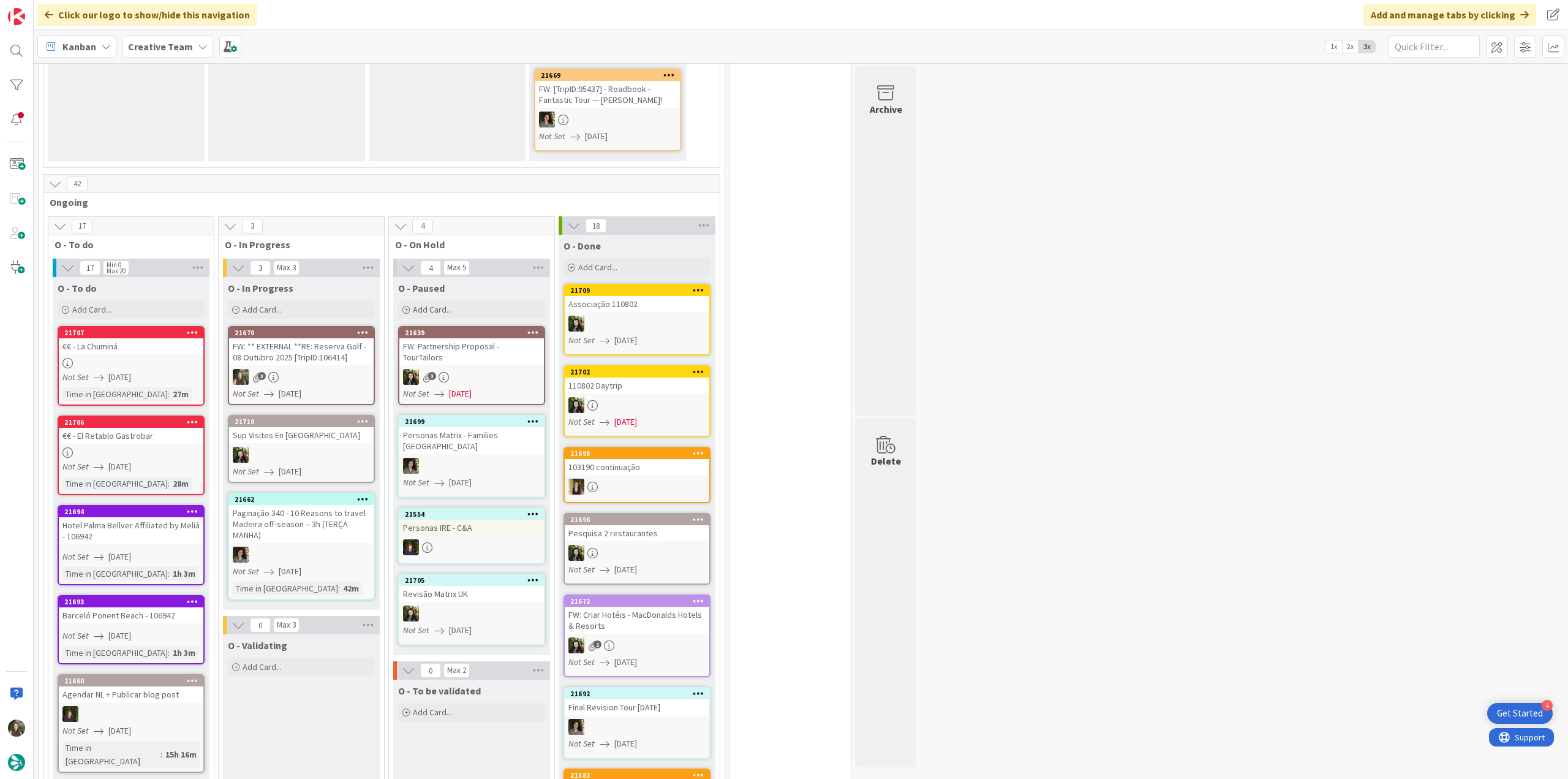
click at [341, 369] on div "3" at bounding box center [301, 377] width 144 height 16
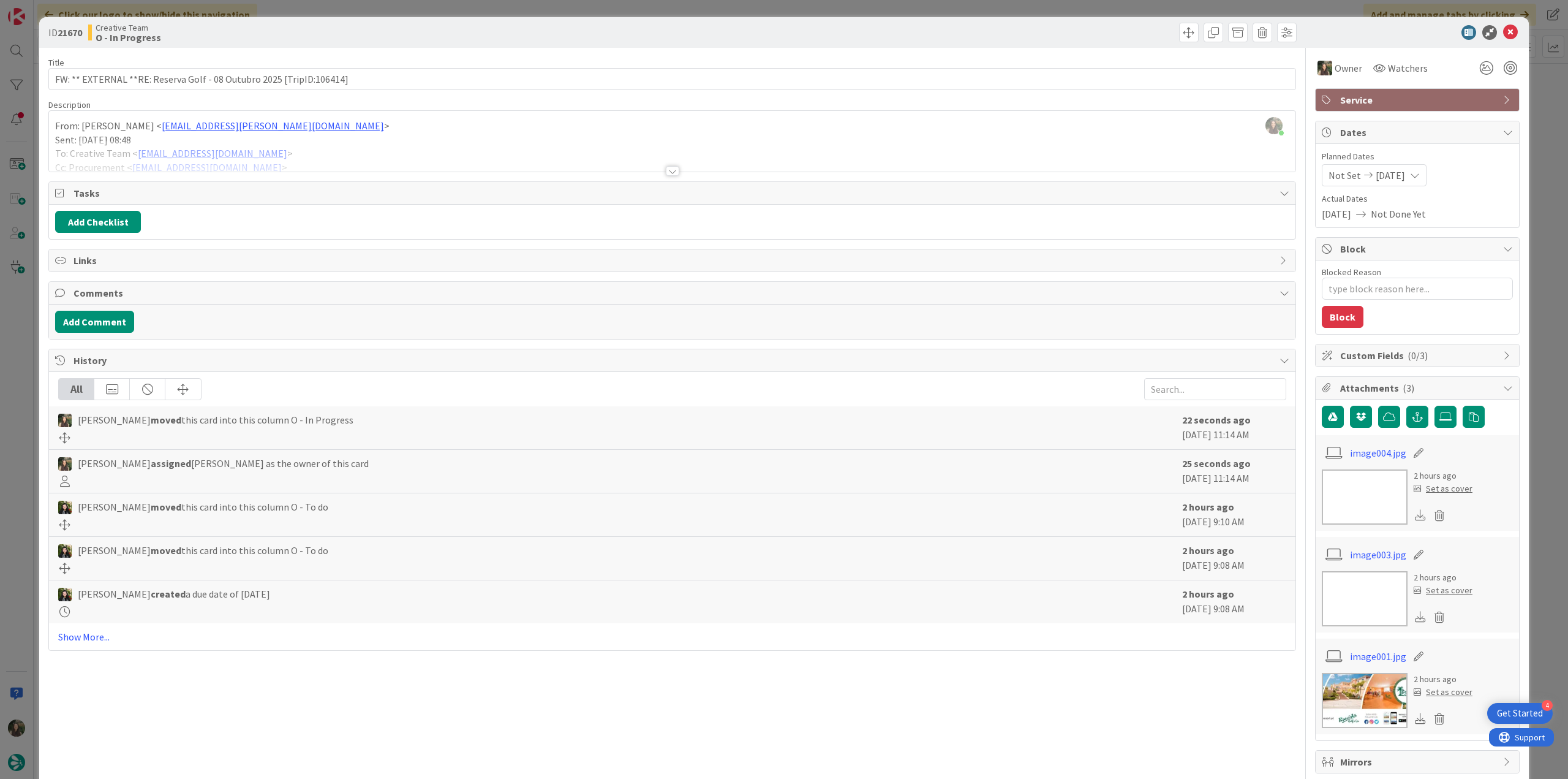
click at [357, 154] on div at bounding box center [672, 156] width 1247 height 31
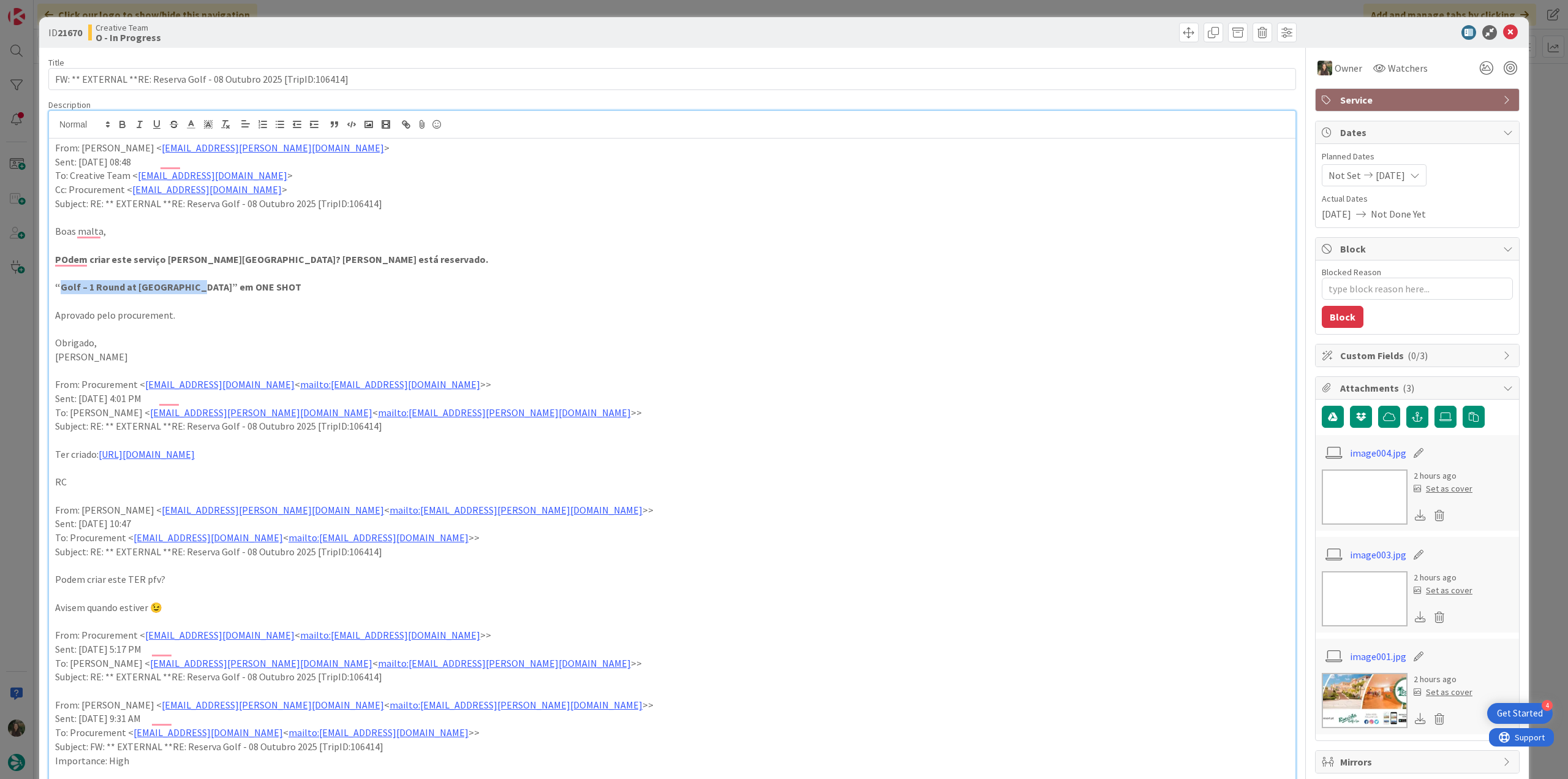
drag, startPoint x: 60, startPoint y: 289, endPoint x: 186, endPoint y: 285, distance: 126.1
click at [186, 285] on strong "“Golf – 1 Round at Boavist Golf” em ONE SHOT" at bounding box center [178, 286] width 246 height 13
copy strong "Golf – 1 Round at Boavist Golf"
click at [329, 80] on input "FW: ** EXTERNAL **RE: Reserva Golf - 08 Outubro 2025 [TripID:106414]" at bounding box center [672, 79] width 1247 height 22
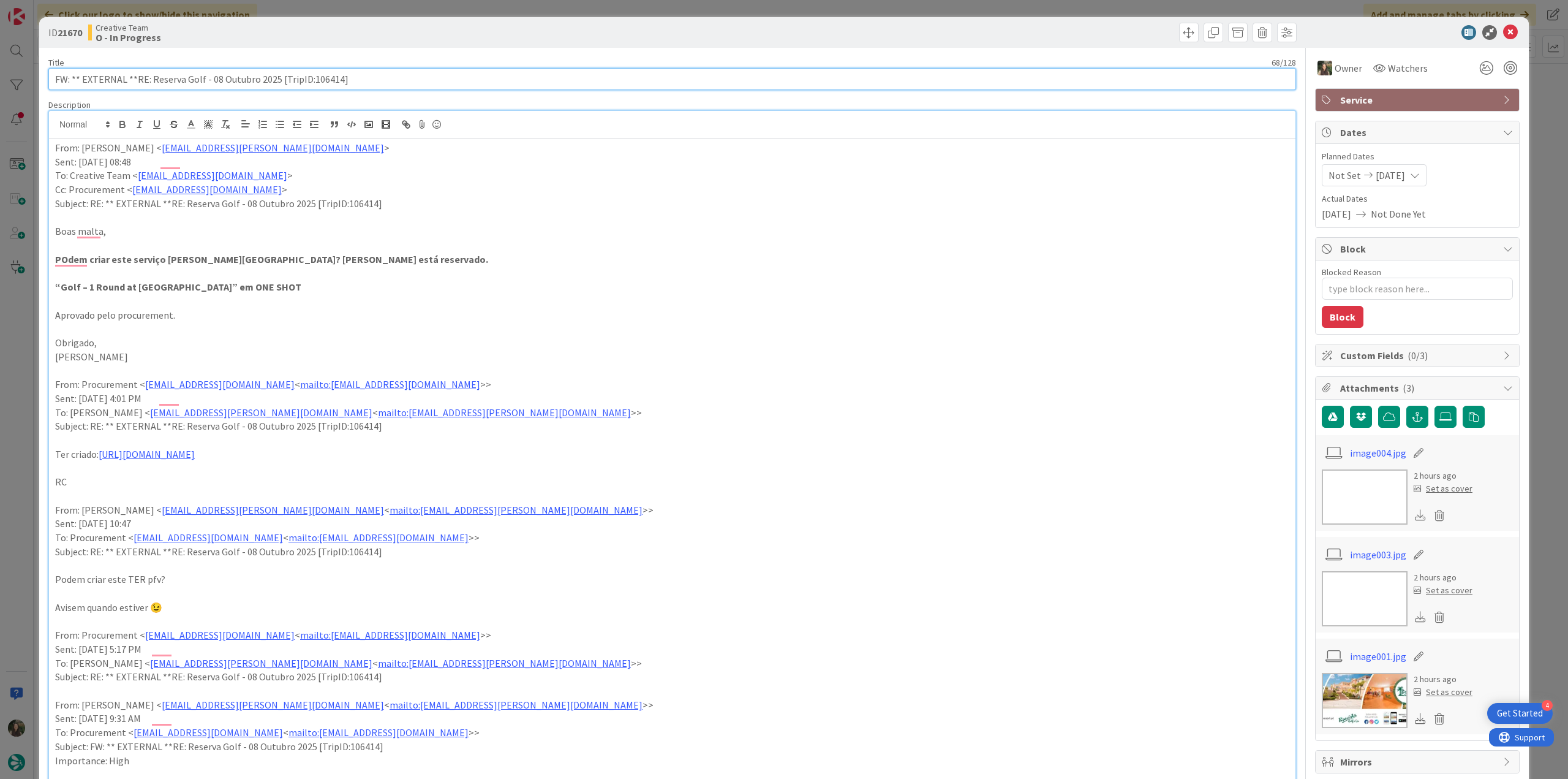
drag, startPoint x: 360, startPoint y: 75, endPoint x: -13, endPoint y: 196, distance: 392.1
click at [0, 196] on html "4 Get Started Click our logo to show/hide this navigation Add and manage tabs b…" at bounding box center [784, 389] width 1568 height 779
click at [19, 317] on div "ID 21670 Creative Team O - In Progress Title 68 / 128 FW: ** EXTERNAL **RE: Res…" at bounding box center [784, 389] width 1568 height 779
click at [16, 327] on div "ID 21670 Creative Team O - In Progress Title 68 / 128 FW: ** EXTERNAL **RE: Res…" at bounding box center [784, 389] width 1568 height 779
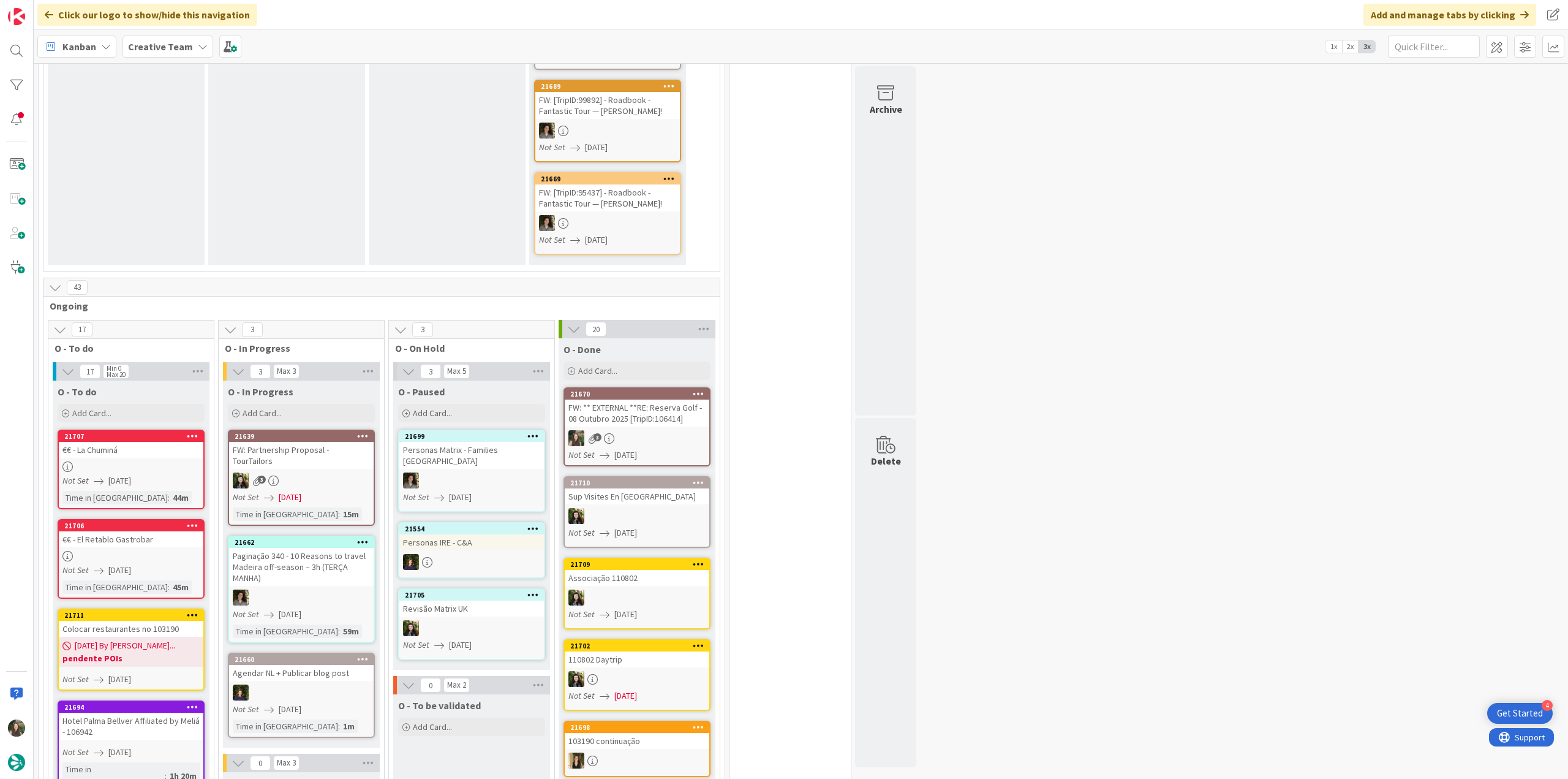
click at [681, 387] on link "21670 FW: ** EXTERNAL **RE: Reserva Golf - 08 Outubro 2025 [TripID:106414] 3 No…" at bounding box center [636, 427] width 147 height 79
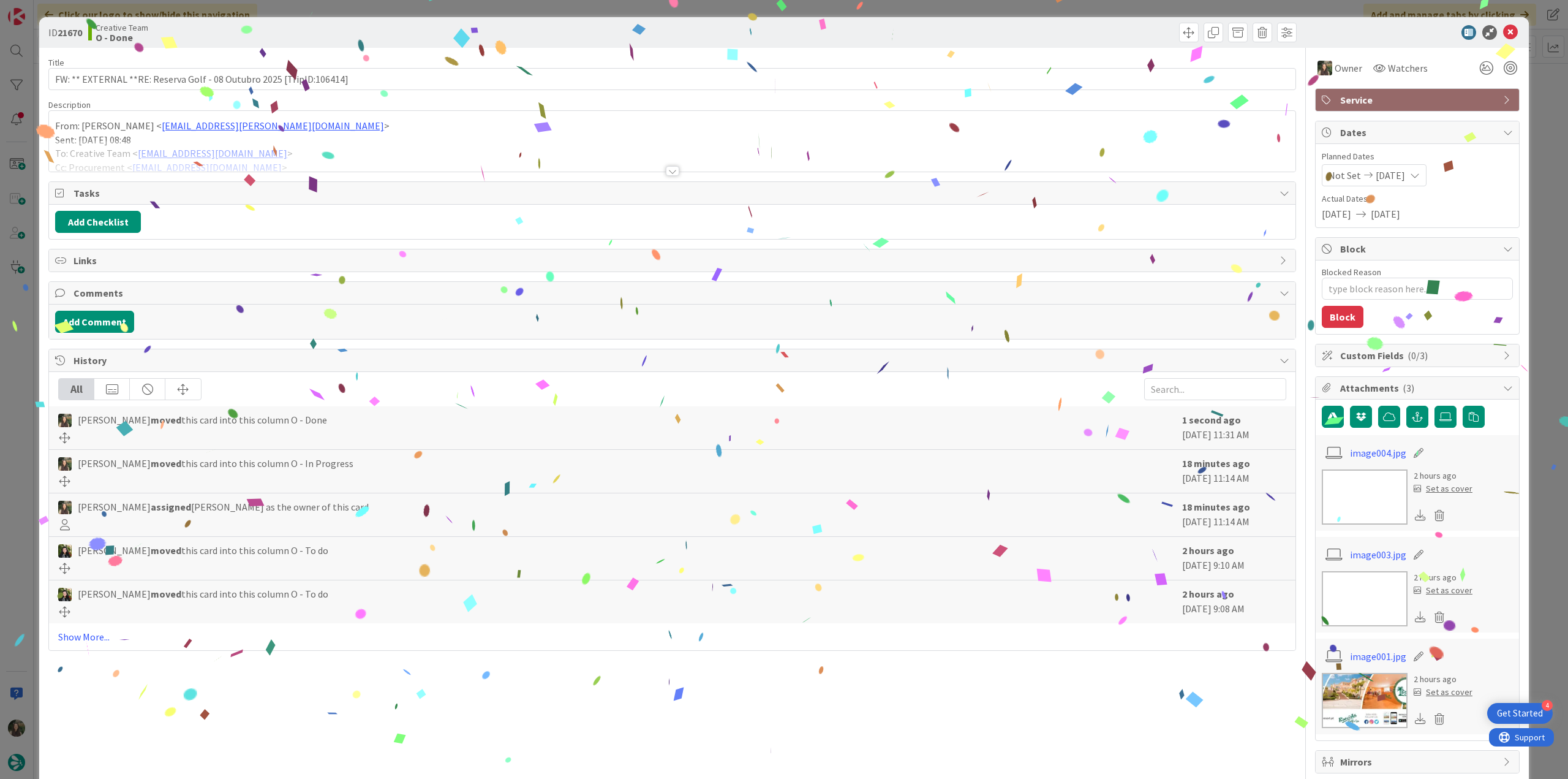
type textarea "x"
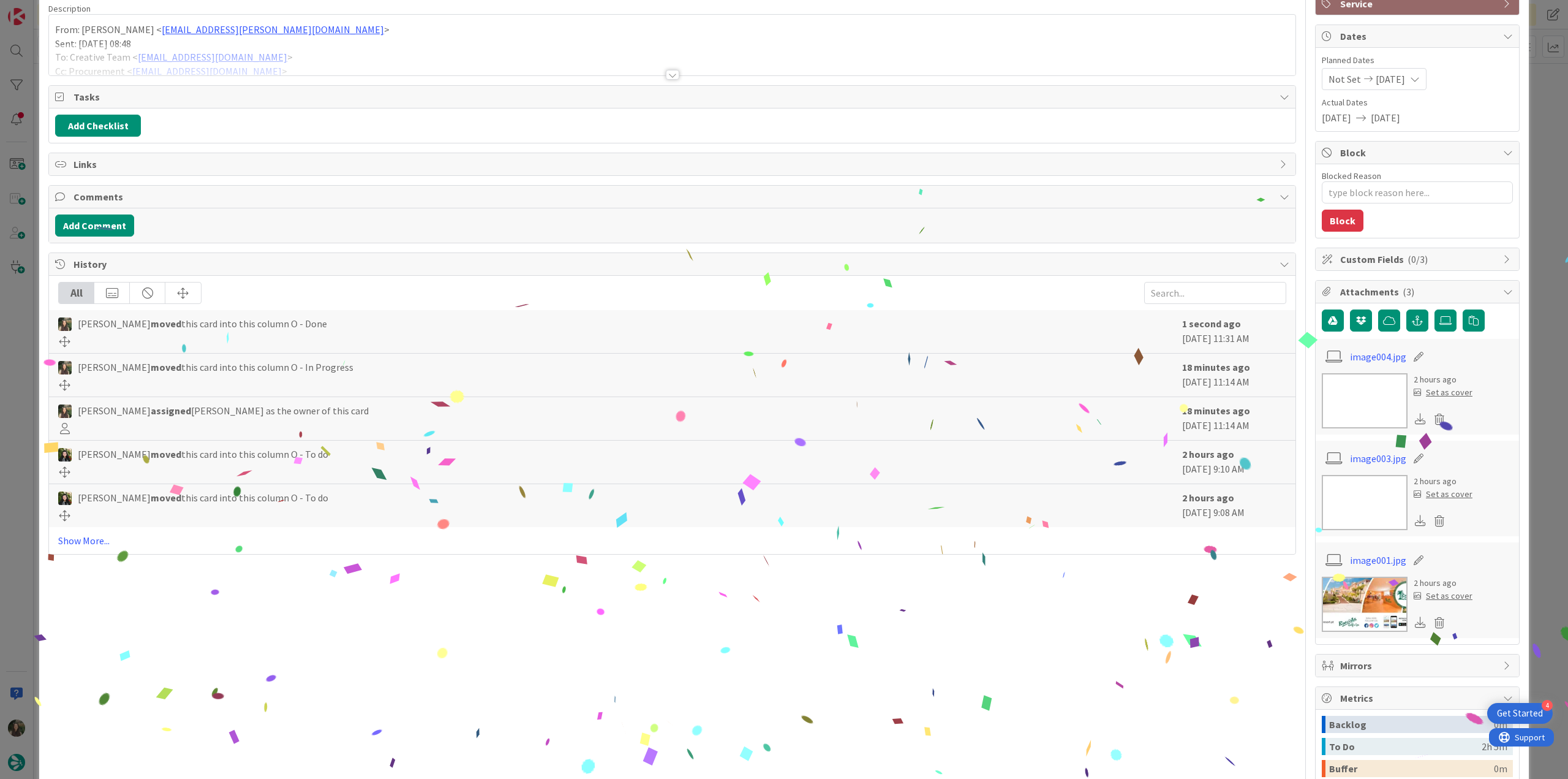
scroll to position [262, 0]
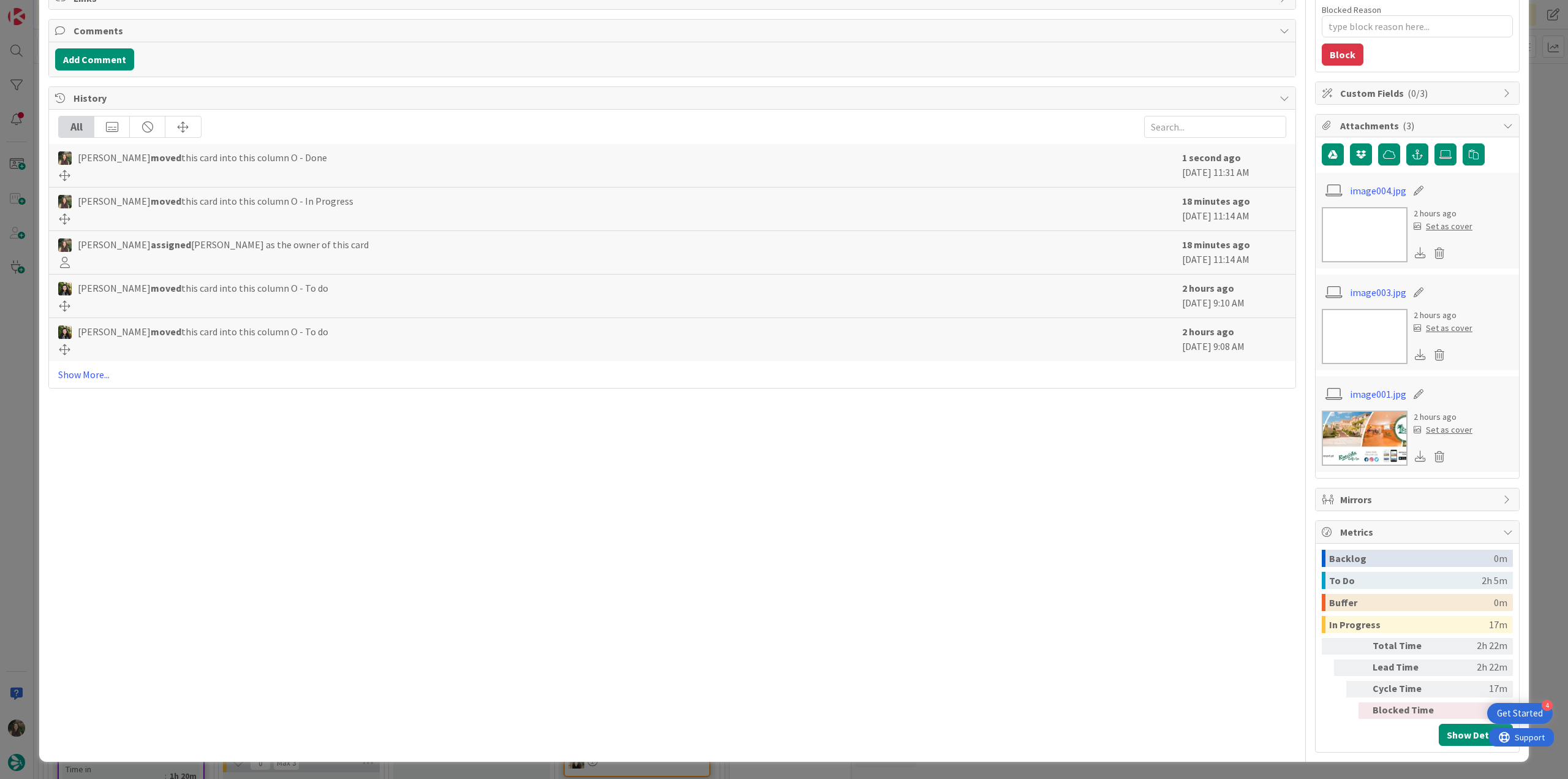
click at [1529, 509] on div "ID 21670 Creative Team O - Done Title 68 / 128 FW: ** EXTERNAL **RE: Reserva Go…" at bounding box center [784, 389] width 1568 height 779
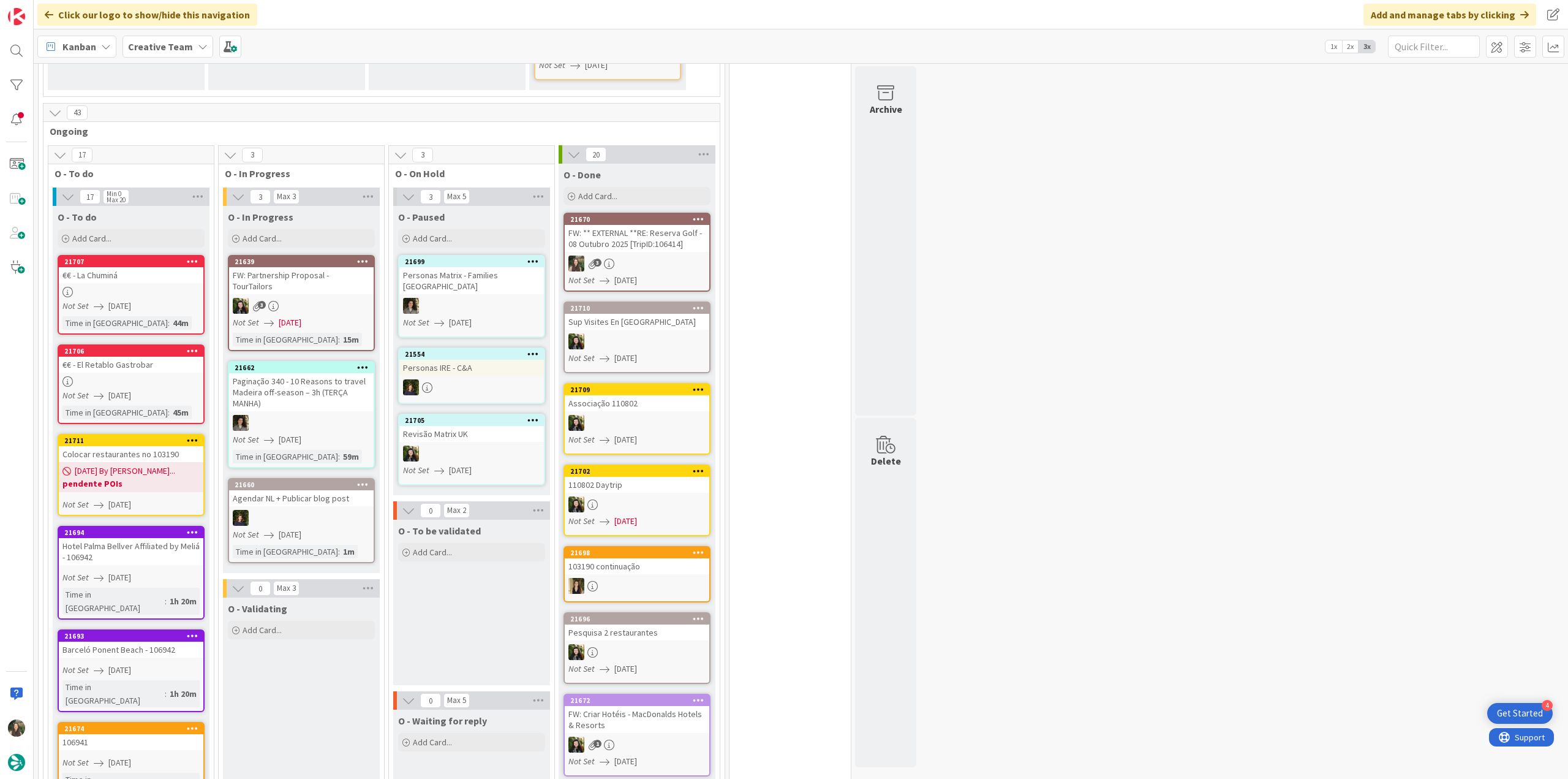
scroll to position [858, 0]
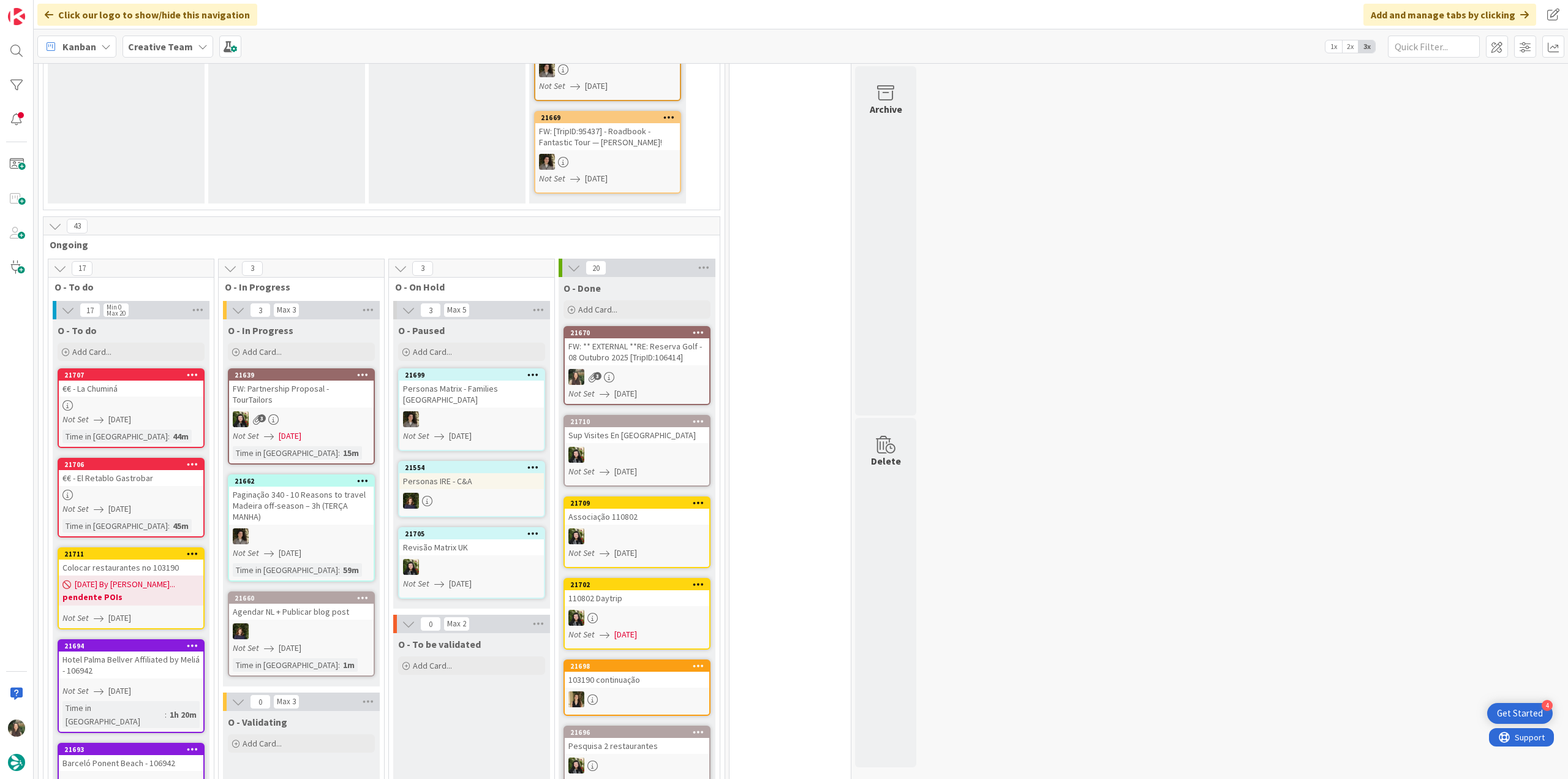
click at [162, 401] on div at bounding box center [131, 405] width 144 height 11
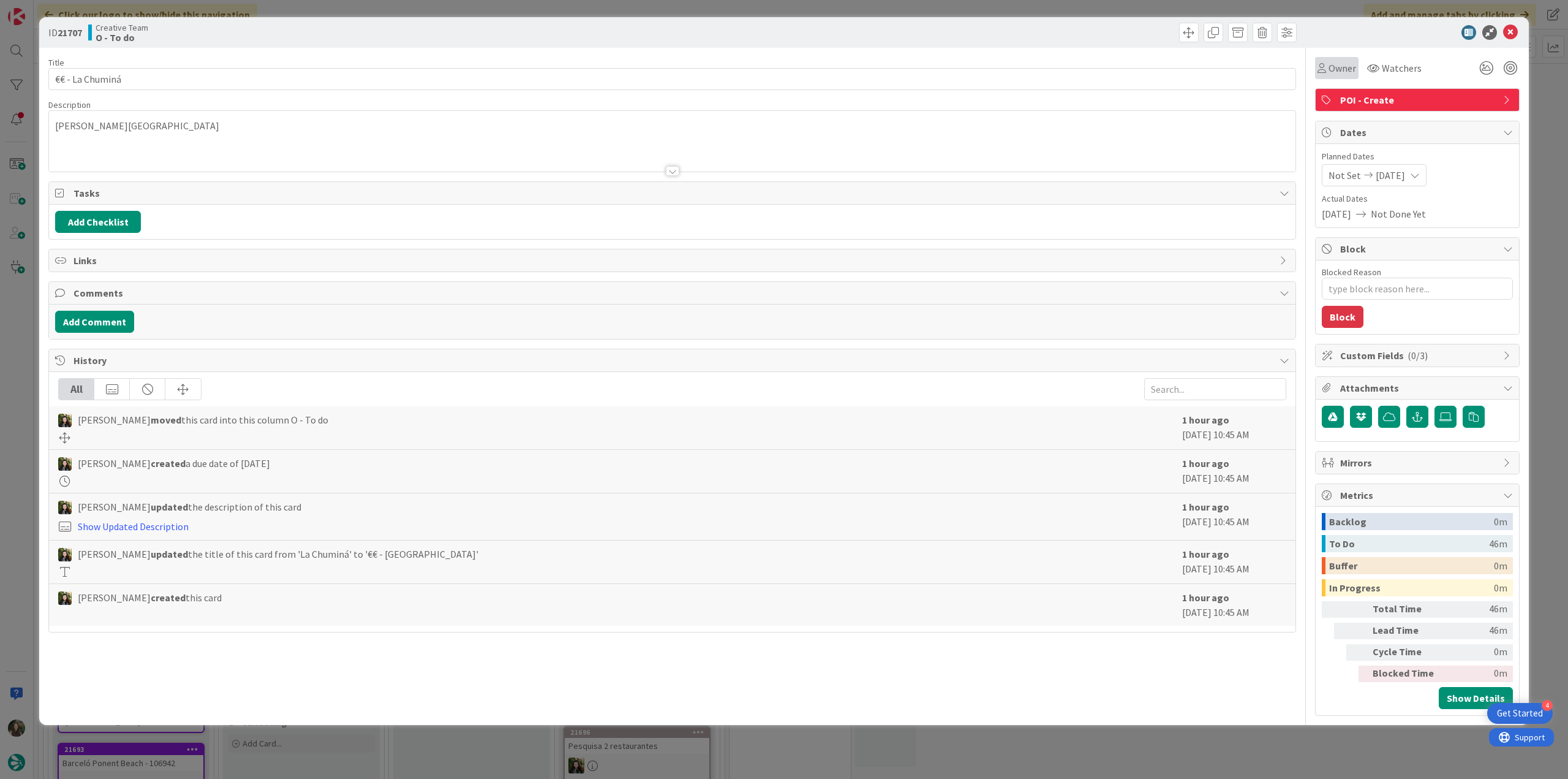
click at [1345, 76] on div "Owner" at bounding box center [1336, 67] width 43 height 22
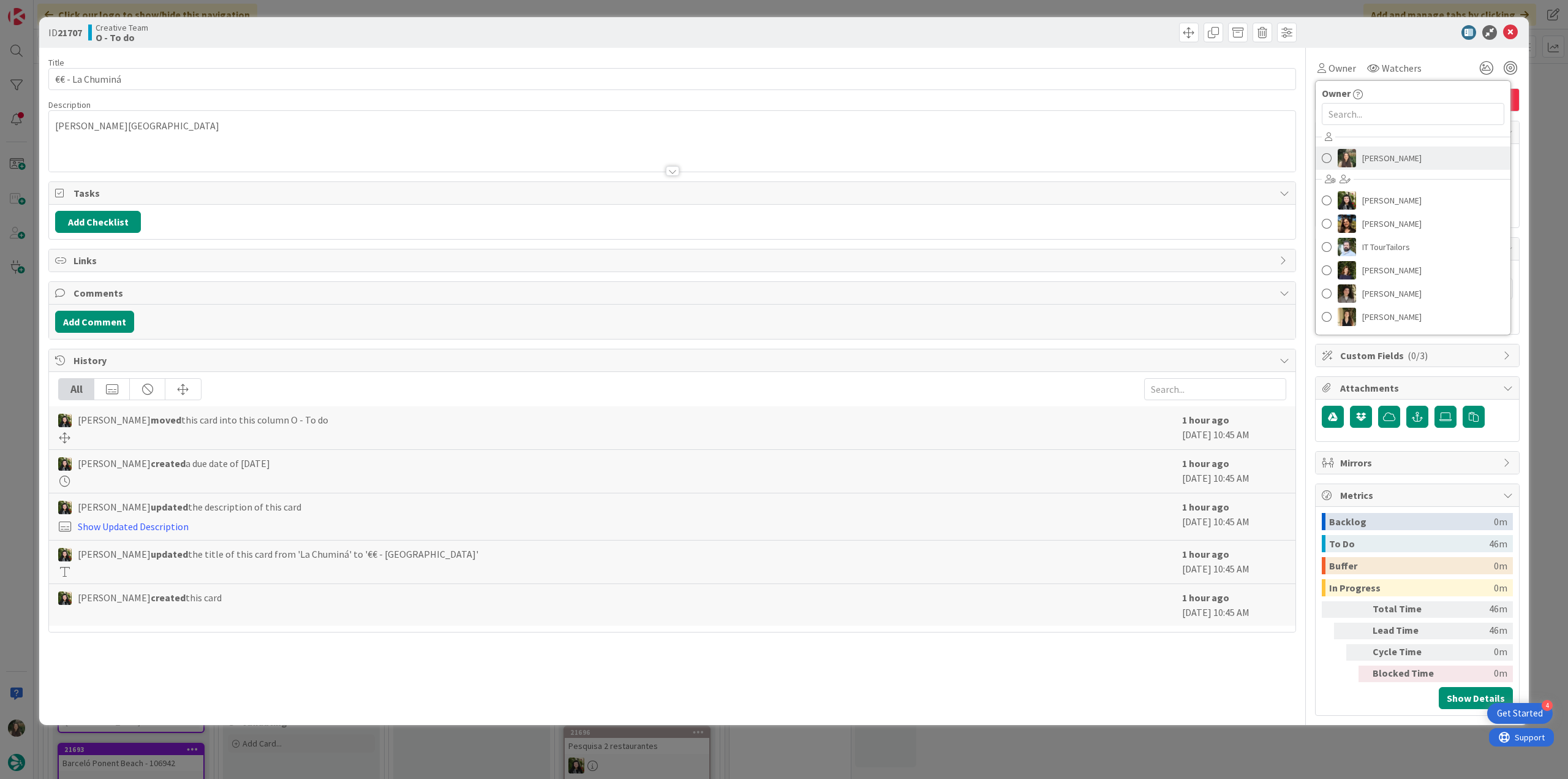
click at [1362, 151] on span "Inês Gonçalves" at bounding box center [1392, 158] width 60 height 18
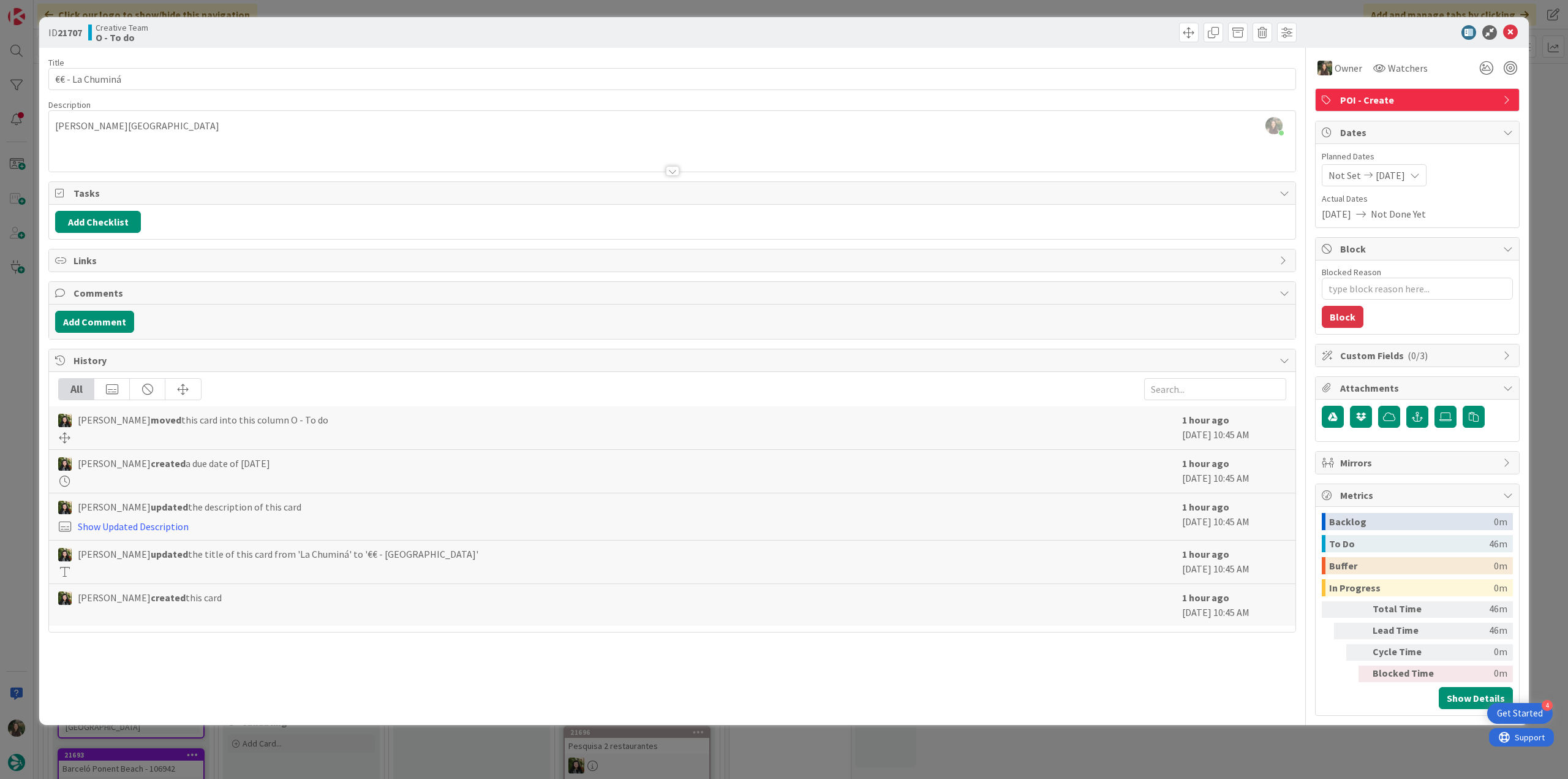
click at [1546, 117] on div "ID 21707 Creative Team O - To do Title 15 / 128 €€ - La Chuminá Description Inê…" at bounding box center [784, 389] width 1568 height 779
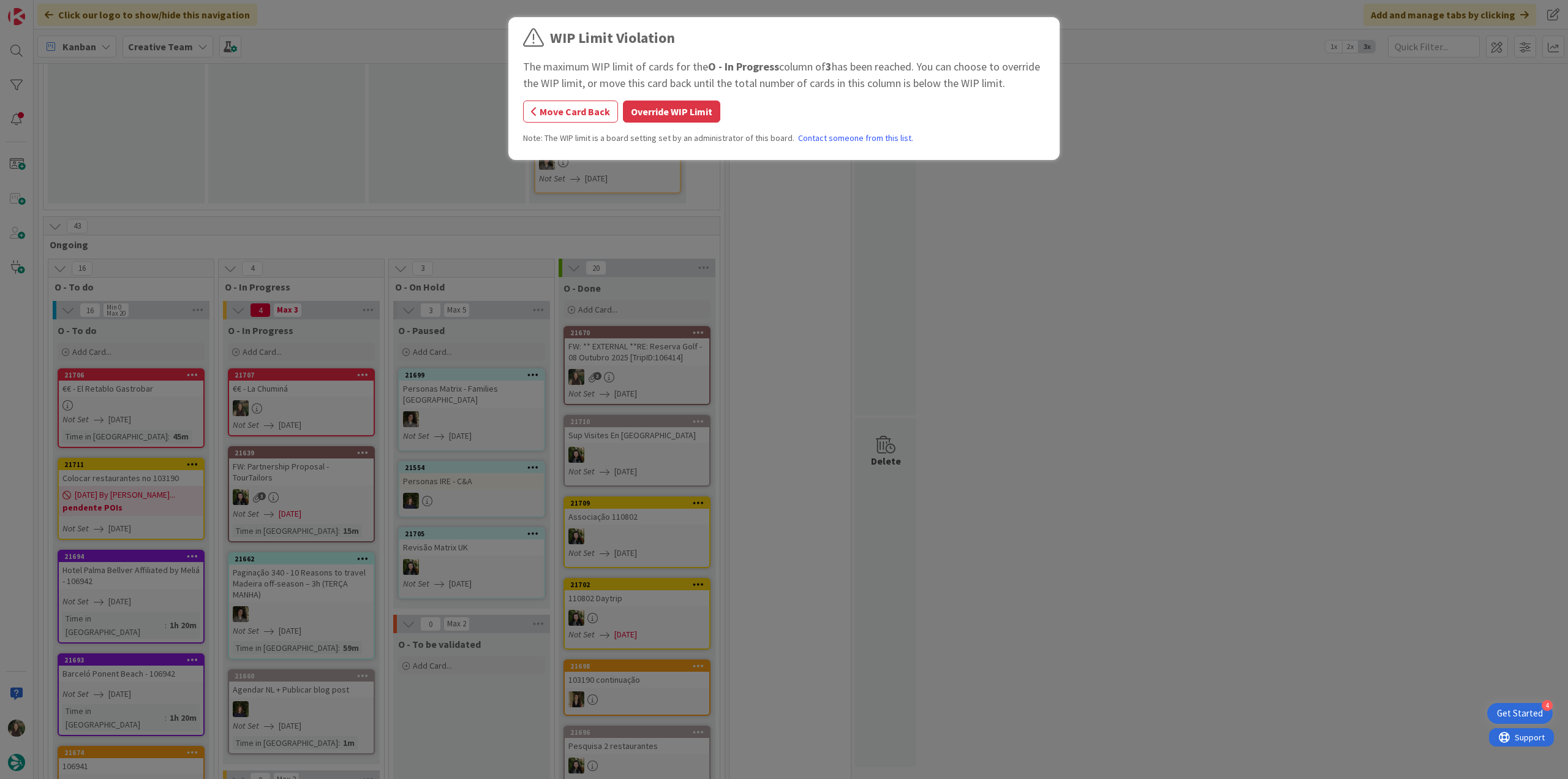
click at [673, 117] on button "Override WIP Limit" at bounding box center [671, 111] width 97 height 22
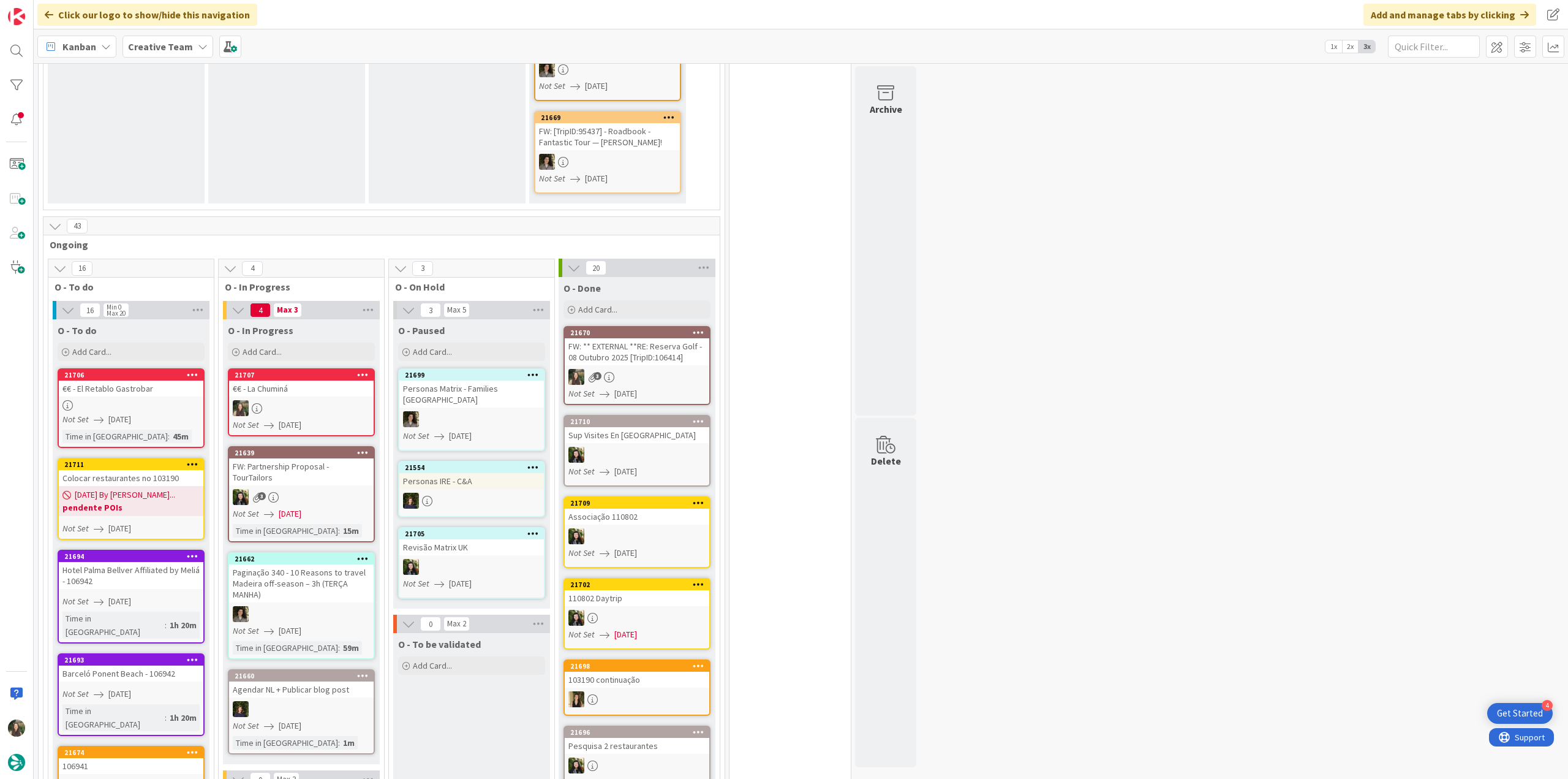
click at [328, 401] on div at bounding box center [301, 408] width 144 height 16
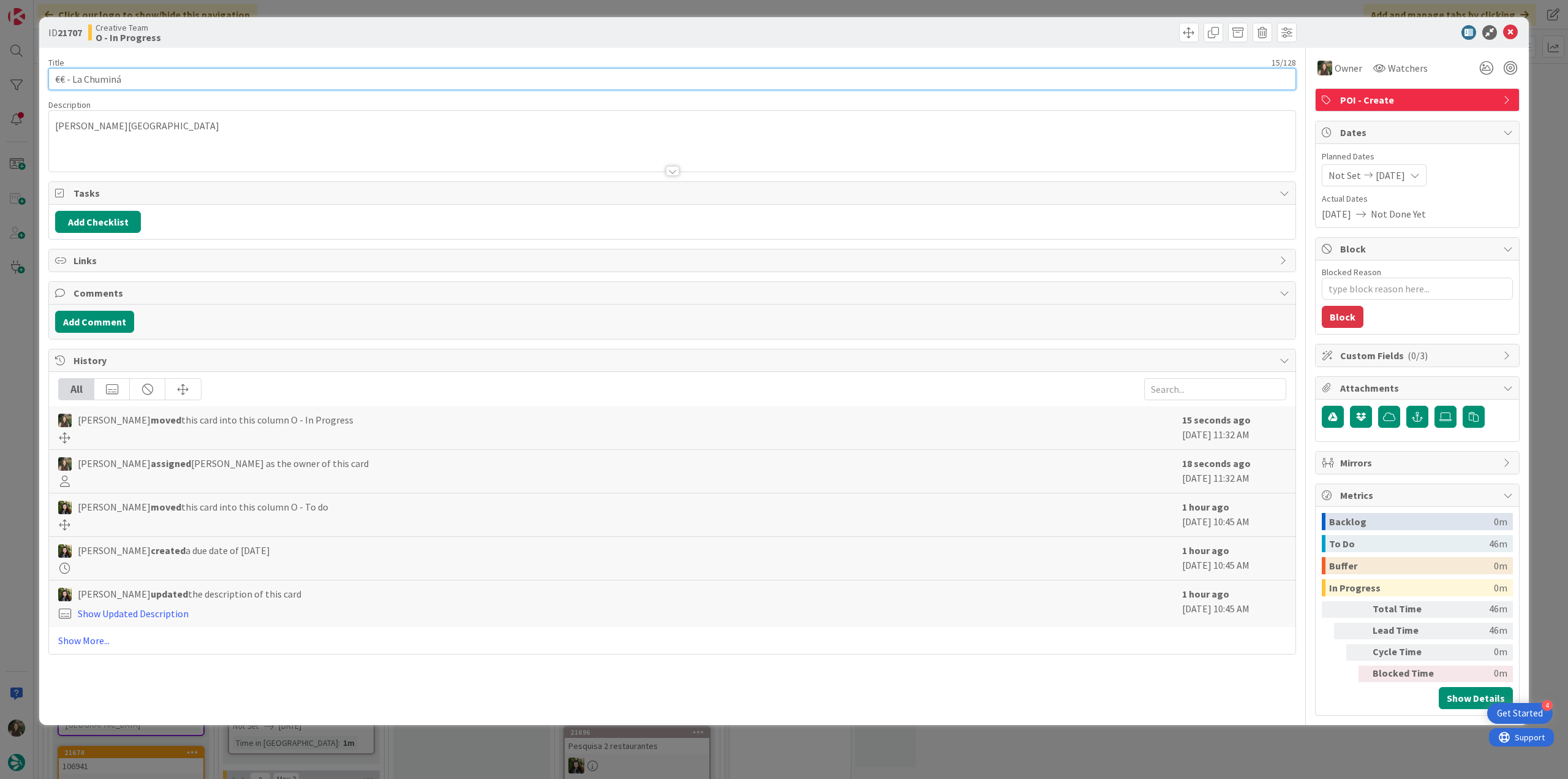
drag, startPoint x: 120, startPoint y: 77, endPoint x: 71, endPoint y: 80, distance: 49.1
click at [71, 80] on input "€€ - La Chuminá" at bounding box center [672, 79] width 1247 height 22
click at [141, 75] on input "€€ - La Chuminá" at bounding box center [672, 79] width 1247 height 22
click at [138, 81] on input "€€ - La Chuminá" at bounding box center [672, 79] width 1247 height 22
drag, startPoint x: 138, startPoint y: 81, endPoint x: 11, endPoint y: 84, distance: 127.0
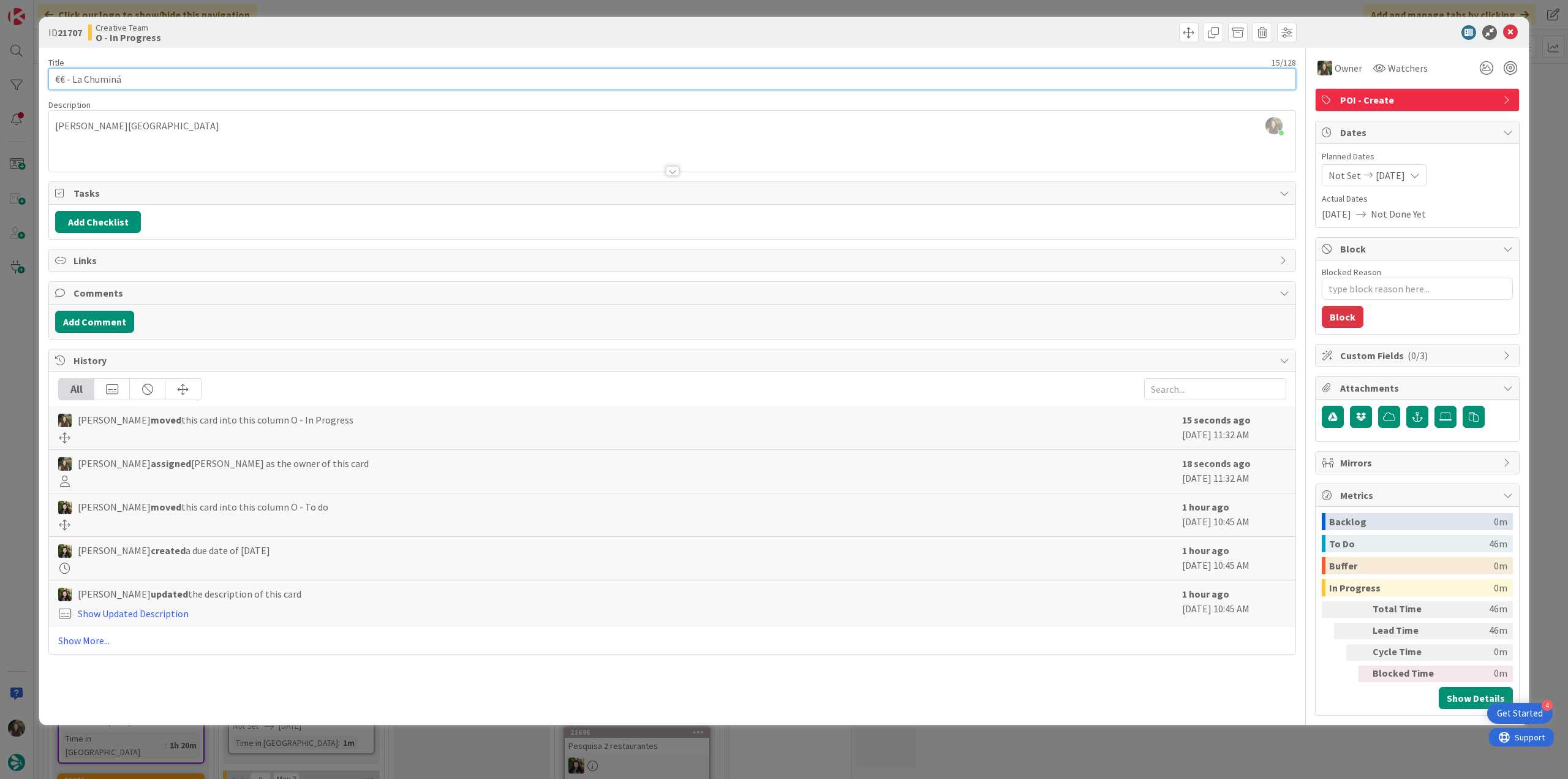
click at [1, 84] on div "ID 21707 Creative Team O - In Progress Title 15 / 128 €€ - La Chuminá Descripti…" at bounding box center [784, 389] width 1568 height 779
click at [29, 333] on div "ID 21707 Creative Team O - In Progress Title 15 / 128 €€ - La Chuminá Descripti…" at bounding box center [784, 389] width 1568 height 779
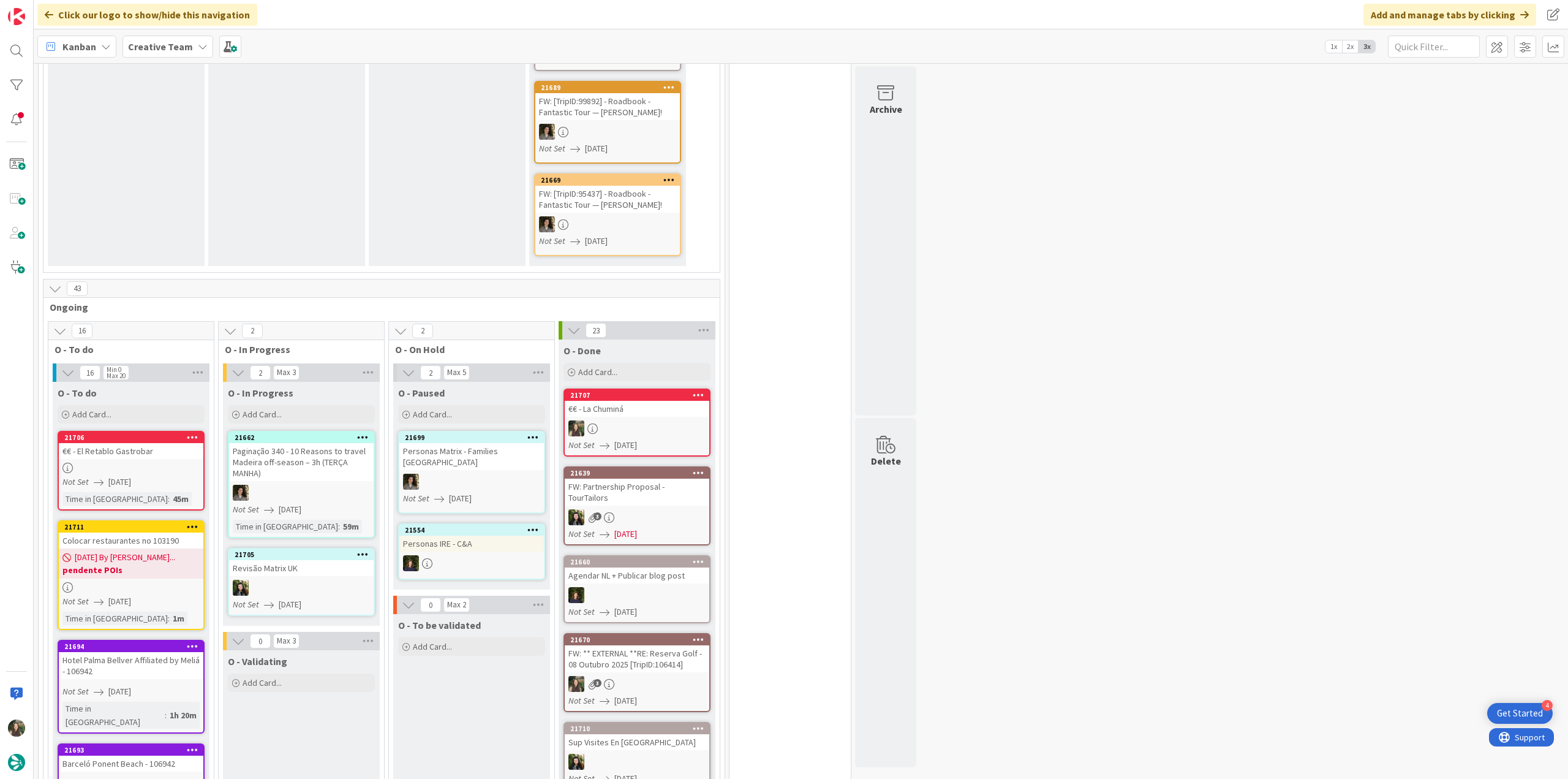
click at [669, 401] on div "€€ - La Chuminá" at bounding box center [637, 408] width 144 height 16
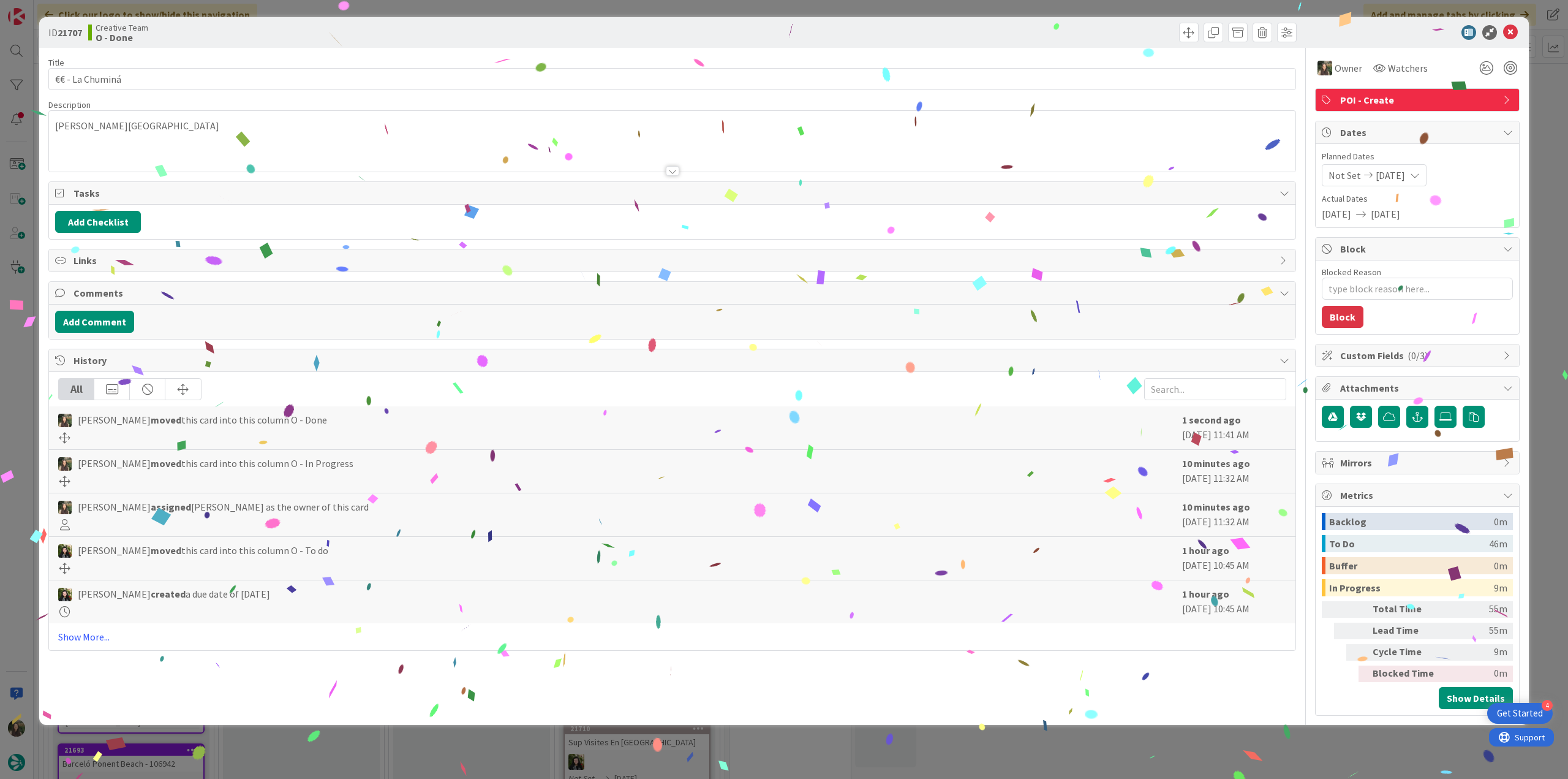
click at [1265, 754] on div "ID 21707 Creative Team O - Done Title 15 / 128 €€ - La Chuminá Description arco…" at bounding box center [784, 389] width 1568 height 779
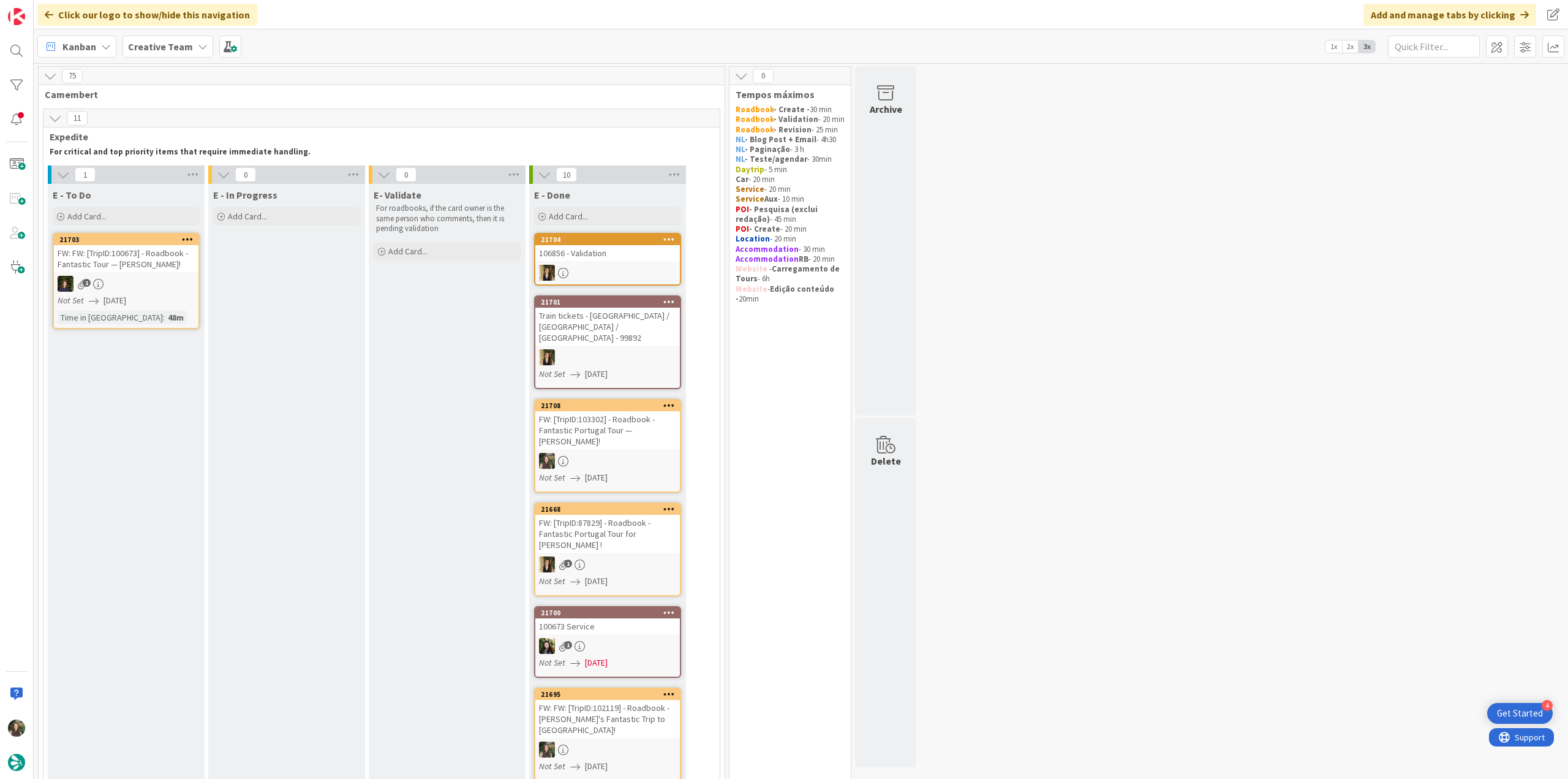
click at [157, 289] on div "1" at bounding box center [126, 283] width 144 height 16
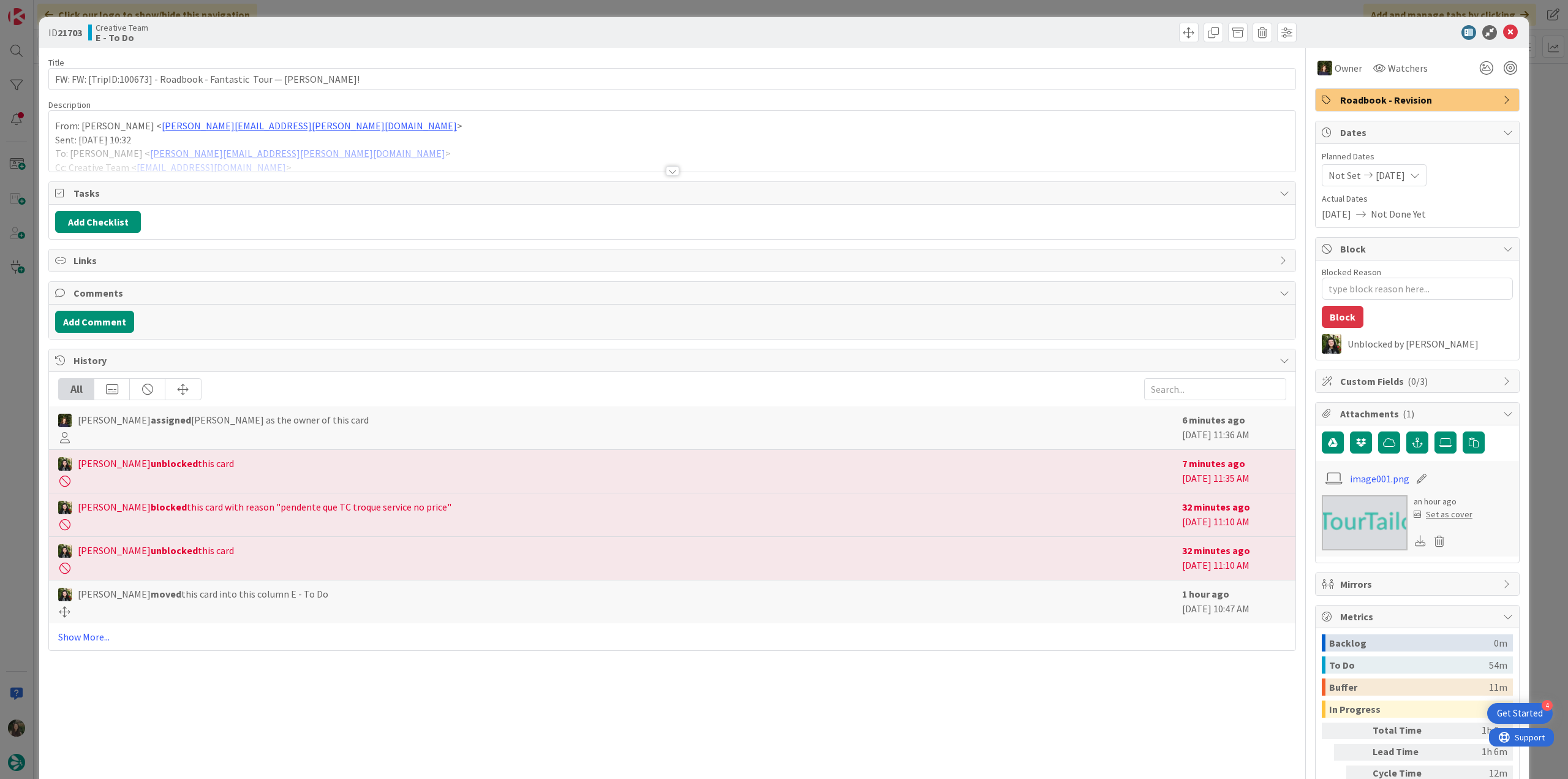
click at [353, 147] on div at bounding box center [672, 156] width 1247 height 31
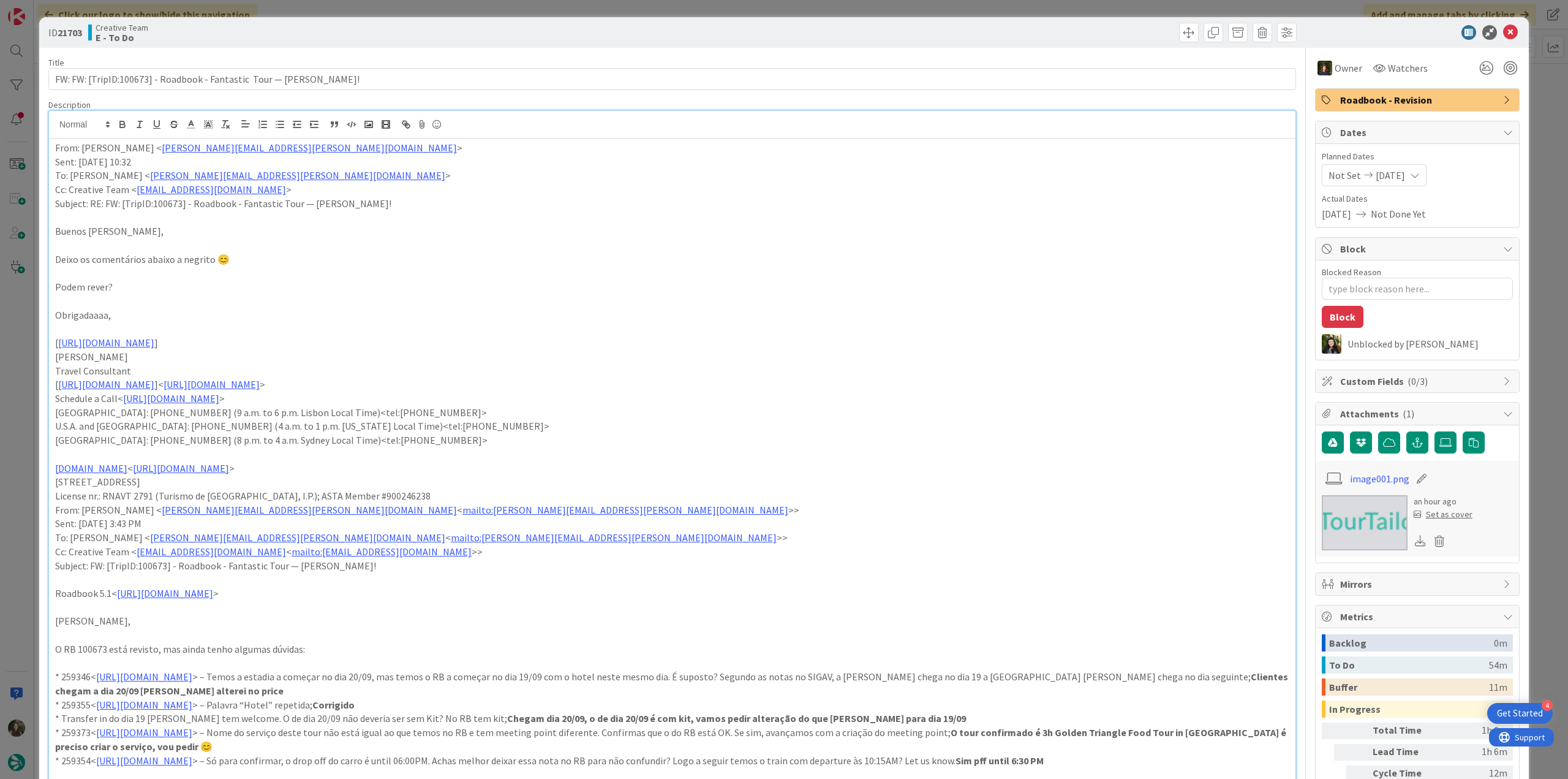
click at [28, 347] on div "ID 21703 Creative Team E - To Do Title 69 / 128 FW: FW: [TripID:100673] - Roadb…" at bounding box center [784, 389] width 1568 height 779
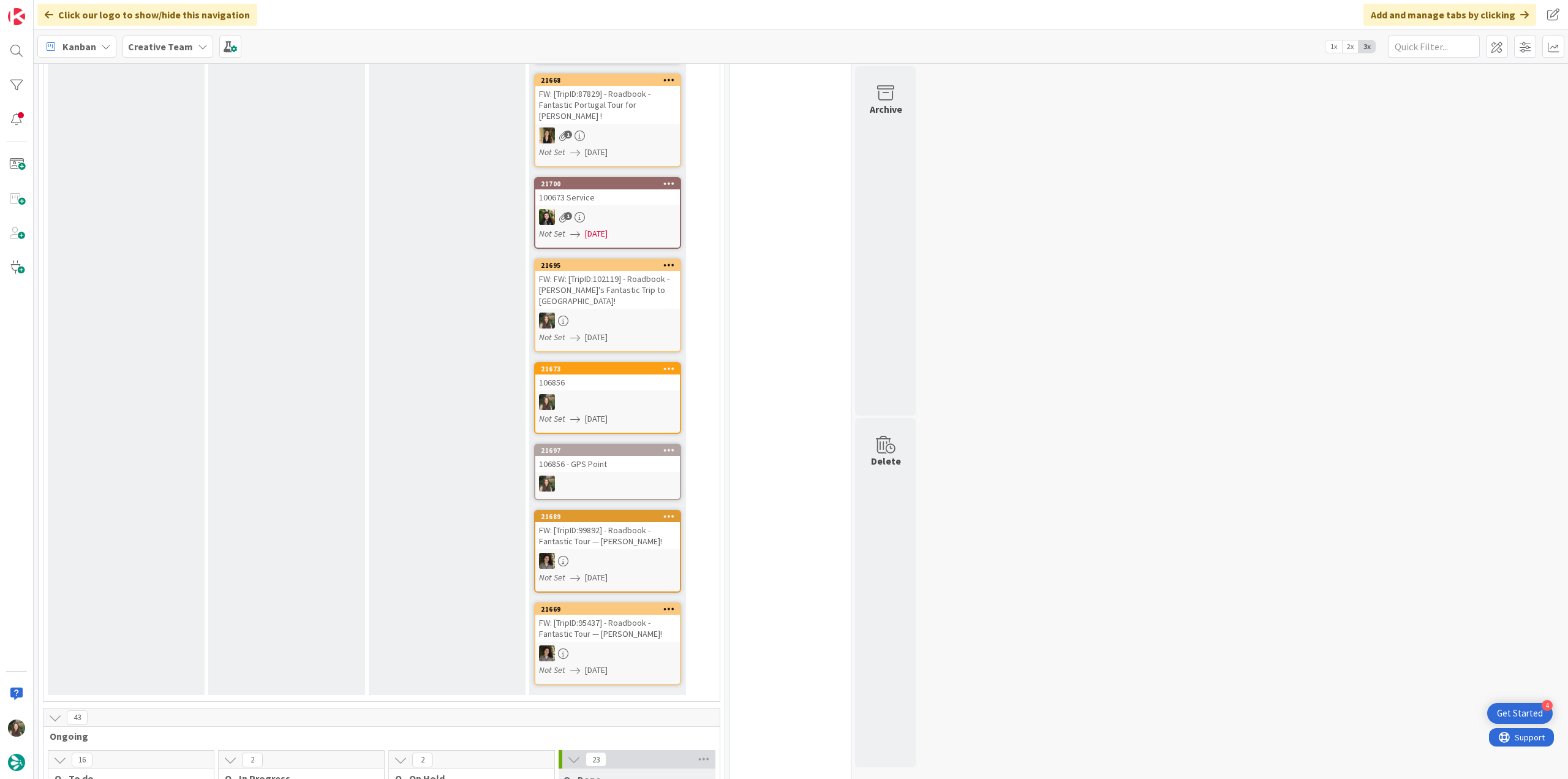
scroll to position [920, 0]
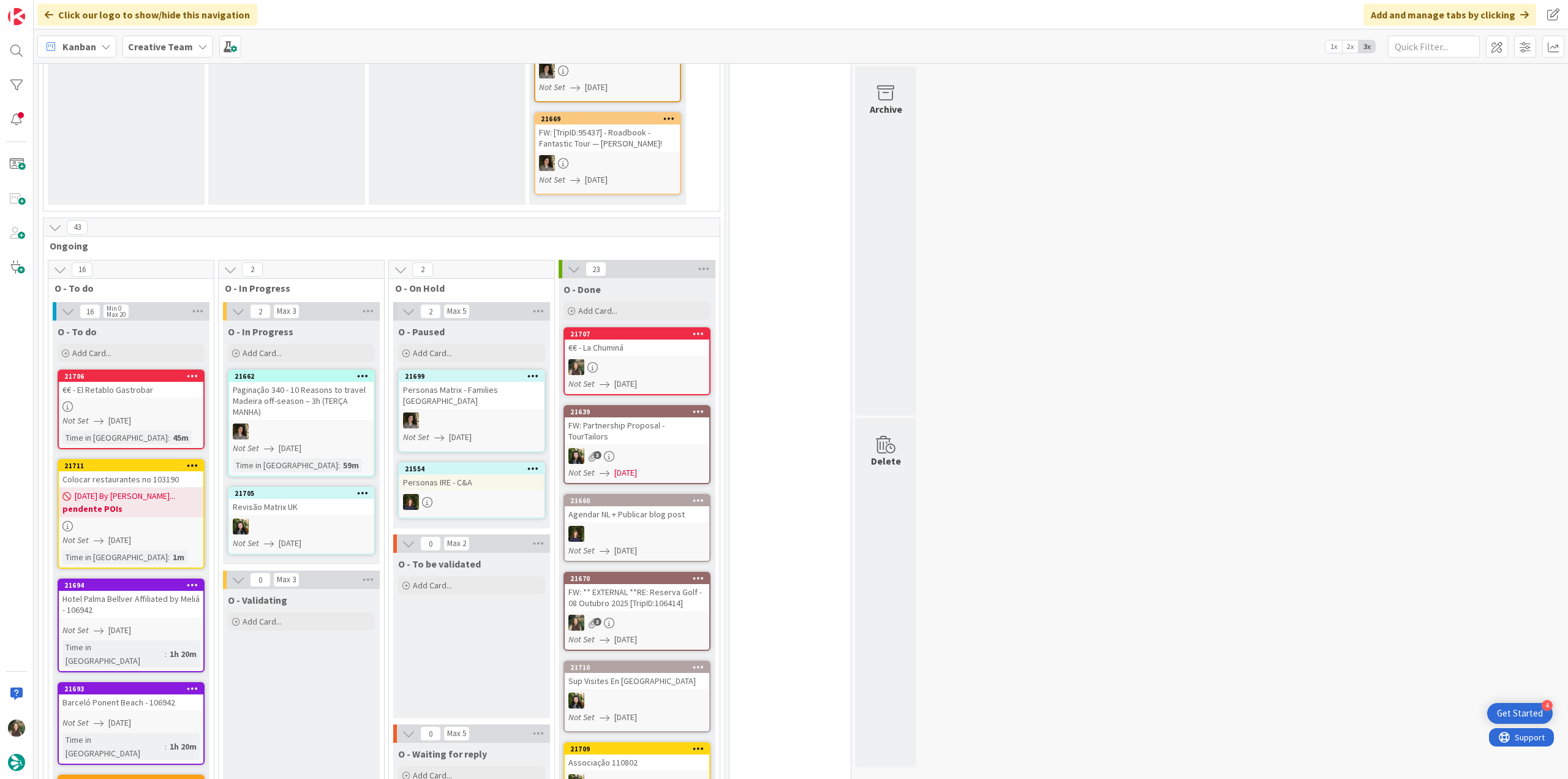
click at [116, 381] on div "€€ - El Retablo Gastrobar" at bounding box center [131, 389] width 144 height 16
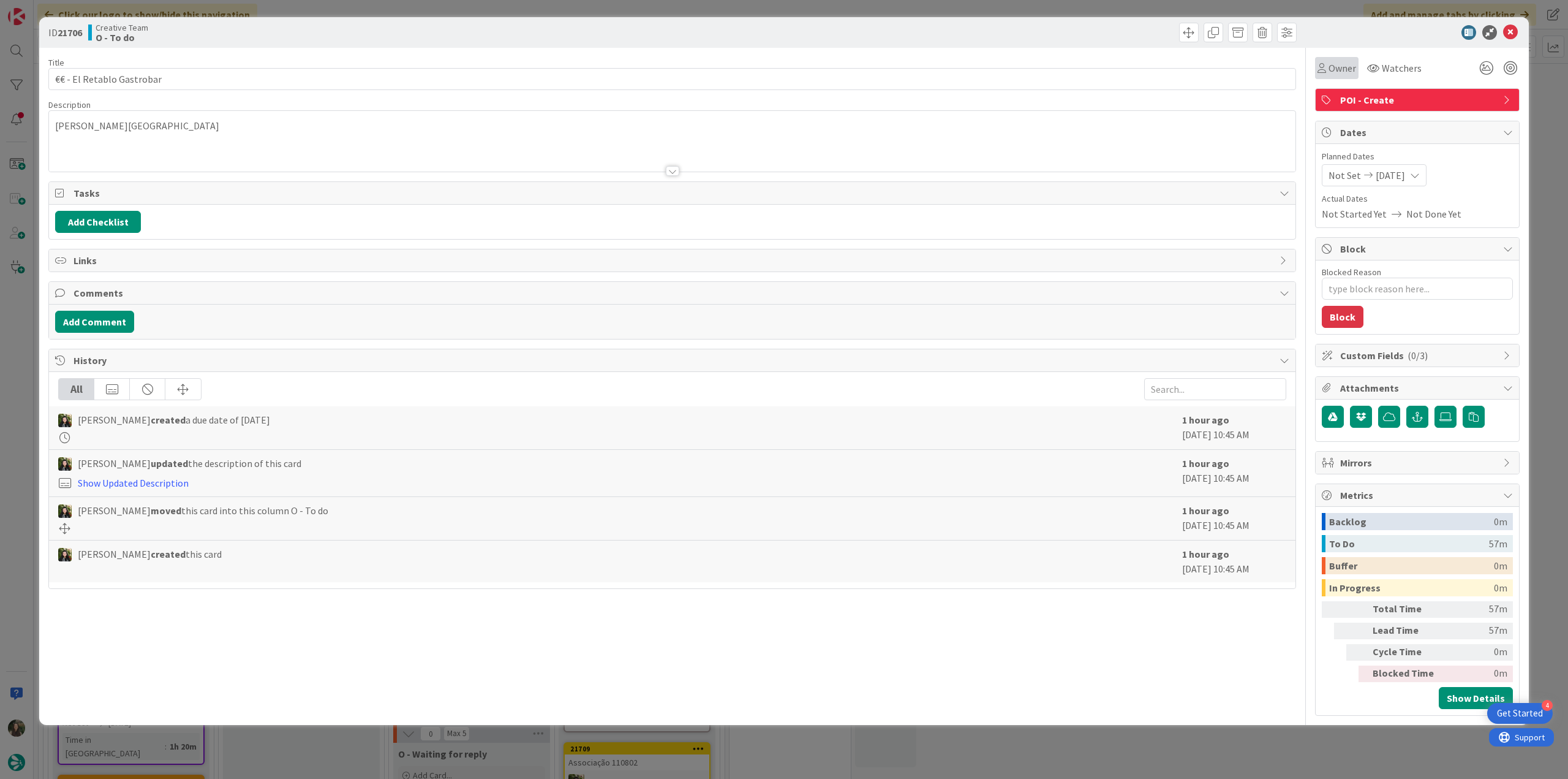
click at [1340, 78] on div "Owner" at bounding box center [1336, 67] width 43 height 22
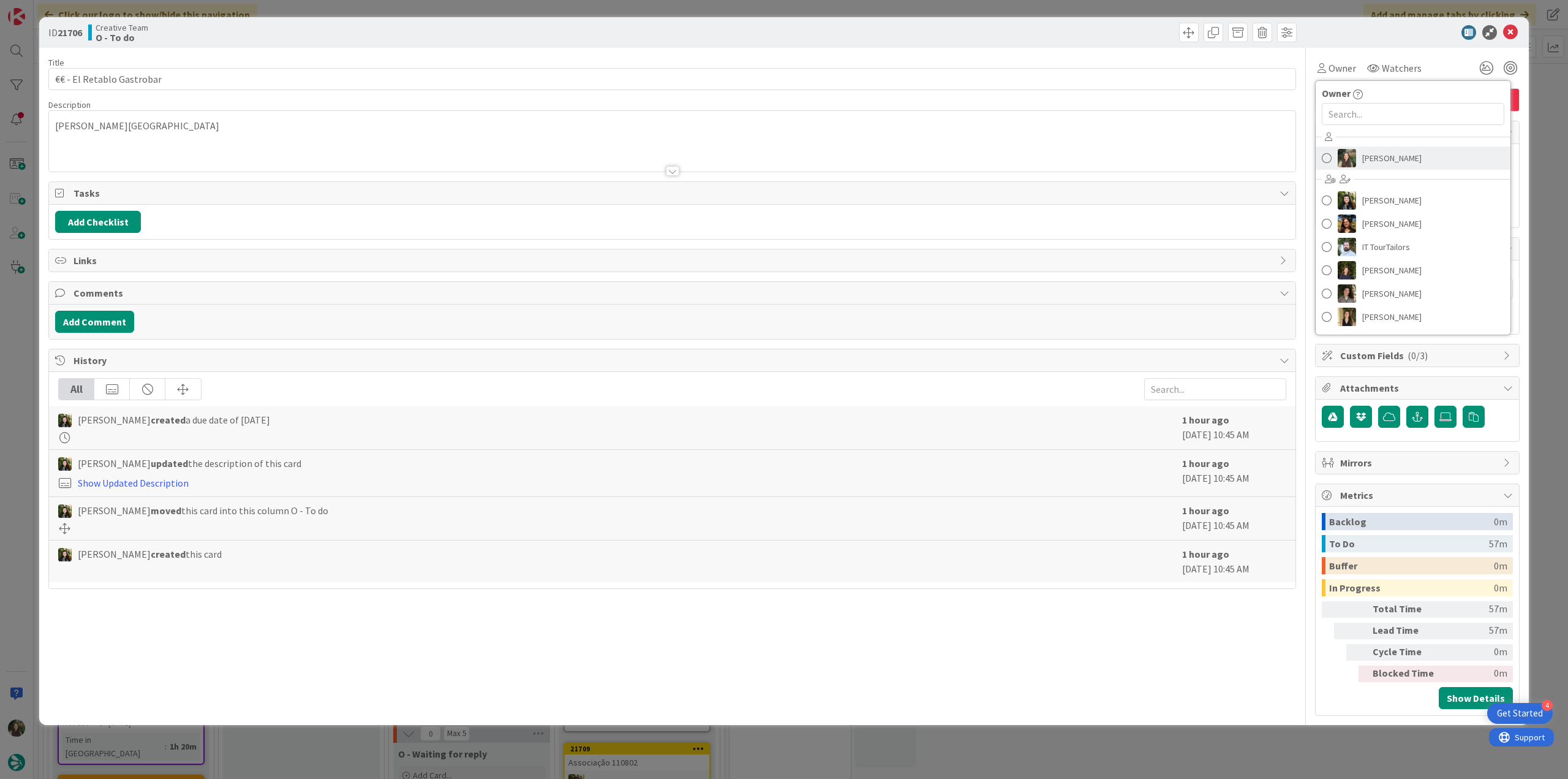
drag, startPoint x: 1369, startPoint y: 154, endPoint x: 1470, endPoint y: 149, distance: 101.1
click at [1369, 155] on span "Inês Gonçalves" at bounding box center [1392, 158] width 60 height 18
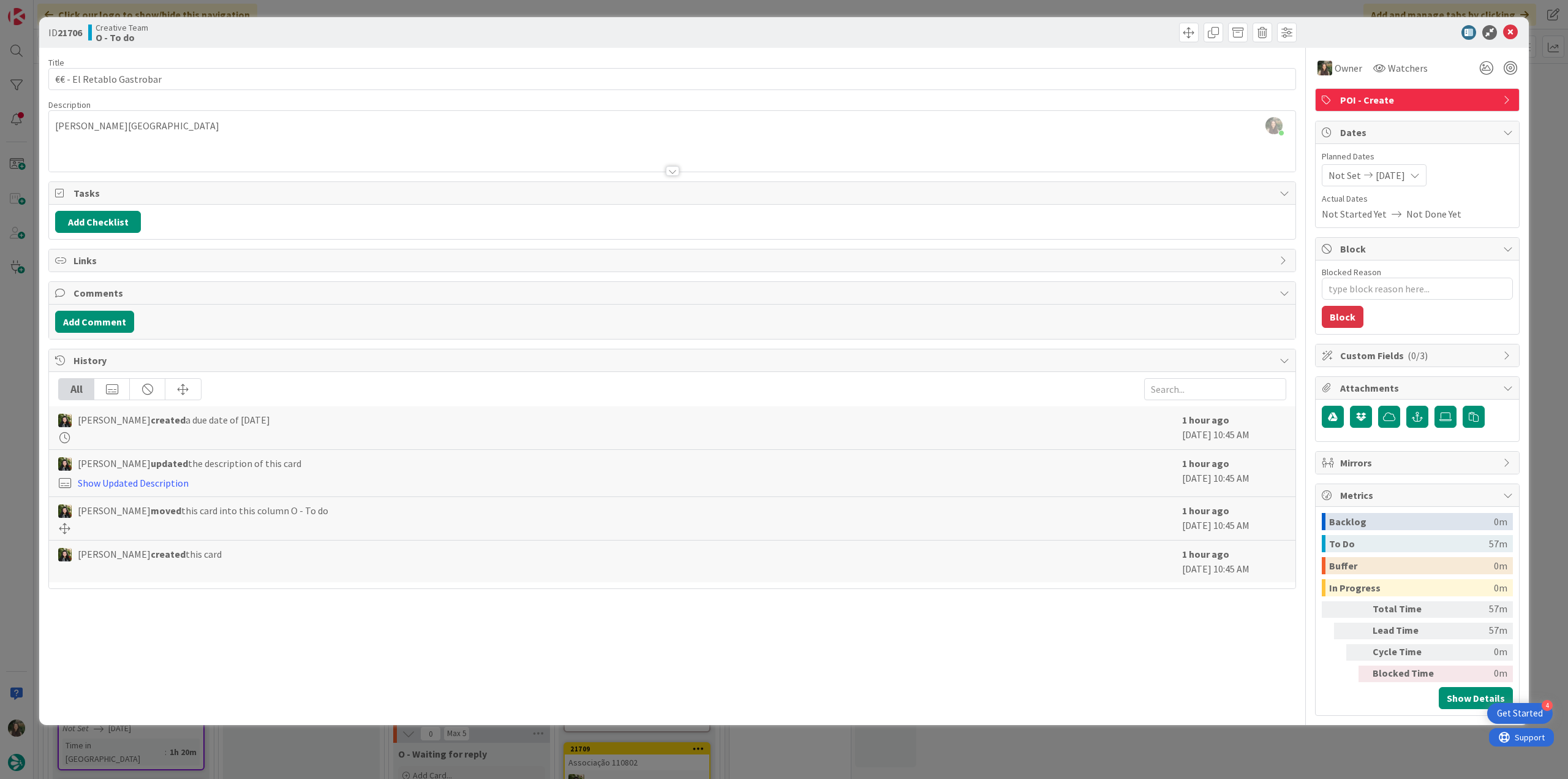
click at [1535, 111] on div "ID 21706 Creative Team O - To do Title 25 / 128 €€ - El Retablo Gastrobar Descr…" at bounding box center [784, 389] width 1568 height 779
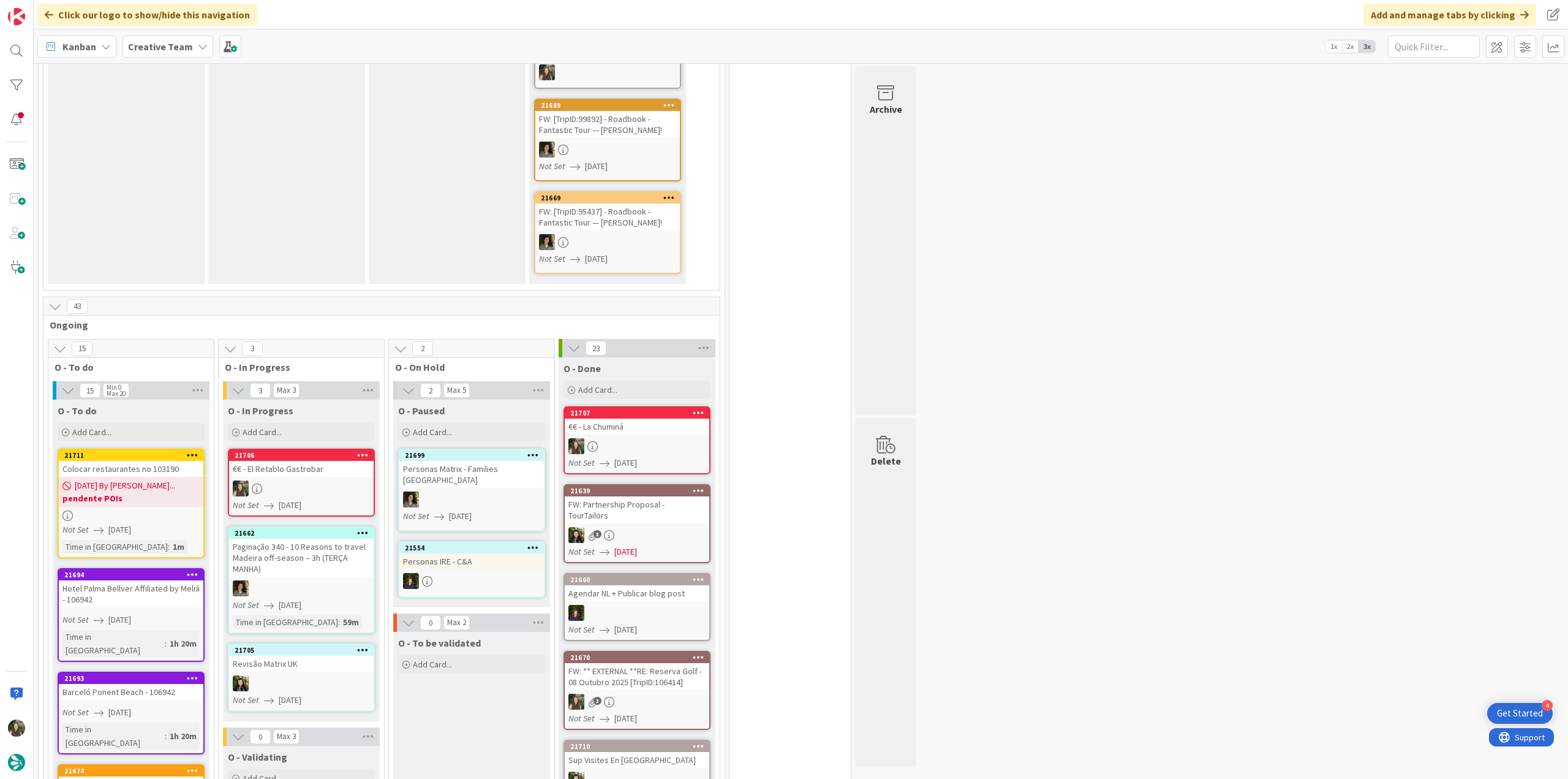
scroll to position [980, 0]
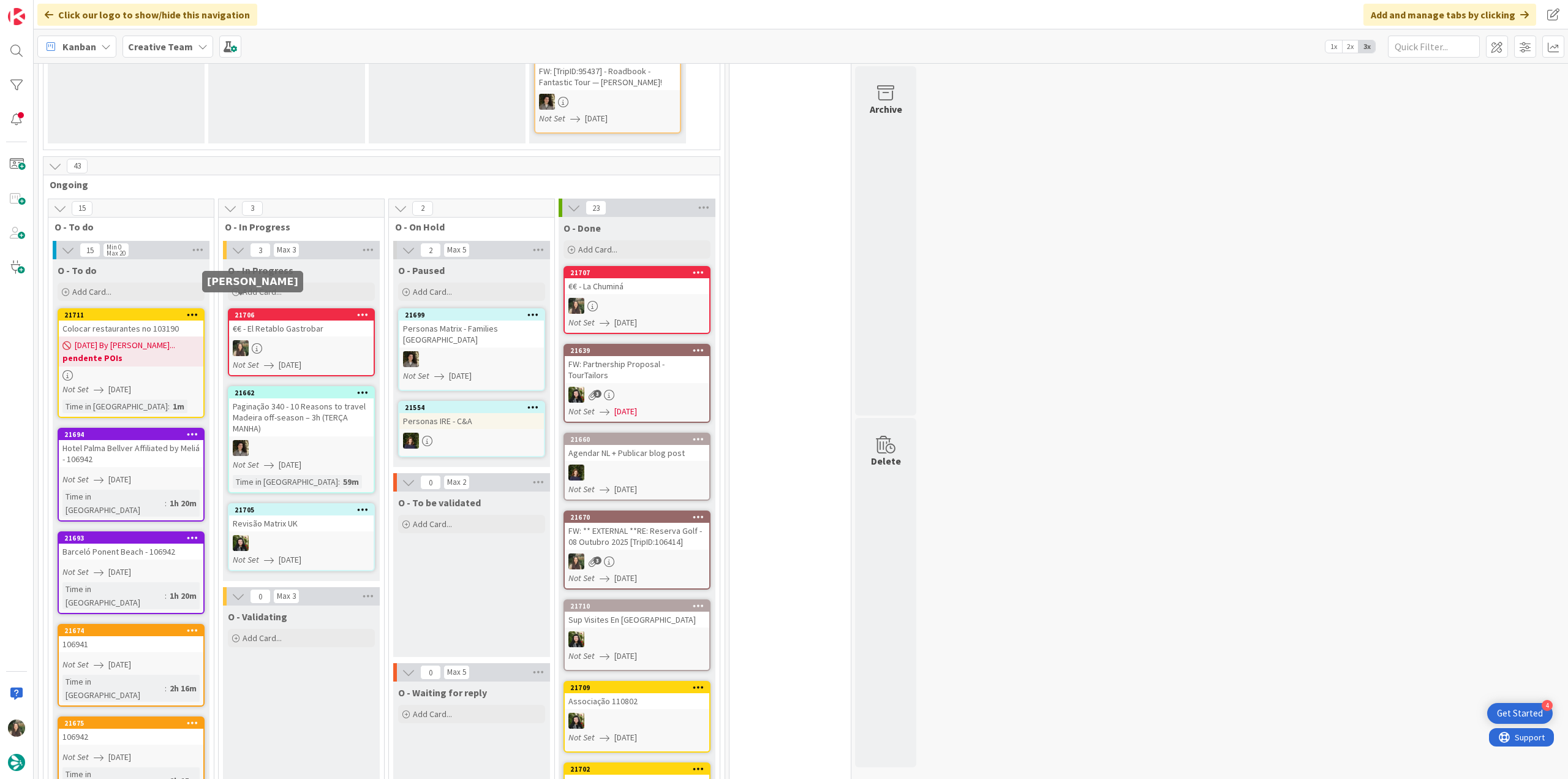
click at [278, 308] on link "21706 €€ - El Retablo Gastrobar Not Set 08/26/2025" at bounding box center [301, 342] width 147 height 68
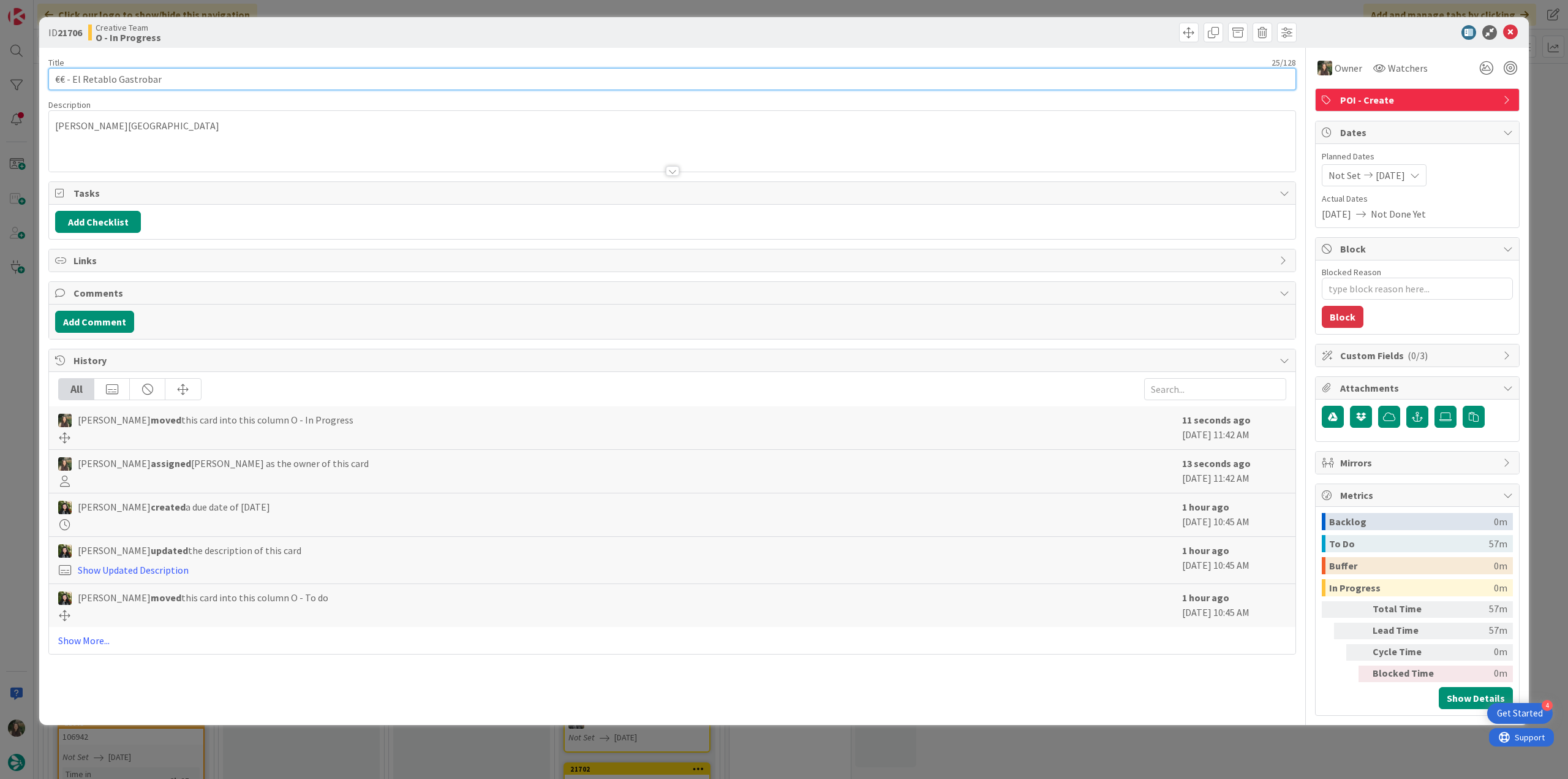
drag, startPoint x: 166, startPoint y: 76, endPoint x: -7, endPoint y: 194, distance: 209.4
click at [0, 194] on html "4 Get Started Click our logo to show/hide this navigation Add and manage tabs b…" at bounding box center [784, 389] width 1568 height 779
click at [16, 325] on div "ID 21706 Creative Team O - In Progress Title 25 / 128 €€ - El Retablo Gastrobar…" at bounding box center [784, 389] width 1568 height 779
click at [18, 328] on div "ID 21706 Creative Team O - In Progress Title 25 / 128 €€ - El Retablo Gastrobar…" at bounding box center [784, 389] width 1568 height 779
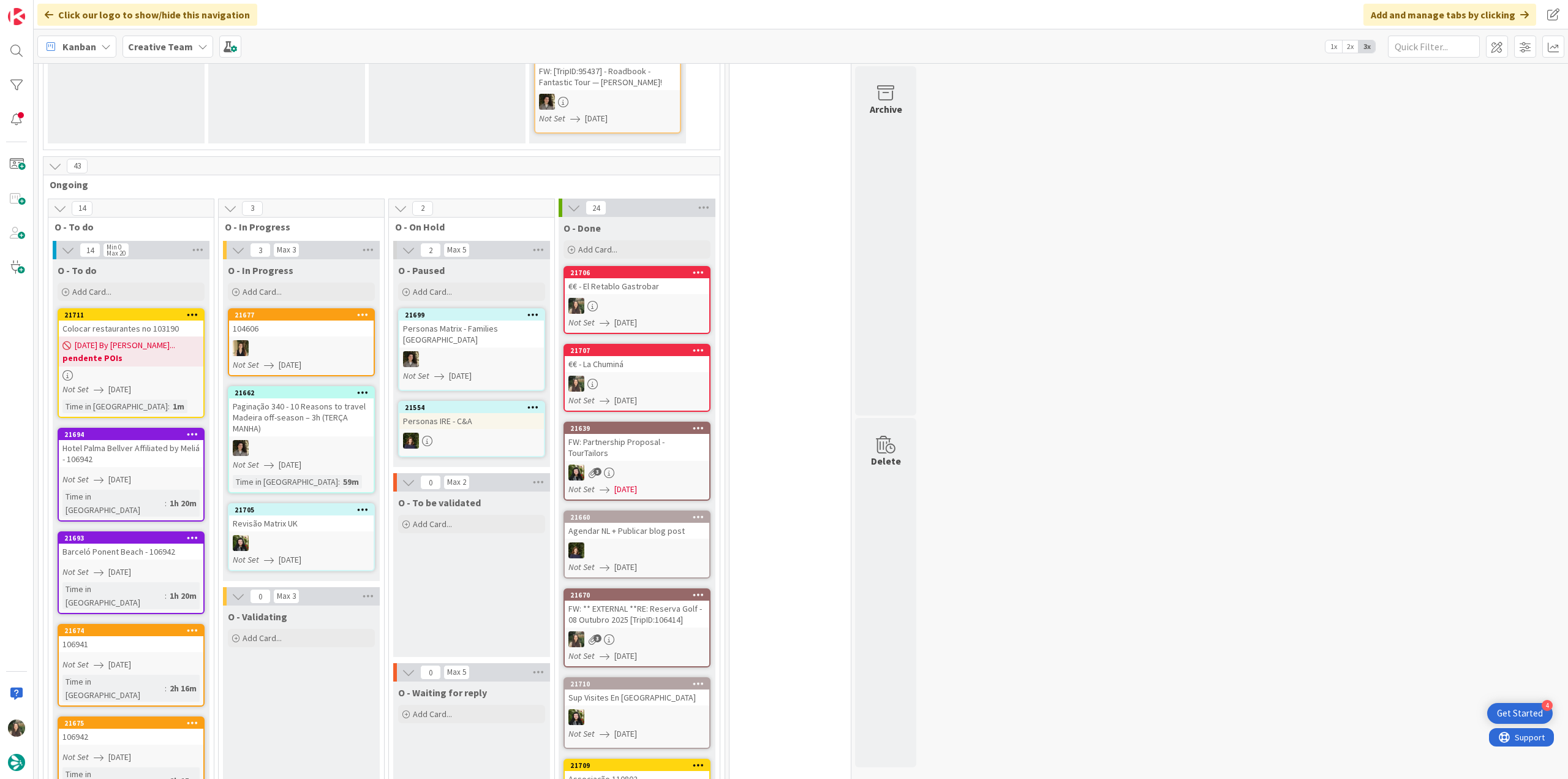
click at [143, 321] on div "Colocar restaurantes no 103190" at bounding box center [131, 328] width 144 height 16
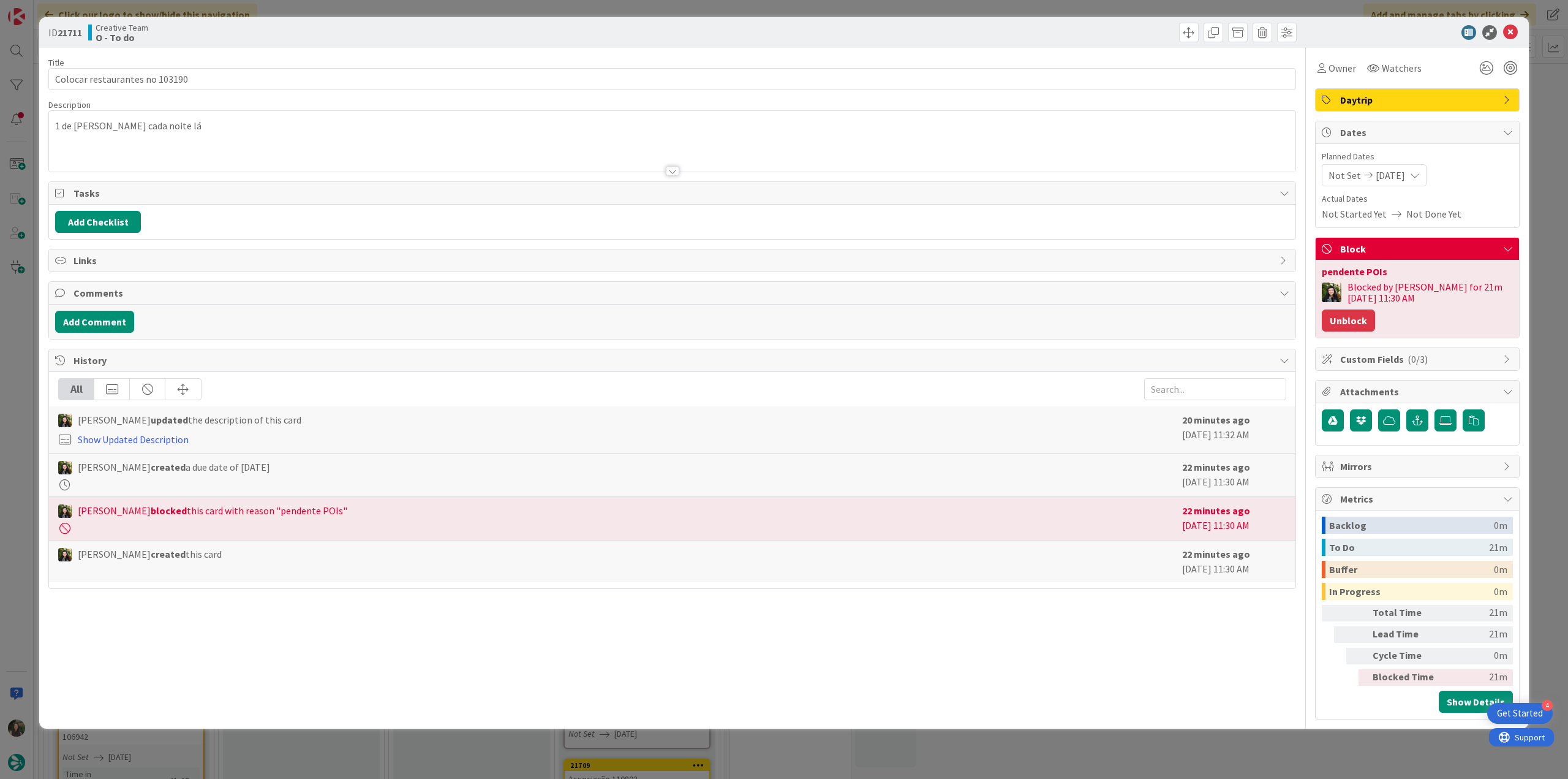
click at [1344, 317] on button "Unblock" at bounding box center [1348, 320] width 53 height 22
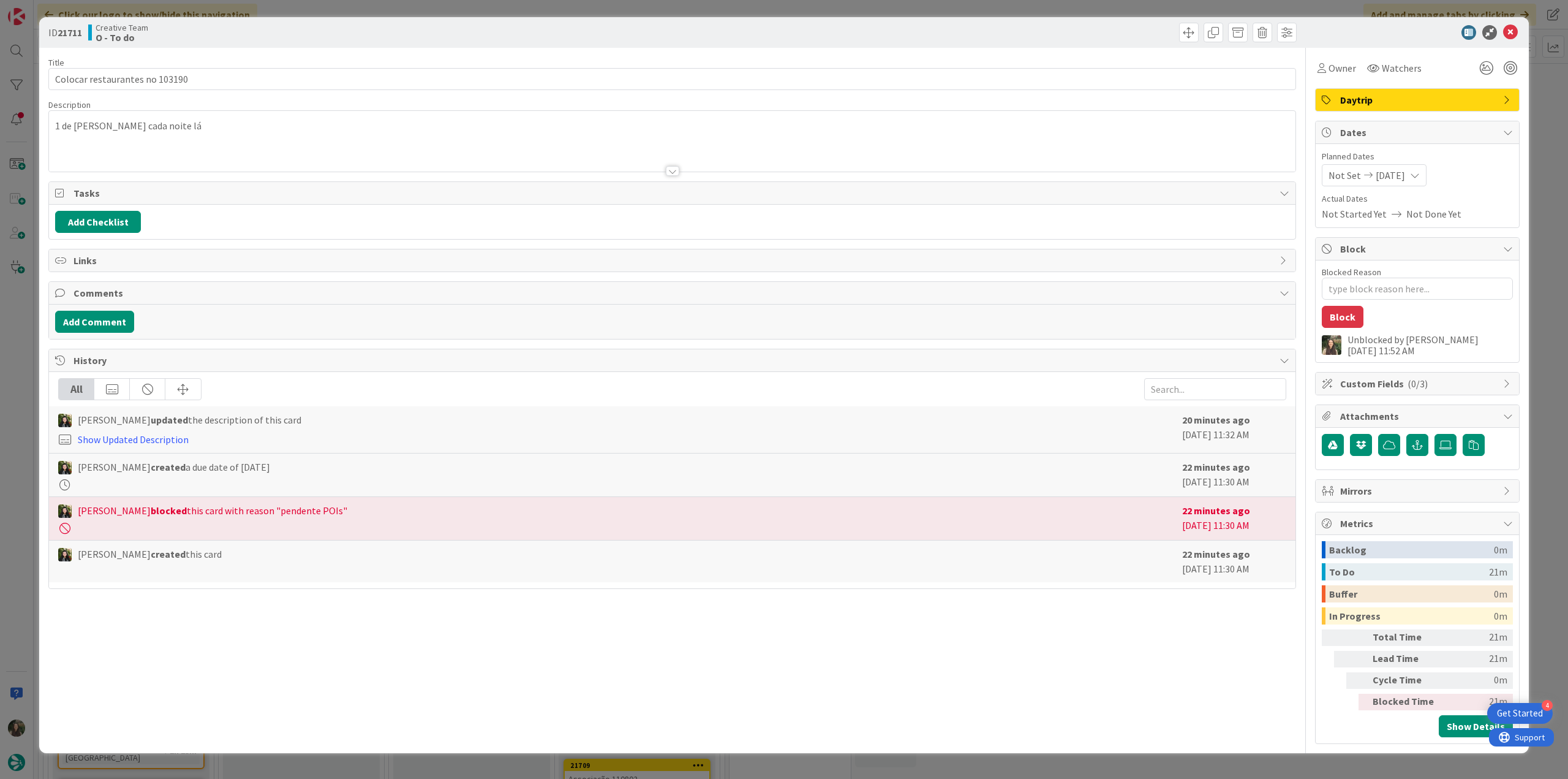
click at [1539, 219] on div "ID 21711 Creative Team O - To do Title 30 / 128 Colocar restaurantes no 103190 …" at bounding box center [784, 389] width 1568 height 779
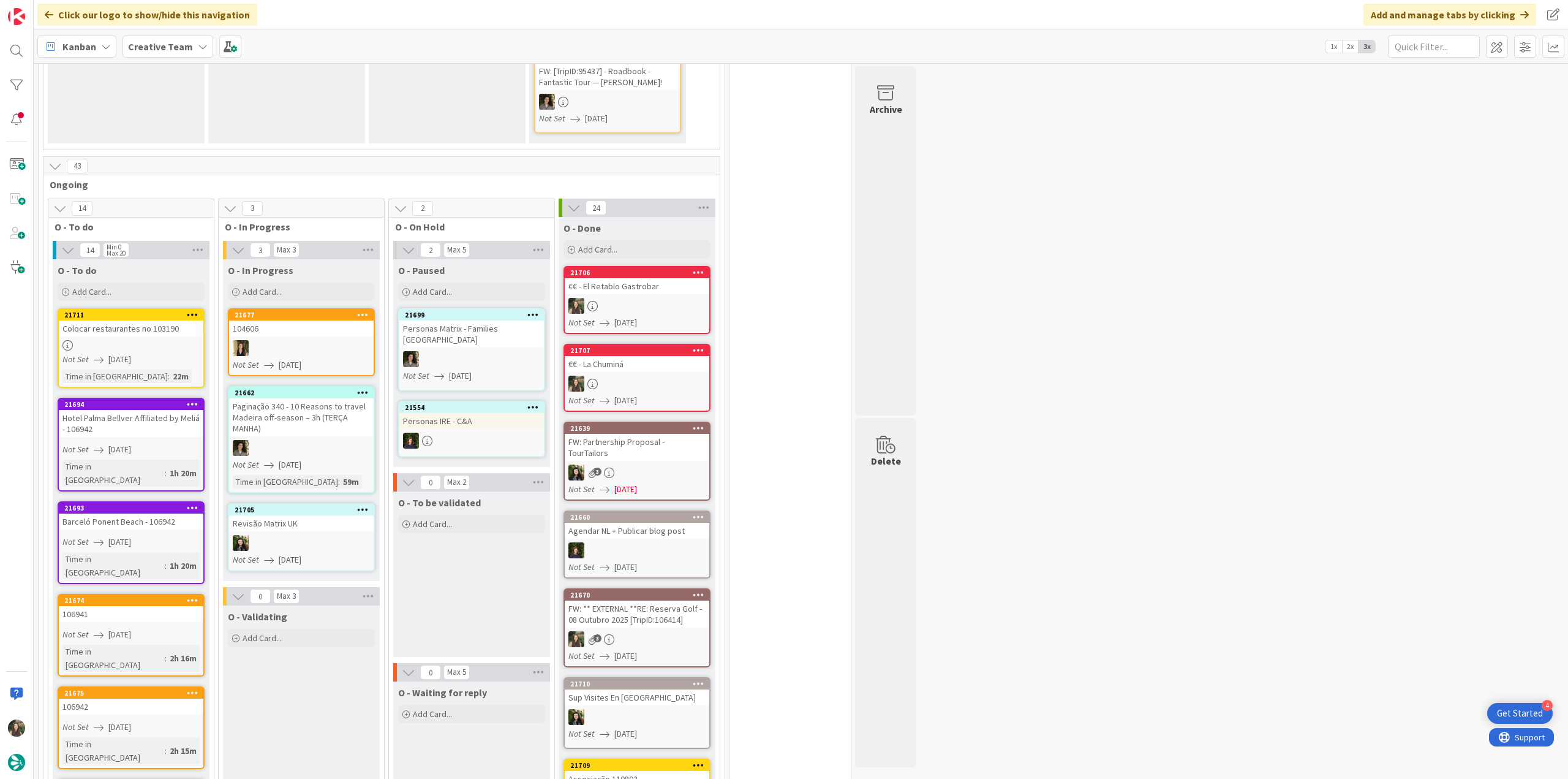
click at [162, 308] on link "21711 Colocar restaurantes no 103190 Not Set 08/26/2025 Time in Column : 22m" at bounding box center [131, 348] width 147 height 80
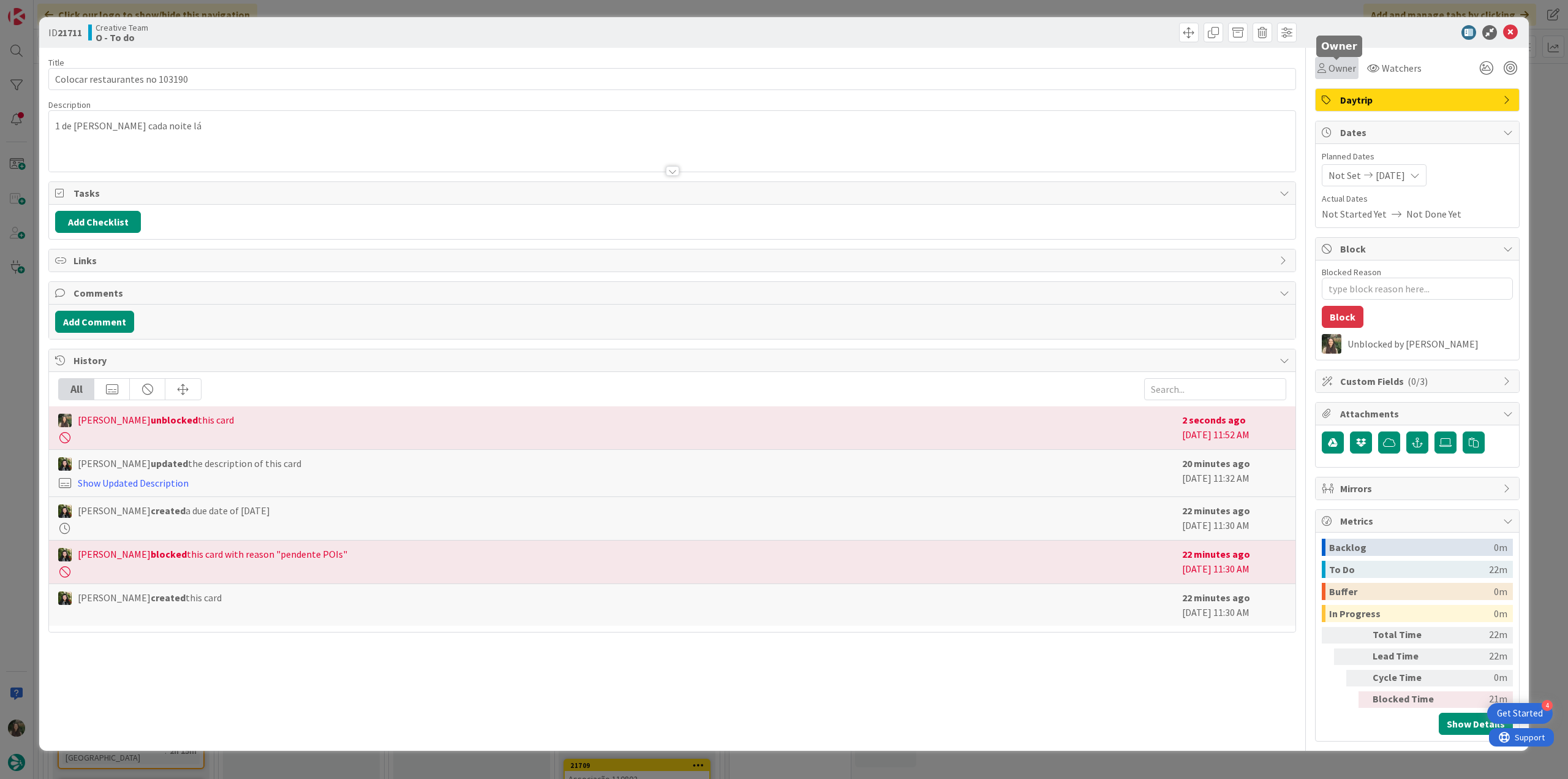
click at [1330, 75] on span "Owner" at bounding box center [1342, 67] width 28 height 14
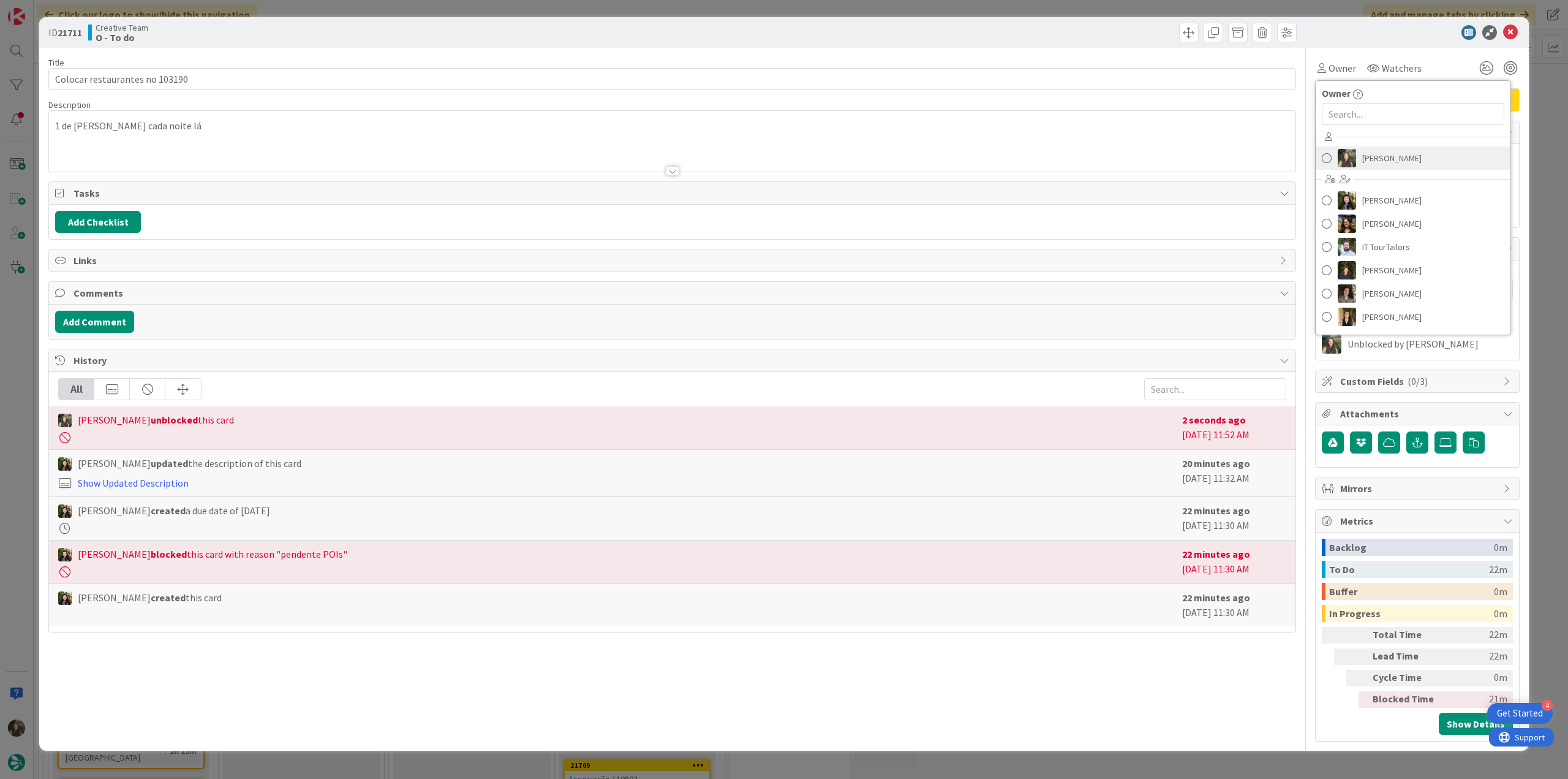
click at [1358, 158] on link "Inês Gonçalves" at bounding box center [1413, 158] width 194 height 23
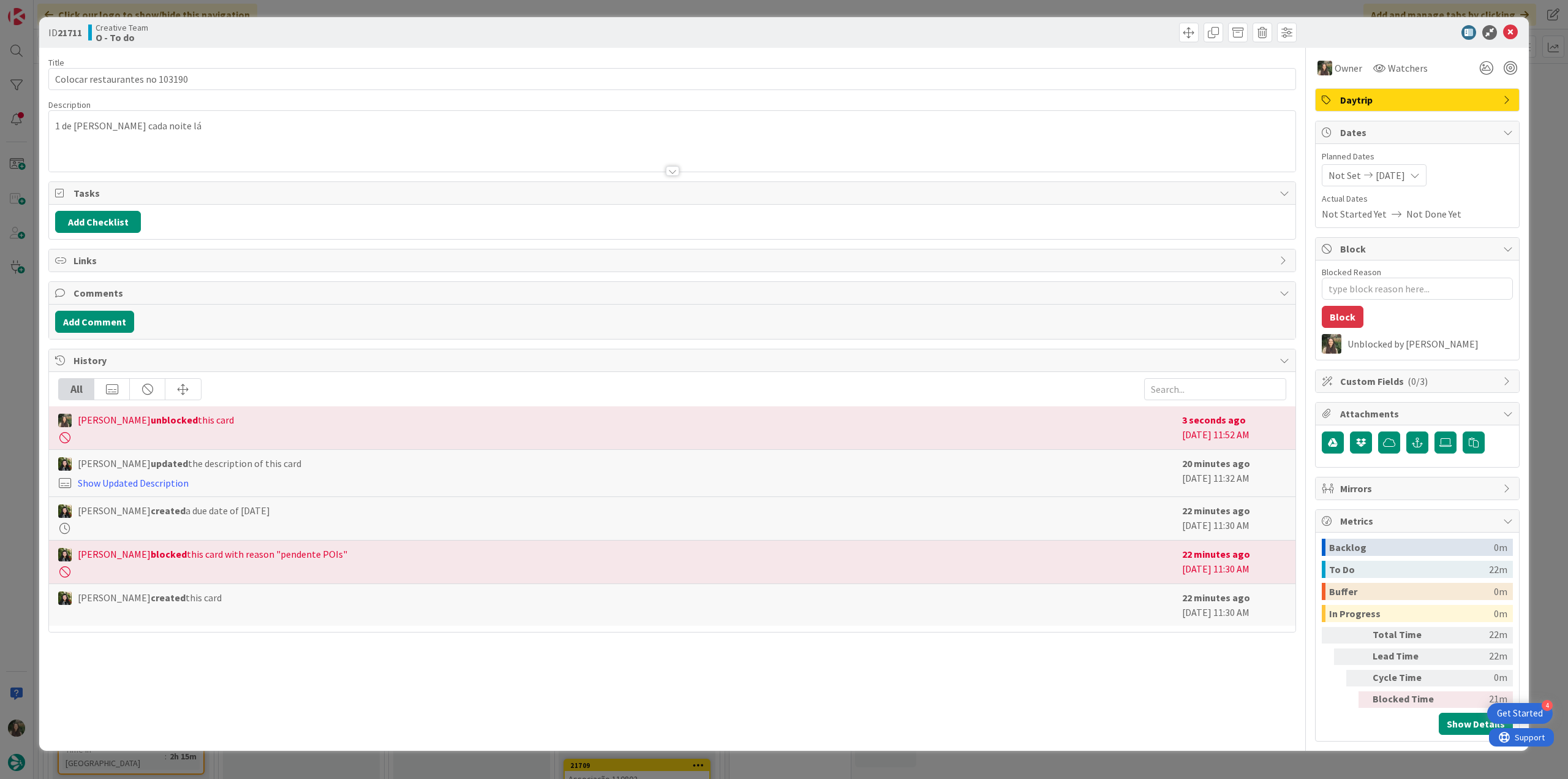
click at [1554, 92] on div "ID 21711 Creative Team O - To do Title 30 / 128 Colocar restaurantes no 103190 …" at bounding box center [784, 389] width 1568 height 779
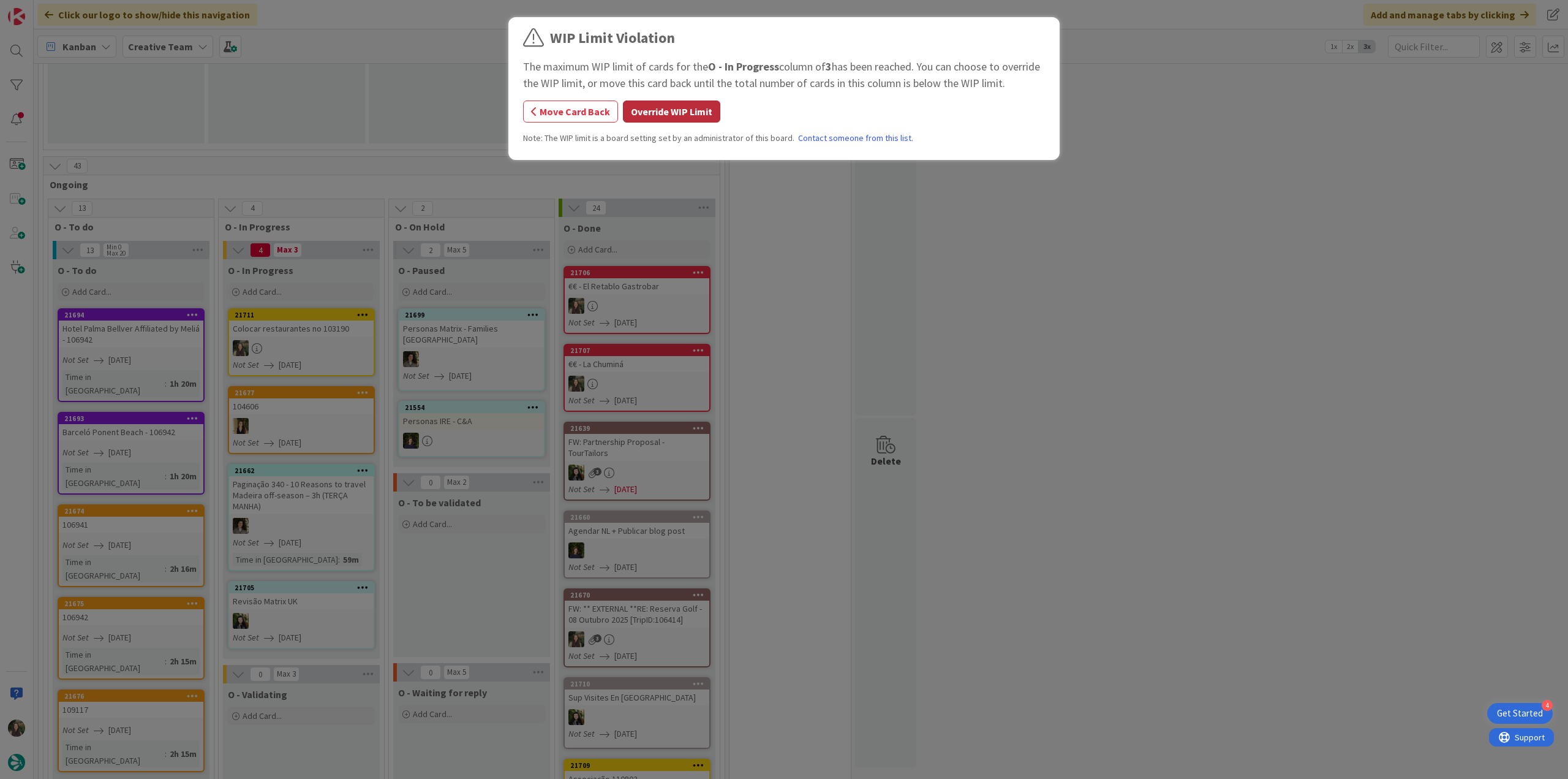
click at [664, 116] on button "Override WIP Limit" at bounding box center [671, 111] width 97 height 22
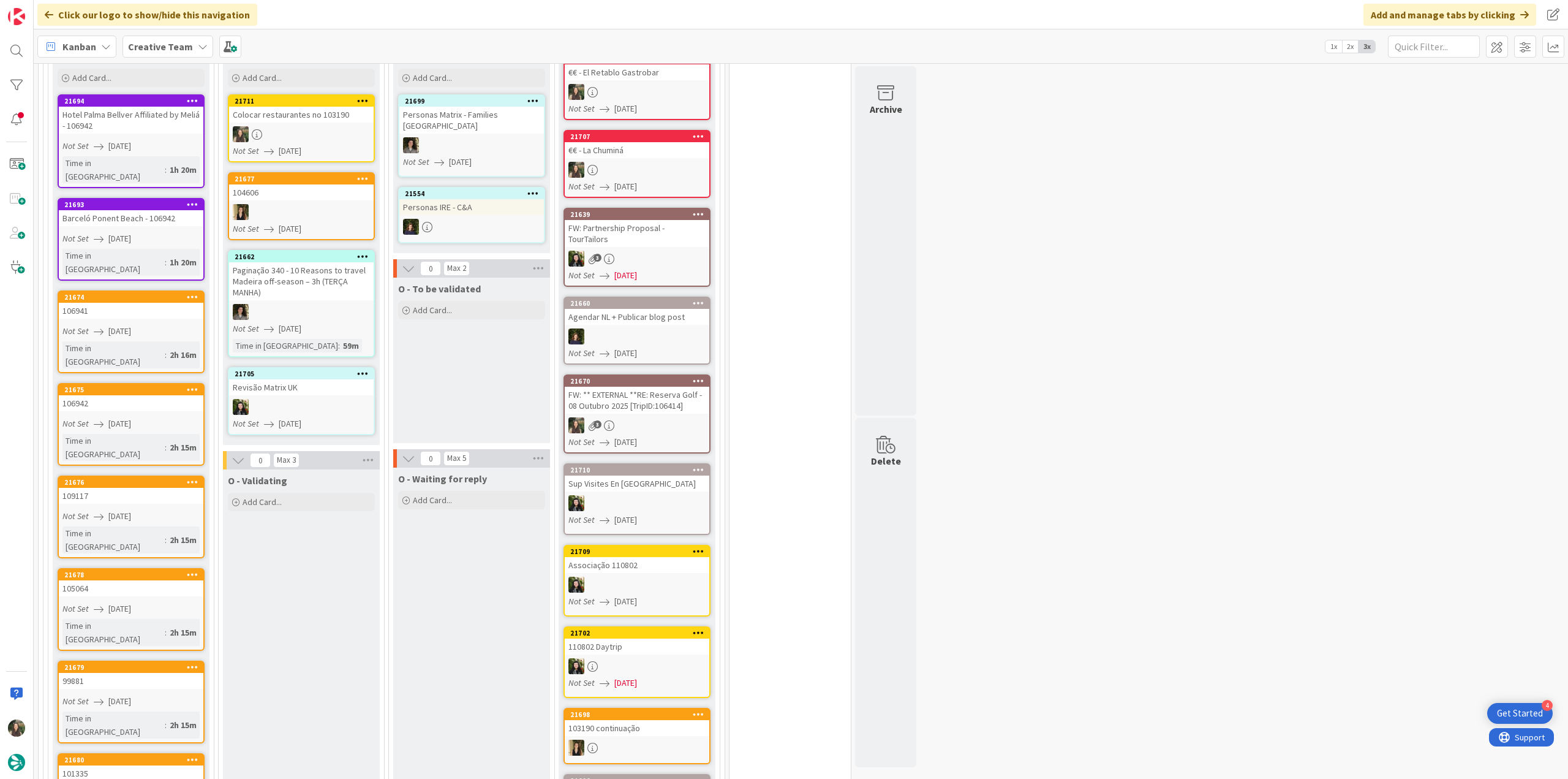
scroll to position [1103, 0]
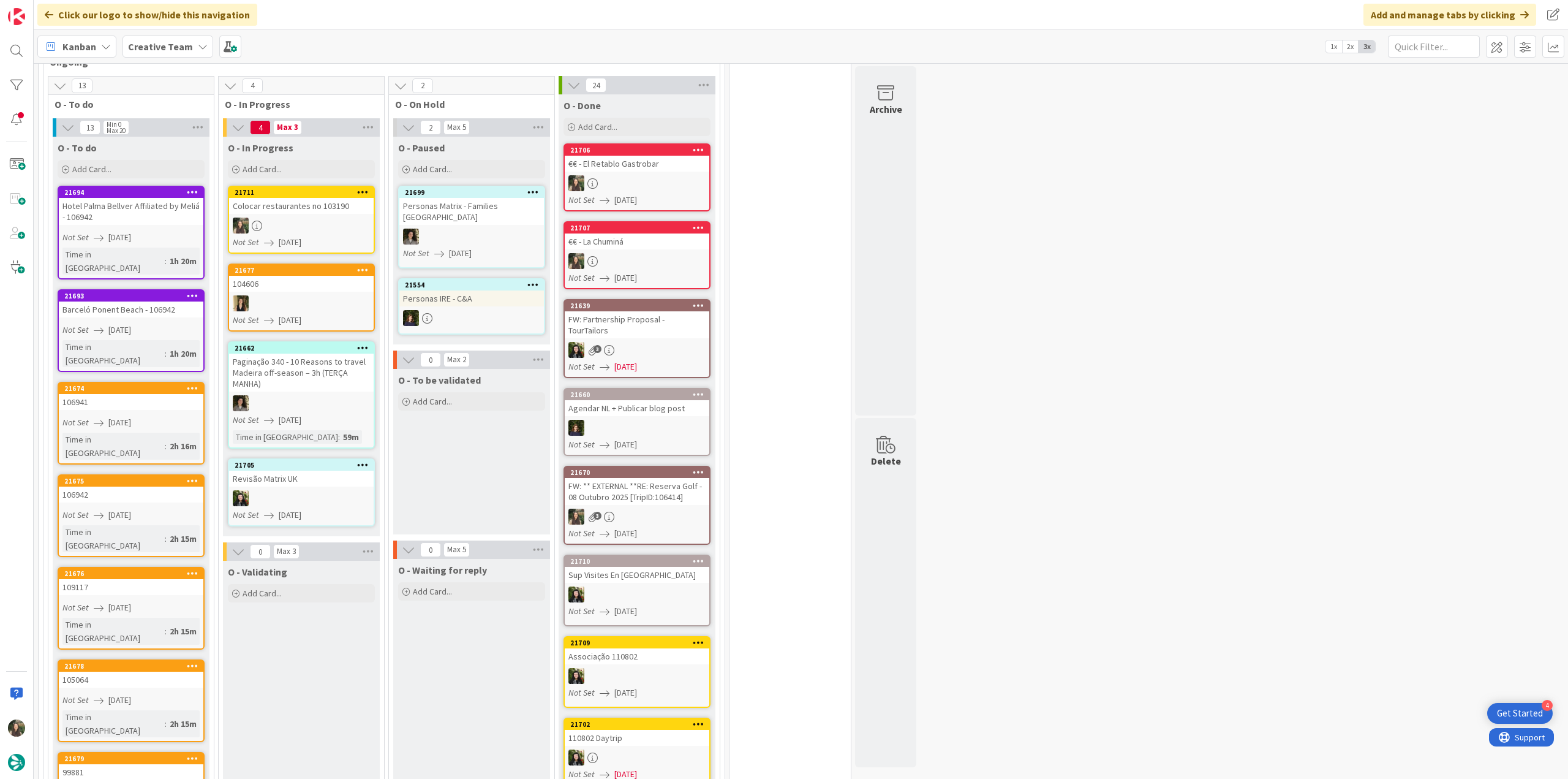
click at [333, 190] on link "21711 Colocar restaurantes no 103190 Not Set 08/26/2025" at bounding box center [301, 220] width 147 height 68
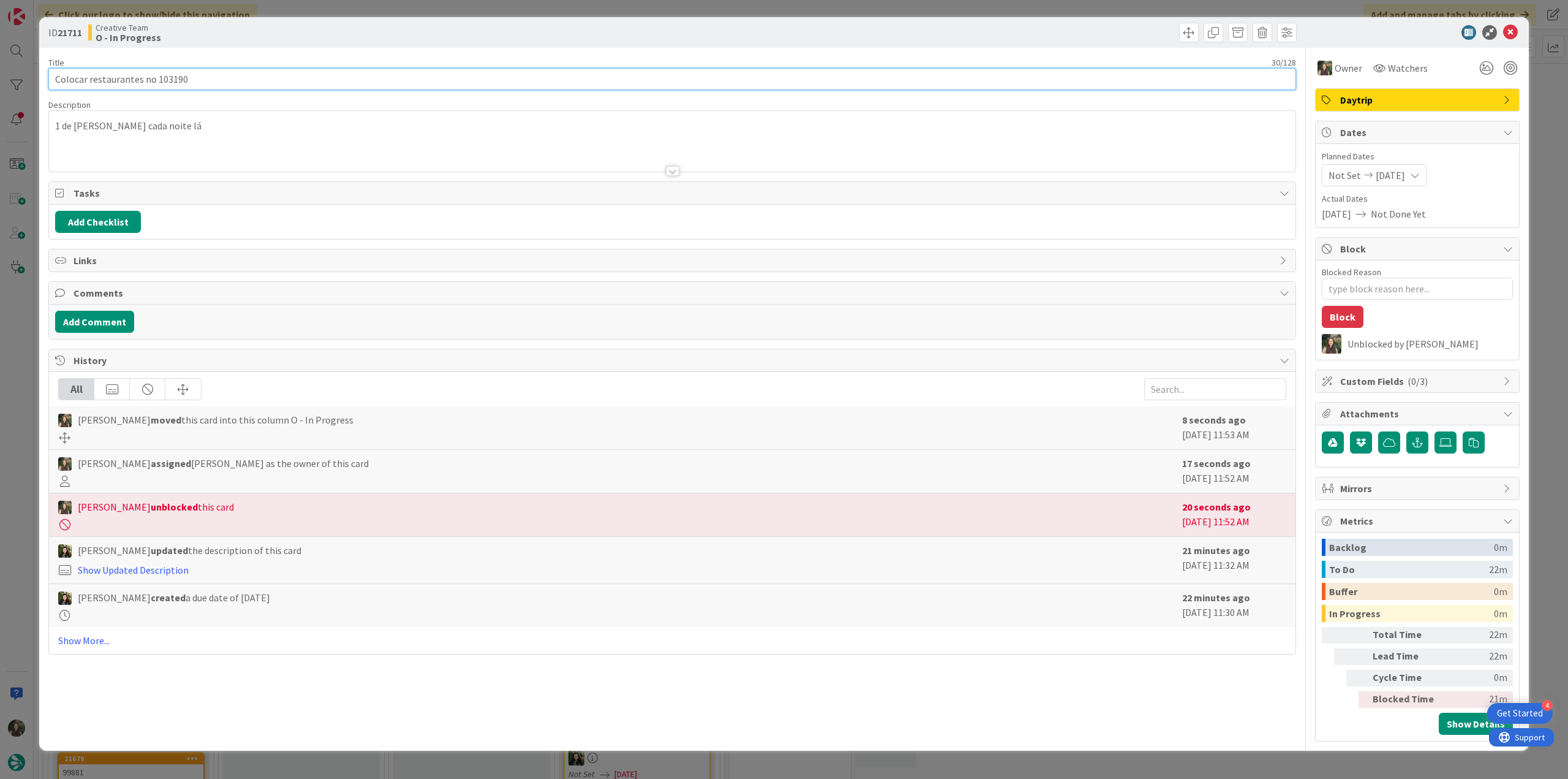
click at [170, 78] on input "Colocar restaurantes no 103190" at bounding box center [672, 79] width 1247 height 22
click at [22, 453] on div "ID 21711 Creative Team O - In Progress Title 30 / 128 Colocar restaurantes no 1…" at bounding box center [784, 389] width 1568 height 779
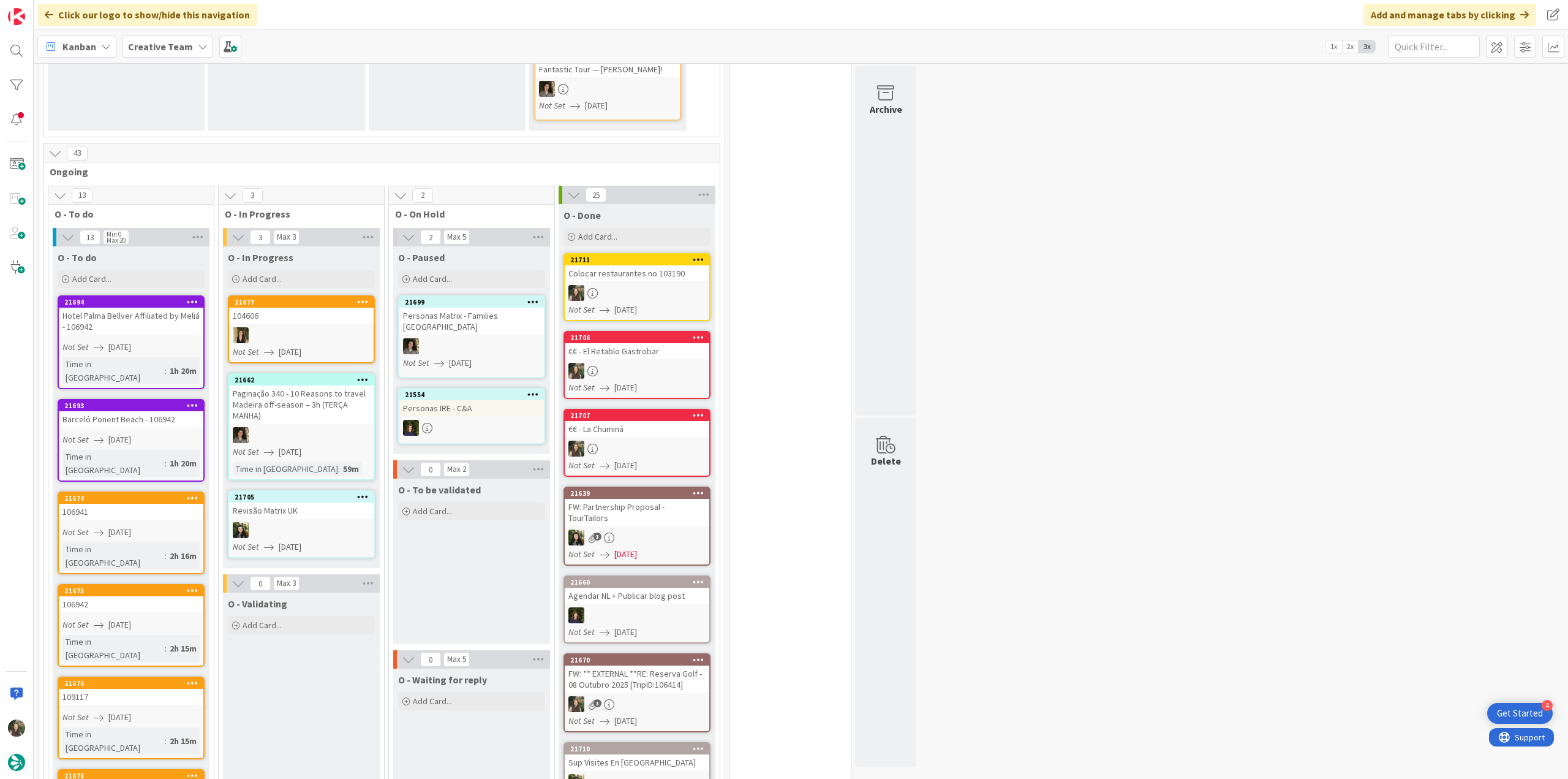
click at [646, 266] on div "Colocar restaurantes no 103190" at bounding box center [637, 273] width 144 height 16
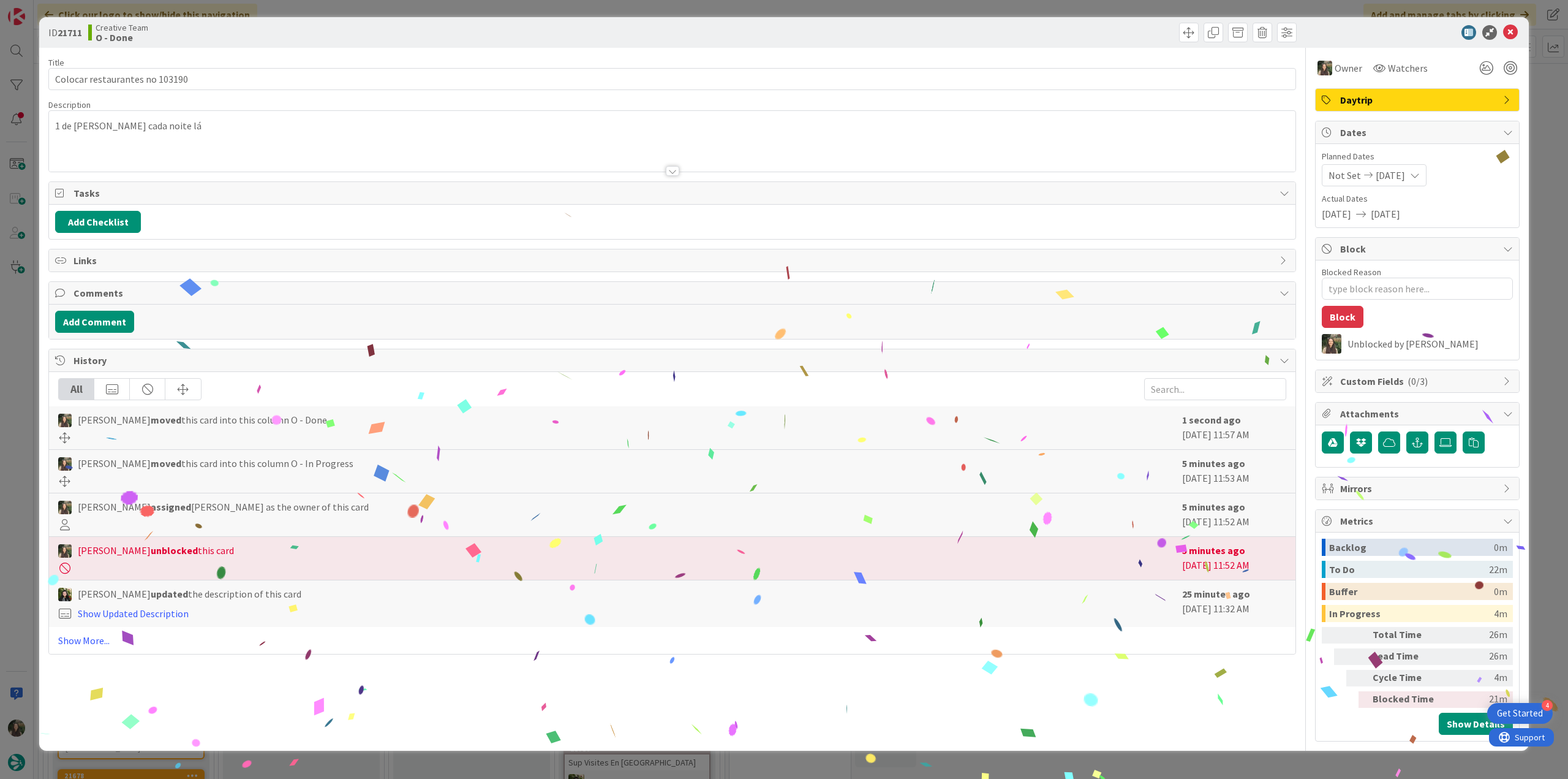
click at [1237, 771] on div "ID 21711 Creative Team O - Done Title 30 / 128 Colocar restaurantes no 103190 D…" at bounding box center [784, 389] width 1568 height 779
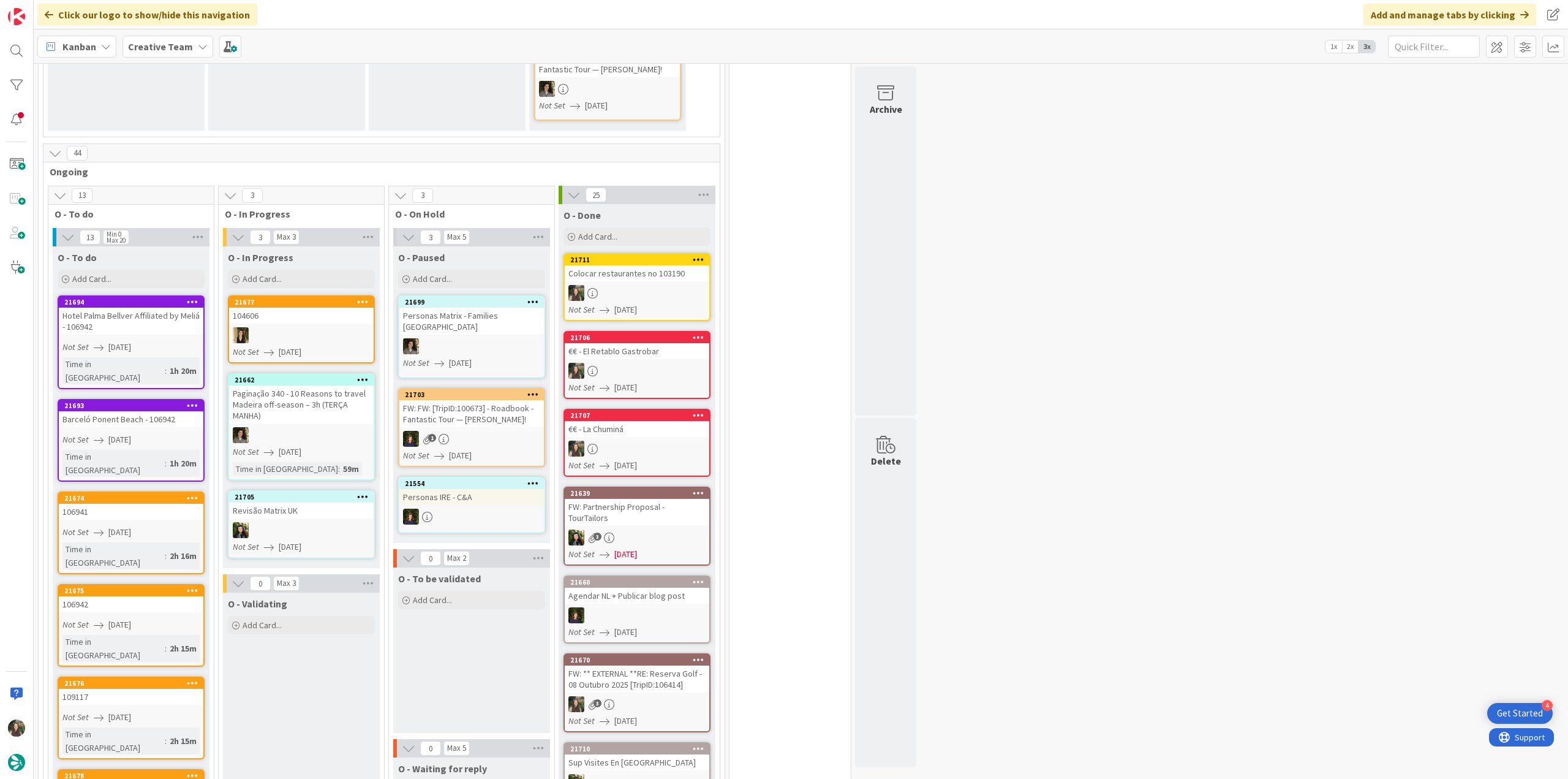
drag, startPoint x: 1357, startPoint y: 690, endPoint x: 1350, endPoint y: 688, distance: 7.3
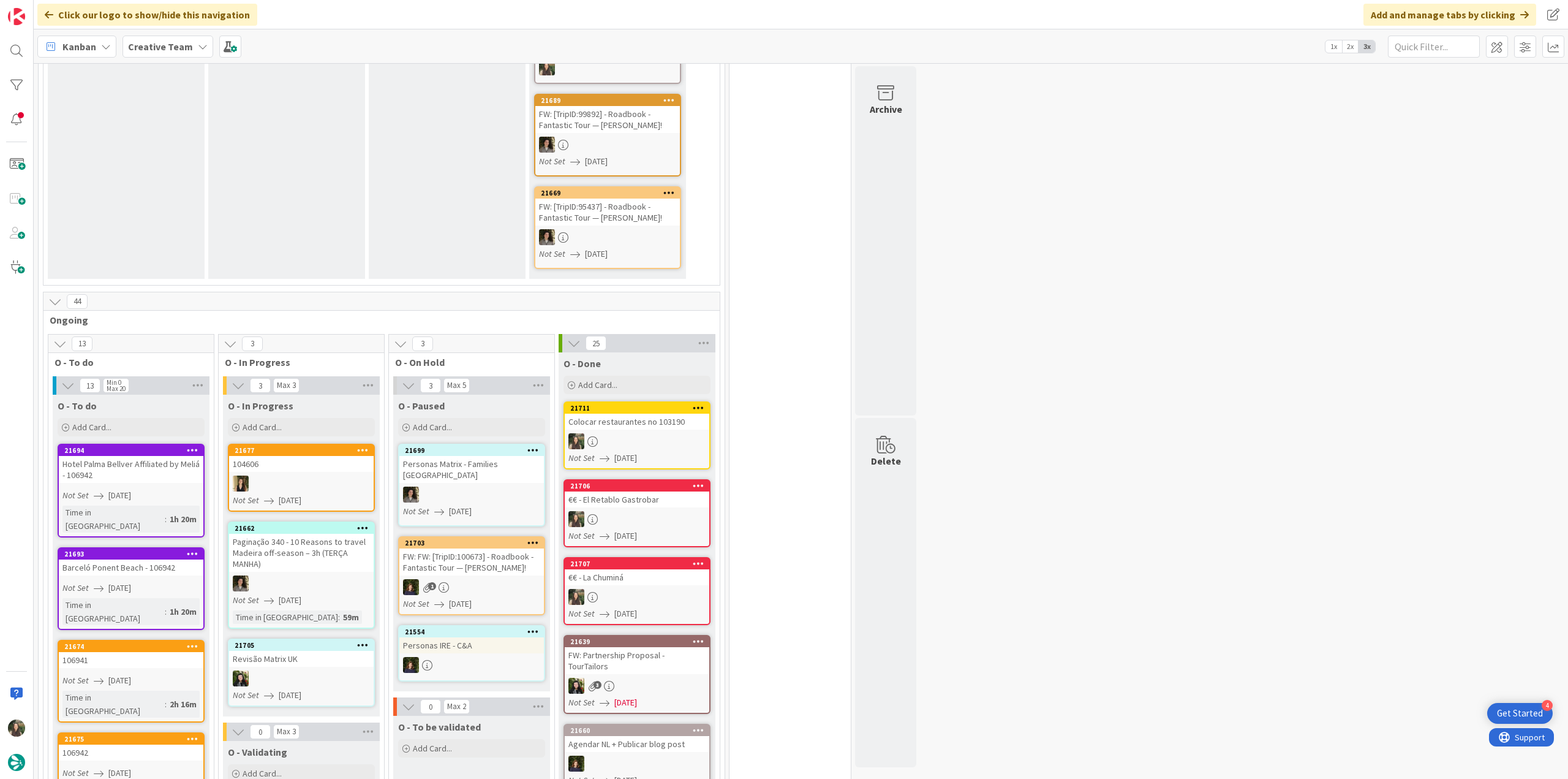
scroll to position [980, 0]
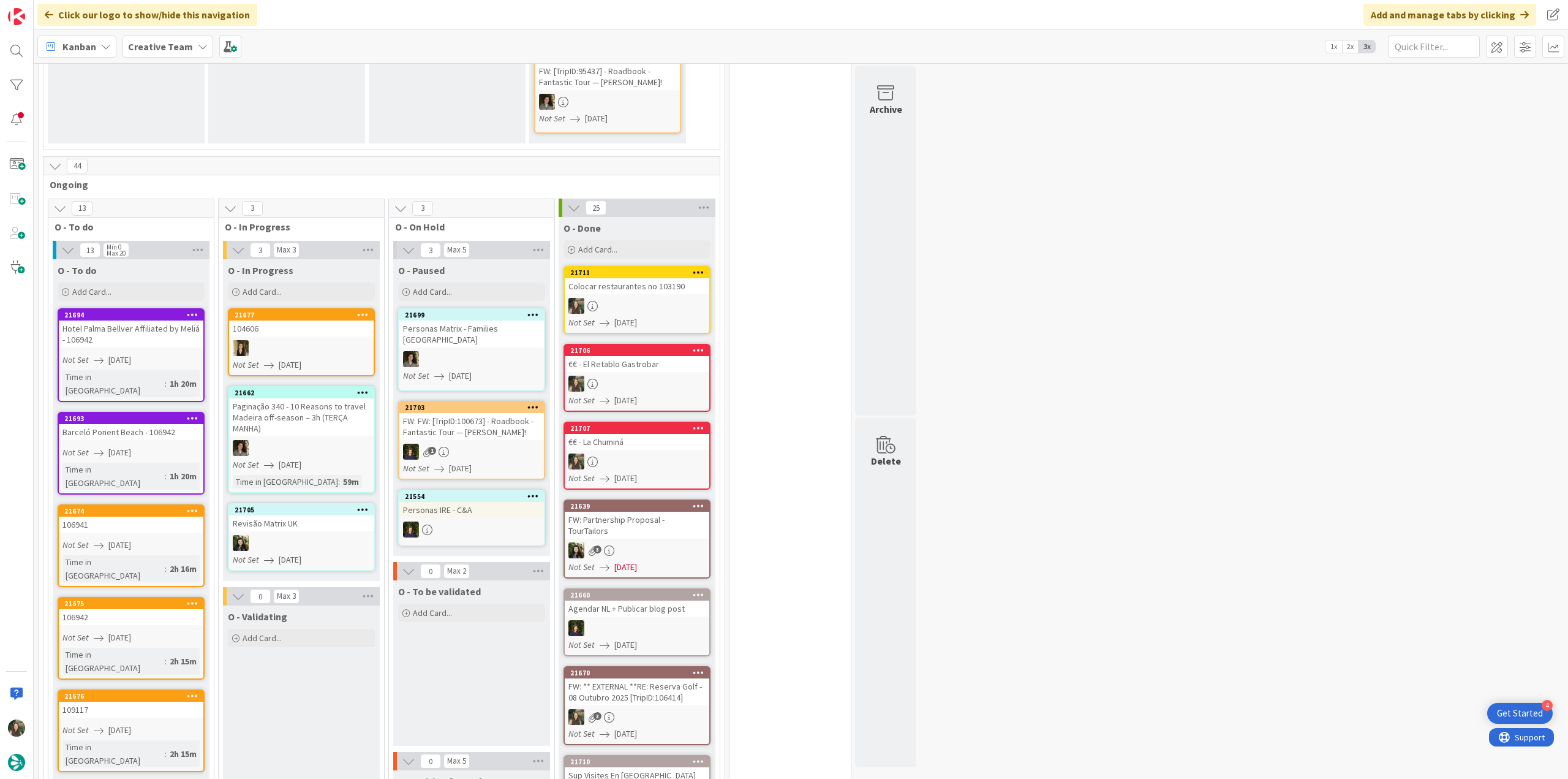
click at [174, 308] on link "21694 Hotel Palma Bellver Affiliated by Meliá - 106942 Not Set 08/26/2025 Time …" at bounding box center [131, 354] width 147 height 93
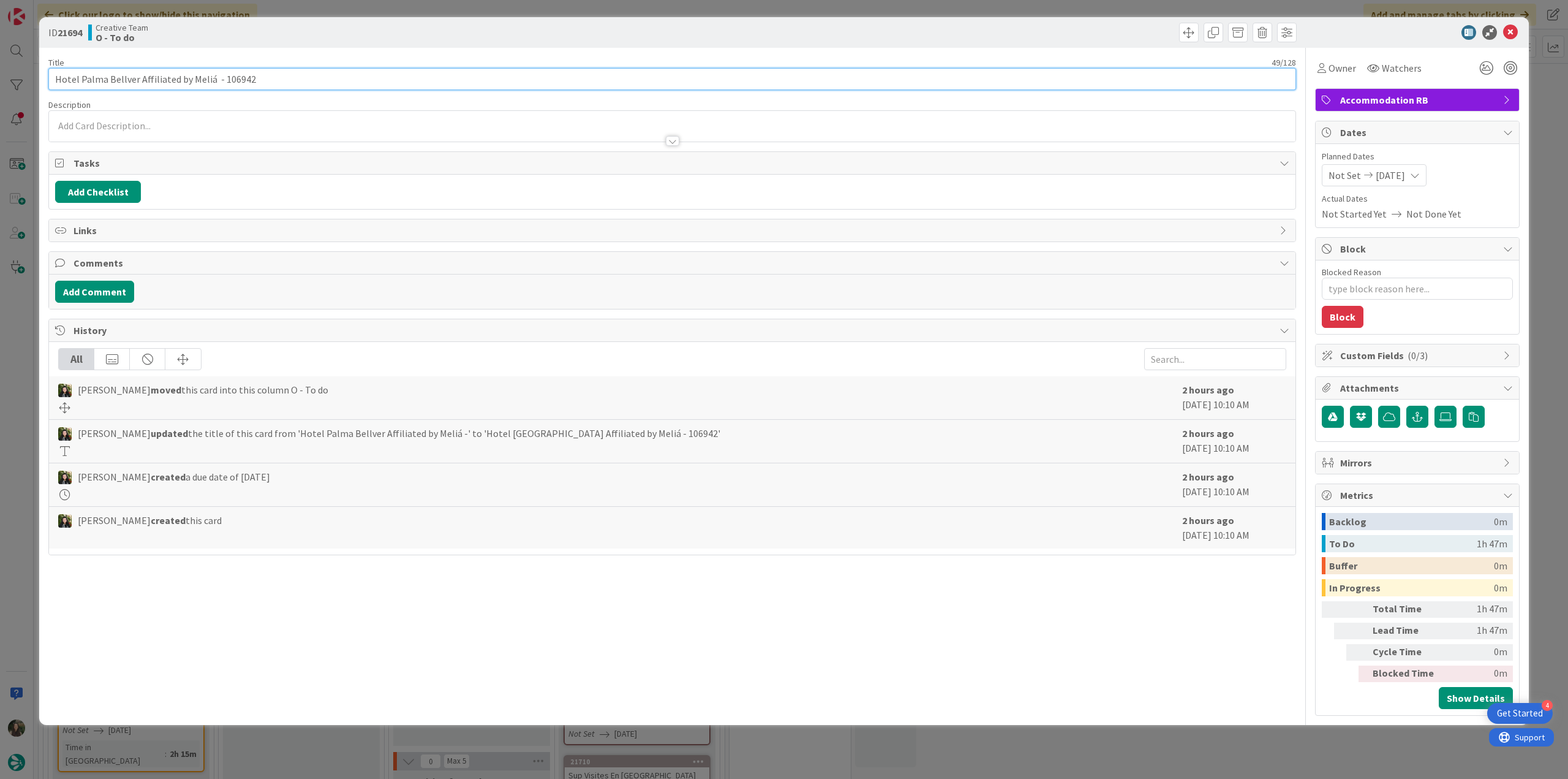
drag, startPoint x: 211, startPoint y: 77, endPoint x: 30, endPoint y: 82, distance: 181.1
click at [30, 82] on div "ID 21694 Creative Team O - To do Title 49 / 128 Hotel Palma Bellver Affiliated …" at bounding box center [784, 389] width 1568 height 779
click at [6, 365] on div "ID 21694 Creative Team O - To do Title 49 / 128 Hotel Palma Bellver Affiliated …" at bounding box center [784, 389] width 1568 height 779
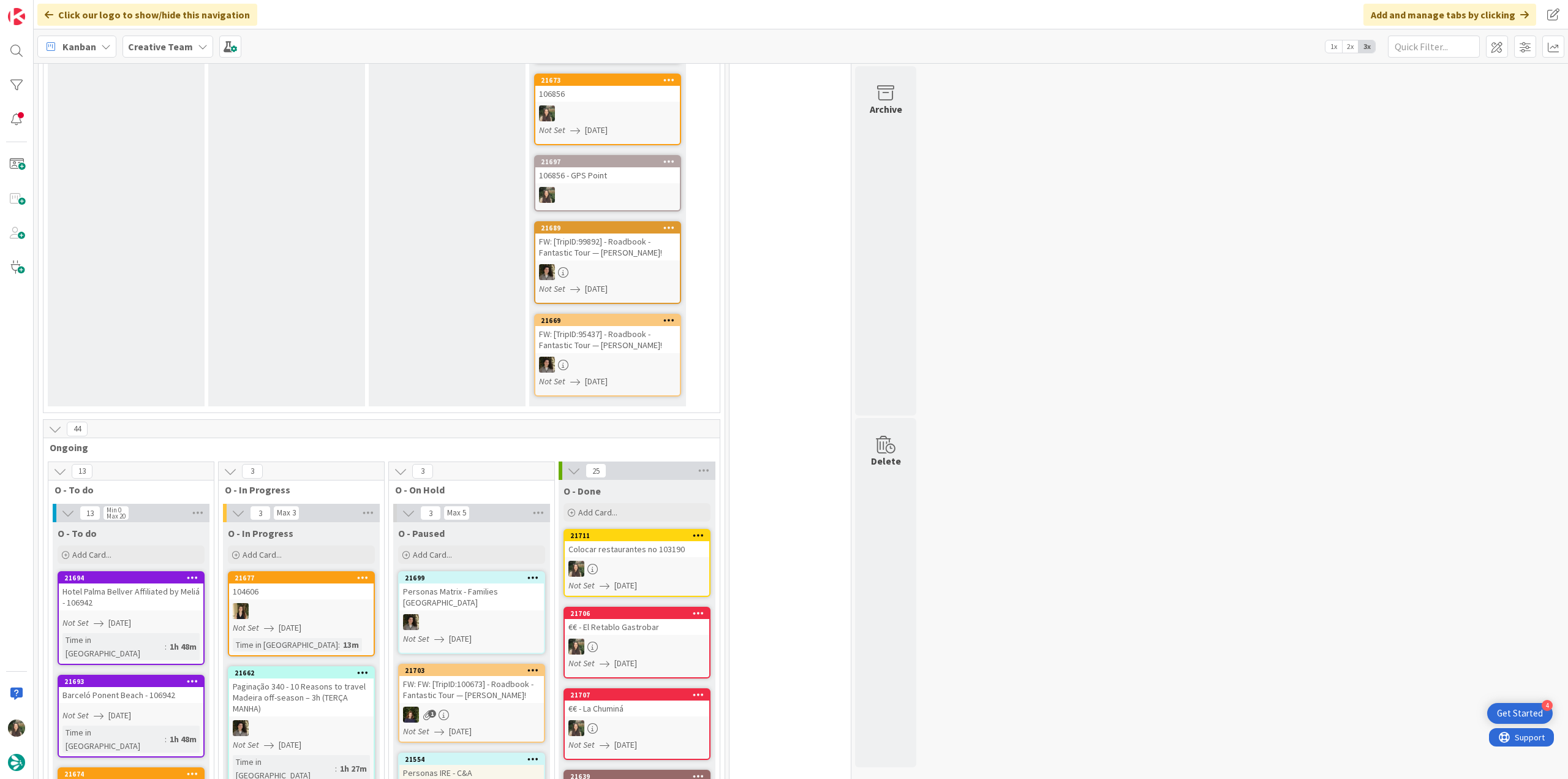
scroll to position [858, 0]
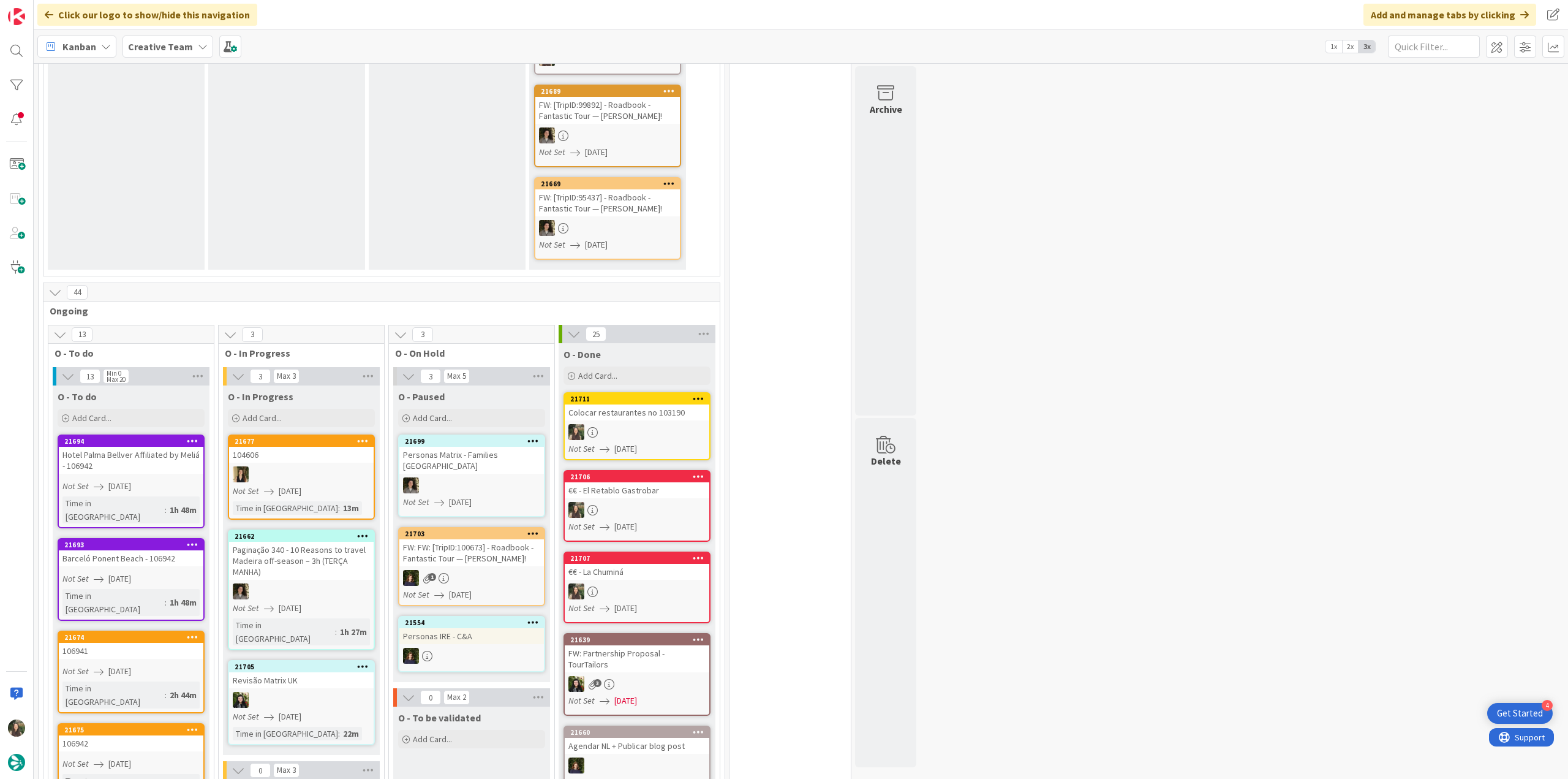
click at [457, 570] on div "1" at bounding box center [472, 578] width 144 height 16
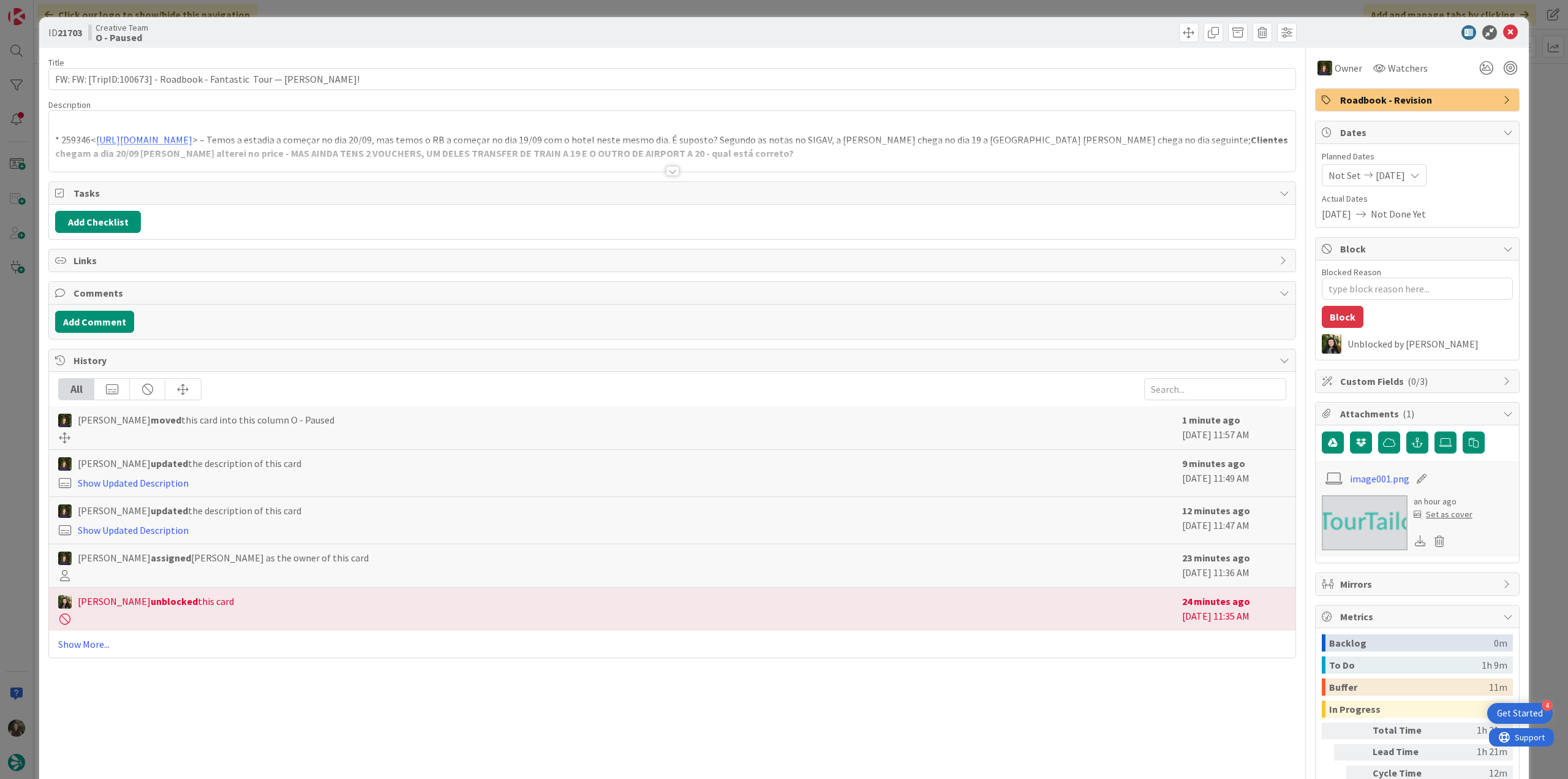
click at [444, 155] on div at bounding box center [672, 156] width 1247 height 31
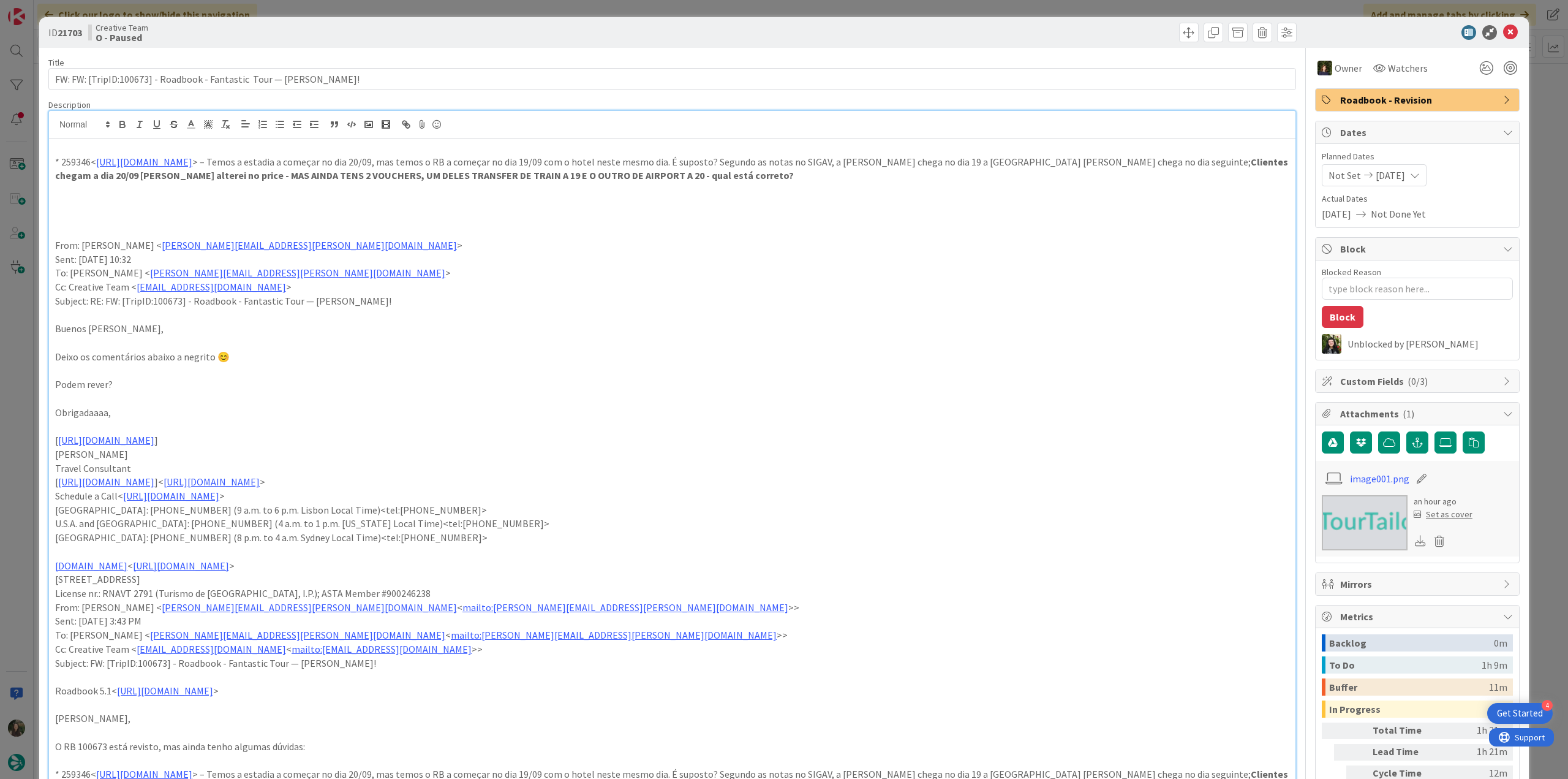
click at [14, 328] on div "ID 21703 Creative Team O - Paused Title 69 / 128 FW: FW: [TripID:100673] - Road…" at bounding box center [784, 389] width 1568 height 779
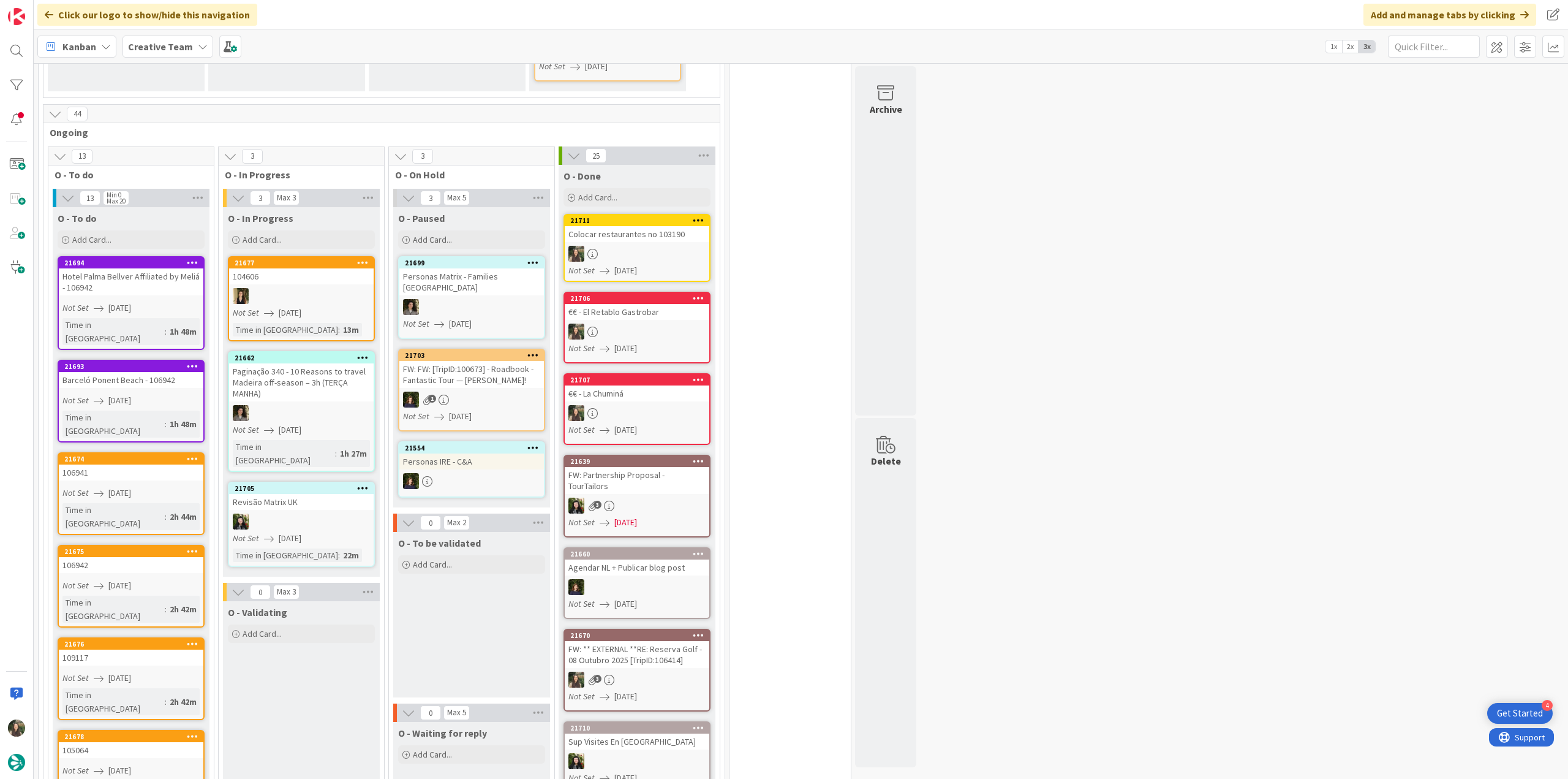
scroll to position [1103, 0]
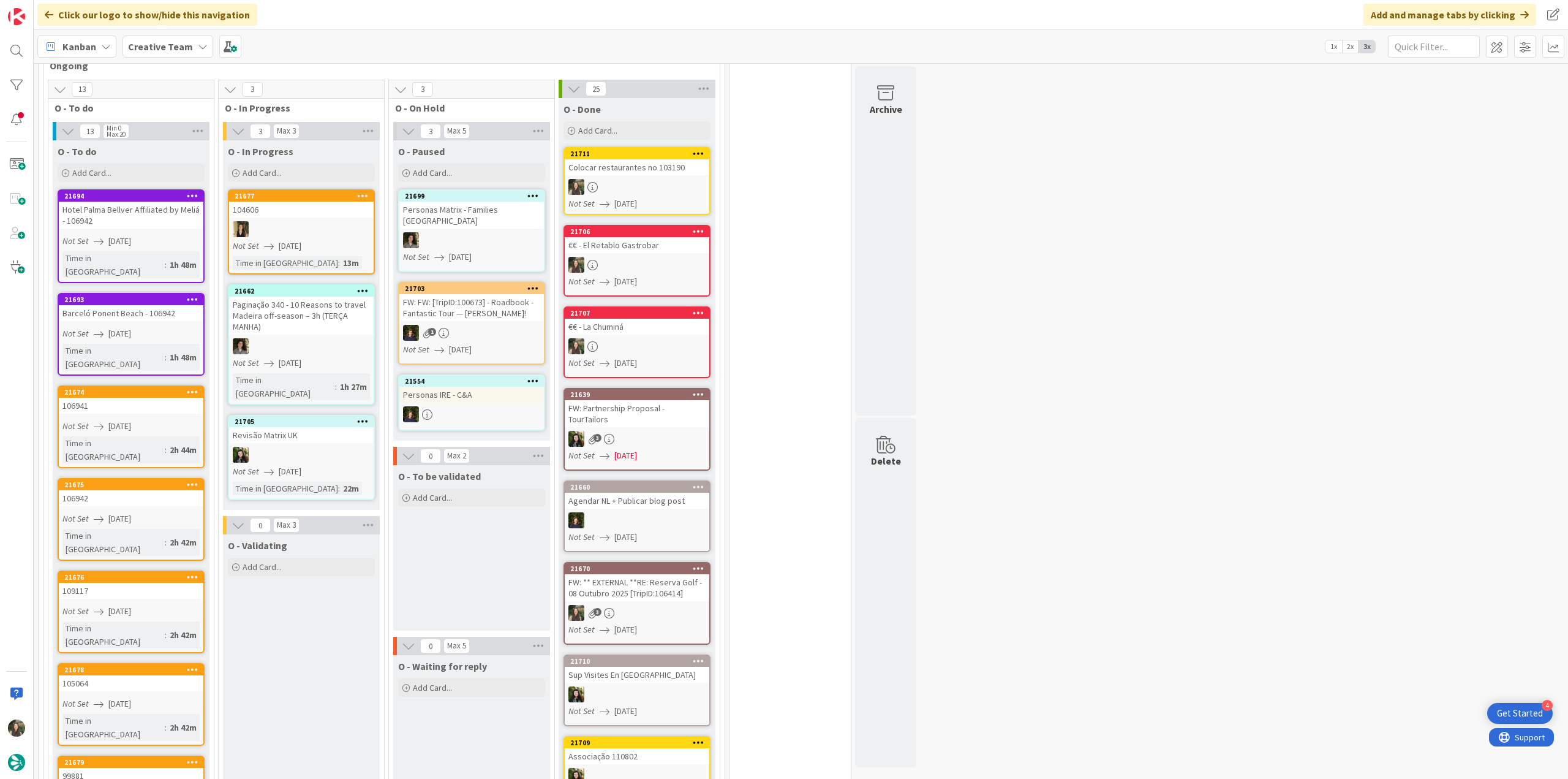
click at [178, 398] on div "106941" at bounding box center [131, 405] width 144 height 16
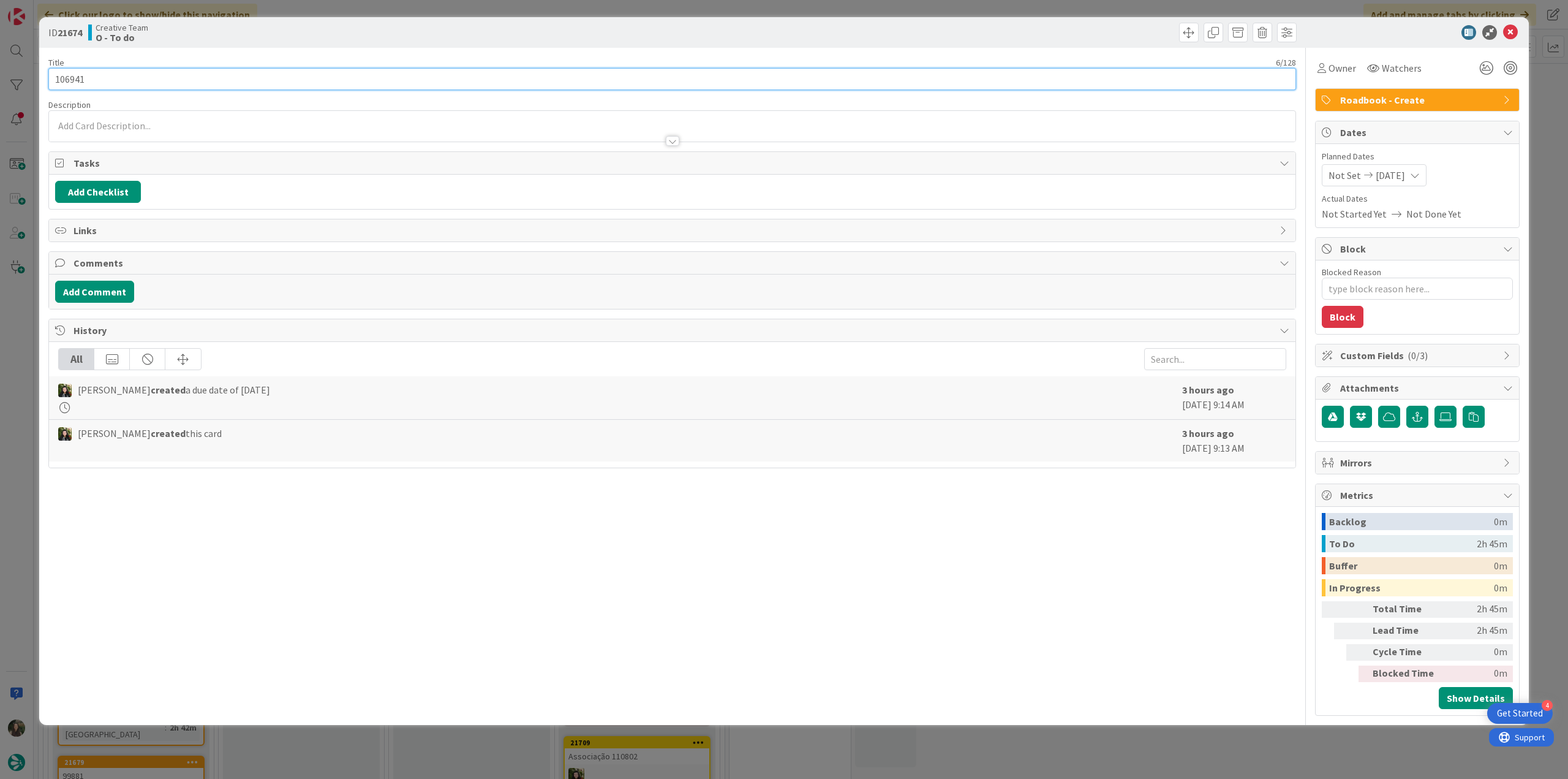
click at [65, 89] on input "106941" at bounding box center [672, 79] width 1247 height 22
click at [18, 365] on div "ID 21674 Creative Team O - To do Title 6 / 128 106941 Description Inês Gonçalve…" at bounding box center [784, 389] width 1568 height 779
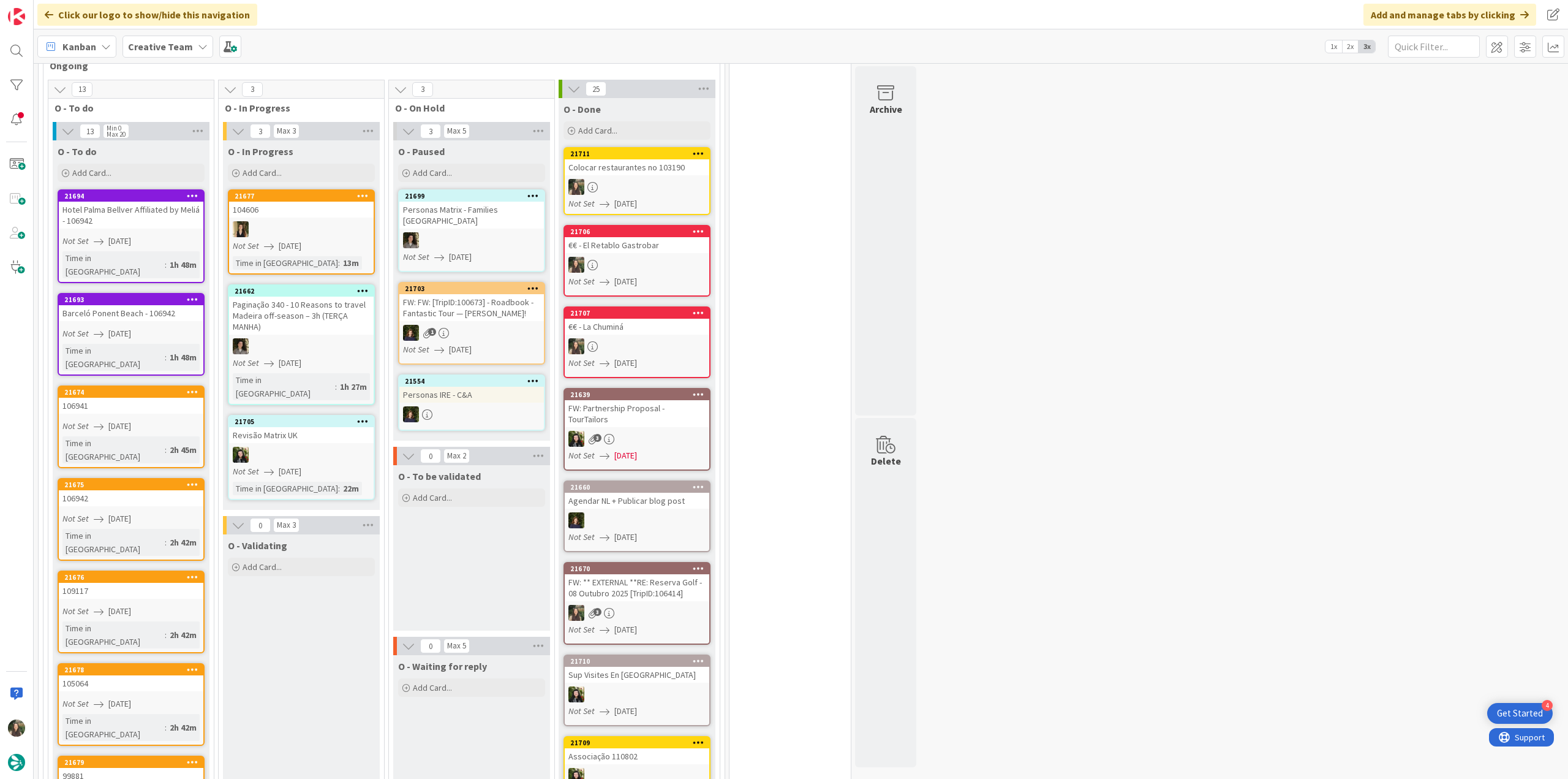
click at [140, 478] on link "21675 106942 Not Set 08/26/2025 Time in Column : 2h 42m" at bounding box center [131, 519] width 147 height 83
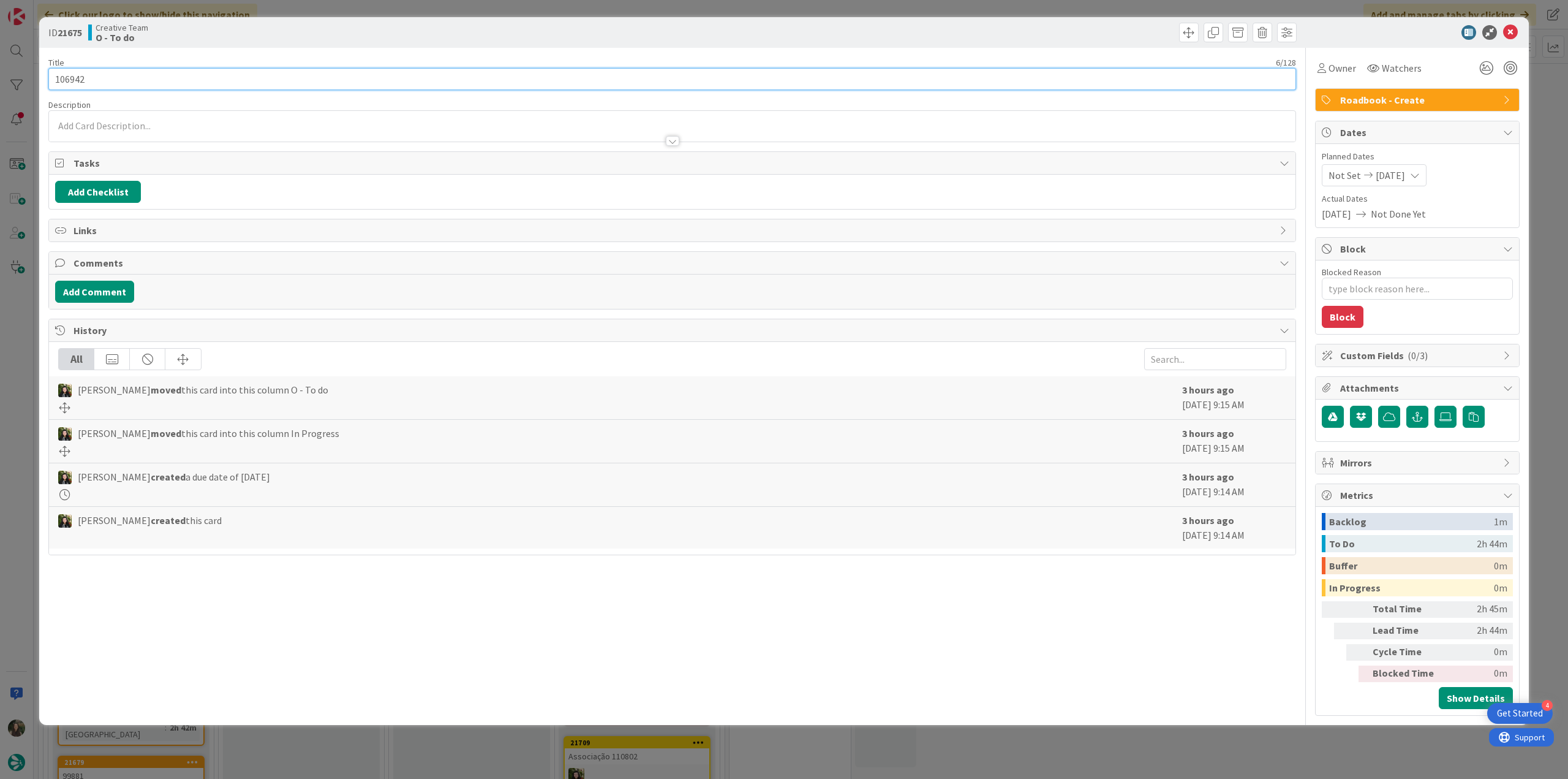
click at [74, 82] on input "106942" at bounding box center [672, 79] width 1247 height 22
click at [11, 338] on div "ID 21675 Creative Team O - To do Title 6 / 128 106942 Description Inês Gonçalve…" at bounding box center [784, 389] width 1568 height 779
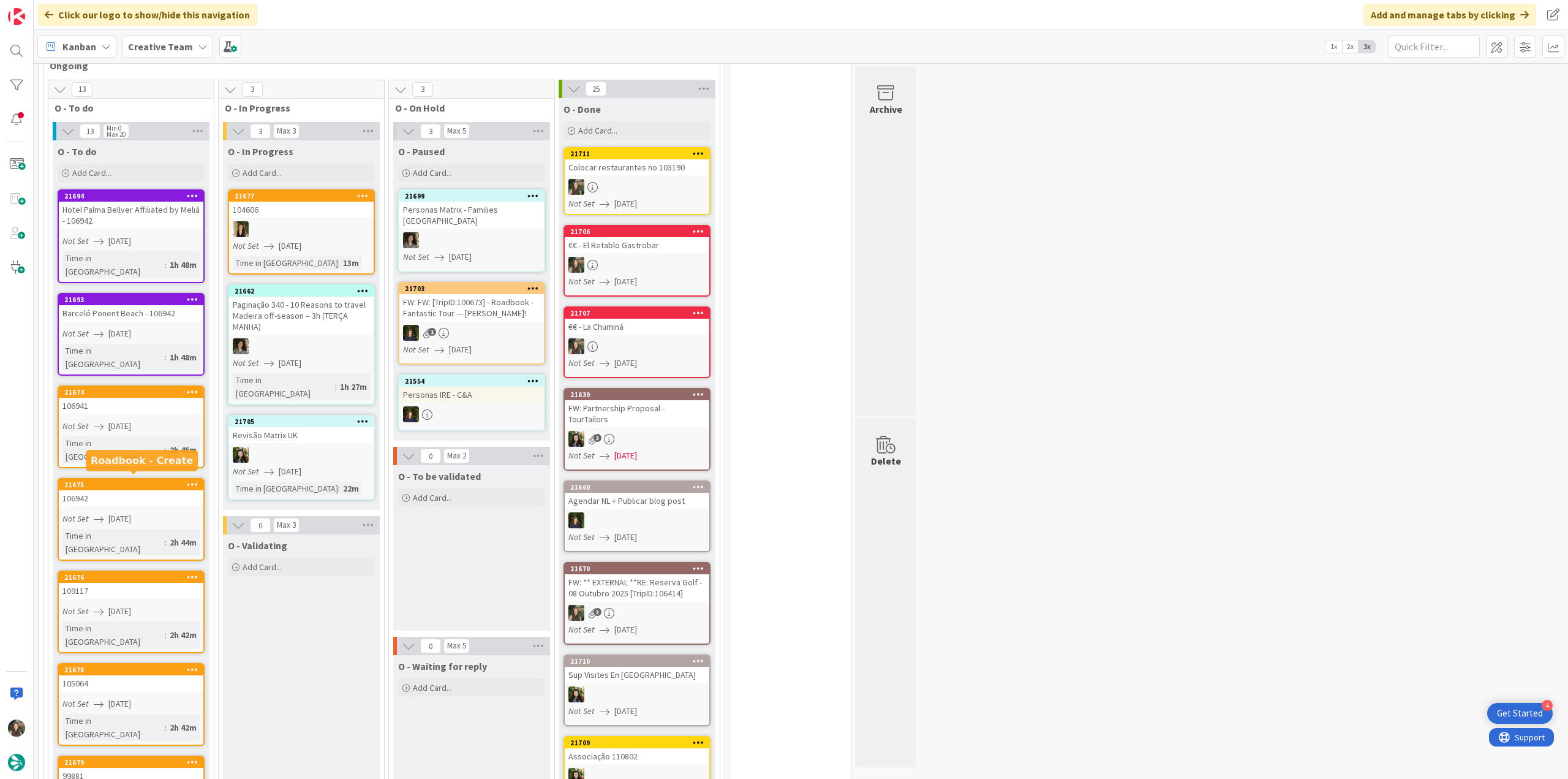
click at [131, 583] on div "109117" at bounding box center [131, 590] width 144 height 16
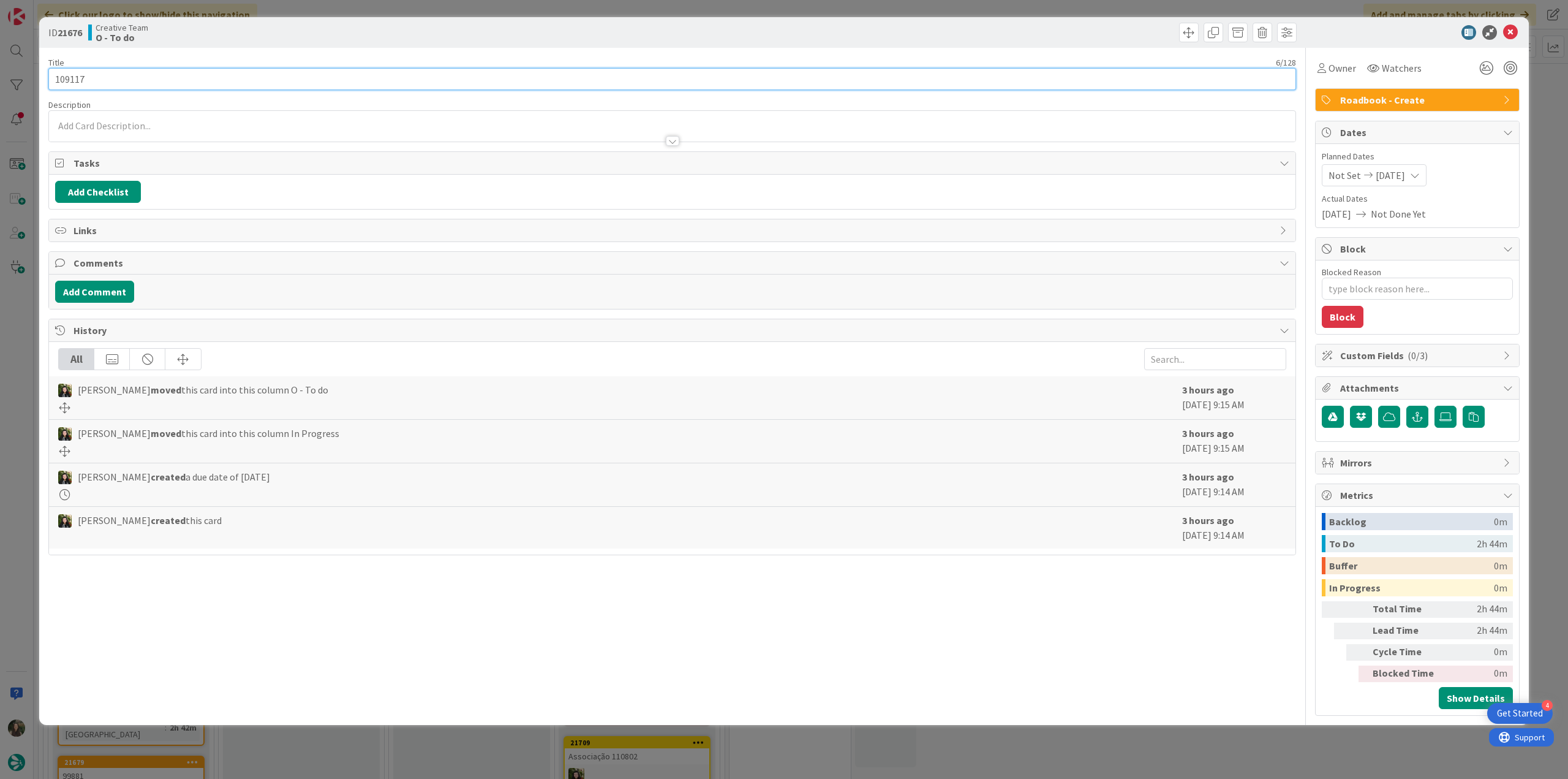
click at [62, 78] on input "109117" at bounding box center [672, 79] width 1247 height 22
click at [17, 352] on div "ID 21676 Creative Team O - To do Title 6 / 128 109117 Description Inês Gonçalve…" at bounding box center [784, 389] width 1568 height 779
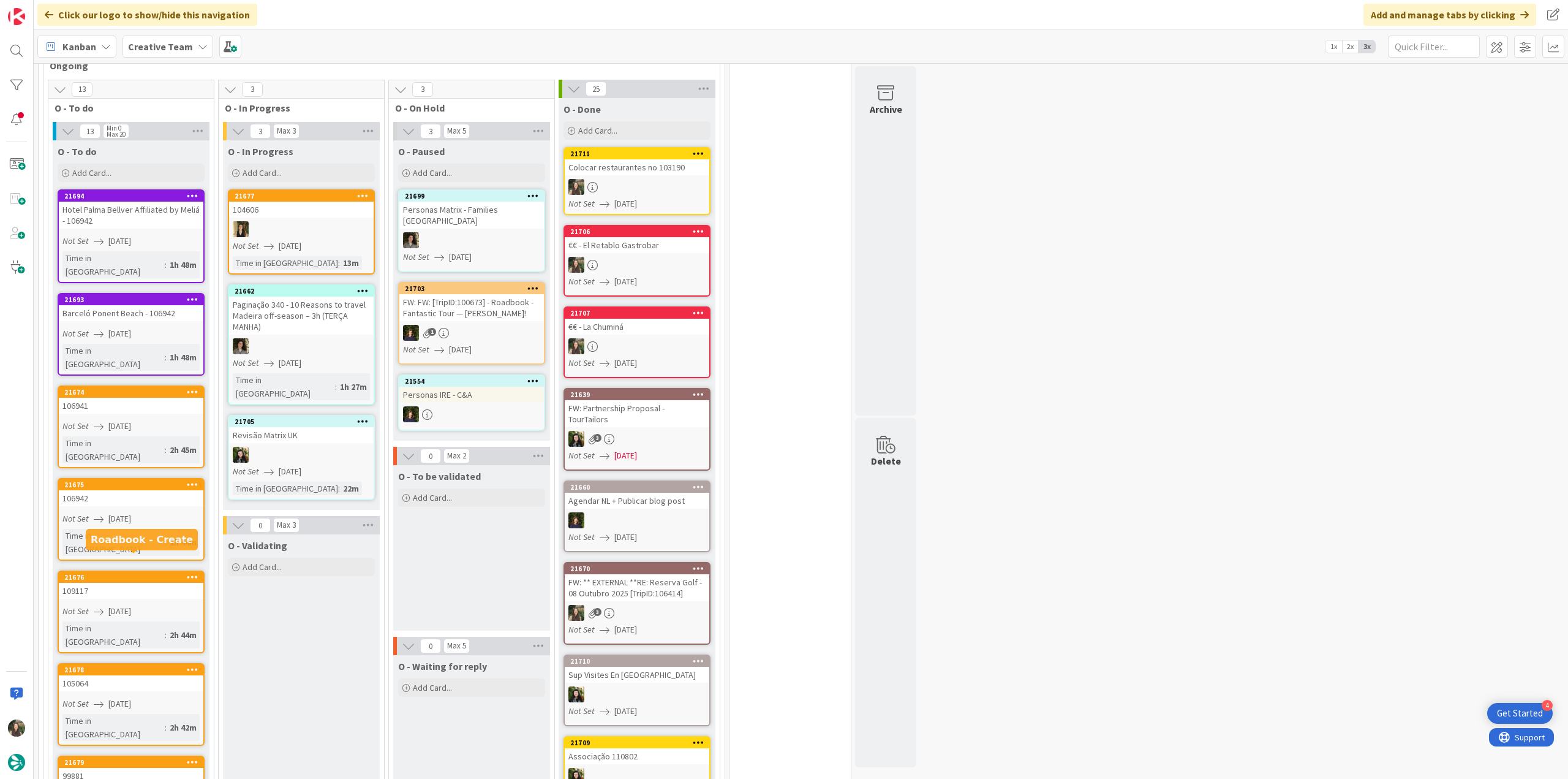
click at [135, 675] on div "105064" at bounding box center [131, 683] width 144 height 16
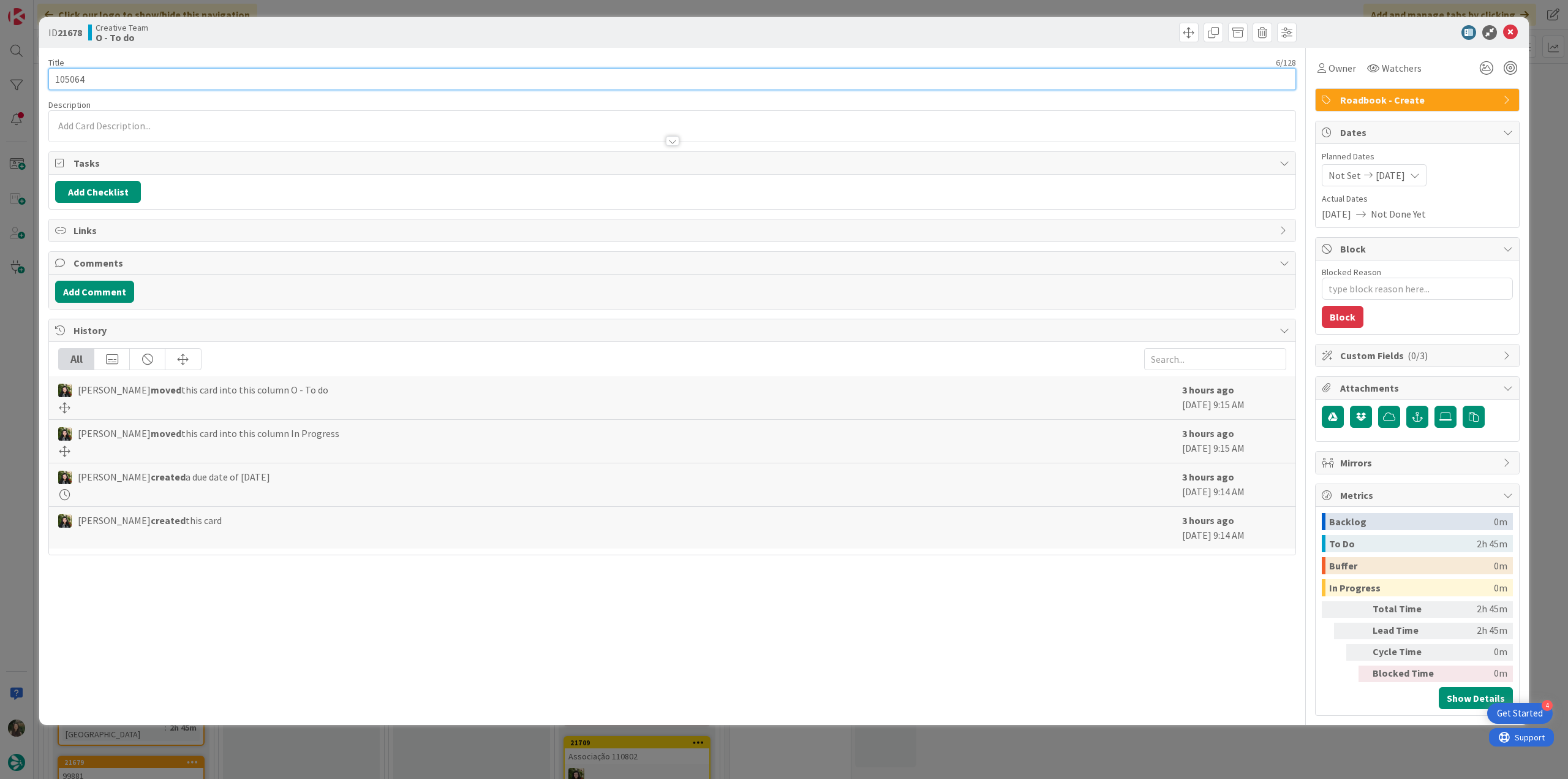
click at [80, 85] on input "105064" at bounding box center [672, 79] width 1247 height 22
click at [19, 337] on div "ID 21678 Creative Team O - To do Title 6 / 128 105064 Description Inês Gonçalve…" at bounding box center [784, 389] width 1568 height 779
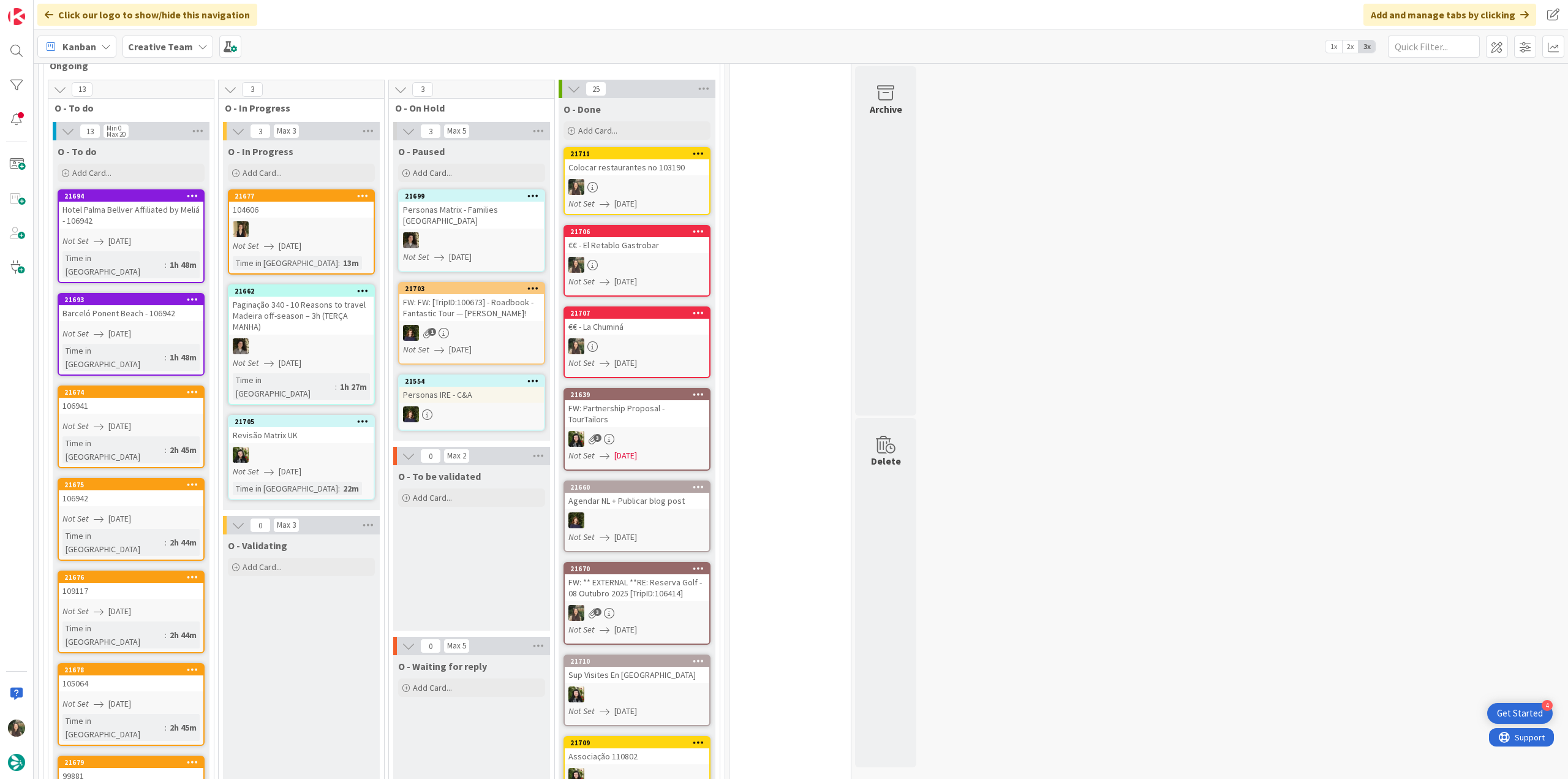
click at [161, 767] on div "99881" at bounding box center [131, 775] width 144 height 16
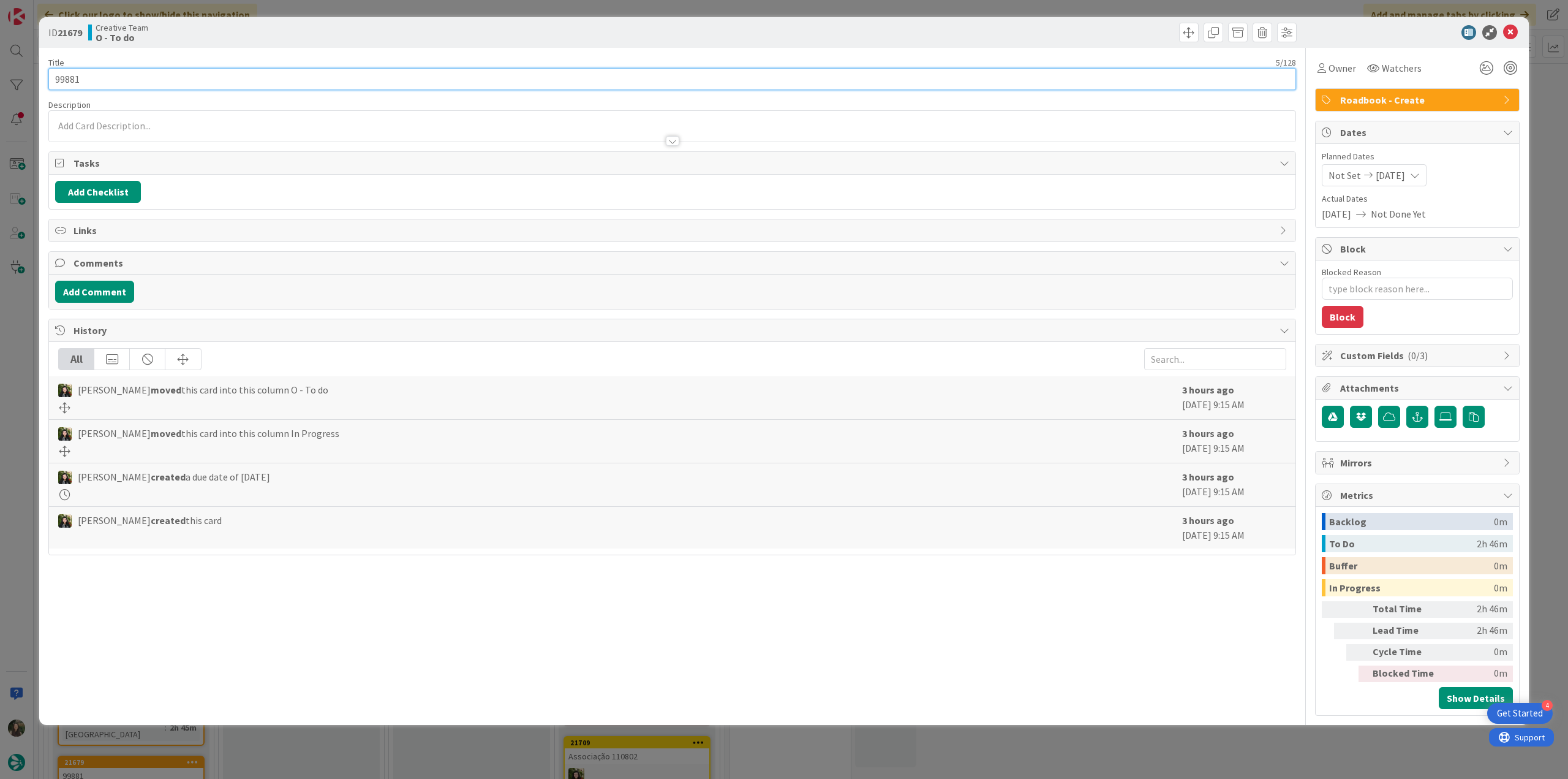
click at [73, 79] on input "99881" at bounding box center [672, 79] width 1247 height 22
drag, startPoint x: 1321, startPoint y: 65, endPoint x: 1323, endPoint y: 71, distance: 6.3
click at [1322, 65] on icon at bounding box center [1322, 68] width 9 height 10
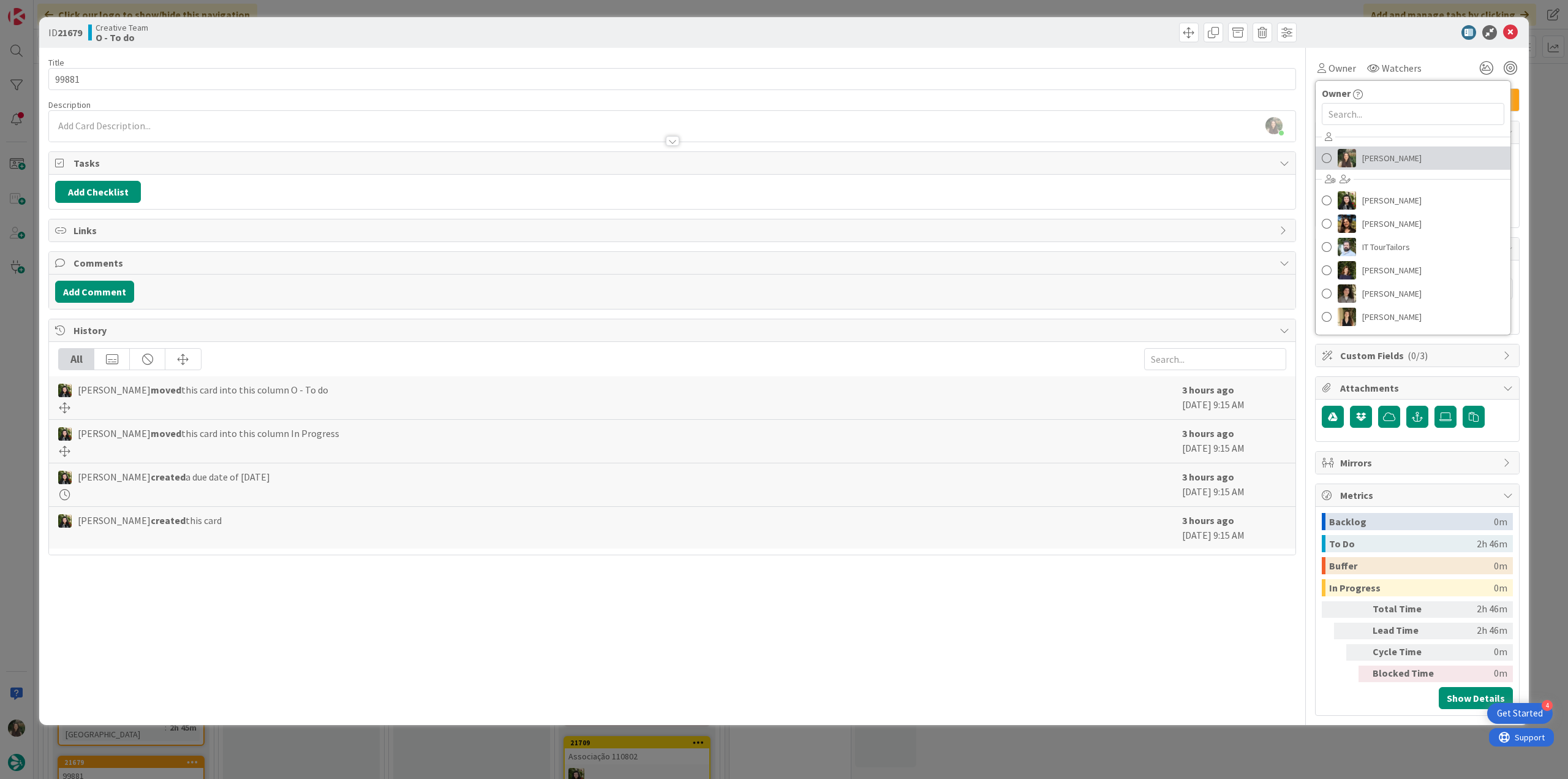
click at [1380, 154] on span "Inês Gonçalves" at bounding box center [1392, 158] width 60 height 18
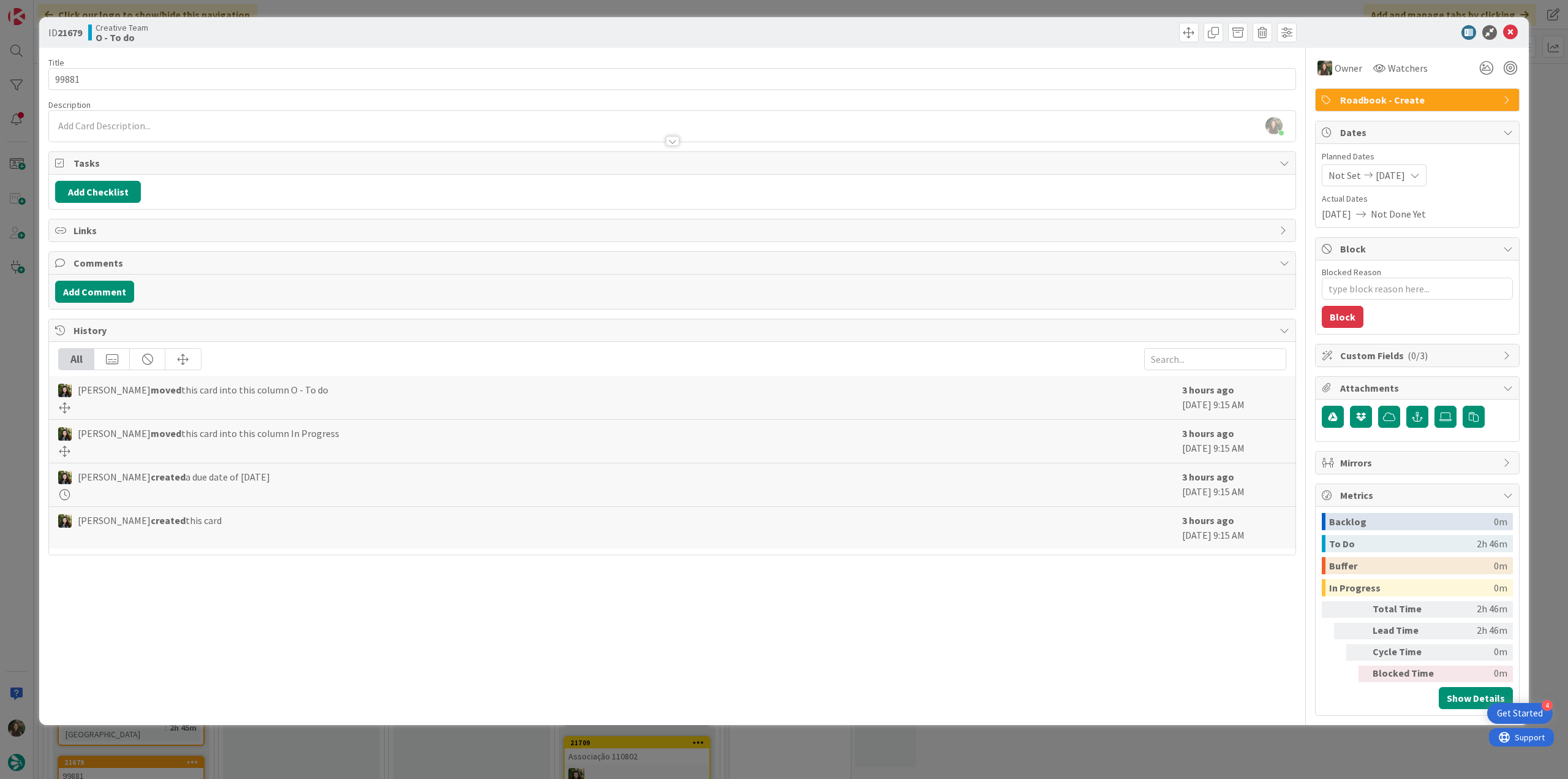
type textarea "x"
click at [1536, 118] on div "ID 21679 Creative Team O - To do Title 5 / 128 99881 Description Inês Gonçalves…" at bounding box center [784, 389] width 1568 height 779
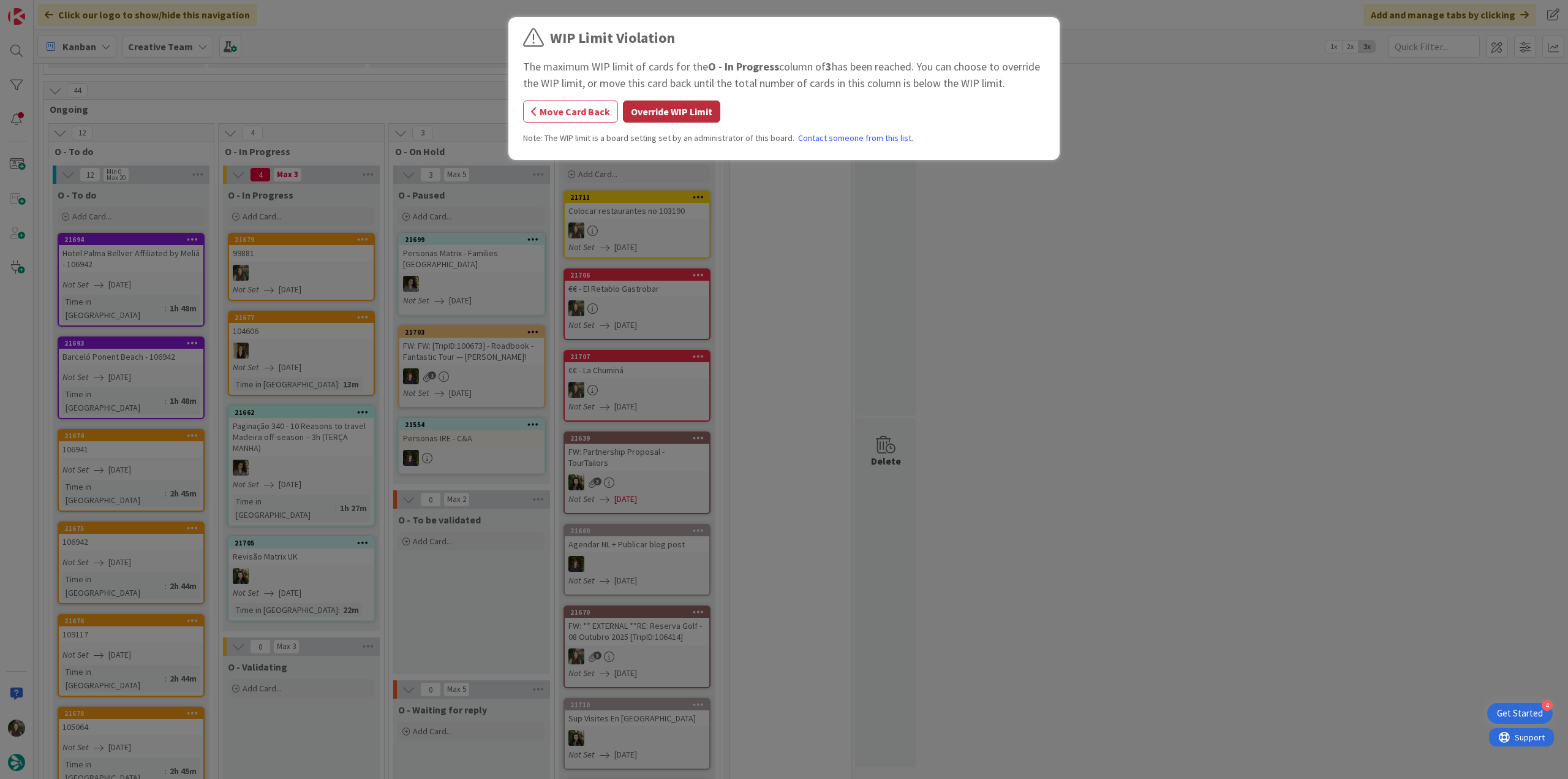
click at [670, 109] on button "Override WIP Limit" at bounding box center [671, 111] width 97 height 22
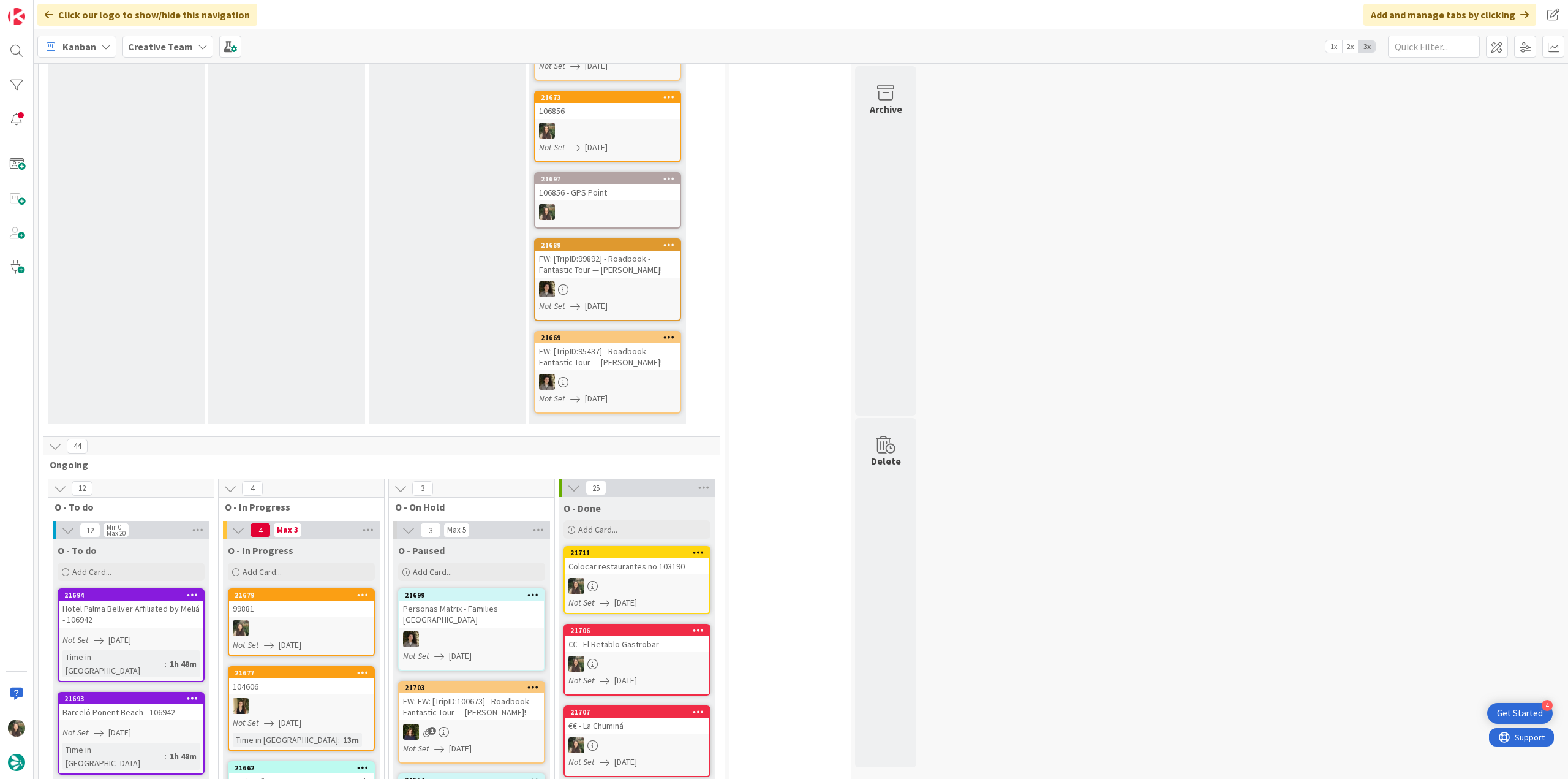
scroll to position [980, 0]
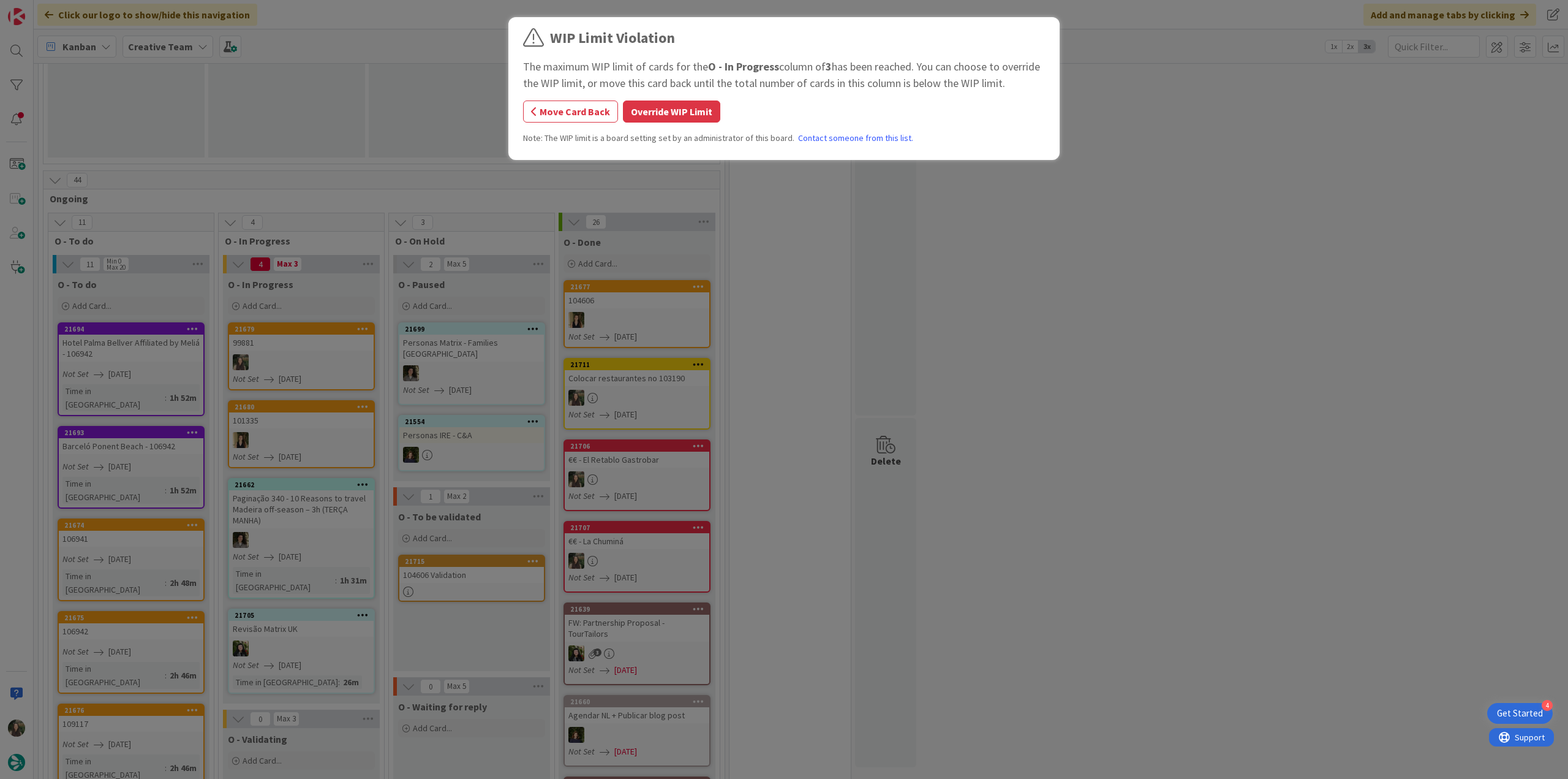
drag, startPoint x: 647, startPoint y: 113, endPoint x: 604, endPoint y: 73, distance: 58.7
click at [643, 109] on button "Override WIP Limit" at bounding box center [671, 111] width 97 height 22
